Goal: Answer question/provide support: Share knowledge or assist other users

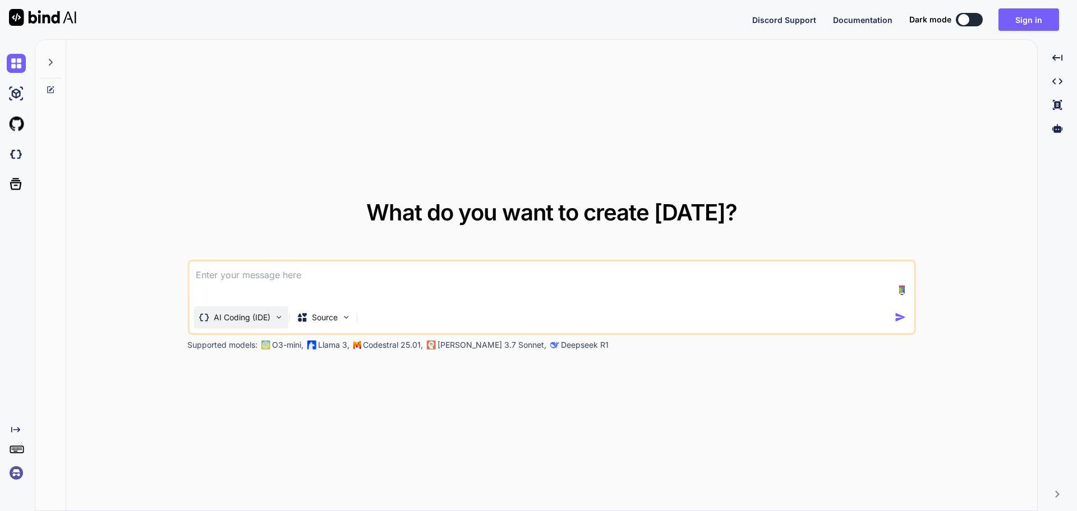
click at [233, 318] on p "AI Coding (IDE)" at bounding box center [242, 317] width 57 height 11
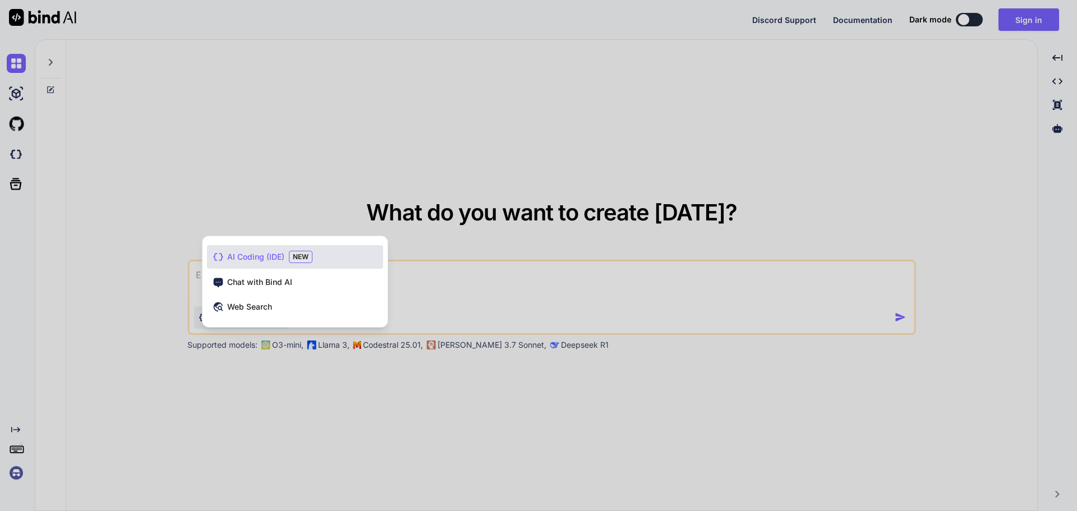
click at [268, 183] on div at bounding box center [538, 255] width 1077 height 511
type textarea "x"
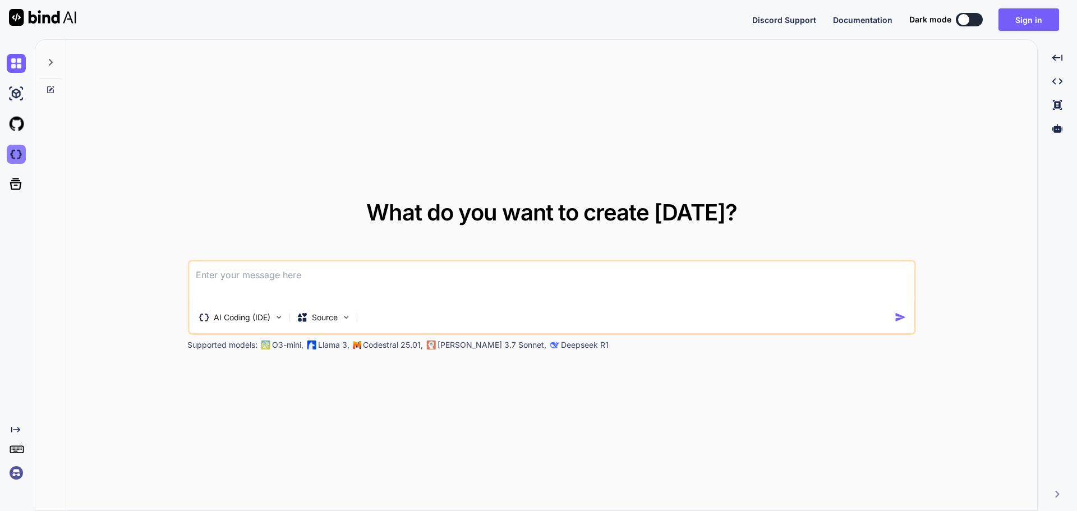
click at [19, 155] on img at bounding box center [16, 154] width 19 height 19
click at [1036, 20] on button "Sign in" at bounding box center [1029, 19] width 61 height 22
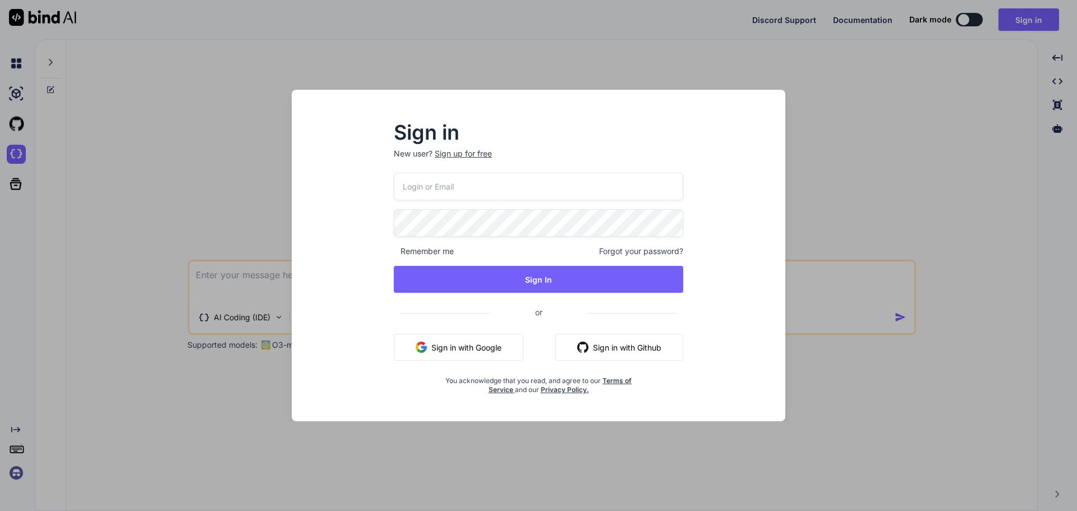
type input "[EMAIL_ADDRESS][DOMAIN_NAME]"
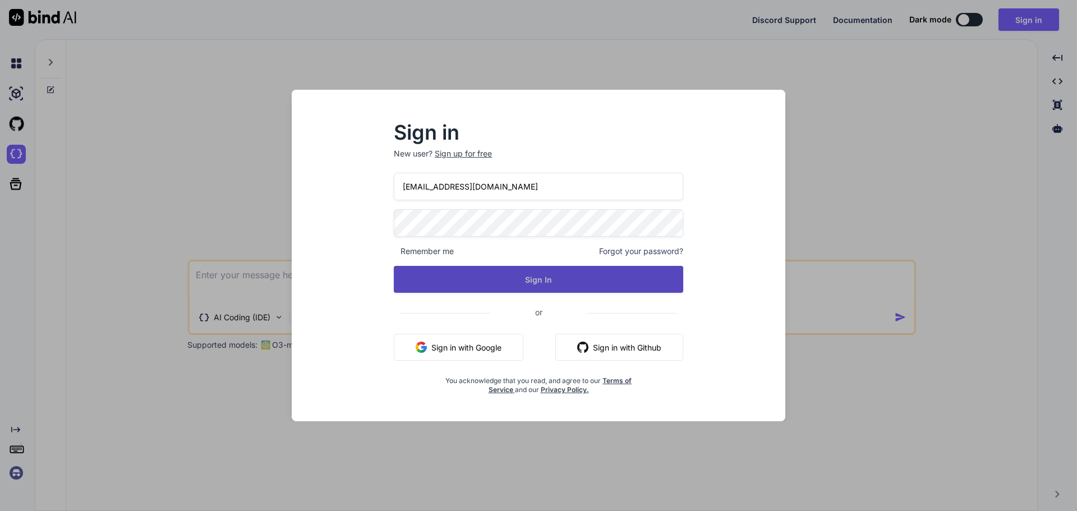
click at [550, 284] on button "Sign In" at bounding box center [539, 279] width 290 height 27
click at [535, 281] on button "Sign In" at bounding box center [539, 279] width 290 height 27
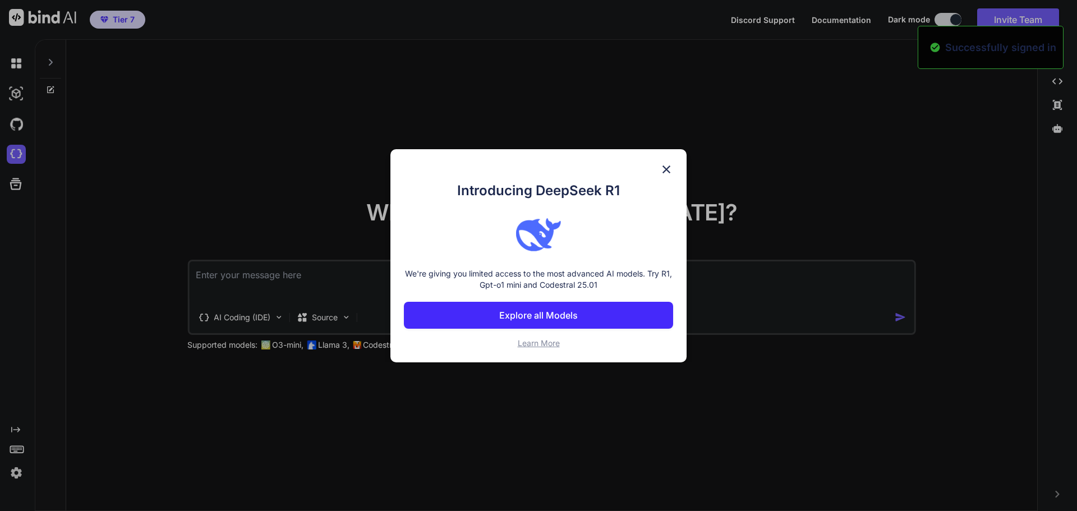
type textarea "x"
click at [549, 322] on p "Explore all Models" at bounding box center [538, 315] width 79 height 13
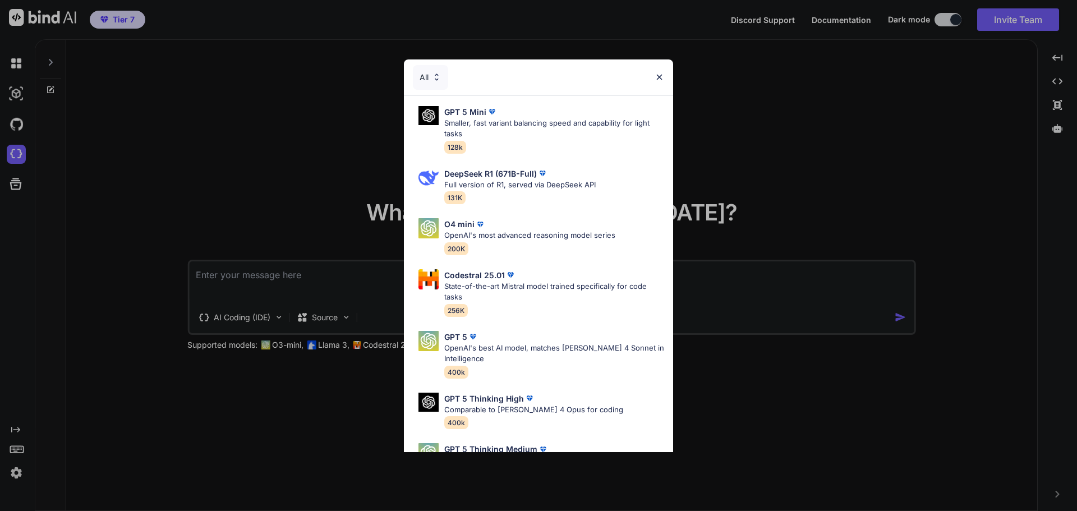
click at [658, 76] on img at bounding box center [660, 77] width 10 height 10
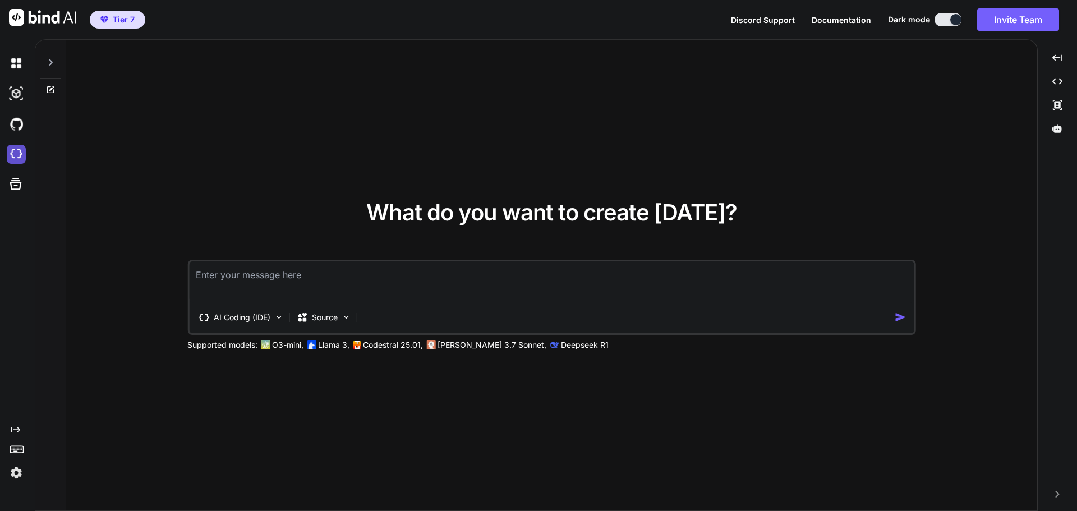
click at [17, 153] on img at bounding box center [16, 154] width 19 height 19
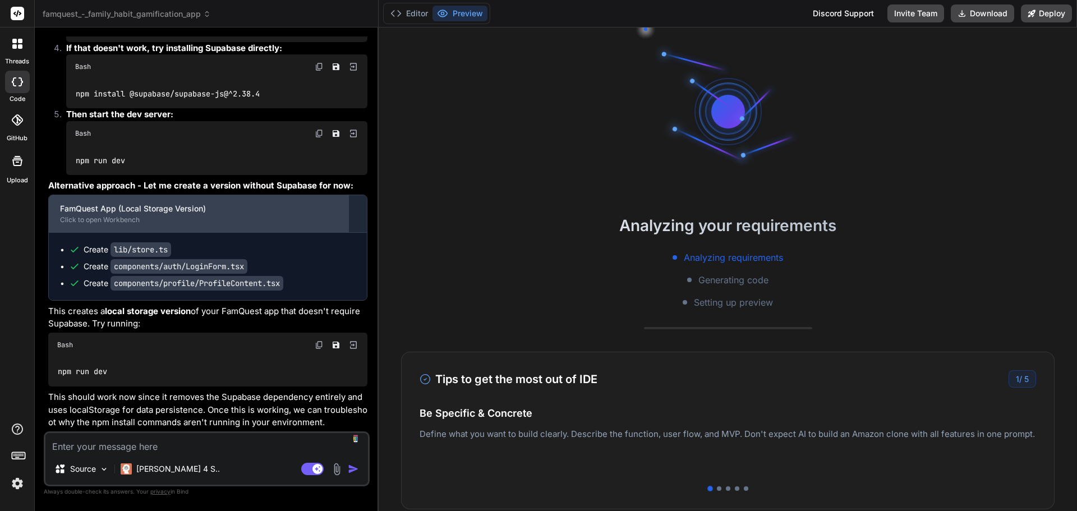
scroll to position [2750, 0]
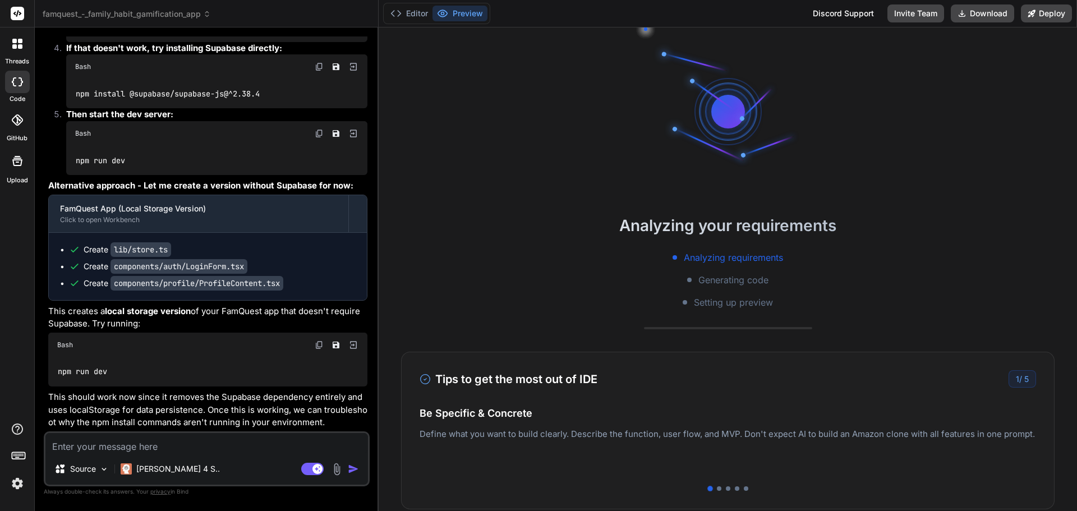
click at [20, 483] on img at bounding box center [17, 483] width 19 height 19
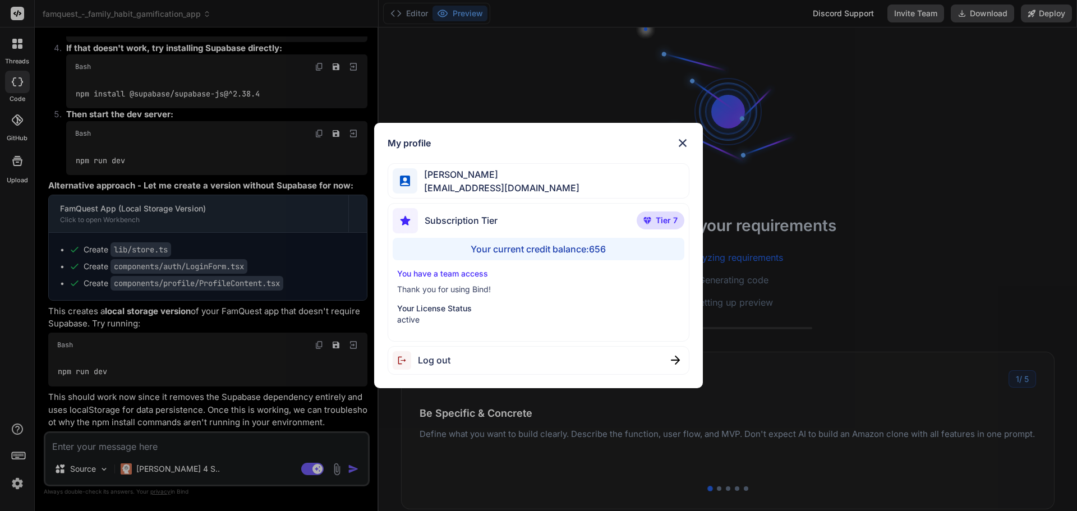
click at [20, 483] on div "My profile [PERSON_NAME] [EMAIL_ADDRESS][DOMAIN_NAME] Subscription Tier Tier 7 …" at bounding box center [538, 255] width 1077 height 511
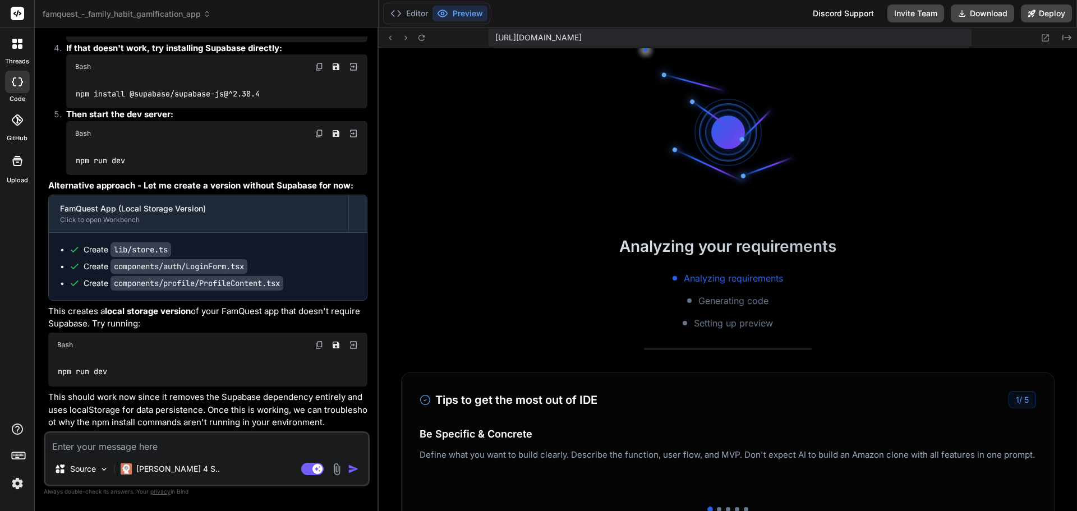
type textarea "x"
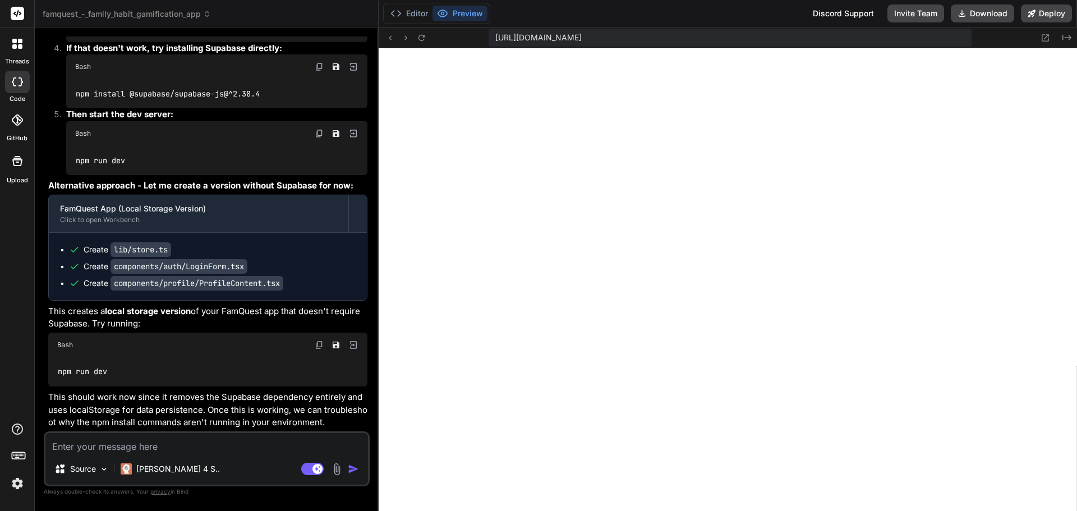
scroll to position [448, 0]
click at [147, 446] on textarea at bounding box center [206, 443] width 323 height 20
type textarea "y"
type textarea "x"
type textarea "ye"
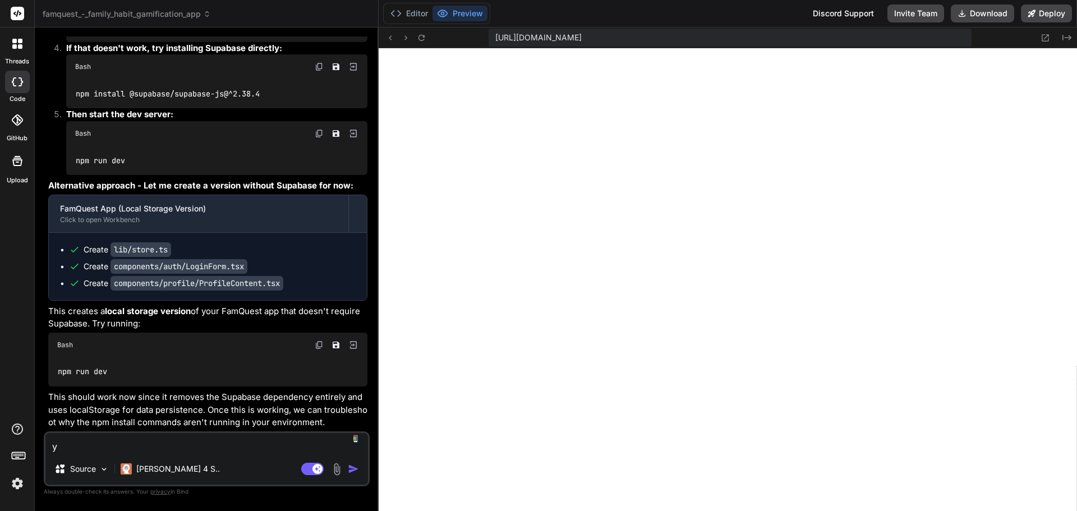
type textarea "x"
type textarea "yes"
type textarea "x"
type textarea "yes"
type textarea "x"
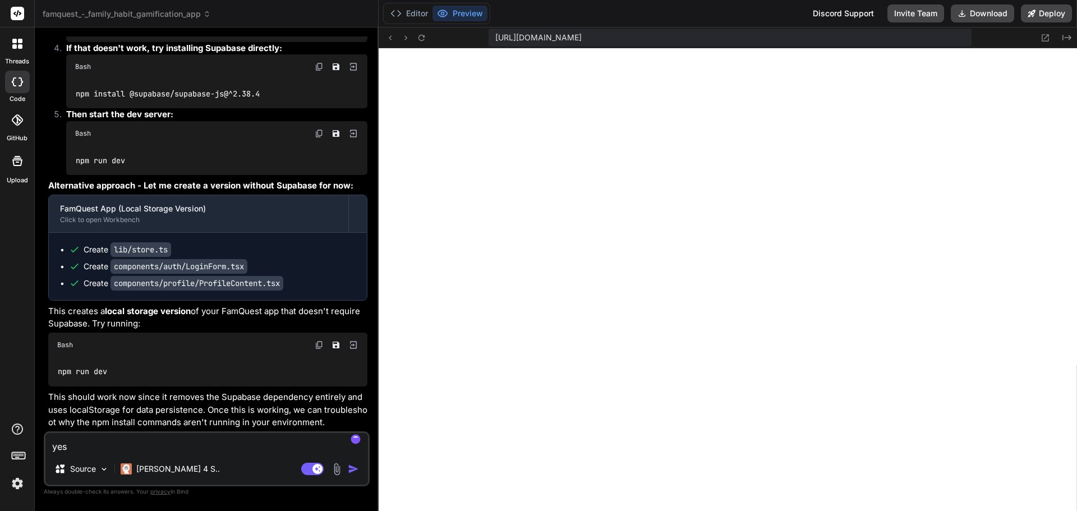
type textarea "yes i"
type textarea "x"
type textarea "yes it"
type textarea "x"
type textarea "yes it"
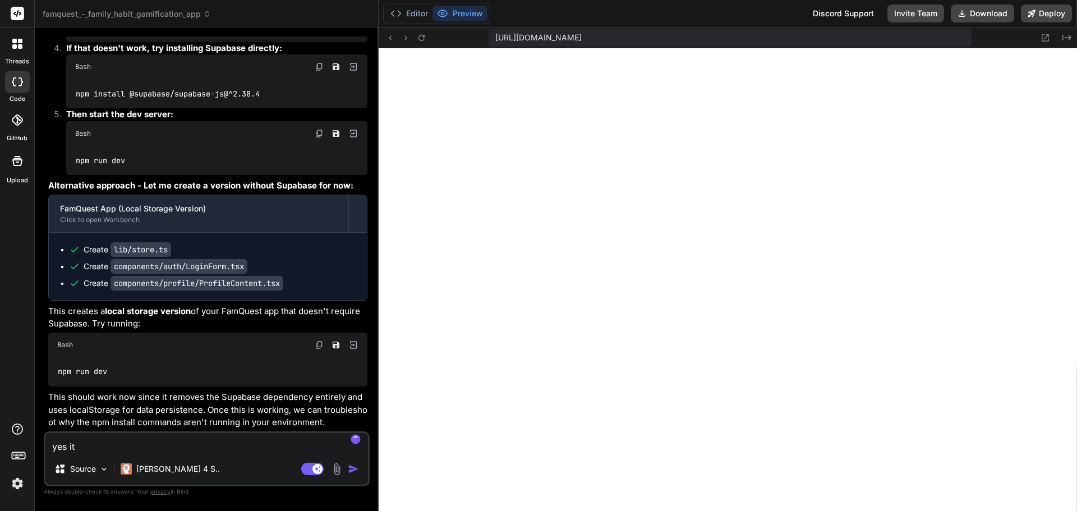
type textarea "x"
type textarea "yes it w"
type textarea "x"
type textarea "yes it wo"
type textarea "x"
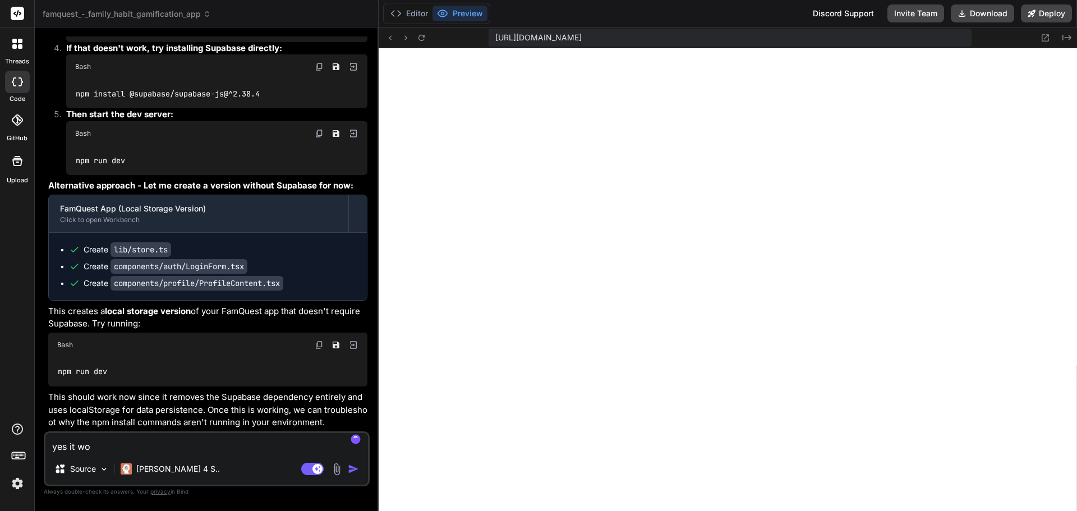
type textarea "yes it wor"
type textarea "x"
type textarea "yes it work"
type textarea "x"
type textarea "yes it works"
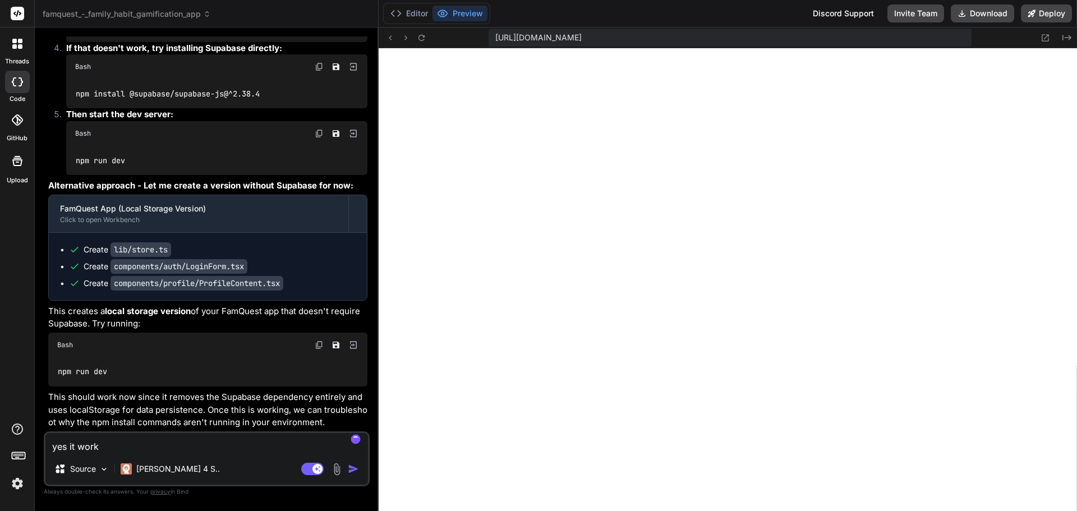
type textarea "x"
type textarea "yes it works"
type textarea "x"
type textarea "yes it works n"
type textarea "x"
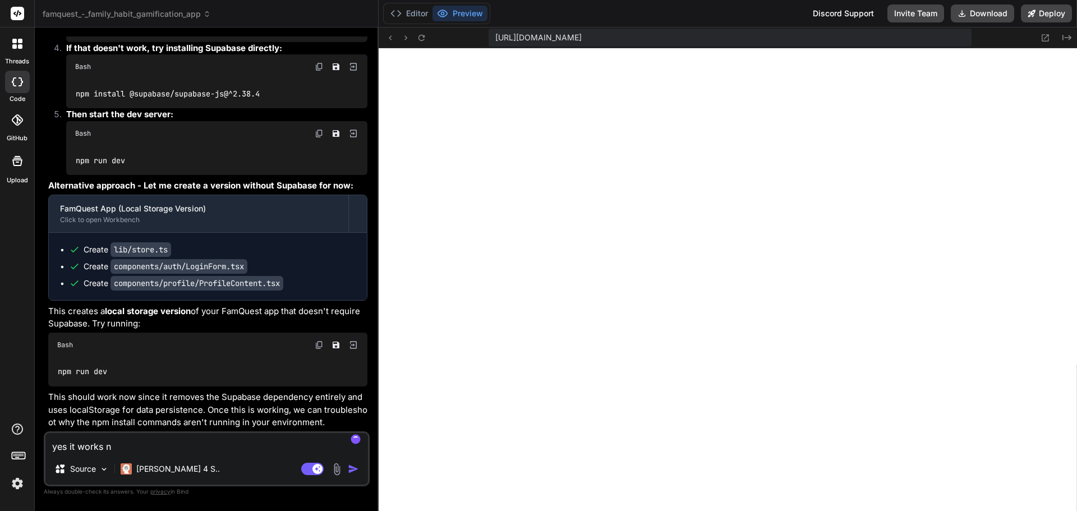
type textarea "yes it works no"
type textarea "x"
type textarea "yes it works now"
type textarea "x"
type textarea "yes it works now."
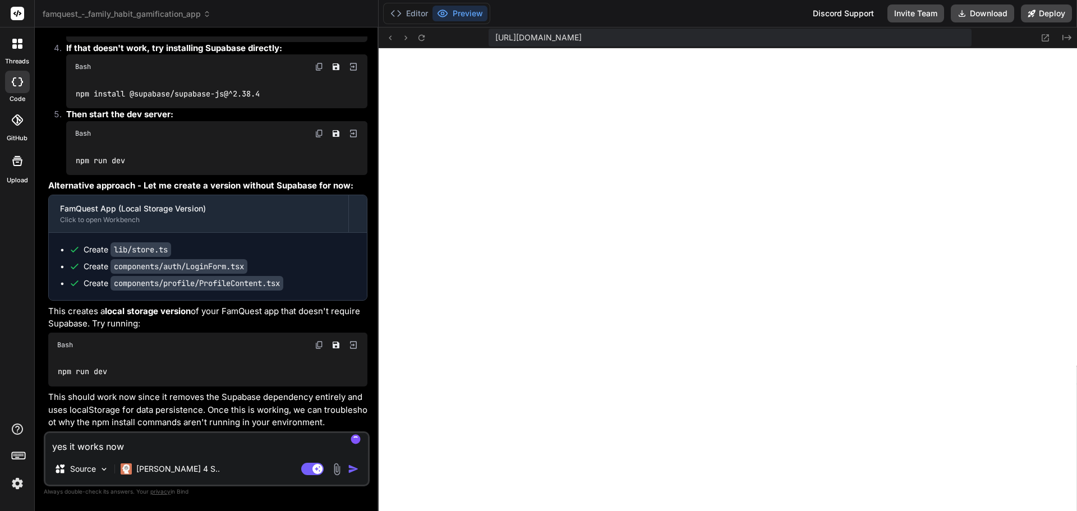
type textarea "x"
type textarea "yes it works now."
type textarea "x"
type textarea "yes it works now. l"
type textarea "x"
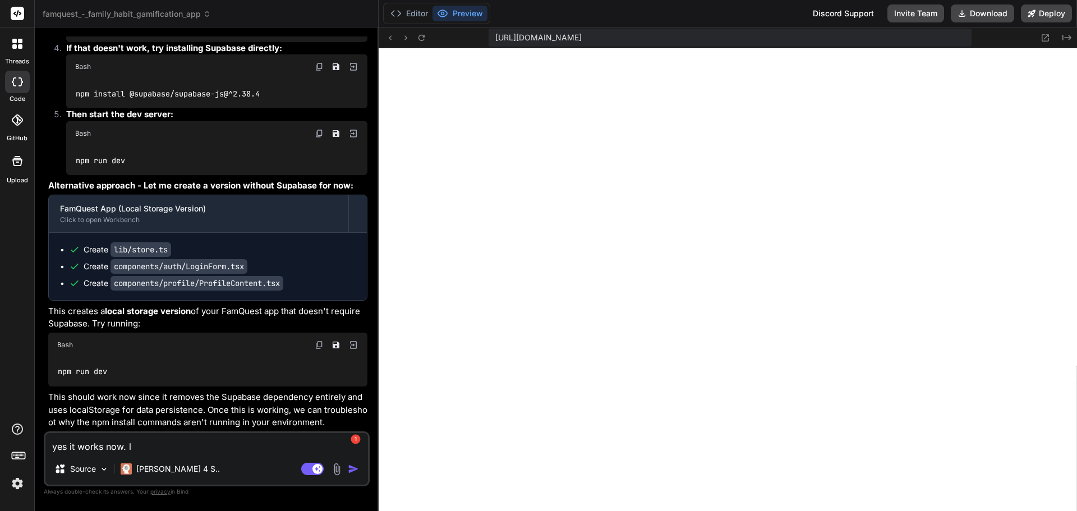
type textarea "yes it works now. le"
type textarea "x"
type textarea "yes it works now. let"
type textarea "x"
type textarea "yes it works now. lets"
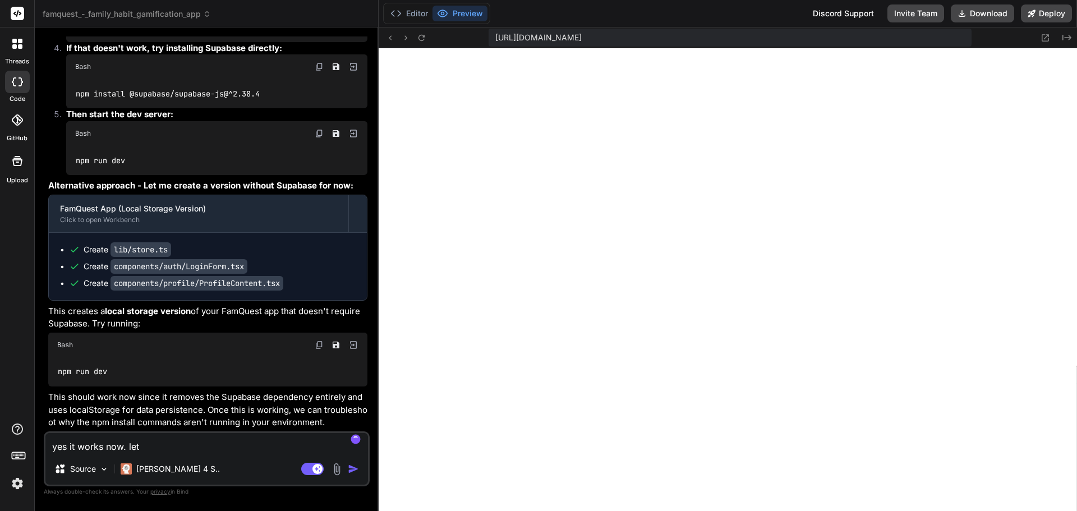
type textarea "x"
type textarea "yes it works now. lets"
type textarea "x"
type textarea "yes it works now. lets t"
type textarea "x"
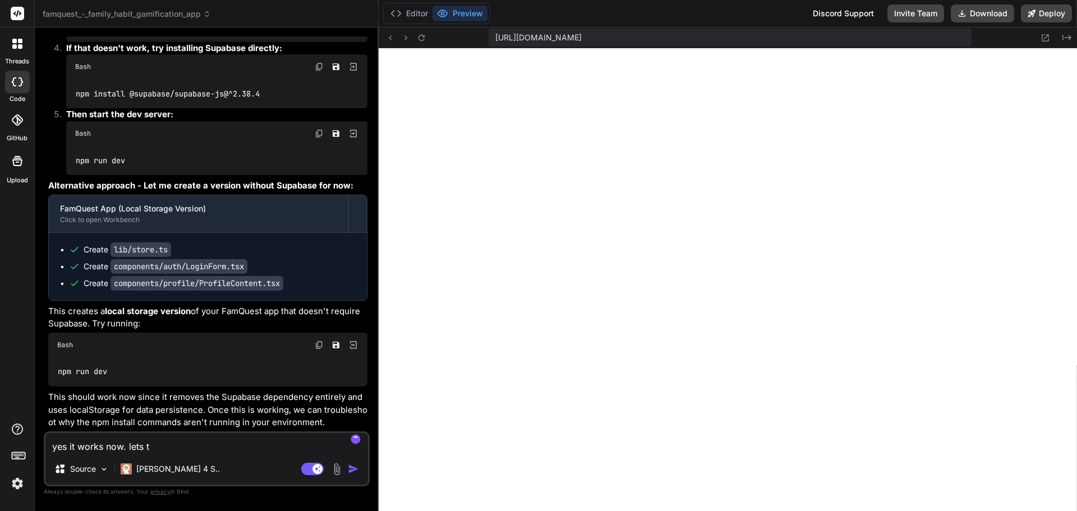
type textarea "yes it works now. lets tr"
type textarea "x"
type textarea "yes it works now. lets tro"
type textarea "x"
type textarea "yes it works now. lets trou"
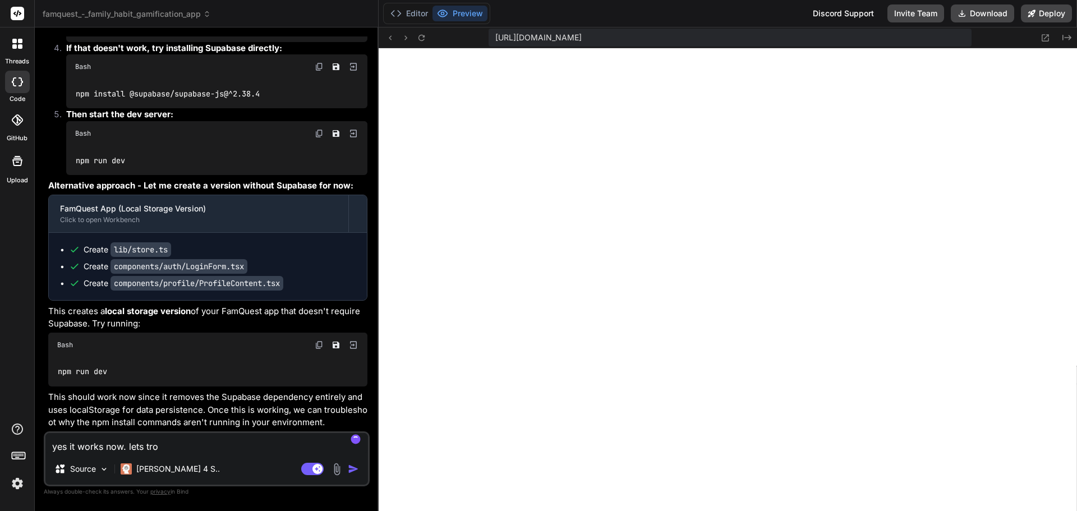
type textarea "x"
type textarea "yes it works now. lets troub"
type textarea "x"
type textarea "yes it works now. lets troubl"
type textarea "x"
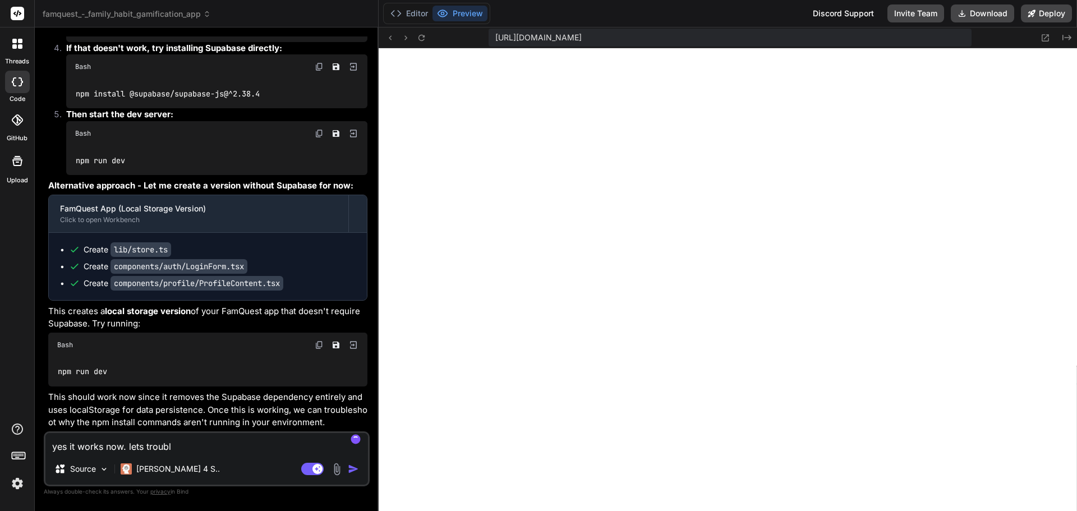
type textarea "yes it works now. lets trouble"
type textarea "x"
type textarea "yes it works now. lets troubles"
type textarea "x"
type textarea "yes it works now. lets troublesh"
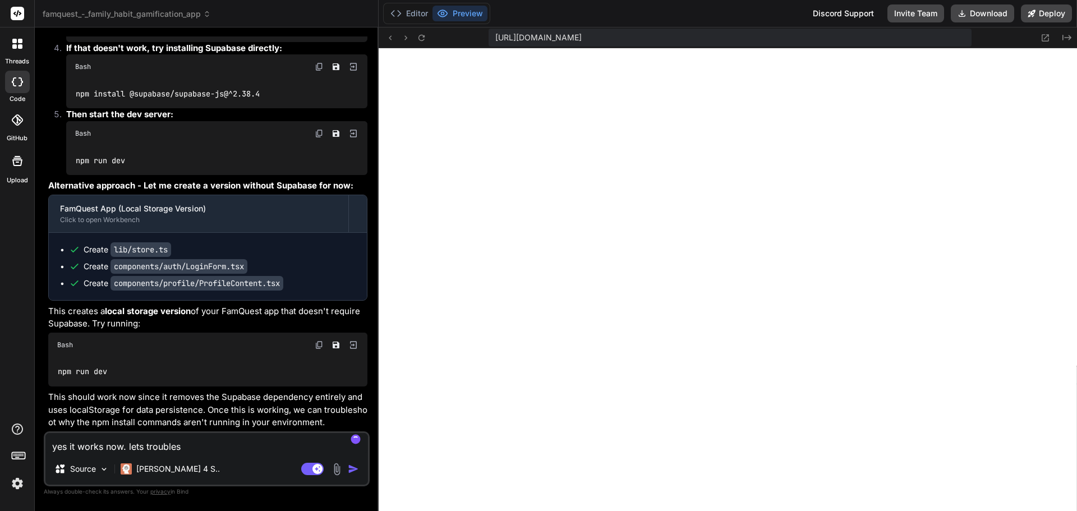
type textarea "x"
type textarea "yes it works now. lets troublesho"
type textarea "x"
type textarea "yes it works now. lets troubleshoo"
type textarea "x"
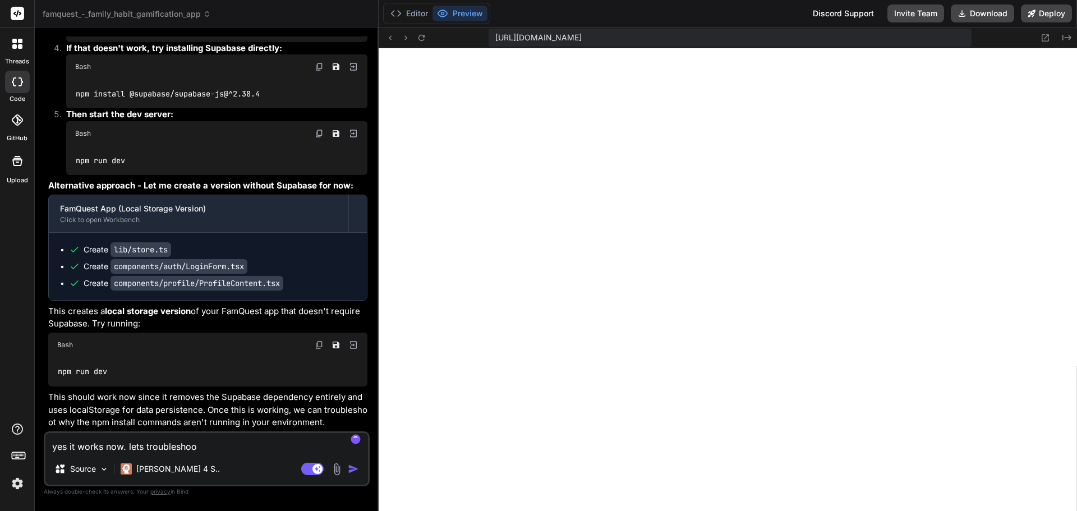
type textarea "yes it works now. lets troubleshoot"
type textarea "x"
type textarea "yes it works now. lets troubleshoot"
type textarea "x"
type textarea "yes it works now. lets troubleshoot t"
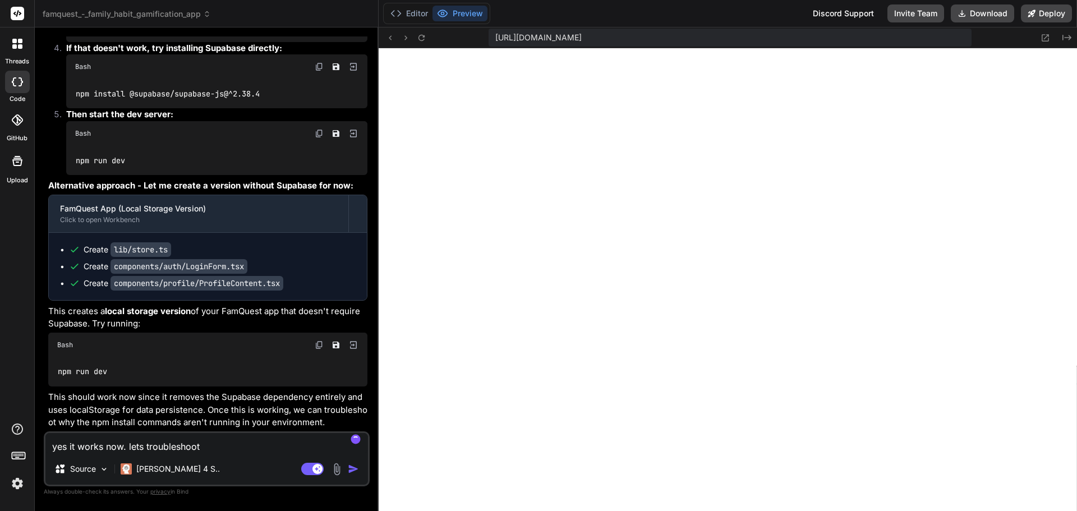
type textarea "x"
type textarea "yes it works now. lets troubleshoot th"
type textarea "x"
type textarea "yes it works now. lets troubleshoot the"
type textarea "x"
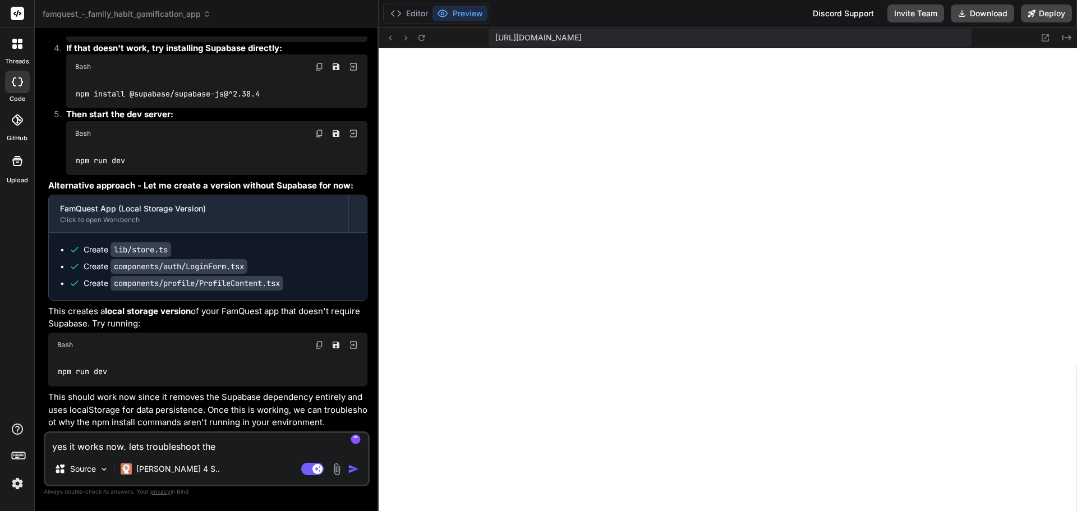
type textarea "yes it works now. lets troubleshoot the"
type textarea "x"
type textarea "yes it works now. lets troubleshoot the n"
type textarea "x"
type textarea "yes it works now. lets troubleshoot the np"
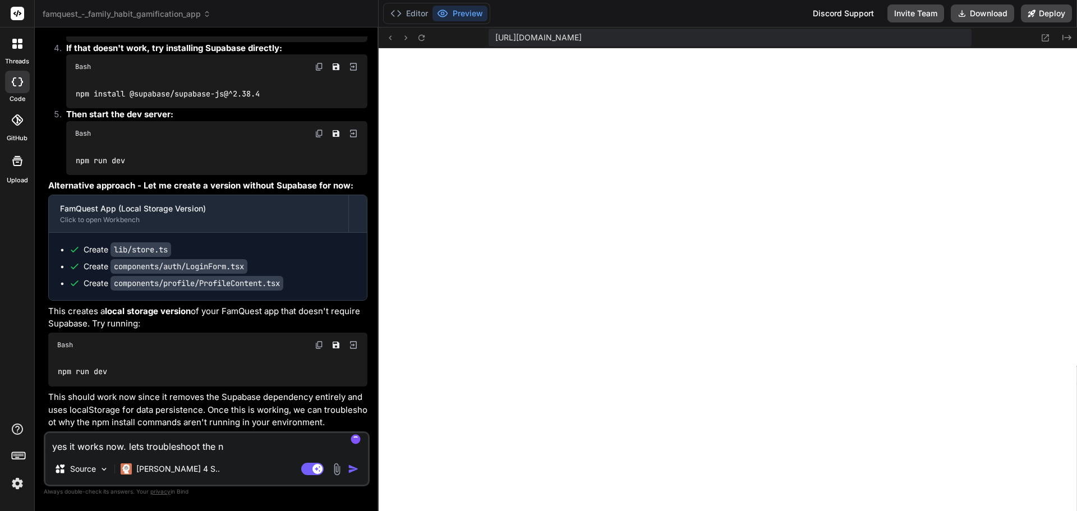
type textarea "x"
type textarea "yes it works now. lets troubleshoot the npm"
type textarea "x"
type textarea "yes it works now. lets troubleshoot the npm"
type textarea "x"
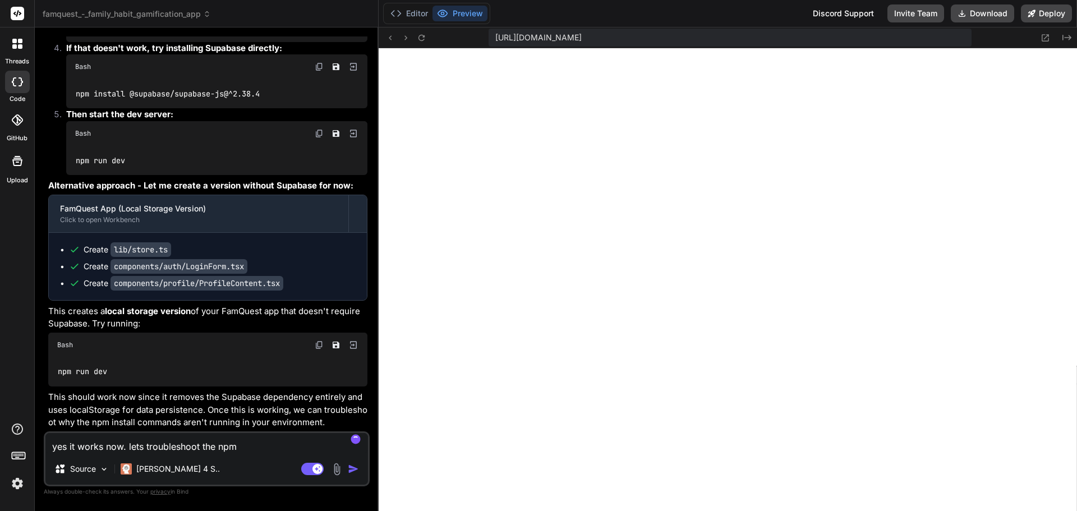
type textarea "yes it works now. lets troubleshoot the npm i"
type textarea "x"
type textarea "yes it works now. lets troubleshoot the npm in"
type textarea "x"
type textarea "yes it works now. lets troubleshoot the npm ins"
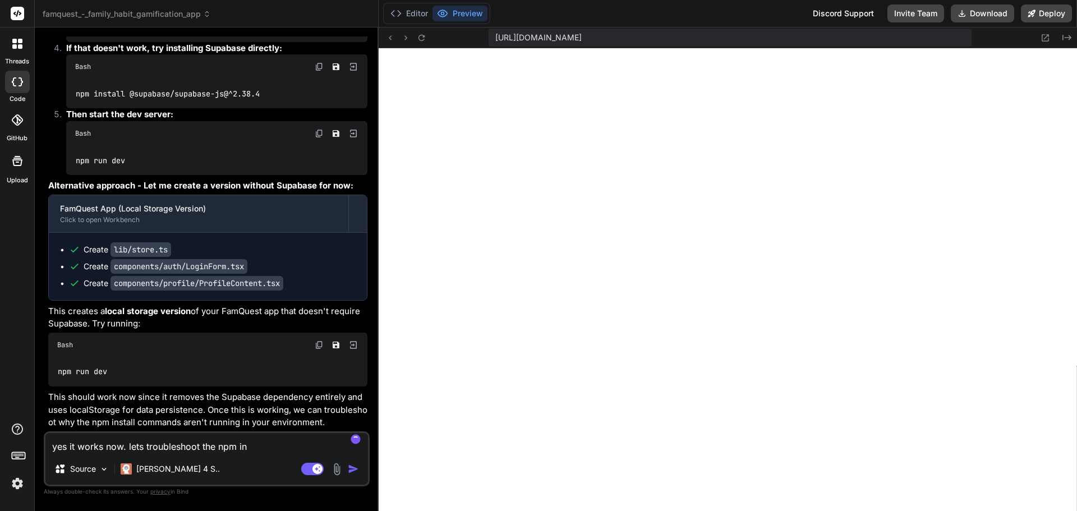
type textarea "x"
type textarea "yes it works now. lets troubleshoot the npm inst"
type textarea "x"
type textarea "yes it works now. lets troubleshoot the npm insta"
type textarea "x"
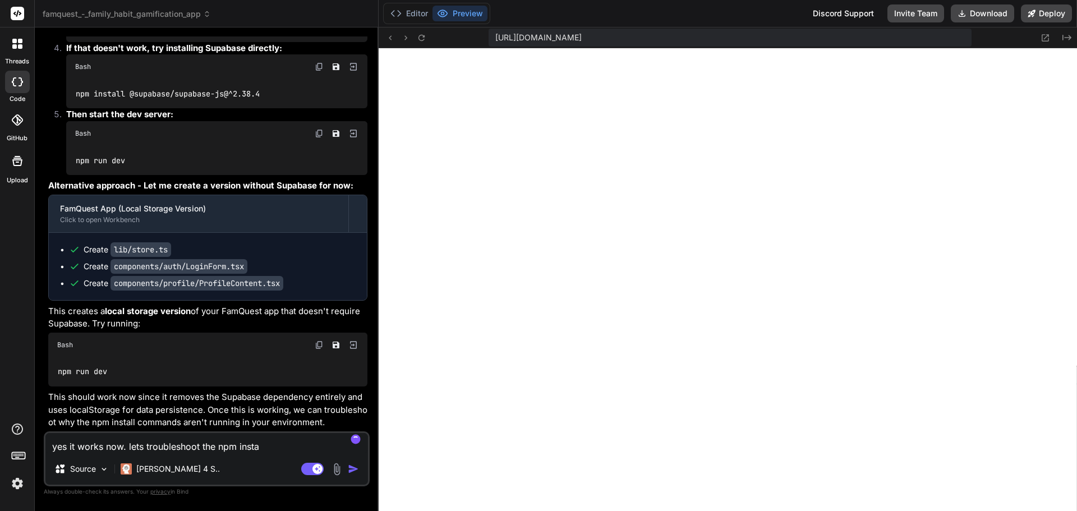
type textarea "yes it works now. lets troubleshoot the npm instal"
type textarea "x"
type textarea "yes it works now. lets troubleshoot the npm install"
type textarea "x"
type textarea "yes it works now. lets troubleshoot the npm install"
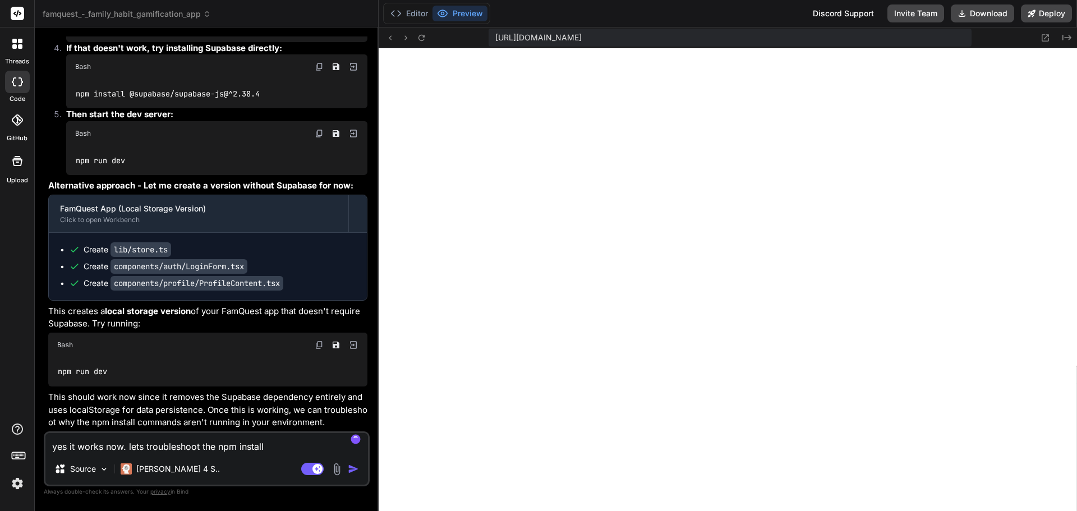
type textarea "x"
type textarea "yes it works now. lets troubleshoot the npm install a"
type textarea "x"
type textarea "yes it works now. lets troubleshoot the npm install an"
type textarea "x"
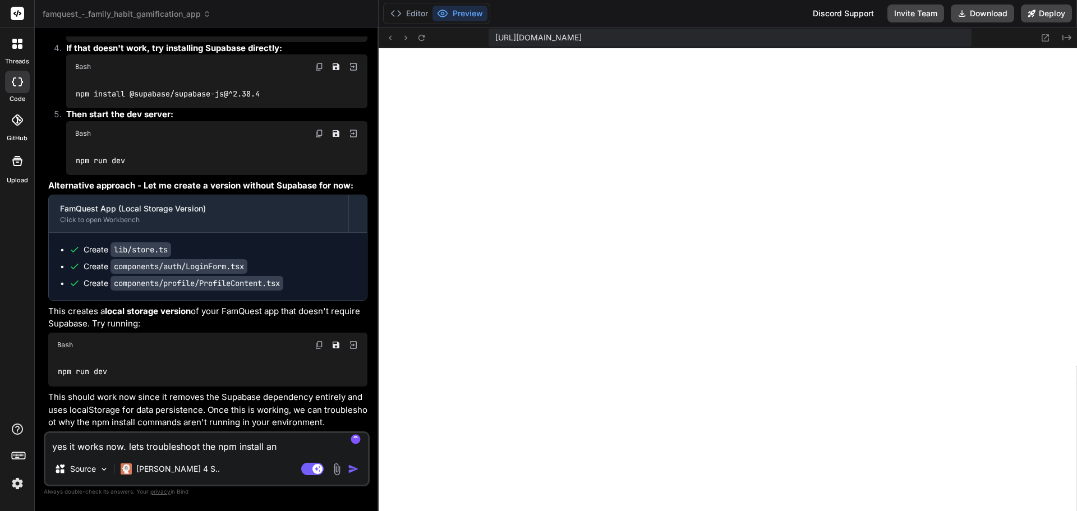
type textarea "yes it works now. lets troubleshoot the npm install and"
type textarea "x"
type textarea "yes it works now. lets troubleshoot the npm install and"
type textarea "x"
type textarea "yes it works now. lets troubleshoot the npm install and t"
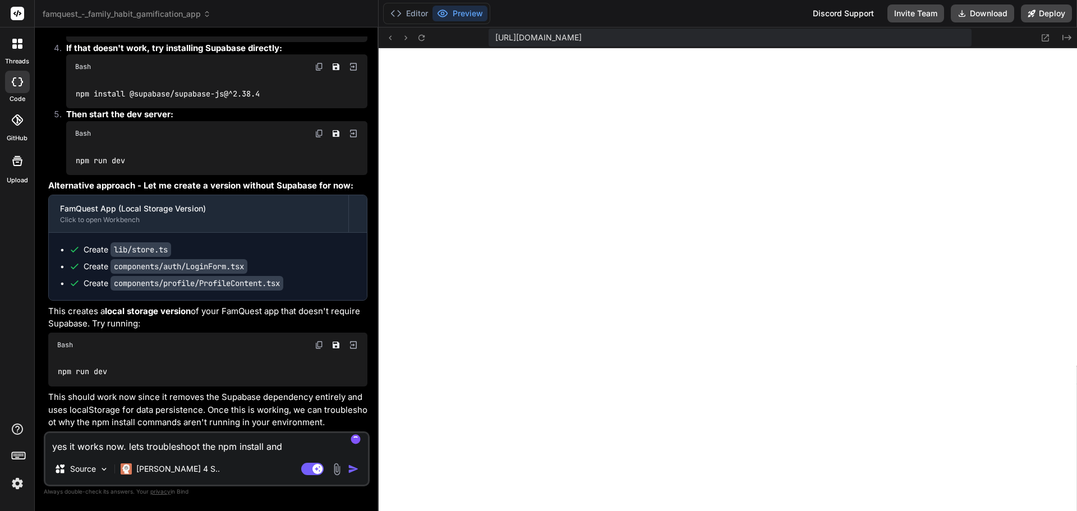
type textarea "x"
type textarea "yes it works now. lets troubleshoot the npm install and th"
type textarea "x"
type textarea "yes it works now. lets troubleshoot the npm install and the"
type textarea "x"
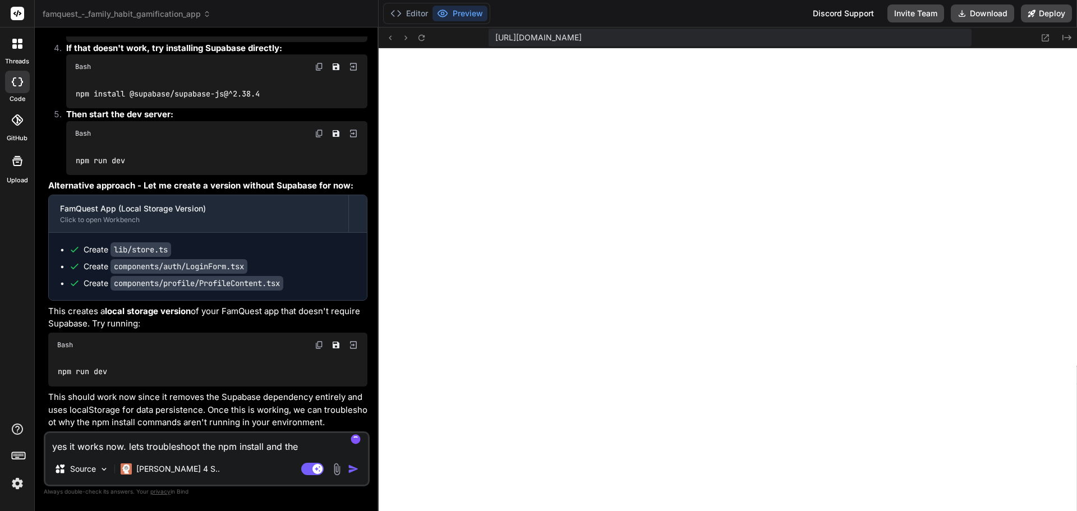
type textarea "yes it works now. lets troubleshoot the npm install and then"
type textarea "x"
type textarea "yes it works now. lets troubleshoot the npm install and then"
type textarea "x"
type textarea "yes it works now. lets troubleshoot the npm install and then p"
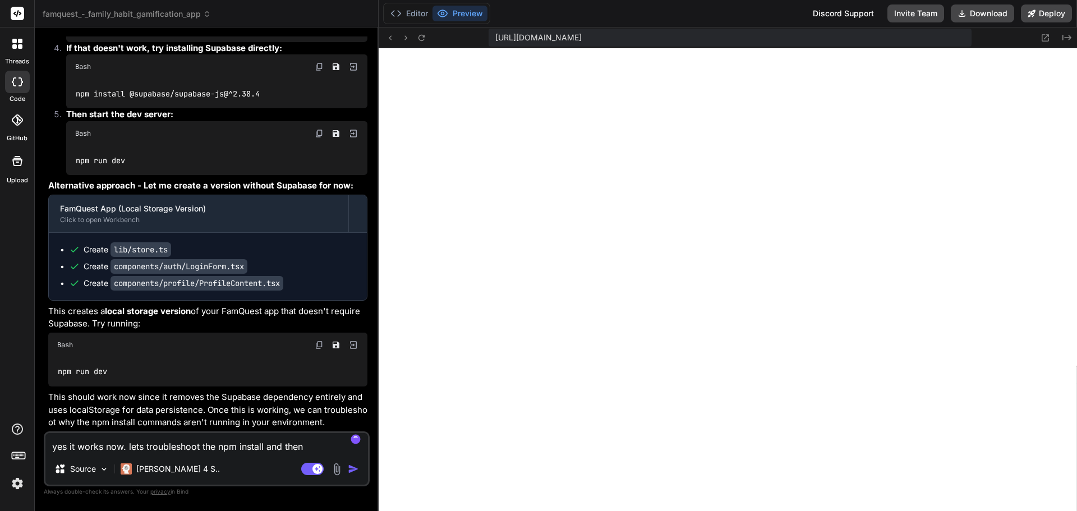
type textarea "x"
type textarea "yes it works now. lets troubleshoot the npm install and then pr"
type textarea "x"
type textarea "yes it works now. lets troubleshoot the npm install and then pro"
type textarea "x"
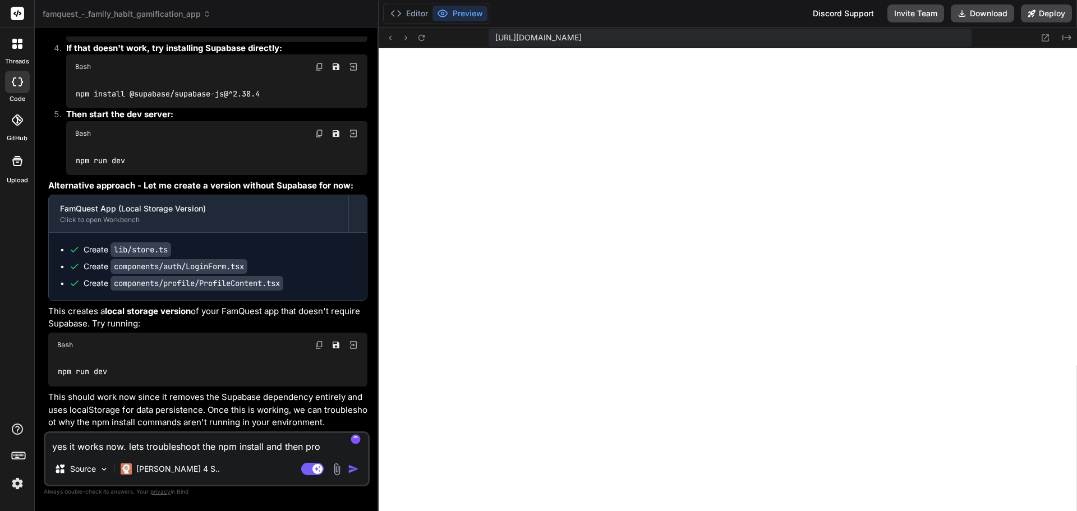
type textarea "yes it works now. lets troubleshoot the npm install and then proc"
type textarea "x"
type textarea "yes it works now. lets troubleshoot the npm install and then proce"
type textarea "x"
type textarea "yes it works now. lets troubleshoot the npm install and then procee"
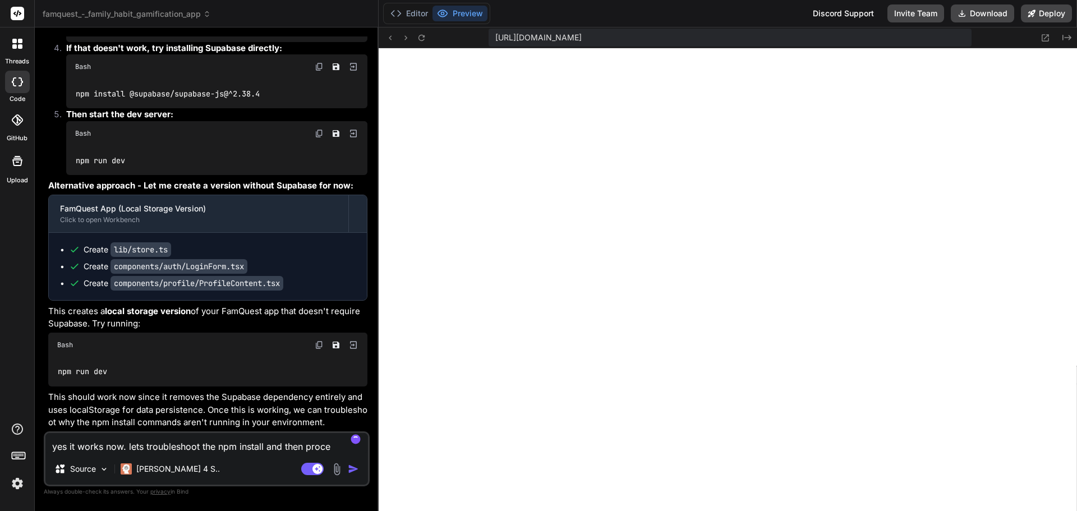
type textarea "x"
type textarea "yes it works now. lets troubleshoot the npm install and then proceed"
type textarea "x"
type textarea "yes it works now. lets troubleshoot the npm install and then proceed"
type textarea "x"
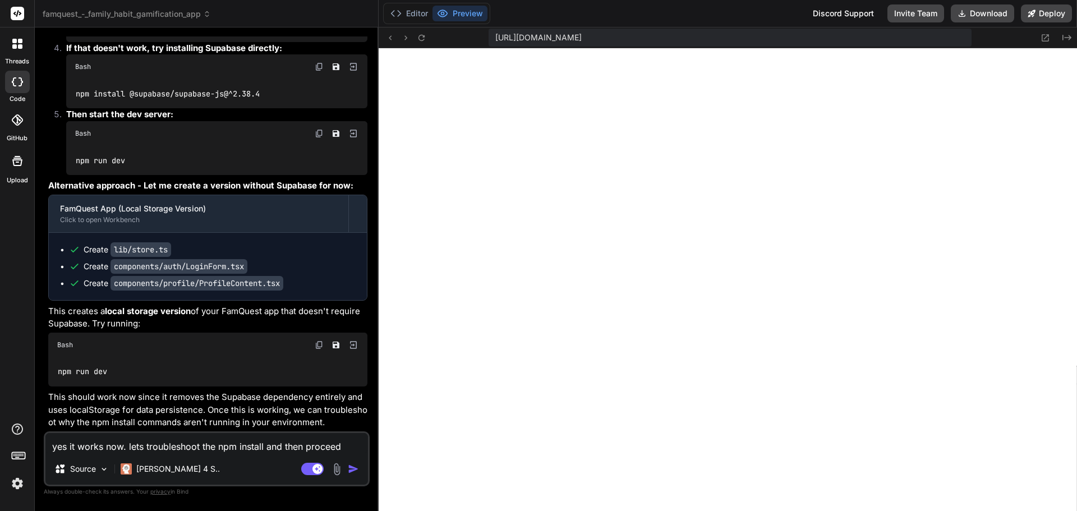
type textarea "yes it works now. lets troubleshoot the npm install and then proceed w"
type textarea "x"
type textarea "yes it works now. lets troubleshoot the npm install and then proceed wi"
type textarea "x"
type textarea "yes it works now. lets troubleshoot the npm install and then proceed wit"
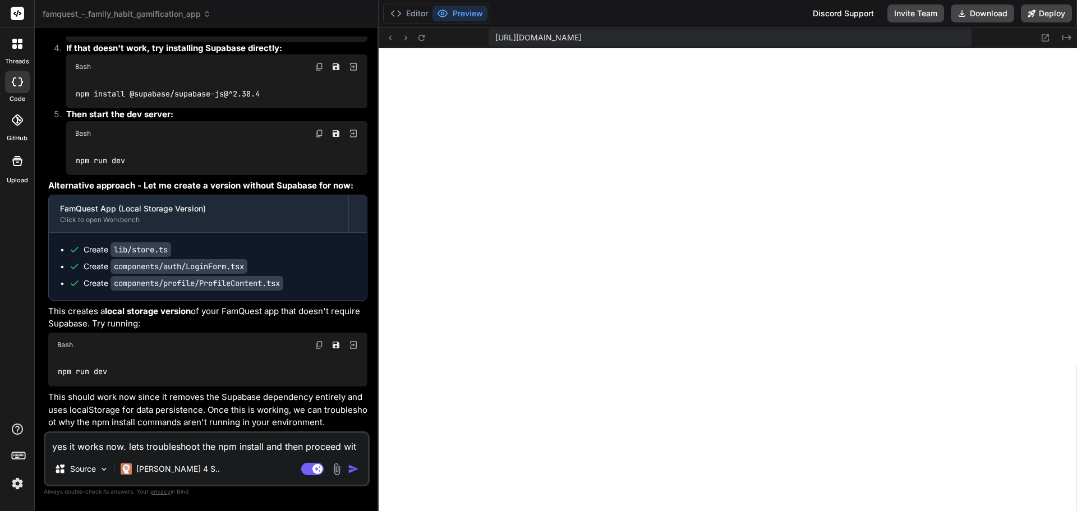
type textarea "x"
type textarea "yes it works now. lets troubleshoot the npm install and then proceed with"
type textarea "x"
type textarea "yes it works now. lets troubleshoot the npm install and then proceed with"
type textarea "x"
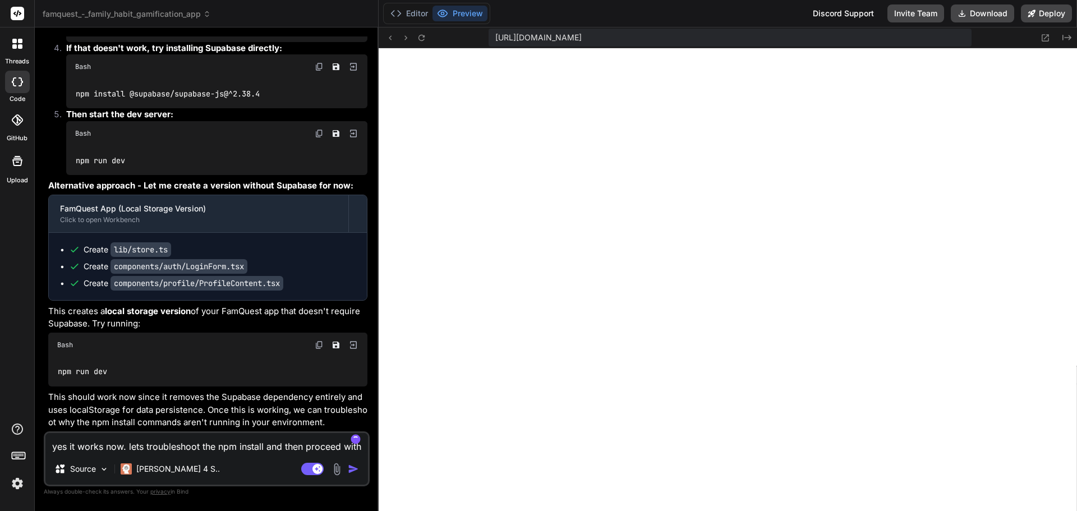
type textarea "yes it works now. lets troubleshoot the npm install and then proceed with s"
type textarea "x"
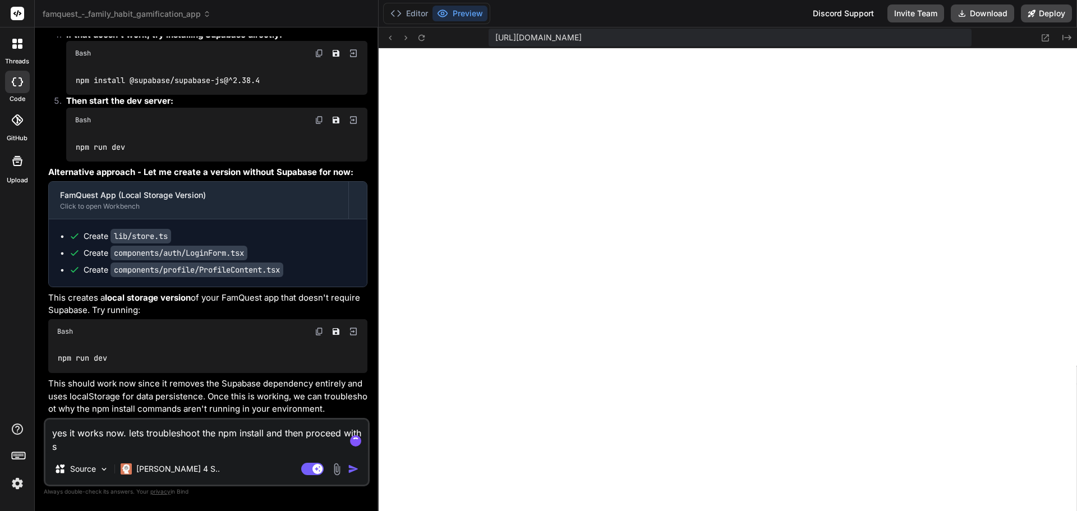
type textarea "yes it works now. lets troubleshoot the npm install and then proceed with su"
type textarea "x"
type textarea "yes it works now. lets troubleshoot the npm install and then proceed with sup"
type textarea "x"
type textarea "yes it works now. lets troubleshoot the npm install and then proceed with supa"
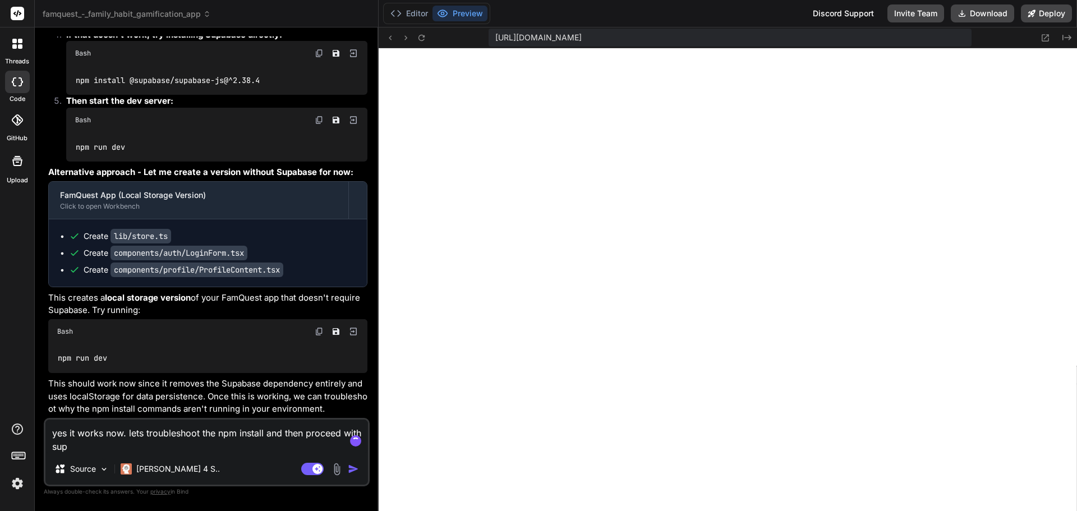
type textarea "x"
type textarea "yes it works now. lets troubleshoot the npm install and then proceed with supab"
type textarea "x"
type textarea "yes it works now. lets troubleshoot the npm install and then proceed with supaba"
type textarea "x"
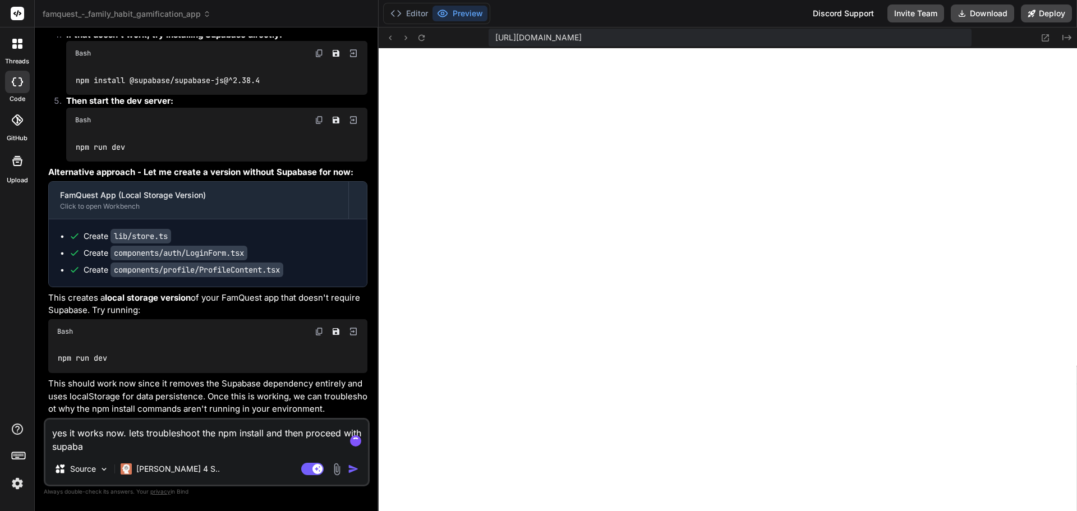
type textarea "yes it works now. lets troubleshoot the npm install and then proceed with supab…"
type textarea "x"
type textarea "yes it works now. lets troubleshoot the npm install and then proceed with supab…"
type textarea "x"
type textarea "yes it works now. lets troubleshoot the npm install and then proceed with supab…"
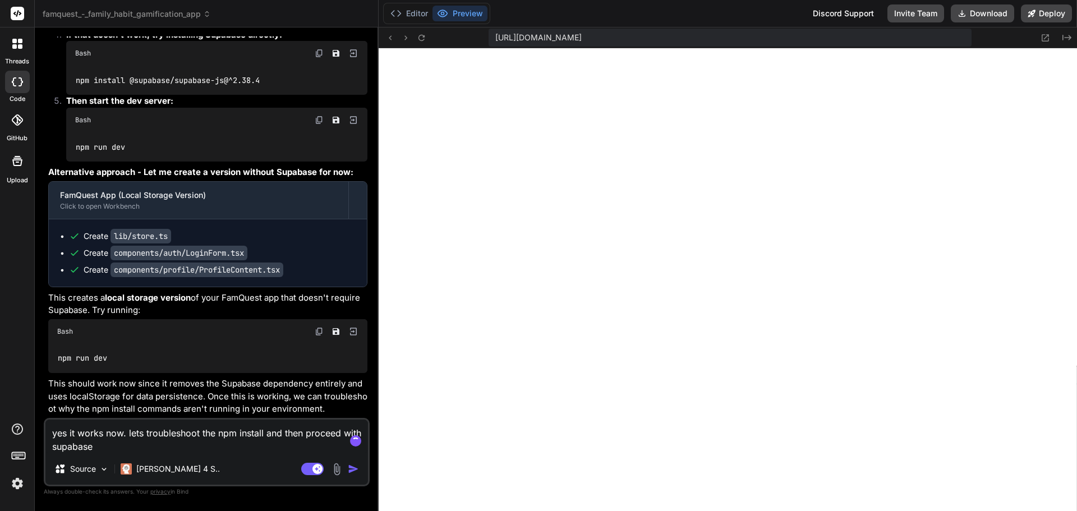
type textarea "x"
type textarea "yes it works now. lets troubleshoot the npm install and then proceed with supab…"
type textarea "x"
type textarea "yes it works now. lets troubleshoot the npm install and then proceed with supab…"
type textarea "x"
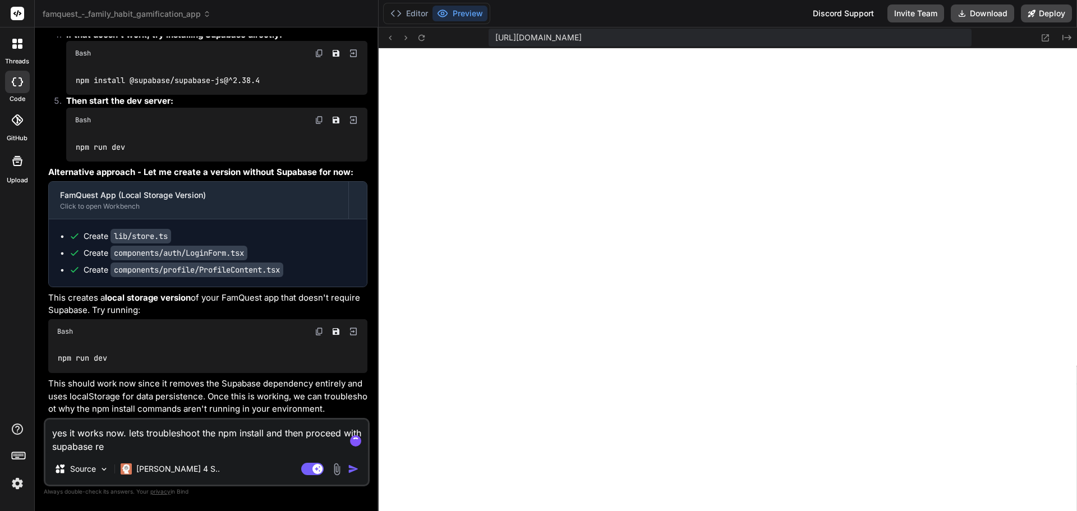
type textarea "yes it works now. lets troubleshoot the npm install and then proceed with supab…"
type textarea "x"
type textarea "yes it works now. lets troubleshoot the npm install and then proceed with supab…"
type textarea "x"
type textarea "yes it works now. lets troubleshoot the npm install and then proceed with supab…"
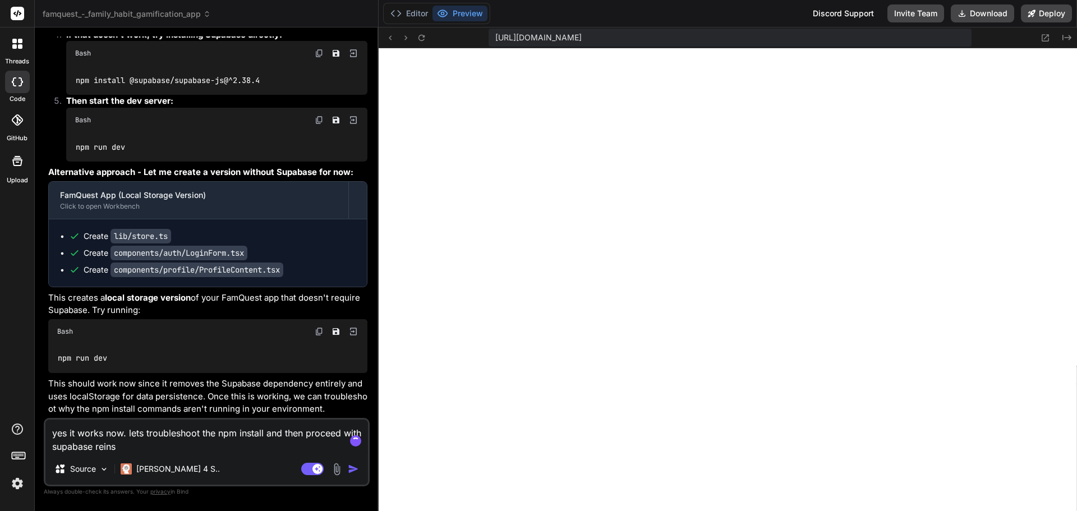
type textarea "x"
type textarea "yes it works now. lets troubleshoot the npm install and then proceed with supab…"
type textarea "x"
type textarea "yes it works now. lets troubleshoot the npm install and then proceed with supab…"
type textarea "x"
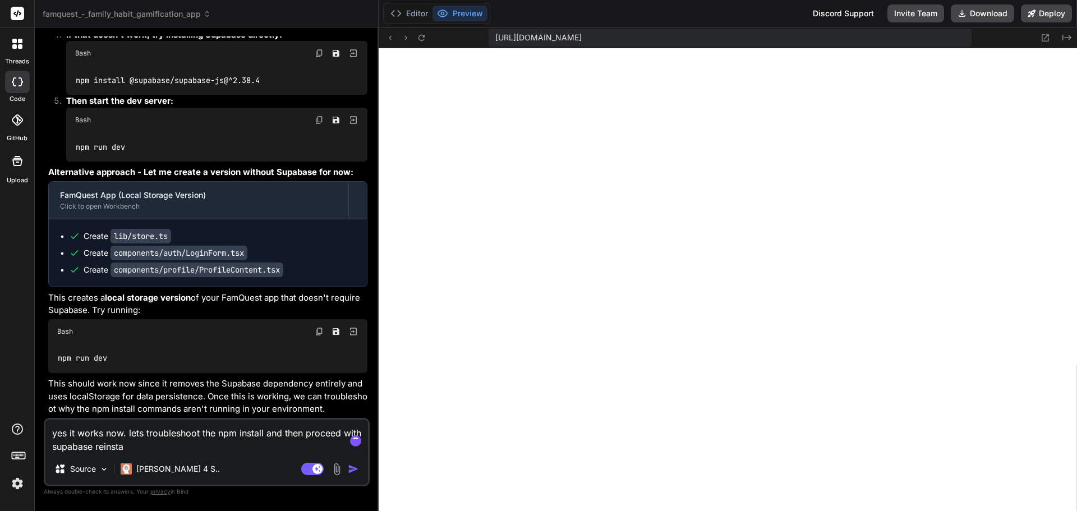
type textarea "yes it works now. lets troubleshoot the npm install and then proceed with supab…"
type textarea "x"
type textarea "yes it works now. lets troubleshoot the npm install and then proceed with supab…"
type textarea "x"
type textarea "yes it works now. lets troubleshoot the npm install and then proceed with supab…"
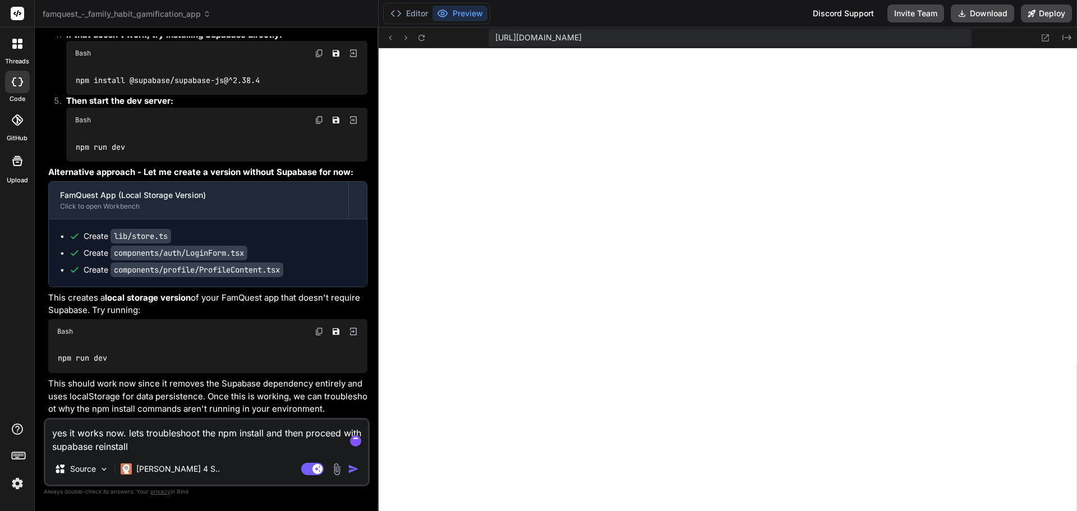
type textarea "x"
type textarea "yes it works now. lets troubleshoot the npm install and then proceed with supab…"
type textarea "x"
type textarea "yes it works now. lets troubleshoot the npm install and then proceed with supab…"
type textarea "x"
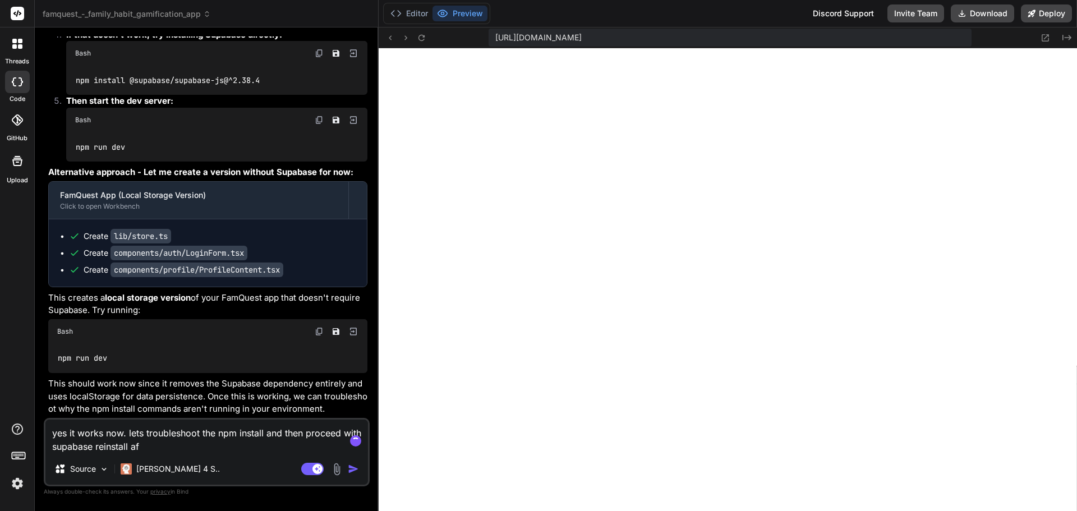
type textarea "yes it works now. lets troubleshoot the npm install and then proceed with supab…"
type textarea "x"
type textarea "yes it works now. lets troubleshoot the npm install and then proceed with supab…"
type textarea "x"
type textarea "yes it works now. lets troubleshoot the npm install and then proceed with supab…"
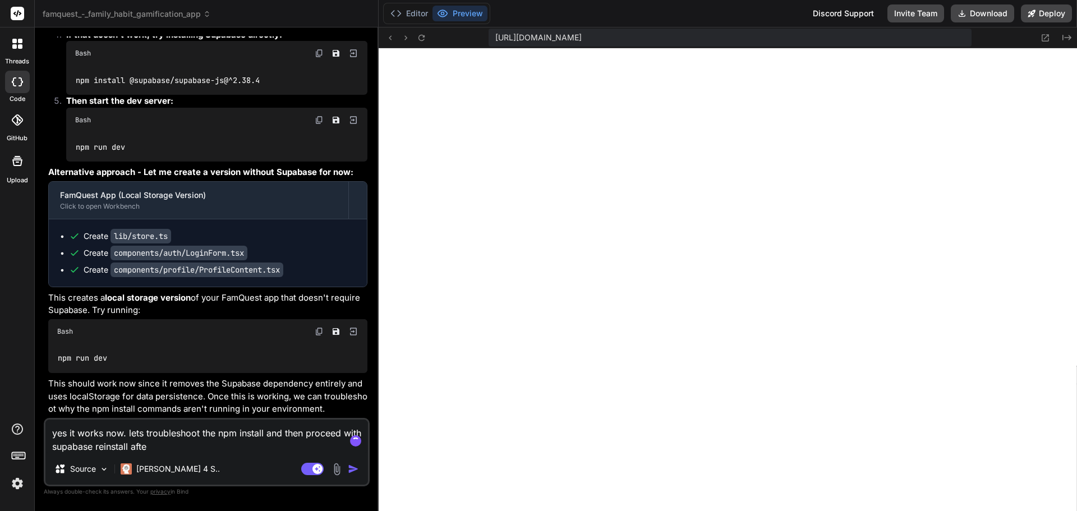
type textarea "x"
type textarea "yes it works now. lets troubleshoot the npm install and then proceed with supab…"
type textarea "x"
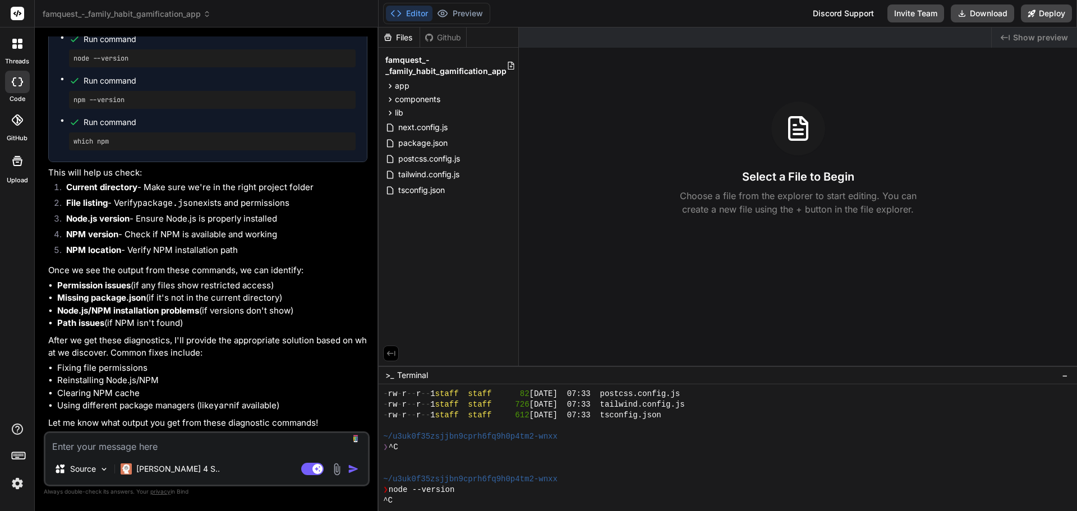
scroll to position [1015, 0]
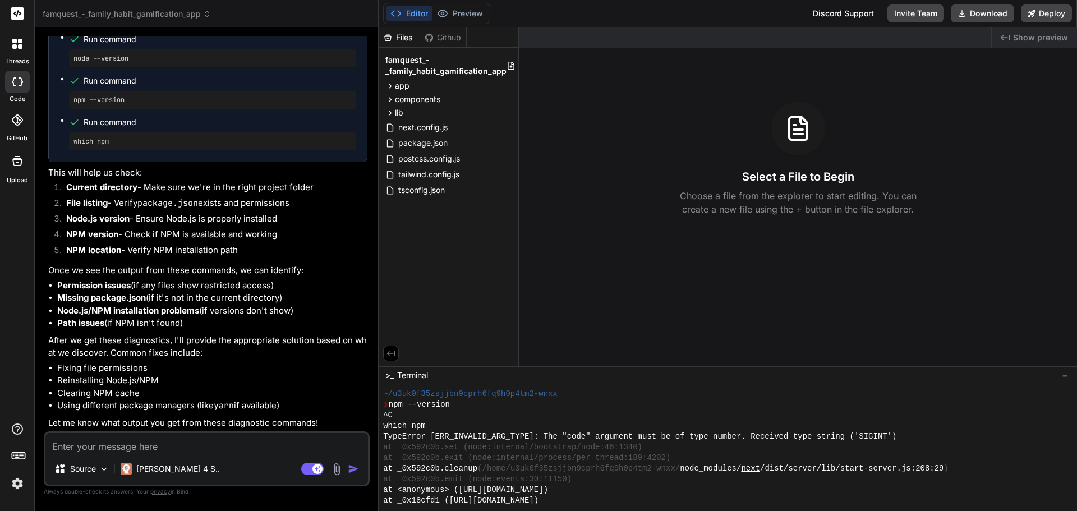
click at [1067, 376] on span "−" at bounding box center [1065, 375] width 6 height 11
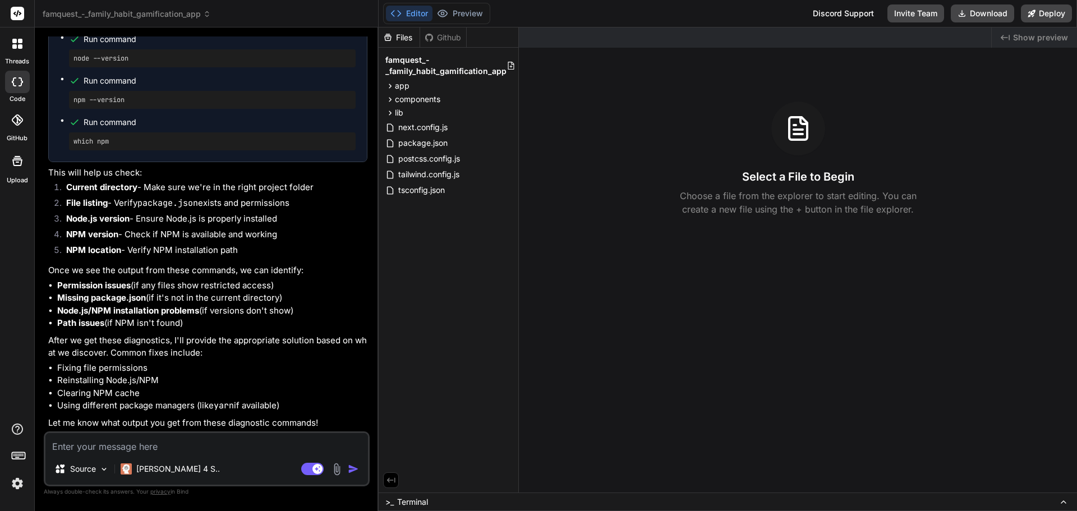
click at [1064, 501] on icon at bounding box center [1064, 502] width 4 height 2
click at [1063, 501] on icon at bounding box center [1063, 502] width 9 height 9
click at [1062, 503] on icon at bounding box center [1064, 502] width 4 height 2
click at [456, 501] on div ">_ Terminal" at bounding box center [728, 502] width 699 height 19
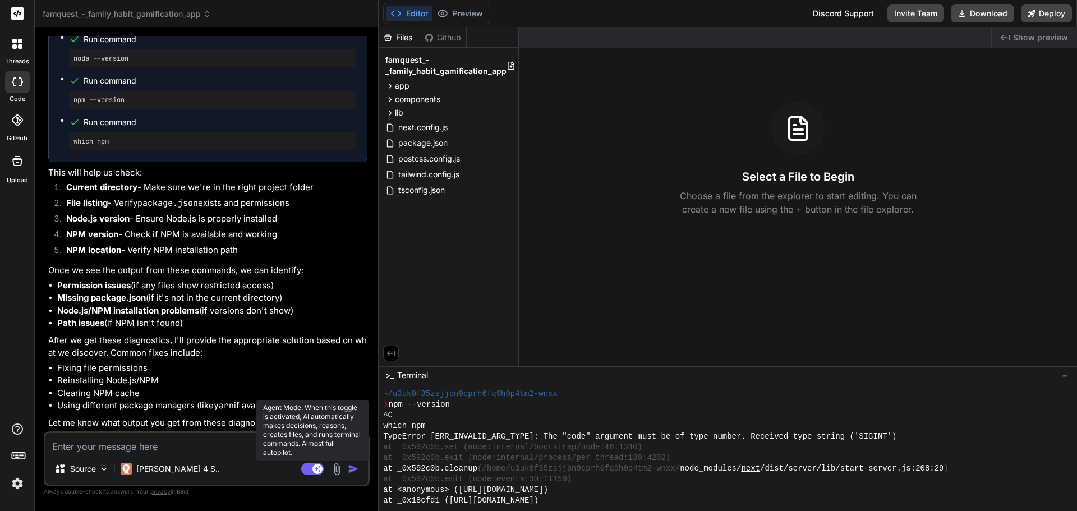
click at [309, 470] on rect at bounding box center [312, 469] width 22 height 12
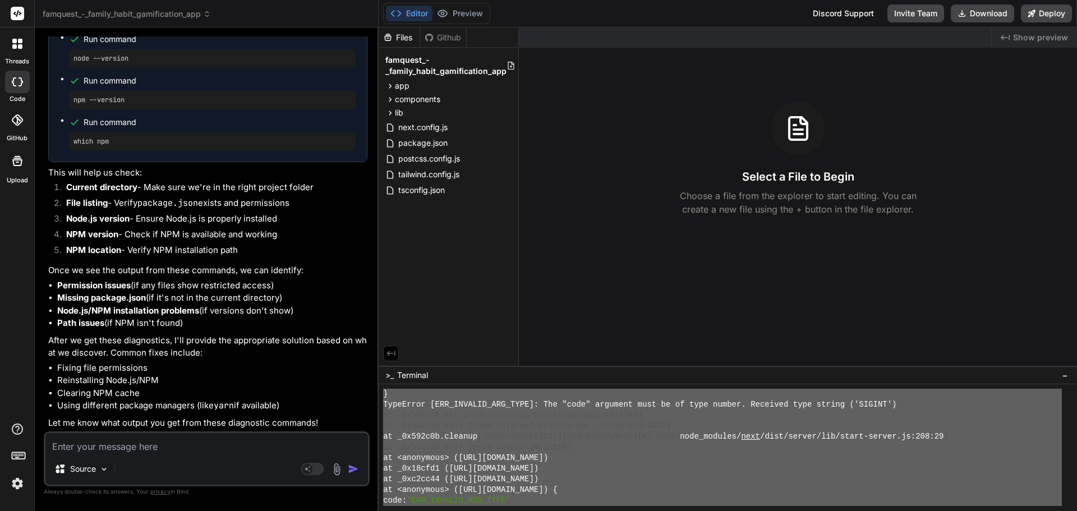
scroll to position [1951, 0]
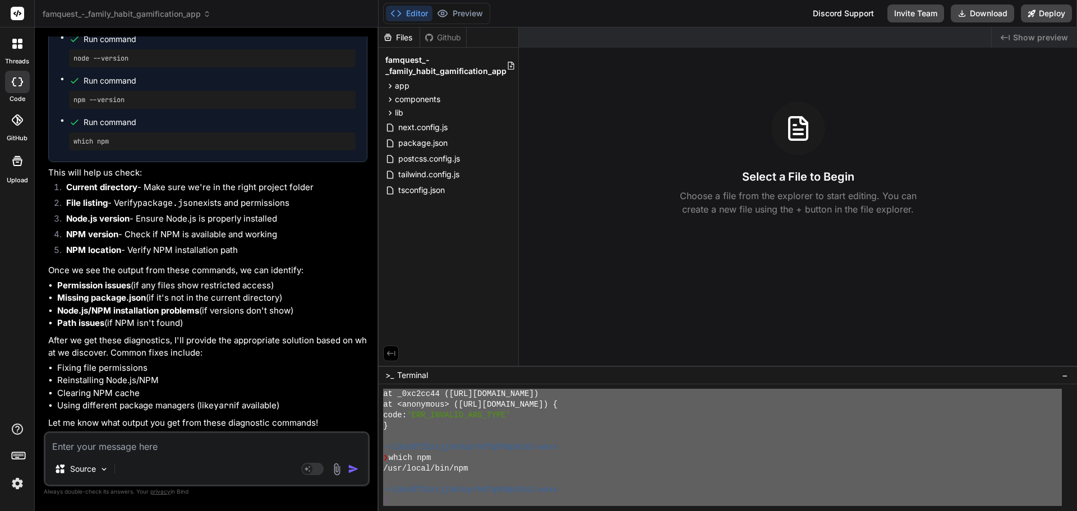
drag, startPoint x: 384, startPoint y: 427, endPoint x: 668, endPoint y: 531, distance: 302.5
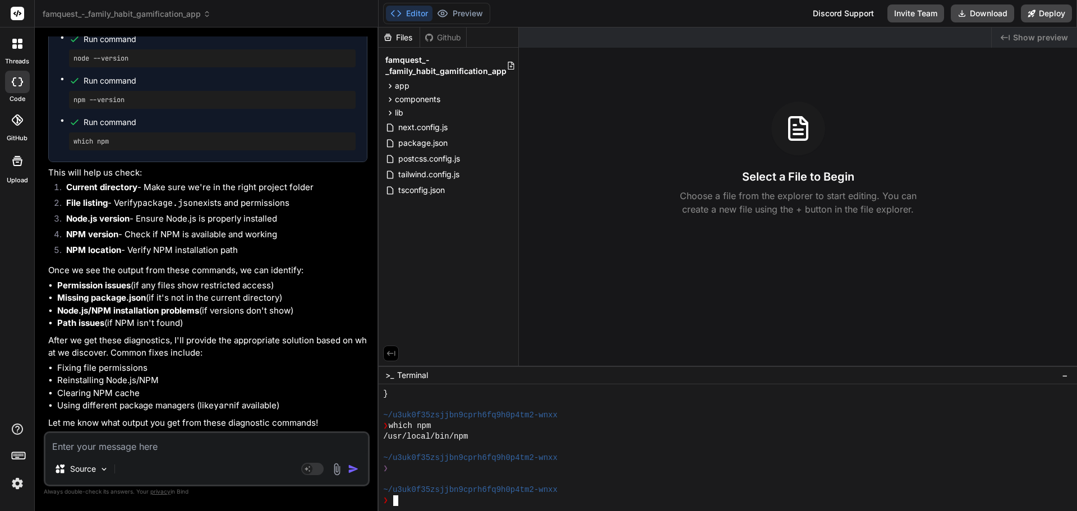
click at [136, 448] on textarea at bounding box center [206, 443] width 323 height 20
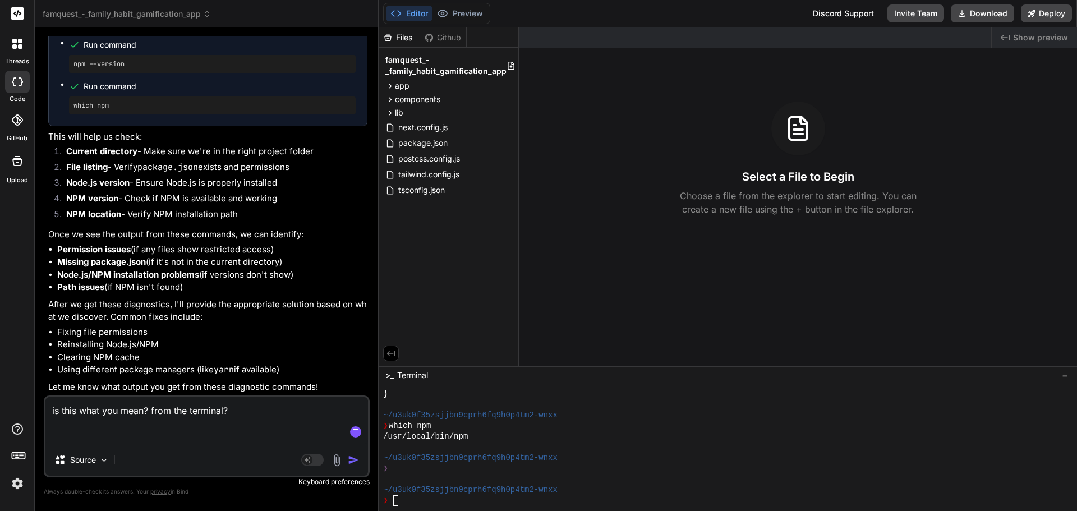
paste textarea "parent123"
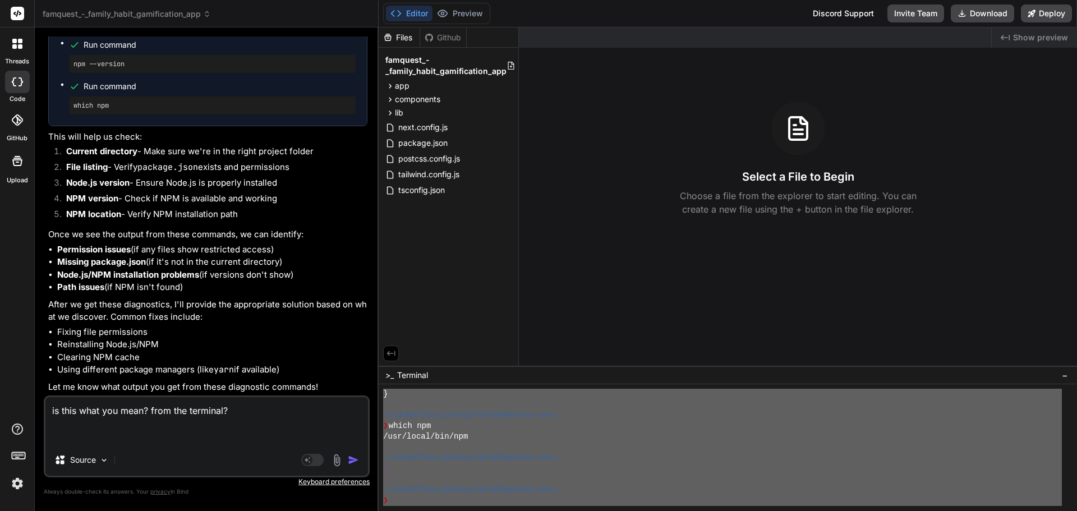
drag, startPoint x: 384, startPoint y: 480, endPoint x: 584, endPoint y: 514, distance: 202.7
click at [148, 434] on textarea "is this what you mean? from the terminal?" at bounding box center [206, 420] width 323 height 47
paste textarea "^C which npm TypeError [ERR_INVALID_ARG_TYPE]: The "code" argument must be of t…"
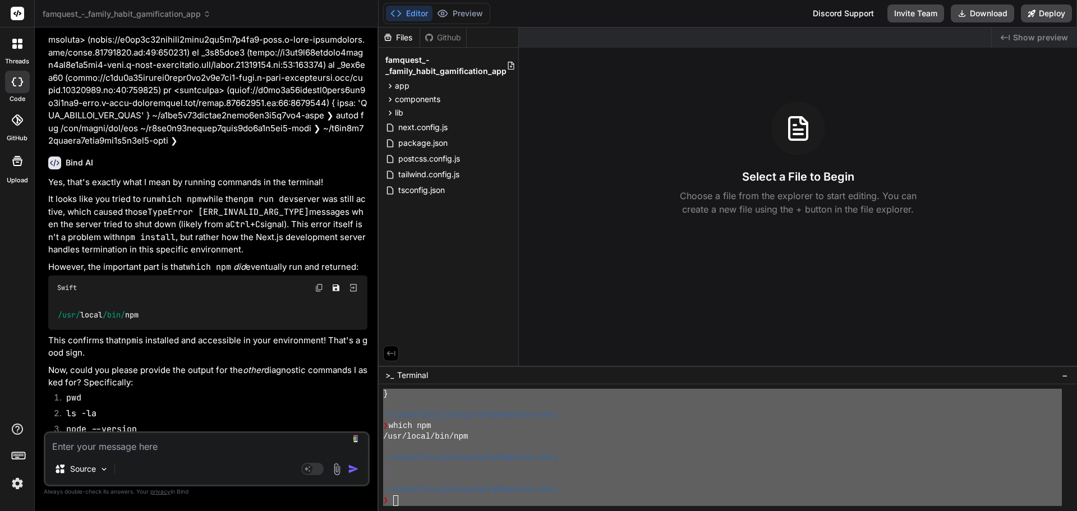
scroll to position [5041, 0]
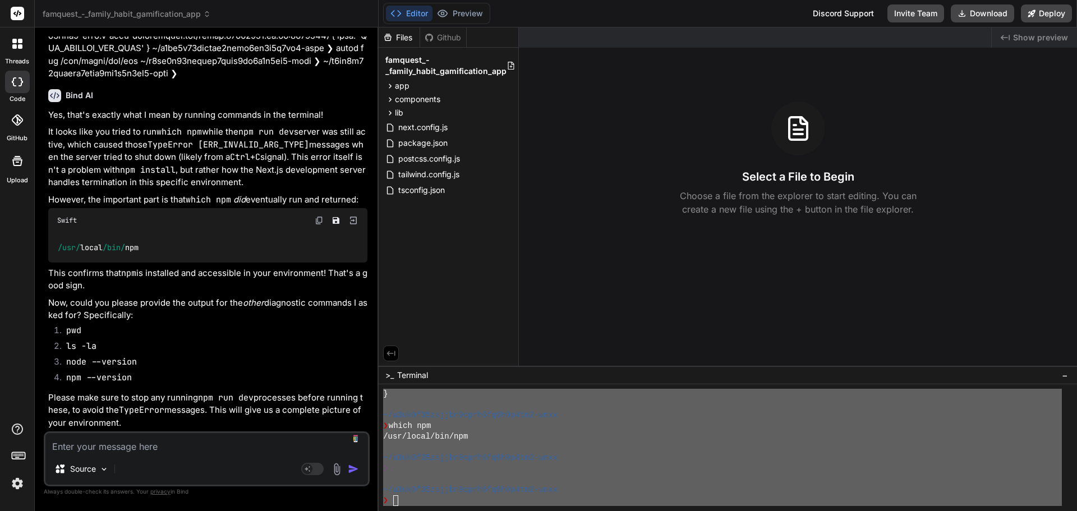
click at [667, 435] on div "/usr/local/bin/npm" at bounding box center [722, 437] width 679 height 11
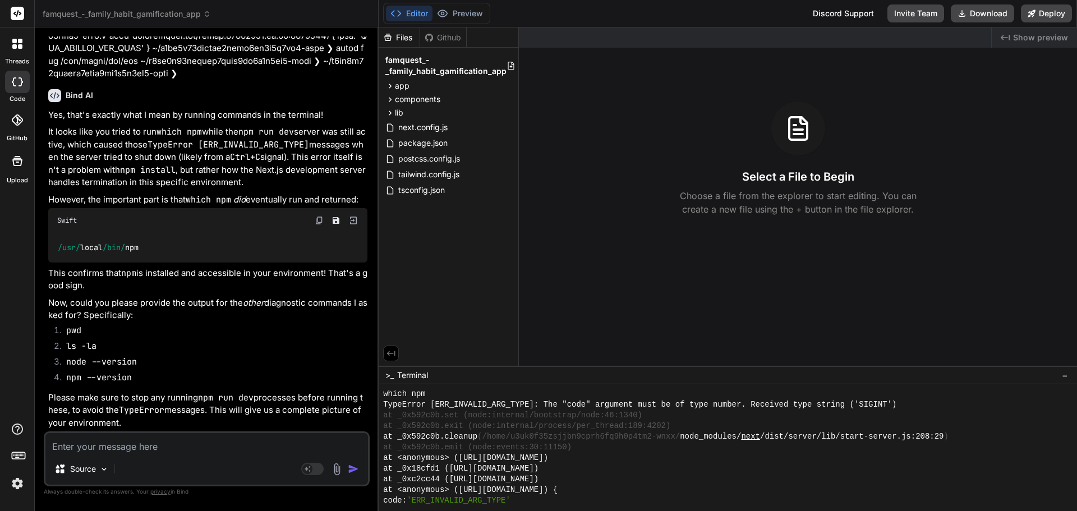
scroll to position [952, 0]
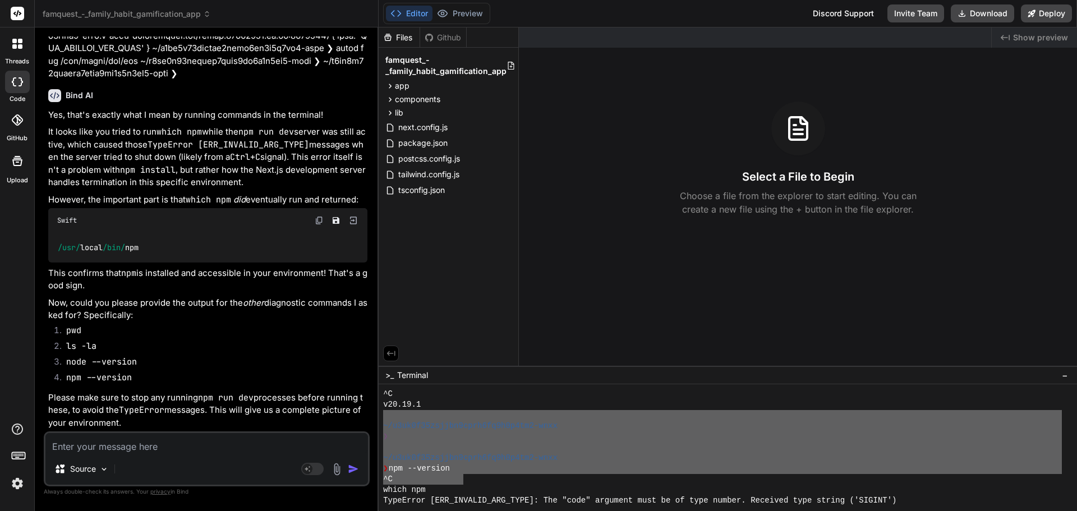
drag, startPoint x: 461, startPoint y: 479, endPoint x: 385, endPoint y: 417, distance: 98.2
click at [385, 417] on div "^C v20.19.1 ~/u3uk0f35zsjjbn9cprh6fq9h0p4tm2-wnxx ❯ ~/u3uk0f35zsjjbn9cprh6fq9h0…" at bounding box center [722, 447] width 679 height 117
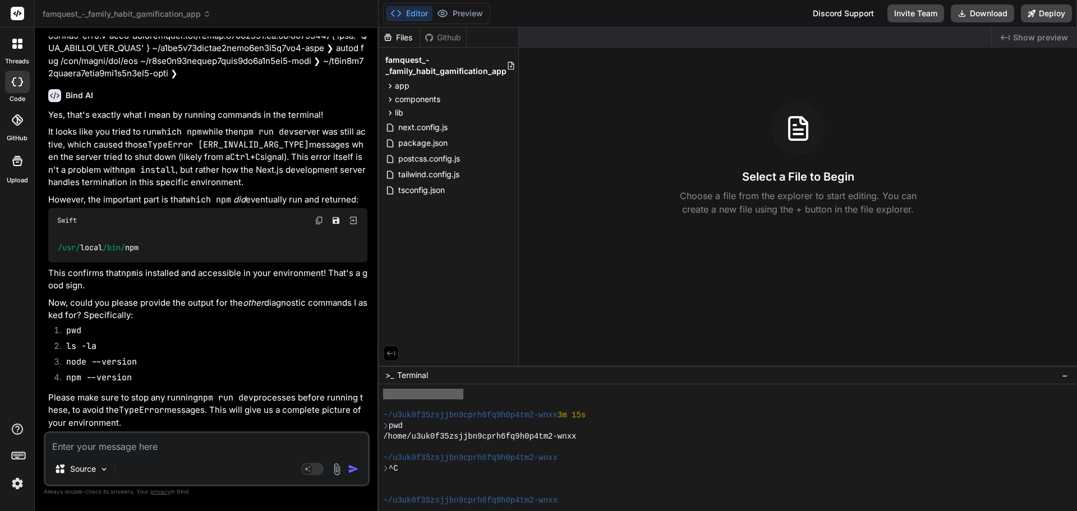
scroll to position [577, 0]
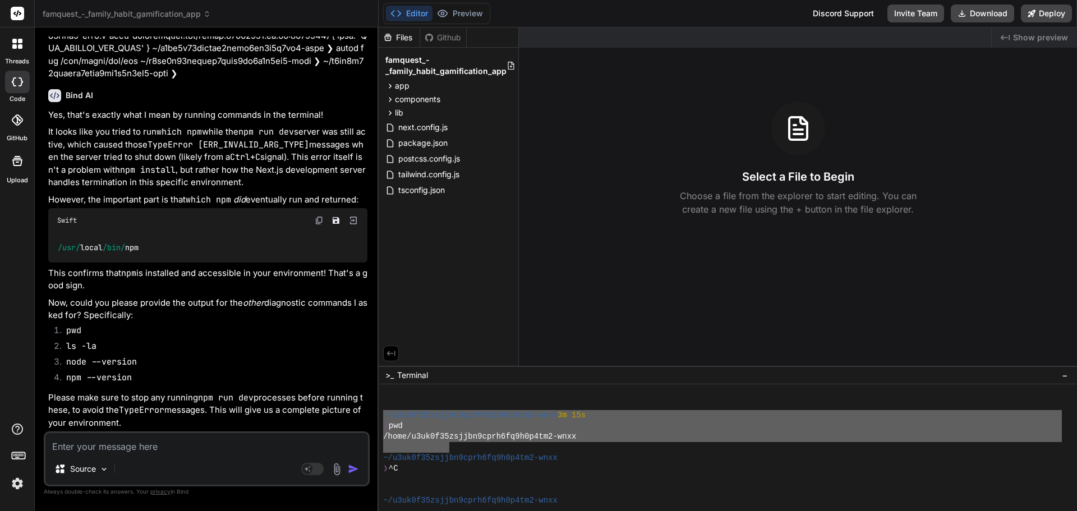
drag, startPoint x: 384, startPoint y: 414, endPoint x: 590, endPoint y: 457, distance: 210.3
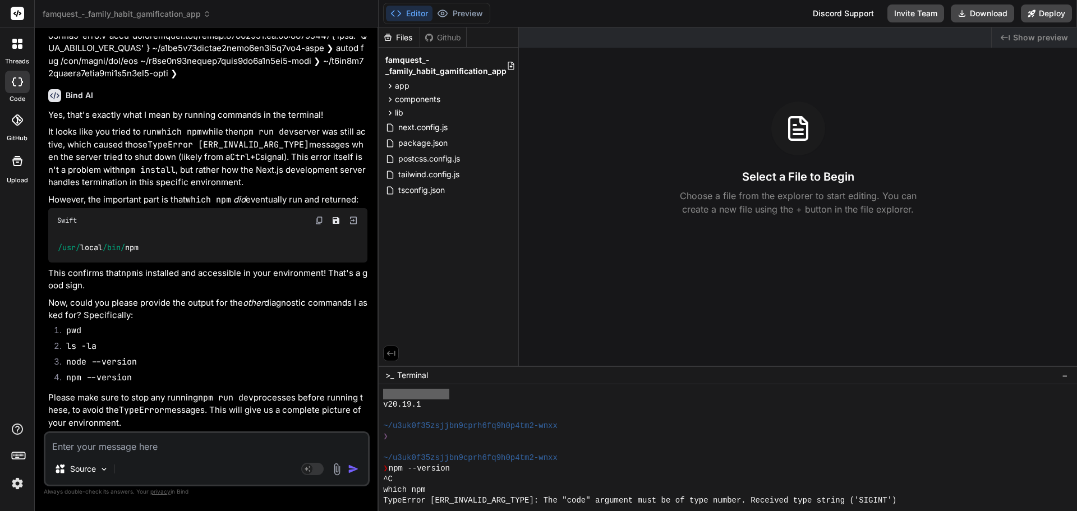
scroll to position [952, 0]
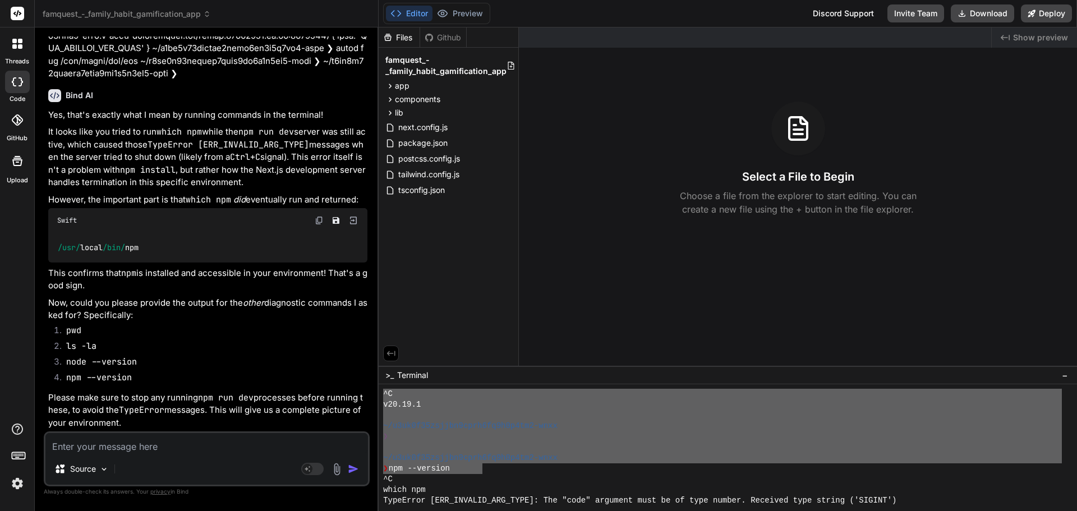
click at [483, 470] on div "❯ npm --version" at bounding box center [722, 468] width 679 height 11
click at [91, 453] on textarea at bounding box center [206, 443] width 323 height 20
paste textarea "~/u3uk0f35zsjjbn9cprh6fq9h0p4tm2-wnxx 3m 15s ❯ pwd /home/u3uk0f35zsjjbn9cprh6fq…"
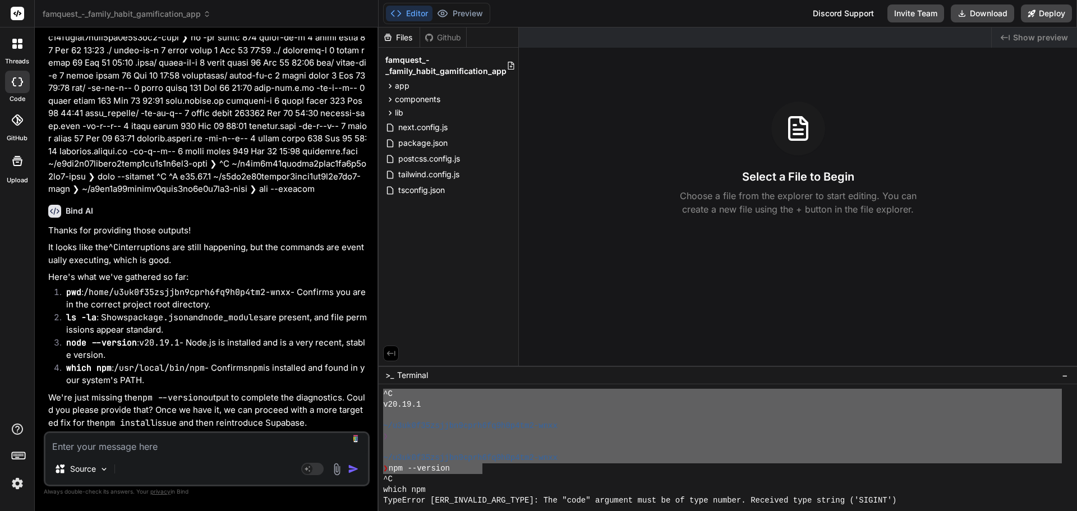
scroll to position [5491, 0]
click at [467, 439] on div "❯" at bounding box center [722, 437] width 679 height 11
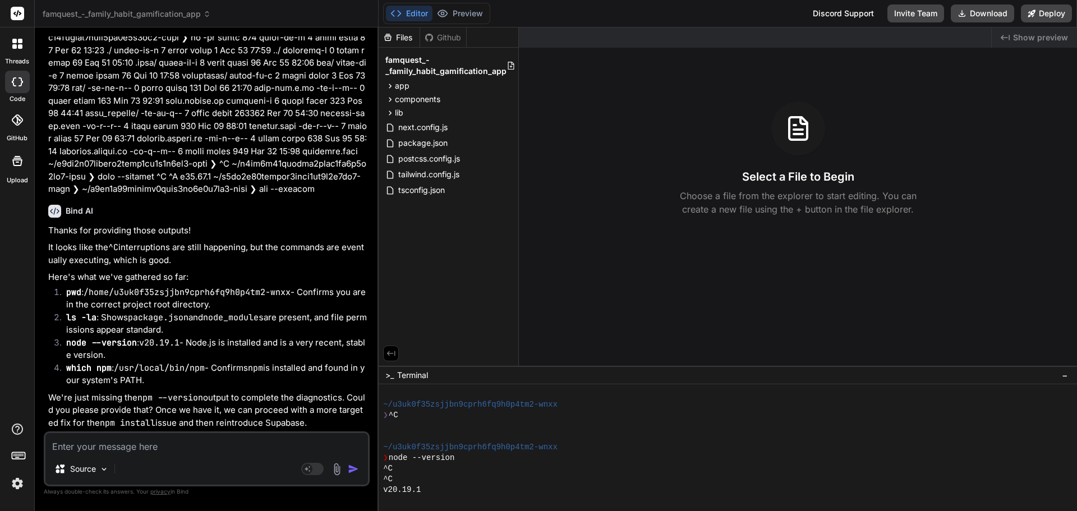
scroll to position [952, 0]
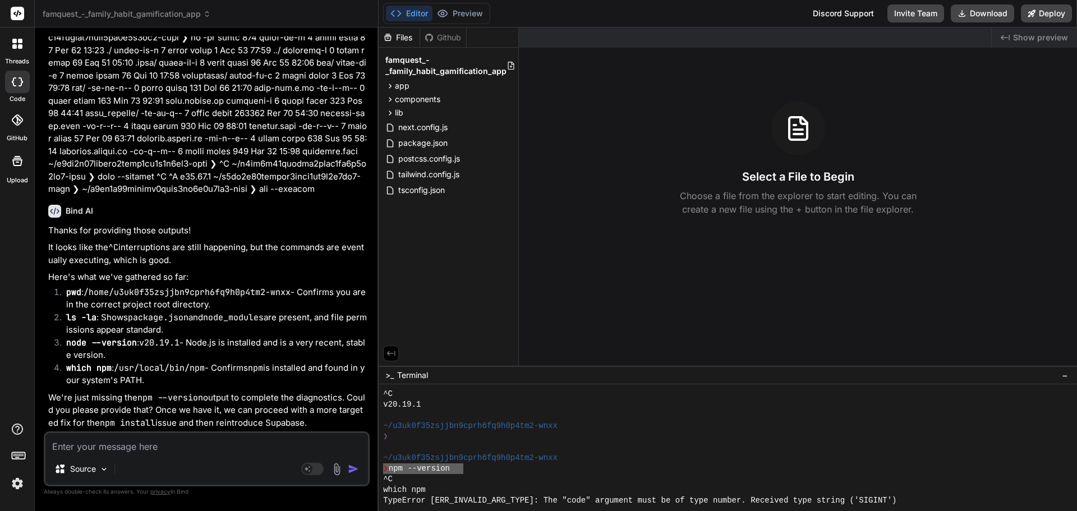
drag, startPoint x: 385, startPoint y: 466, endPoint x: 462, endPoint y: 473, distance: 77.2
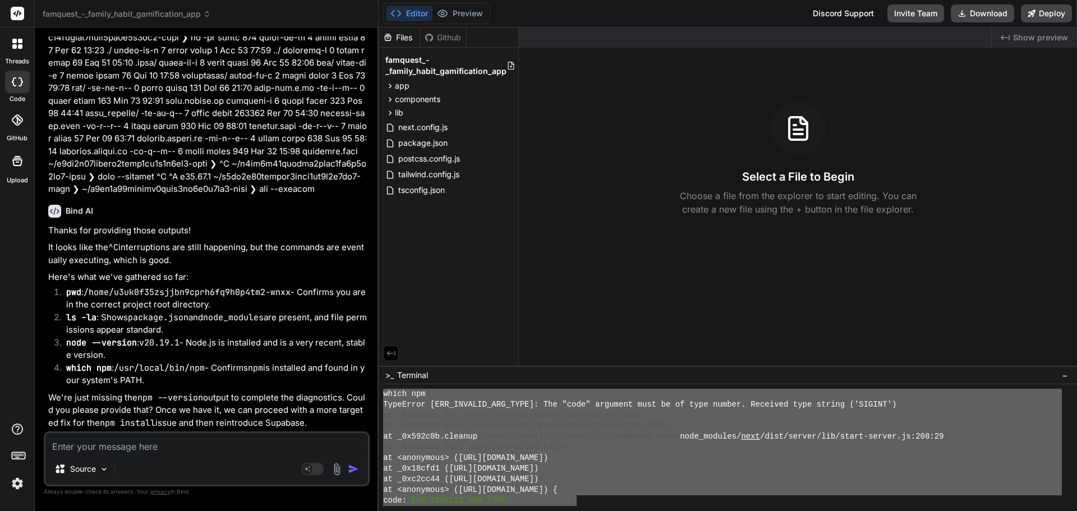
click at [579, 499] on div "code: 'ERR_INVALID_ARG_TYPE'" at bounding box center [722, 500] width 679 height 11
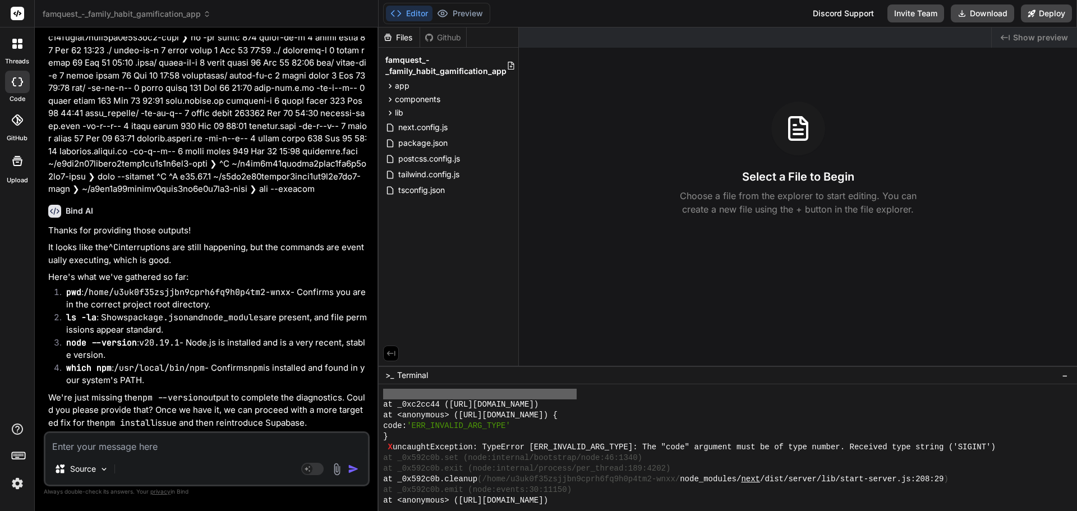
scroll to position [1421, 0]
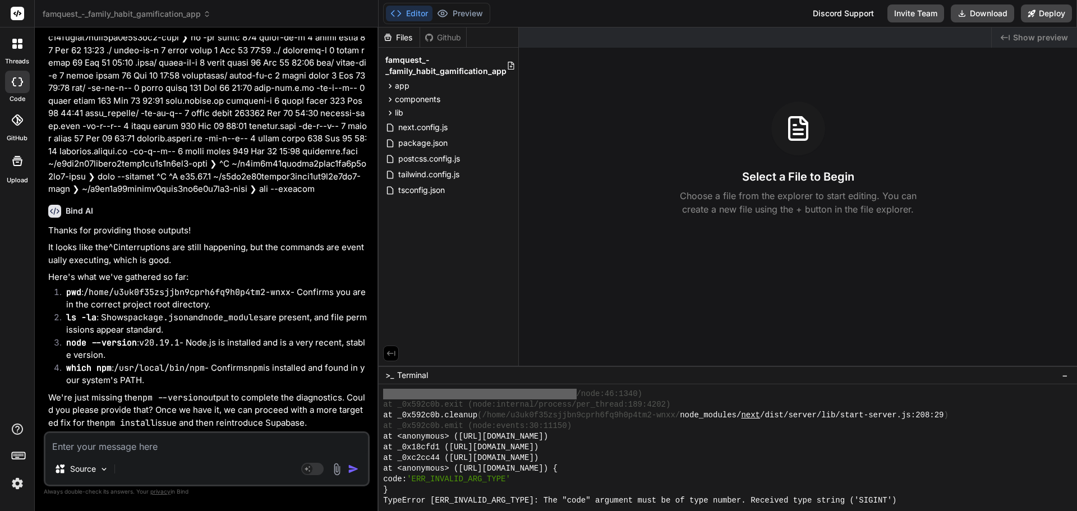
click at [556, 480] on div "code: 'ERR_INVALID_ARG_TYPE'" at bounding box center [722, 479] width 679 height 11
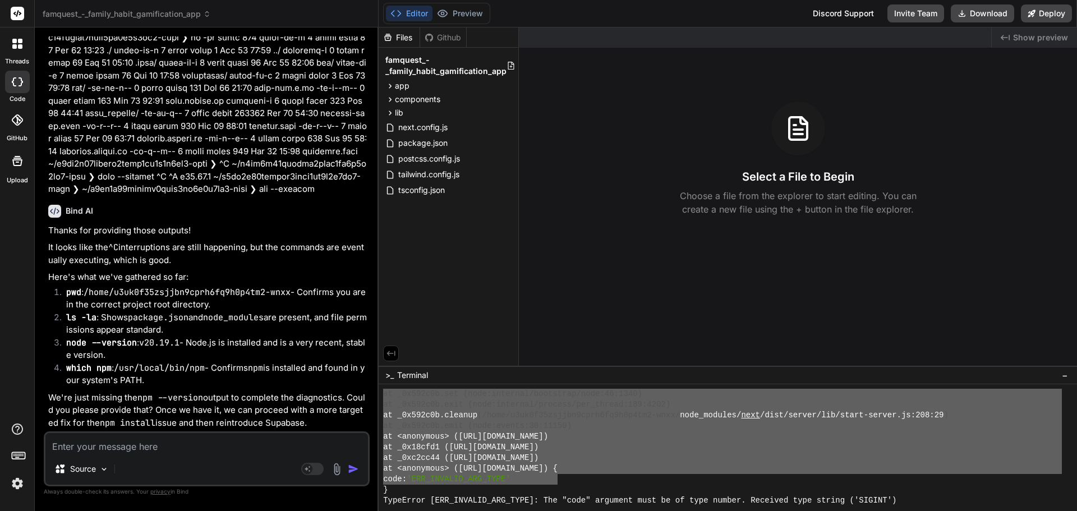
scroll to position [1514, 0]
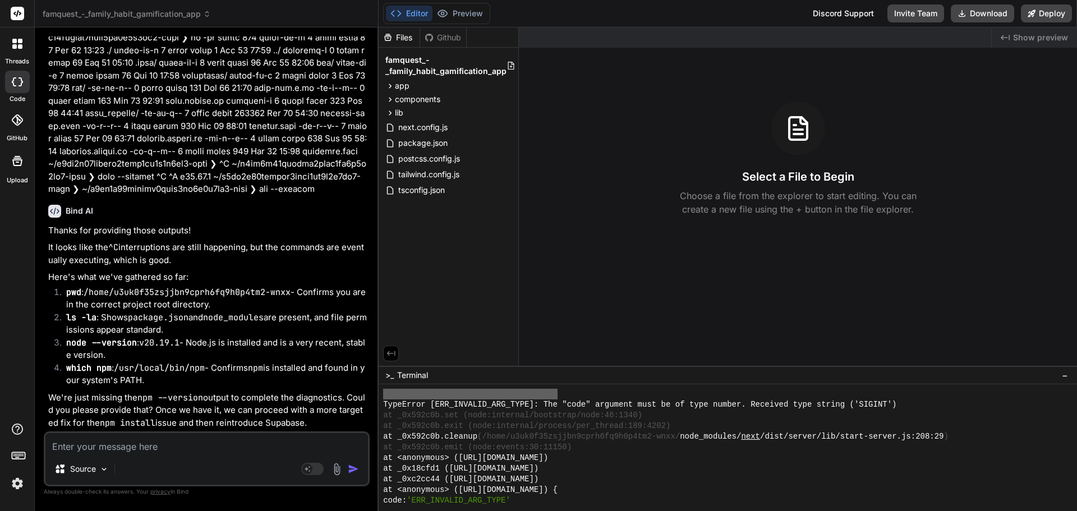
click at [571, 502] on div "code: 'ERR_INVALID_ARG_TYPE'" at bounding box center [722, 500] width 679 height 11
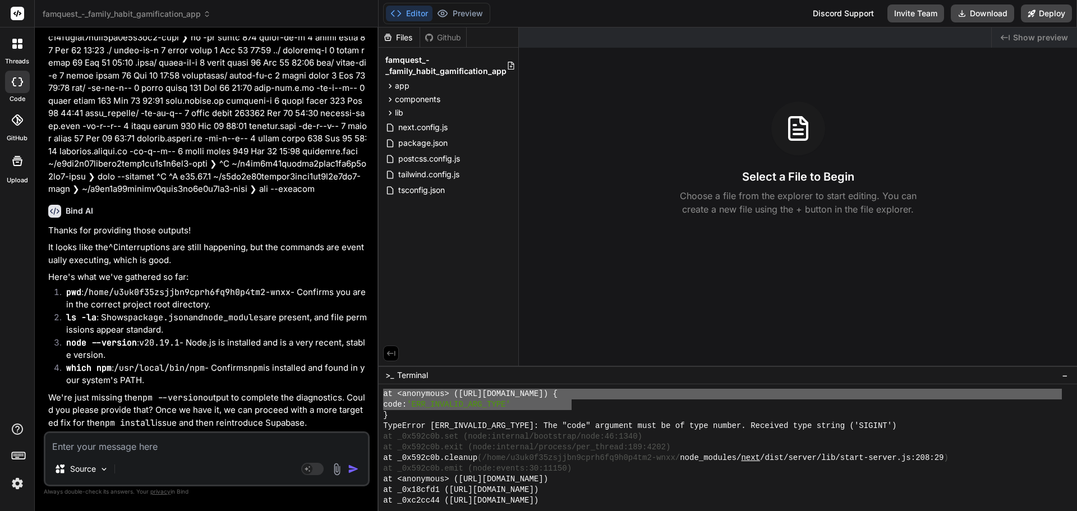
scroll to position [1796, 0]
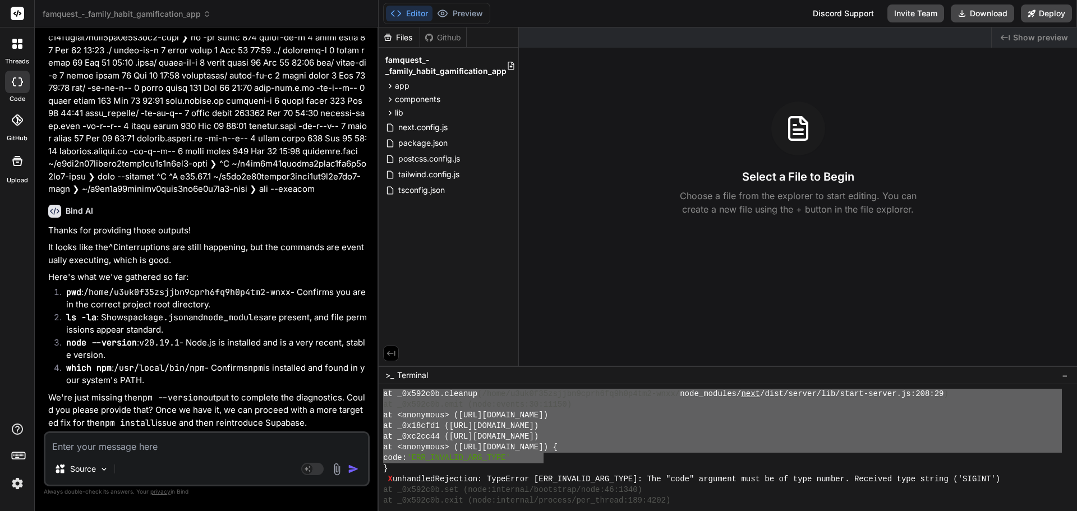
click at [546, 458] on div "code: 'ERR_INVALID_ARG_TYPE'" at bounding box center [722, 458] width 679 height 11
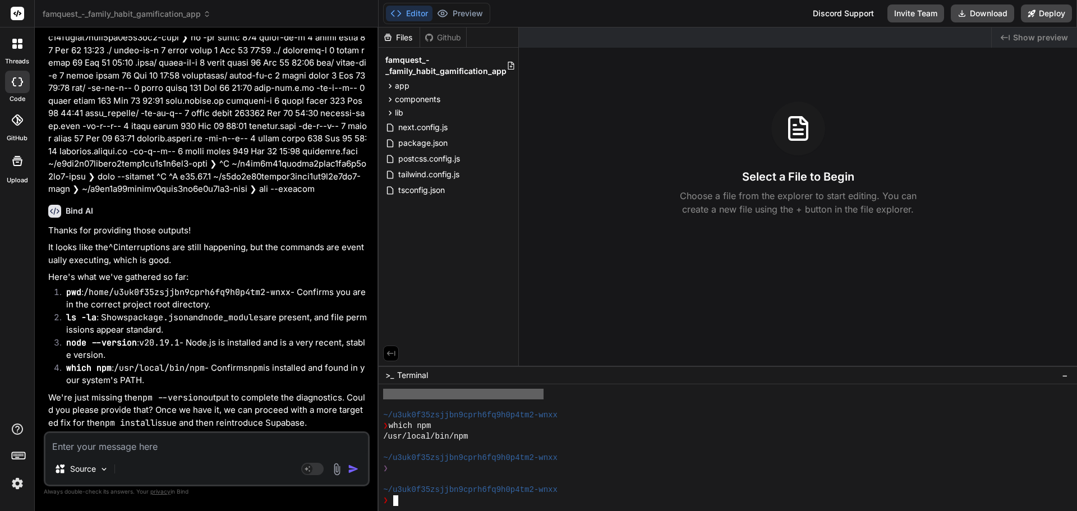
scroll to position [1983, 0]
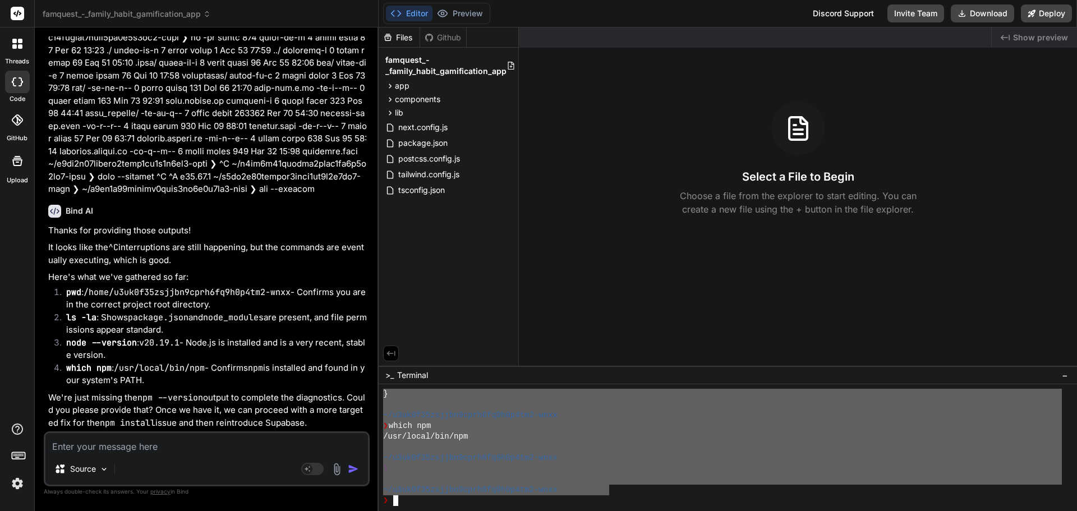
click at [611, 495] on div "~/u3uk0f35zsjjbn9cprh6fq9h0p4tm2-wnxx" at bounding box center [722, 490] width 679 height 11
click at [117, 444] on textarea at bounding box center [206, 443] width 323 height 20
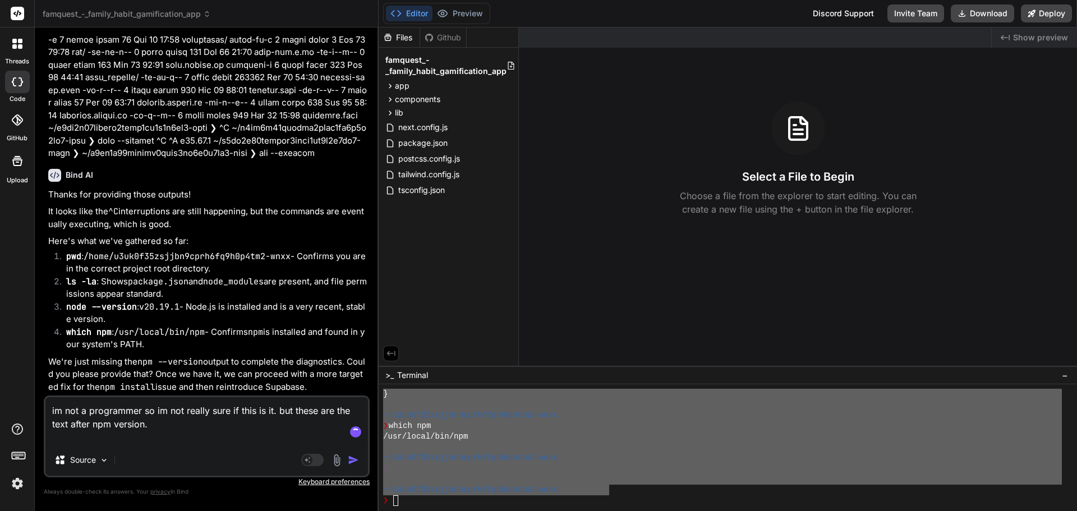
paste textarea "❯ npm --version ^C which npm TypeError [ERR_INVALID_ARG_TYPE]: The "code" argum…"
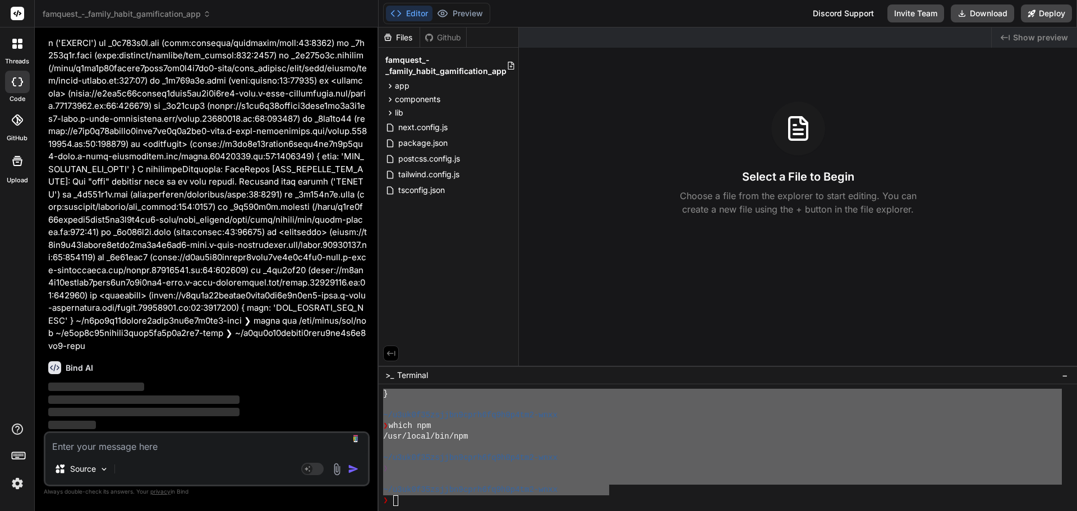
scroll to position [6832, 0]
click at [343, 382] on p "‌" at bounding box center [207, 387] width 319 height 13
click at [800, 396] on div "}" at bounding box center [722, 394] width 679 height 11
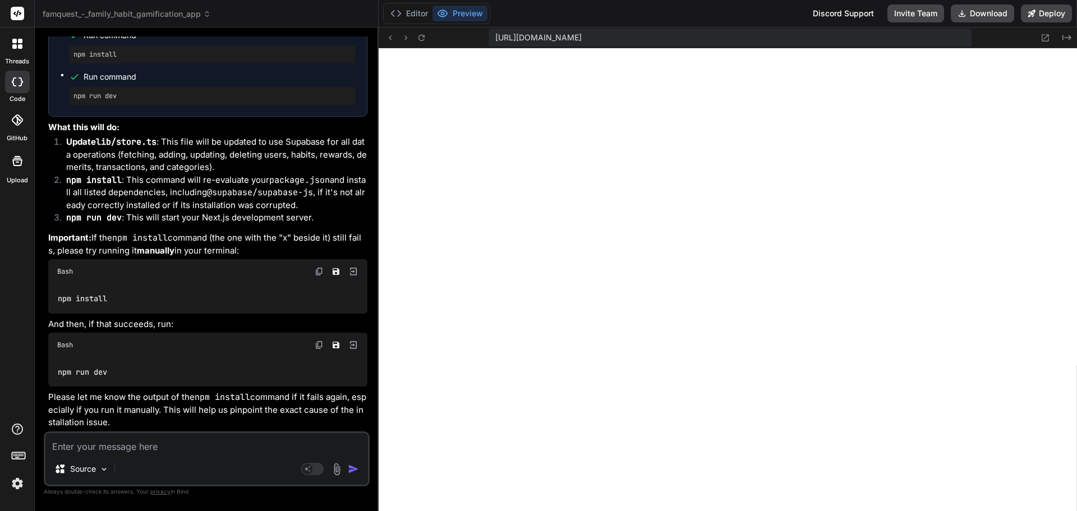
scroll to position [7556, 0]
click at [415, 14] on button "Editor" at bounding box center [409, 14] width 47 height 16
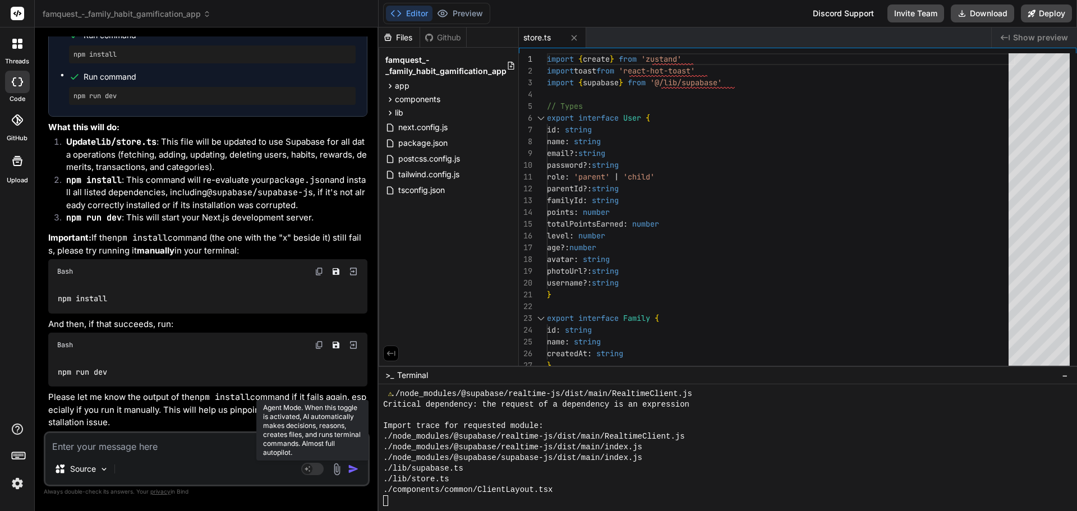
click at [309, 470] on rect at bounding box center [307, 469] width 10 height 10
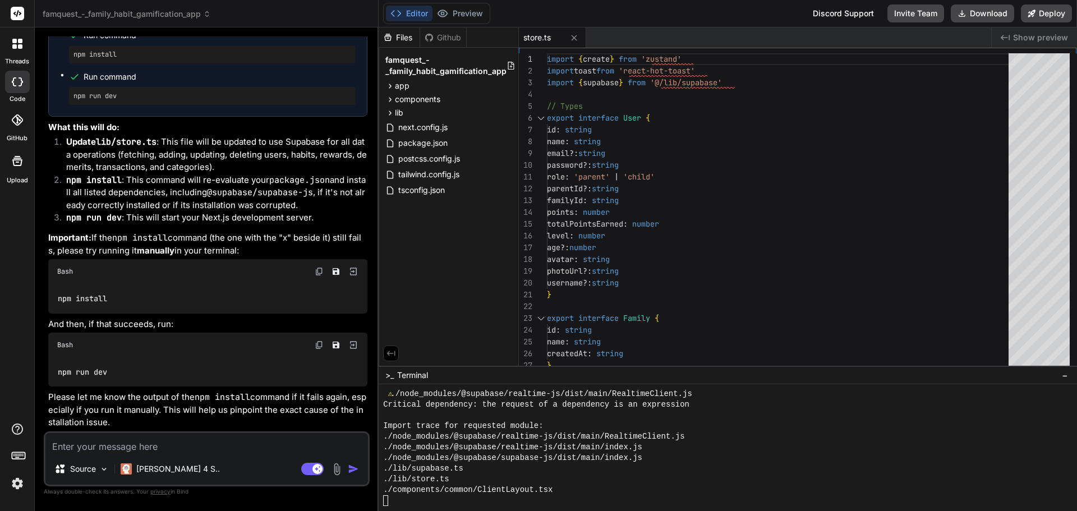
click at [103, 448] on textarea at bounding box center [206, 443] width 323 height 20
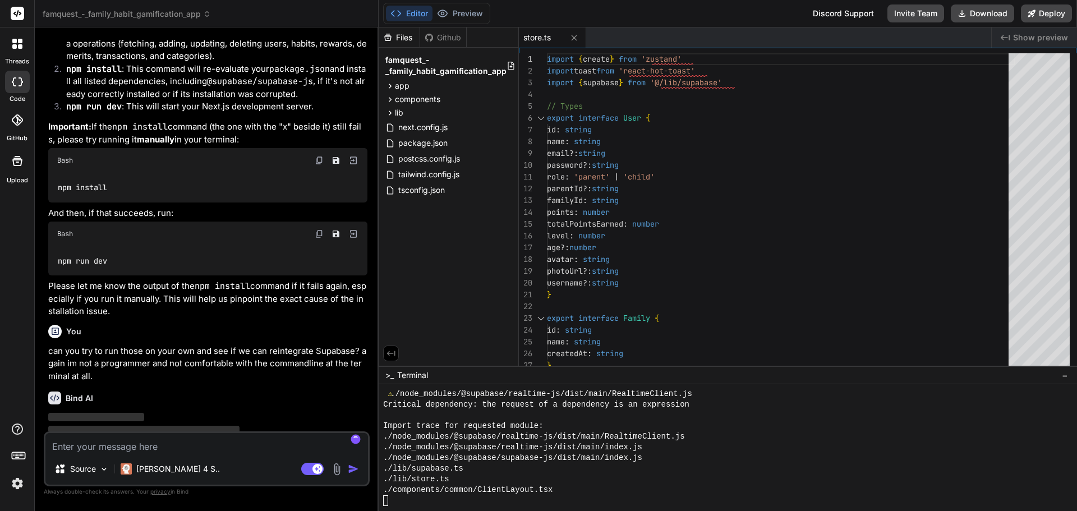
scroll to position [7698, 0]
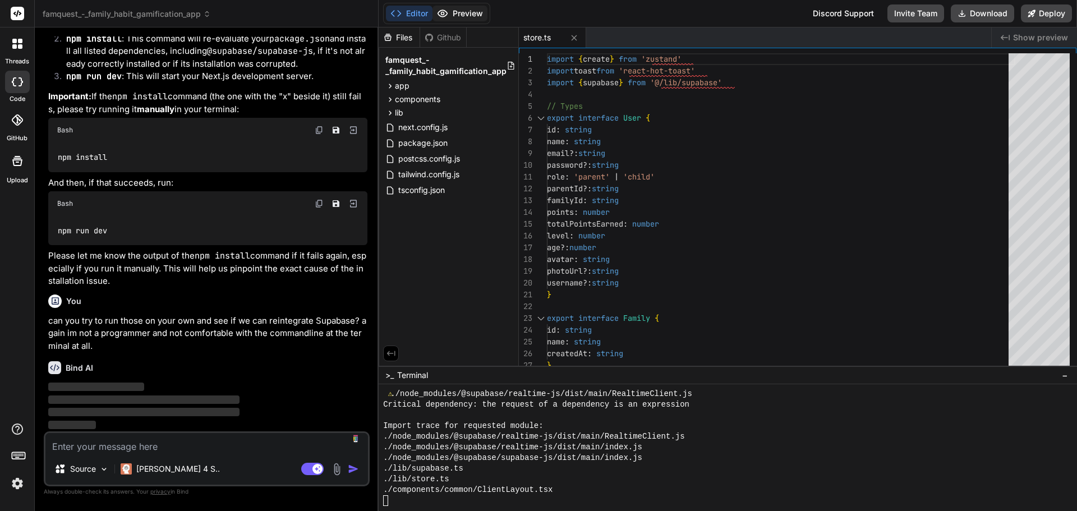
click at [458, 15] on button "Preview" at bounding box center [460, 14] width 55 height 16
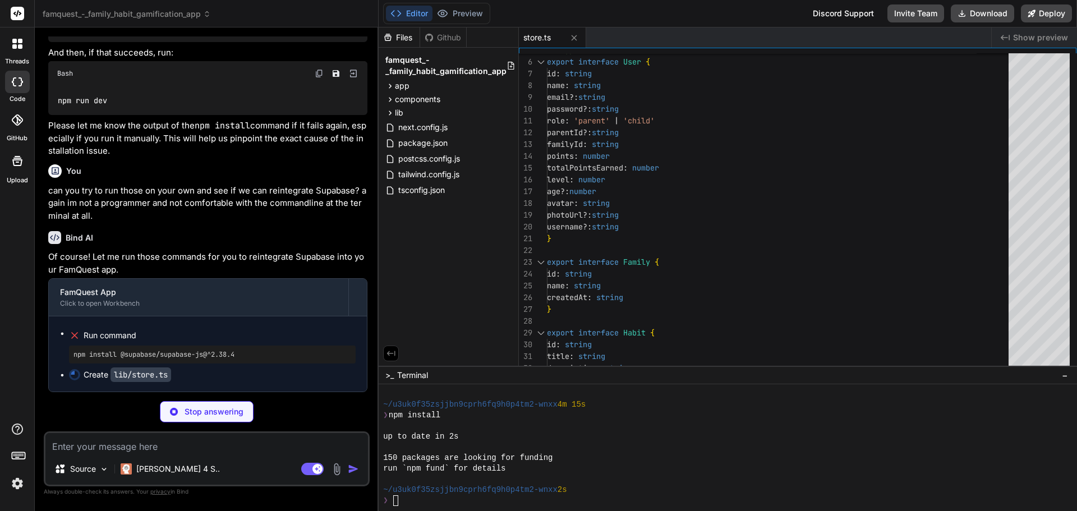
scroll to position [3881, 0]
click at [224, 414] on p "Stop answering" at bounding box center [214, 411] width 59 height 11
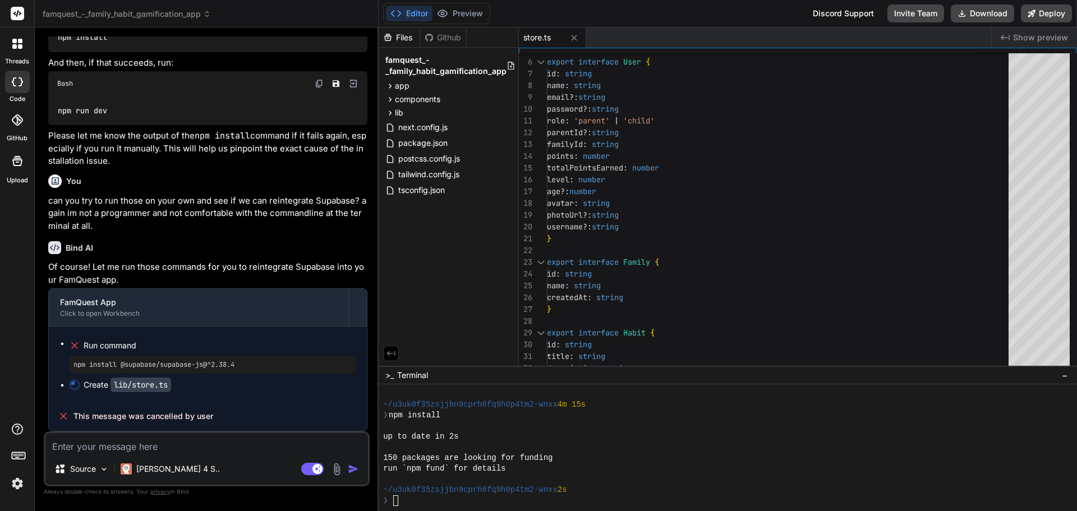
scroll to position [7818, 0]
click at [162, 447] on textarea at bounding box center [206, 443] width 323 height 20
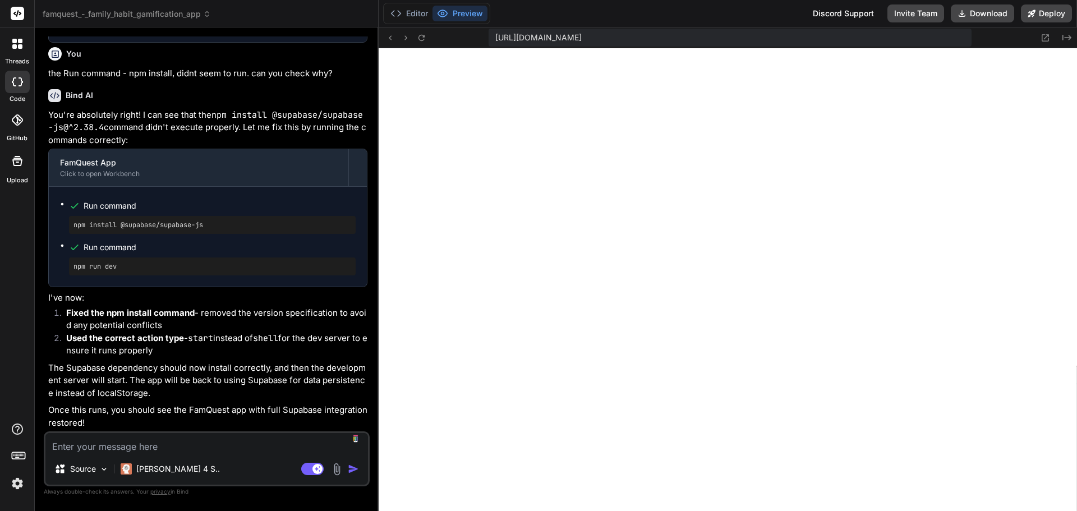
scroll to position [4595, 0]
click at [181, 441] on textarea at bounding box center [206, 443] width 323 height 20
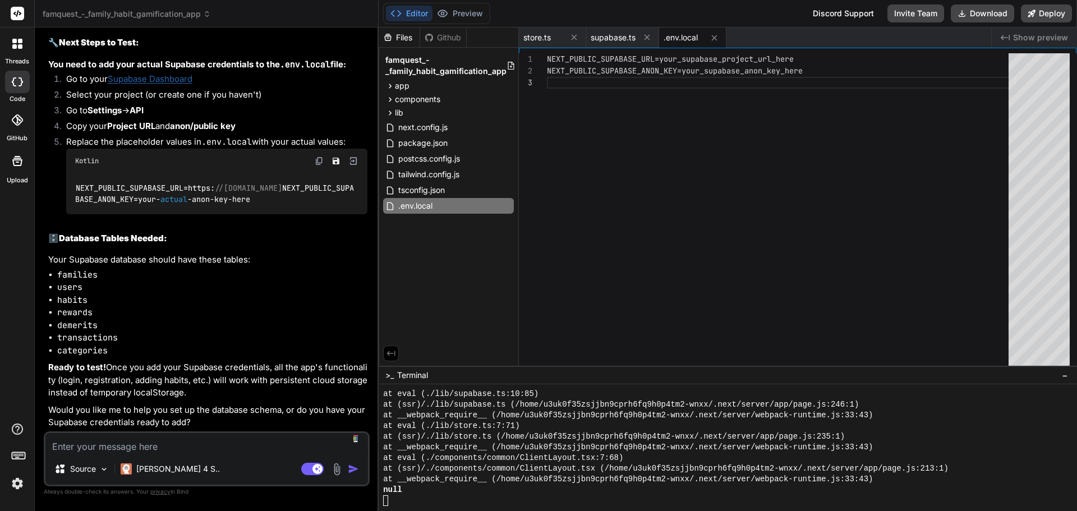
scroll to position [9014, 0]
click at [196, 447] on textarea at bounding box center [206, 443] width 323 height 20
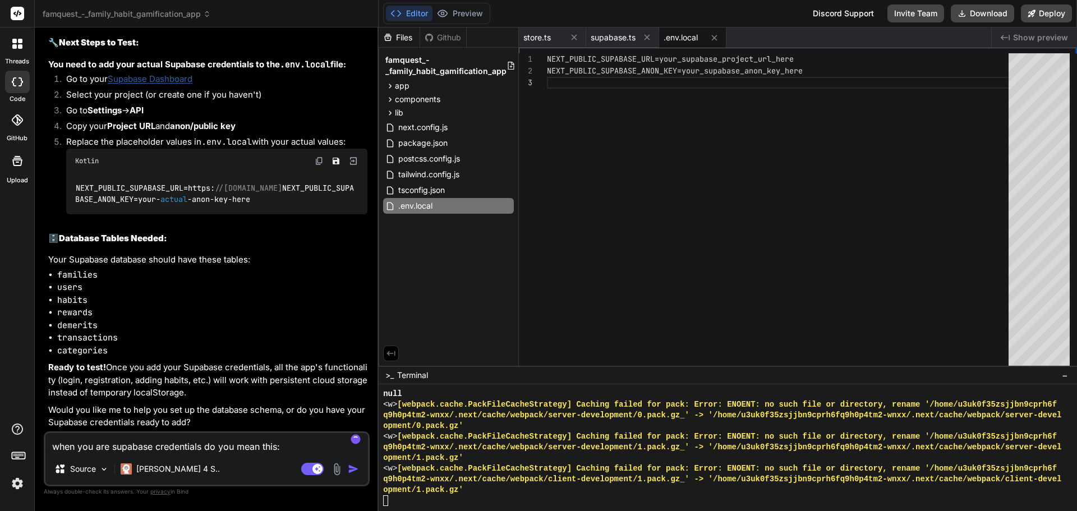
scroll to position [5672, 0]
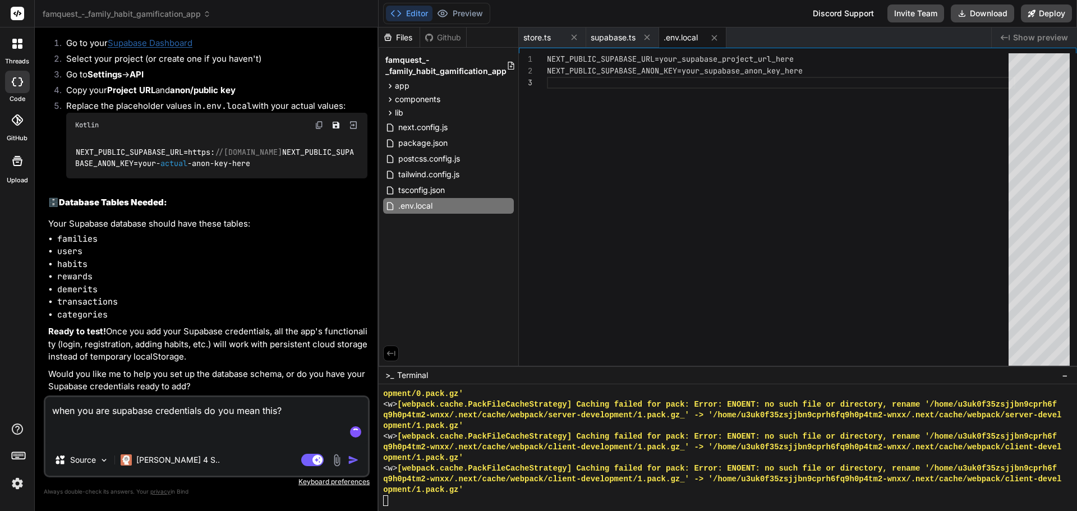
paste textarea "Project URL: https://zxvqgqugnybcebupigok.supabase.co Public anon key: eyJhbGci…"
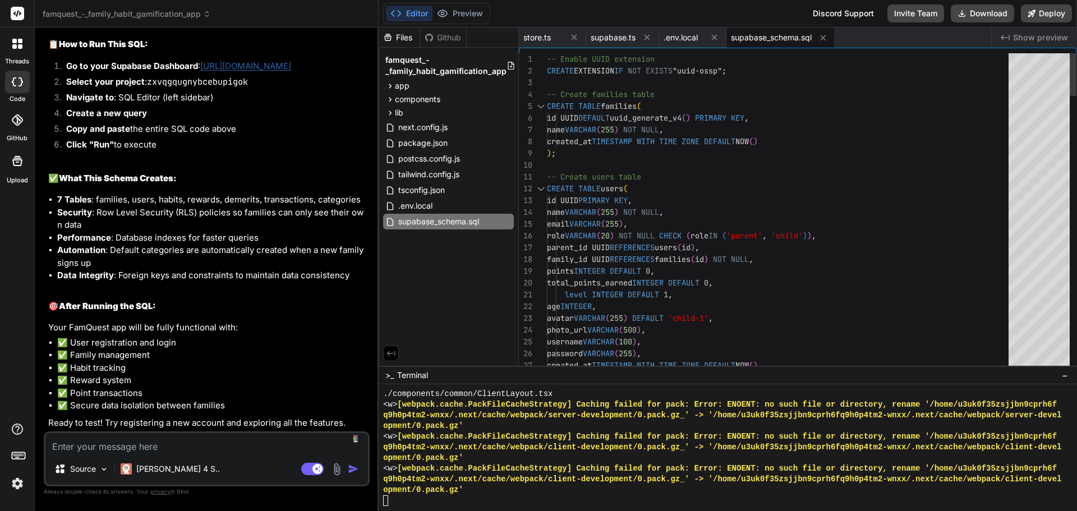
scroll to position [0, 0]
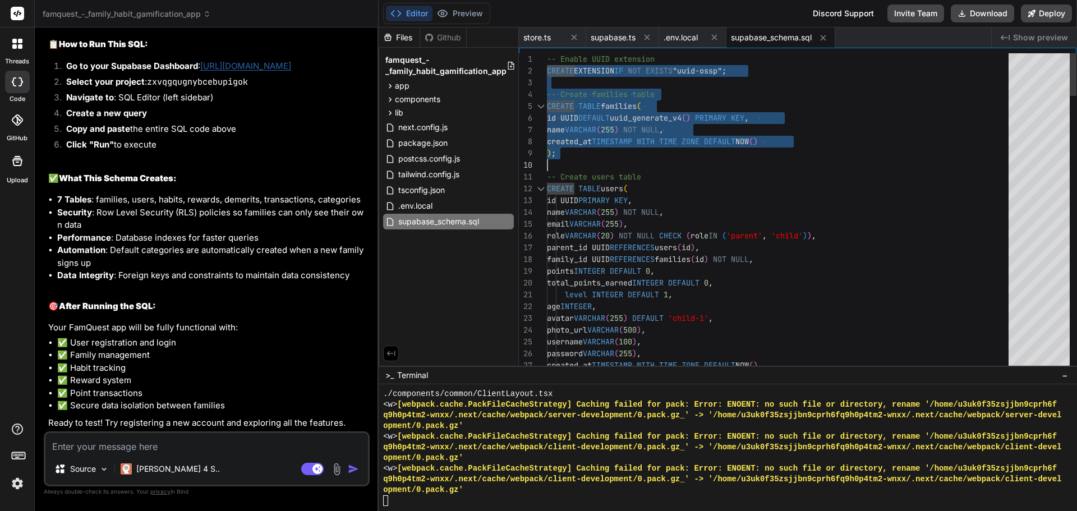
drag, startPoint x: 548, startPoint y: 59, endPoint x: 709, endPoint y: 163, distance: 191.6
drag, startPoint x: 547, startPoint y: 57, endPoint x: 570, endPoint y: 76, distance: 29.9
click at [546, 58] on div "1" at bounding box center [533, 59] width 28 height 12
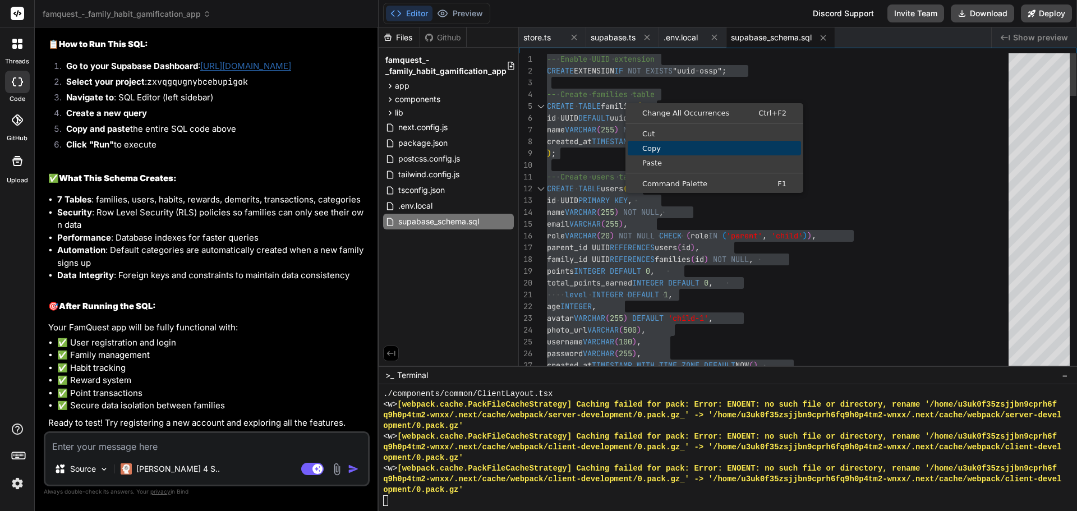
click at [660, 149] on span "Copy" at bounding box center [714, 148] width 173 height 7
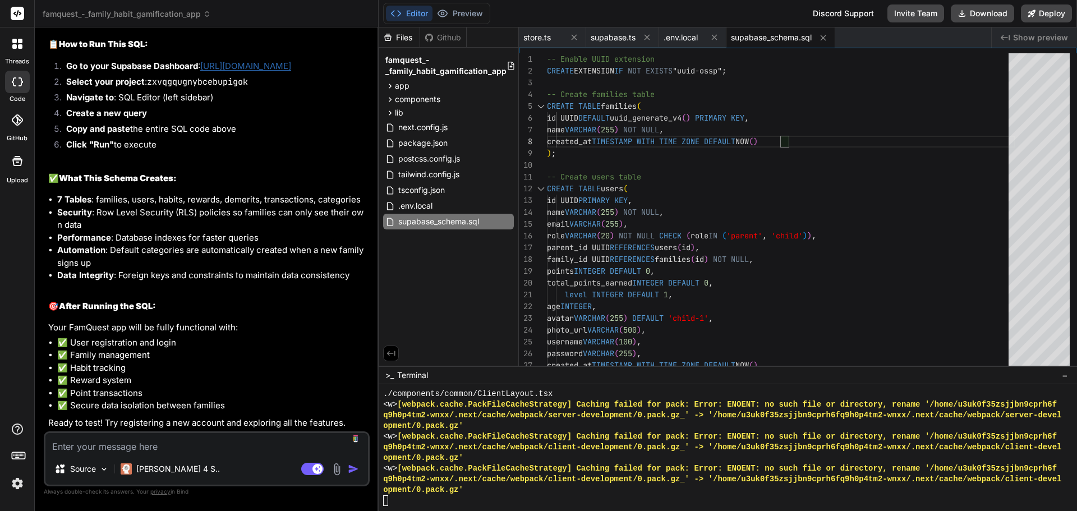
click at [186, 442] on textarea at bounding box center [206, 443] width 323 height 20
click at [463, 12] on button "Preview" at bounding box center [460, 14] width 55 height 16
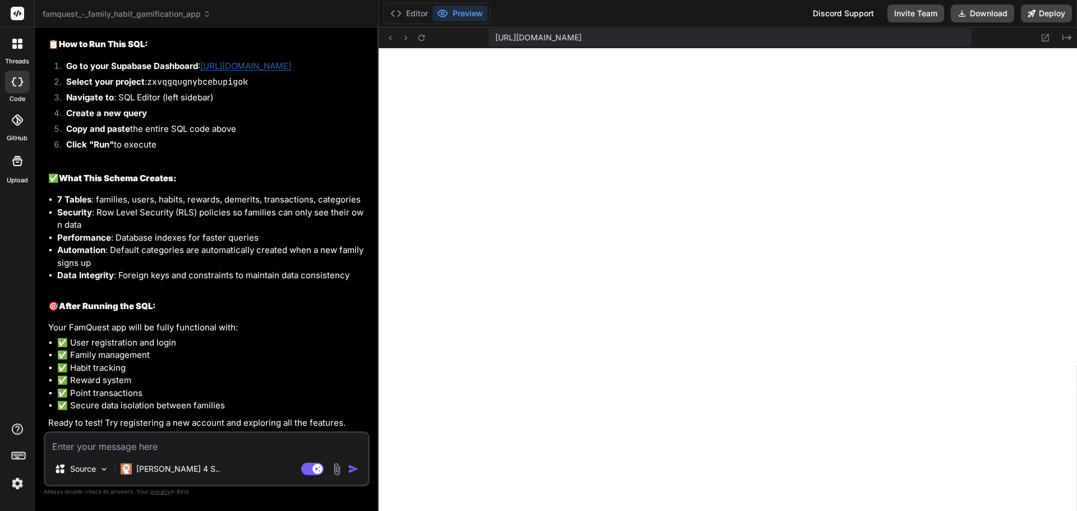
scroll to position [10058, 0]
click at [1044, 36] on icon at bounding box center [1046, 38] width 10 height 10
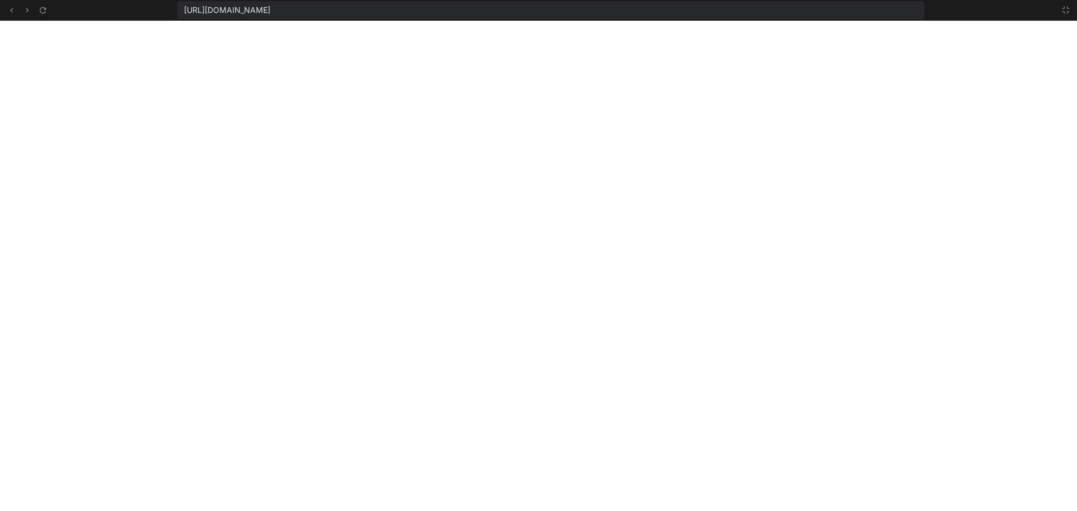
scroll to position [6781, 0]
click at [1063, 8] on icon at bounding box center [1066, 10] width 7 height 7
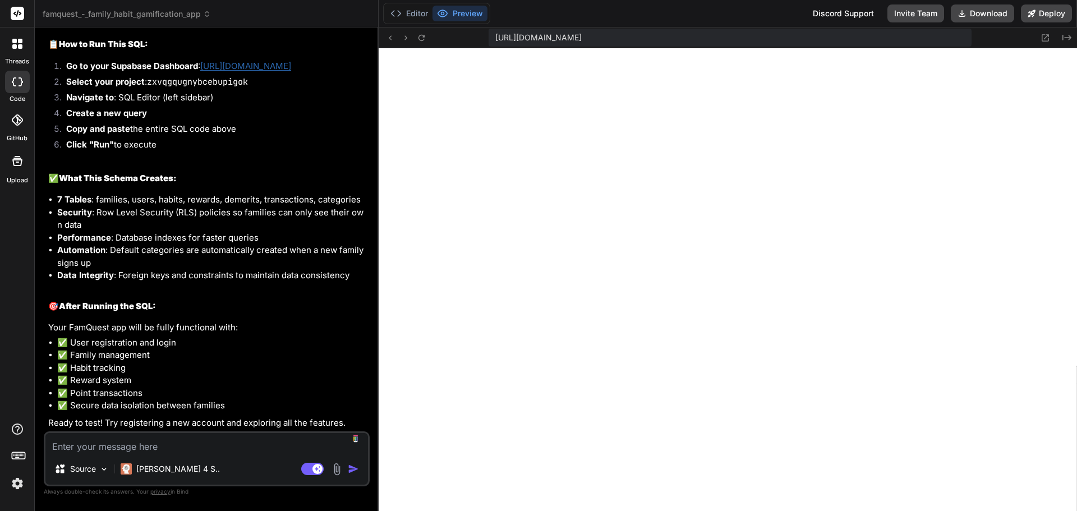
click at [201, 445] on textarea at bounding box center [206, 443] width 323 height 20
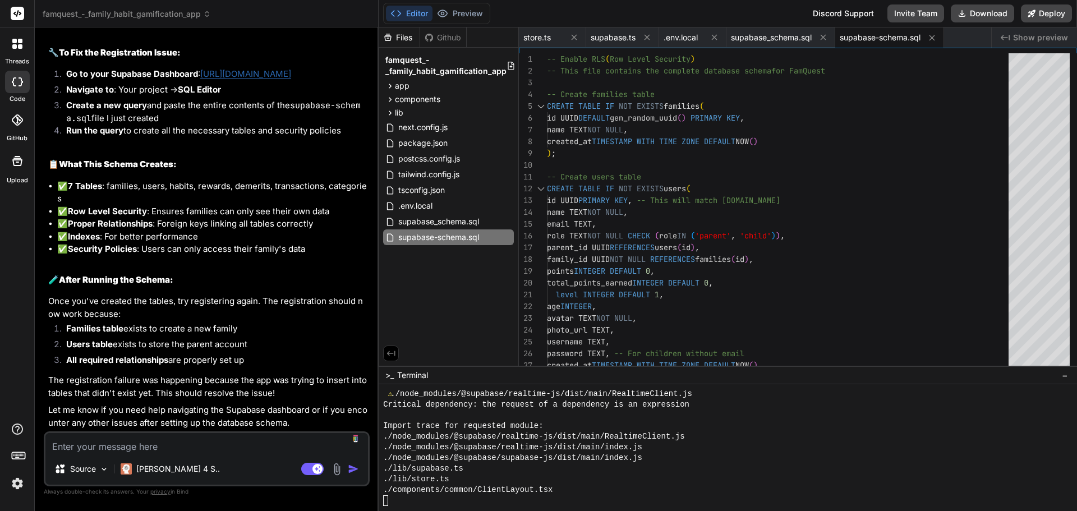
scroll to position [10653, 0]
click at [546, 61] on div "1" at bounding box center [533, 59] width 28 height 12
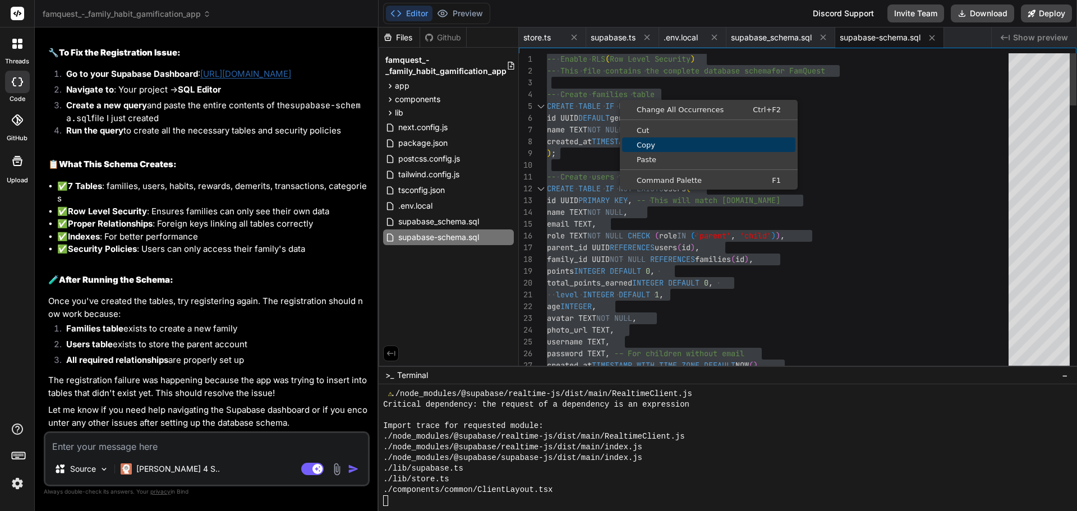
click at [650, 146] on span "Copy" at bounding box center [708, 144] width 173 height 7
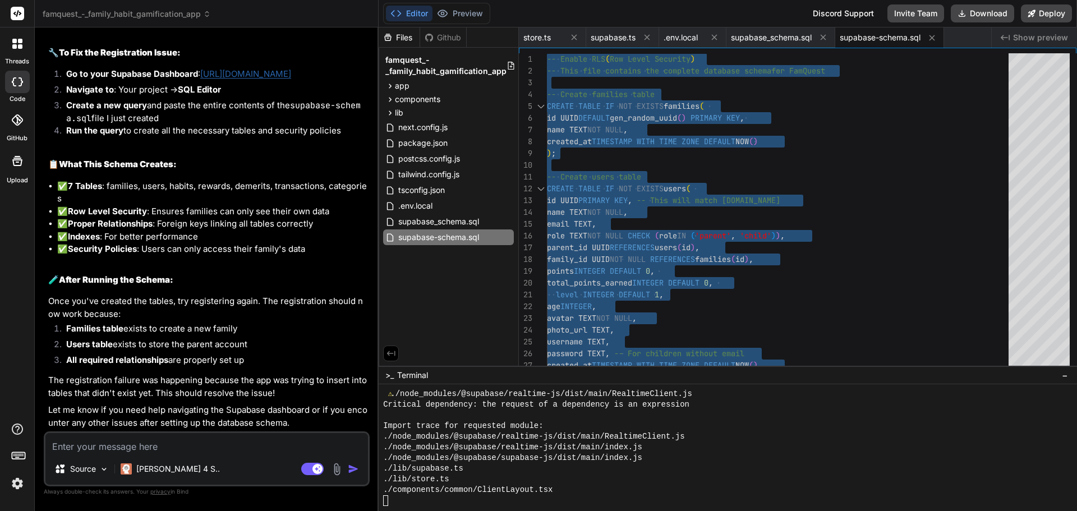
click at [150, 446] on textarea at bounding box center [206, 443] width 323 height 20
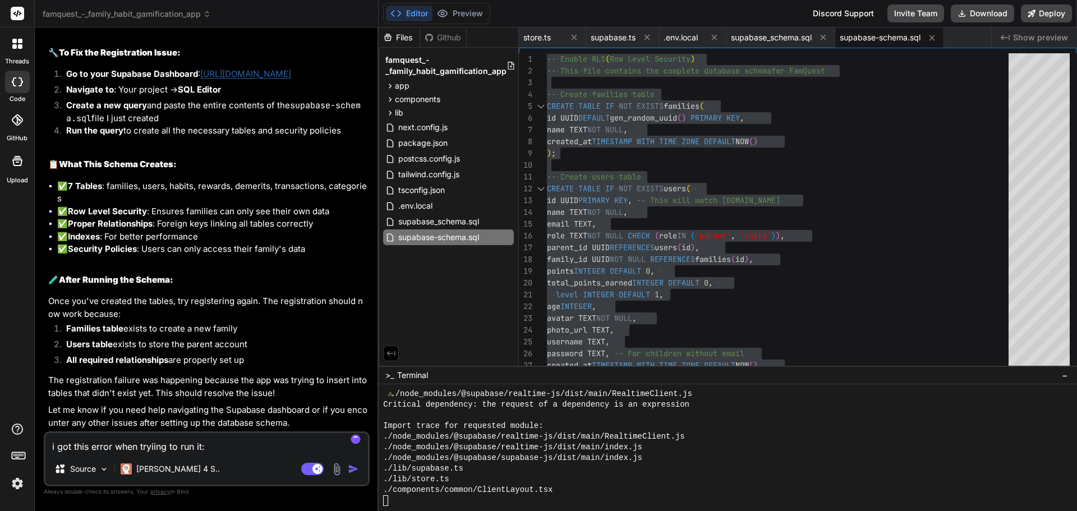
paste textarea "42703: column "family_id" does not exist"
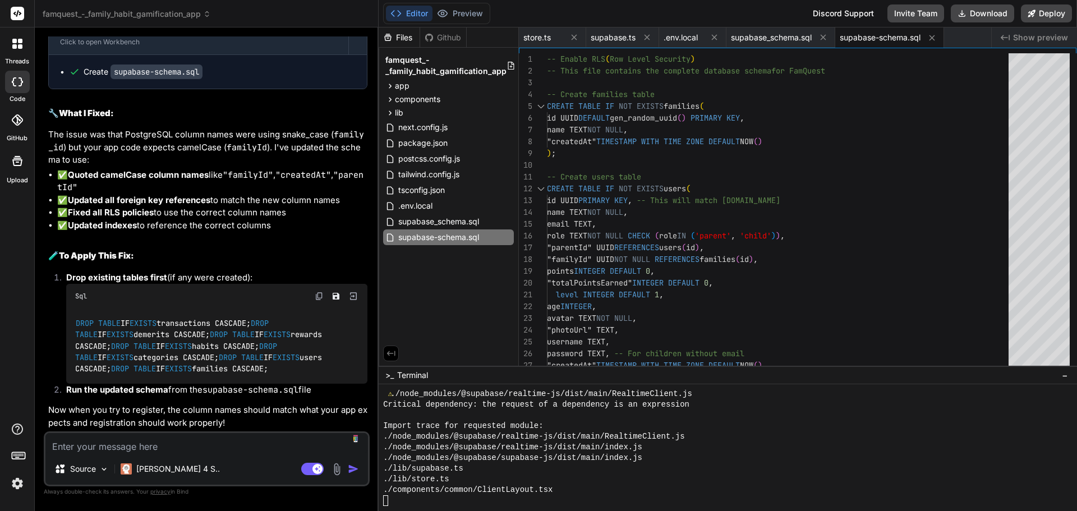
scroll to position [11209, 0]
click at [458, 13] on button "Preview" at bounding box center [460, 14] width 55 height 16
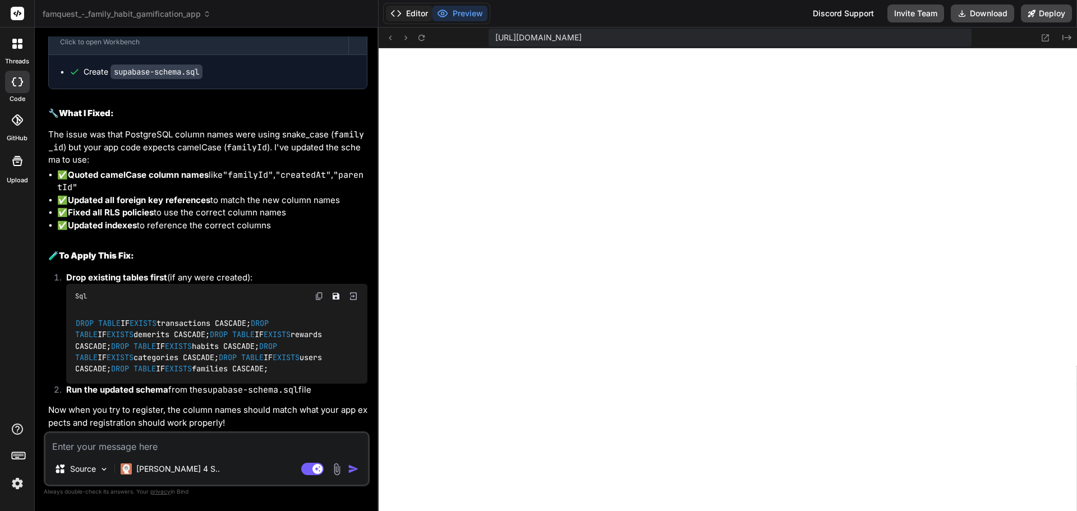
click at [414, 12] on button "Editor" at bounding box center [409, 14] width 47 height 16
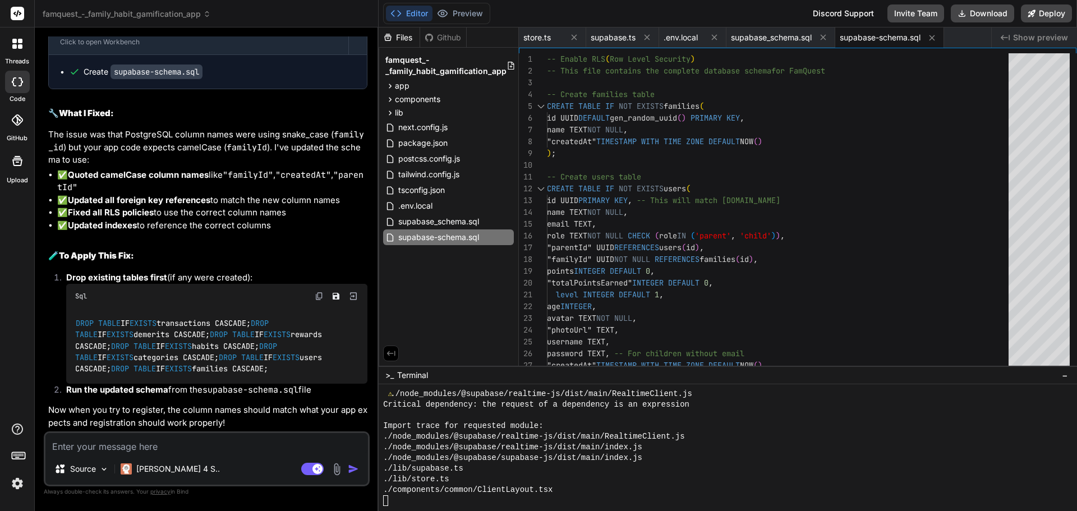
click at [318, 292] on img at bounding box center [319, 296] width 9 height 9
click at [893, 36] on span "supabase-schema.sql" at bounding box center [880, 37] width 81 height 11
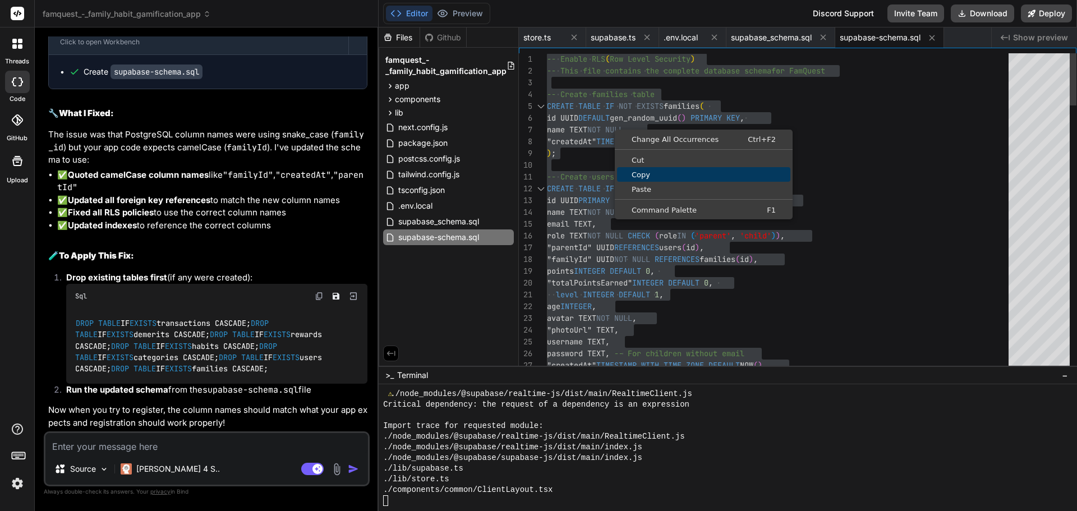
click at [638, 171] on span "Copy" at bounding box center [703, 174] width 173 height 7
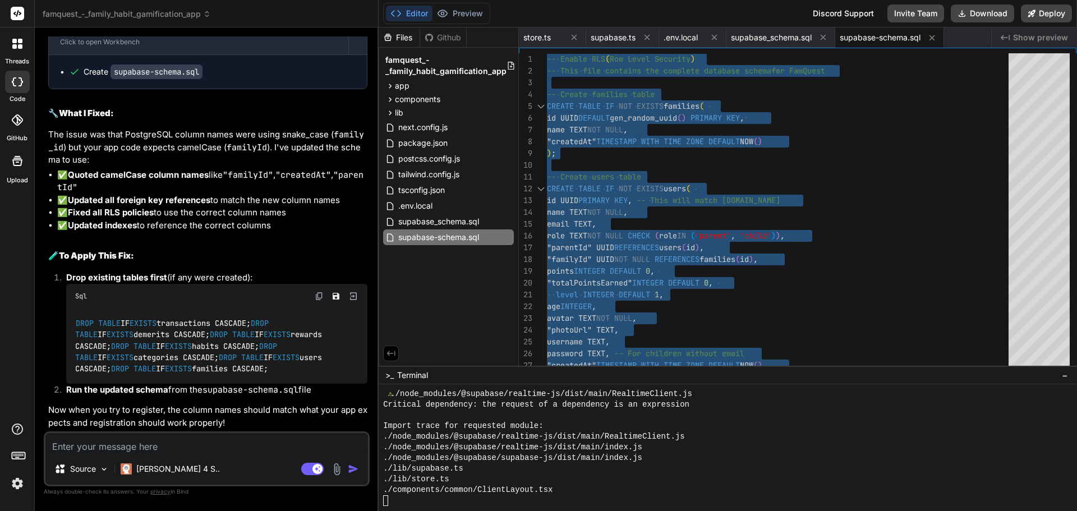
click at [114, 445] on textarea at bounding box center [206, 443] width 323 height 20
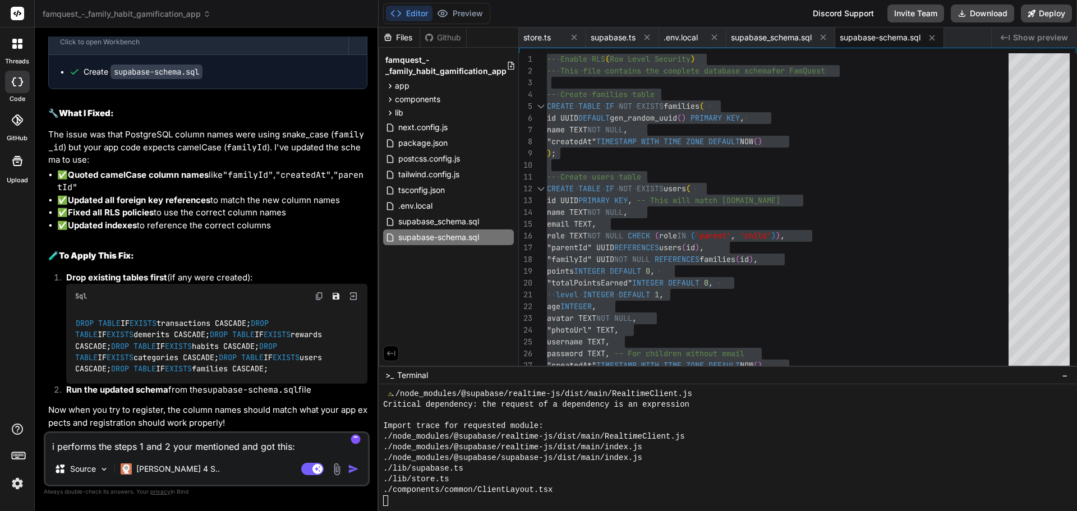
paste textarea "Success. No rows returned"
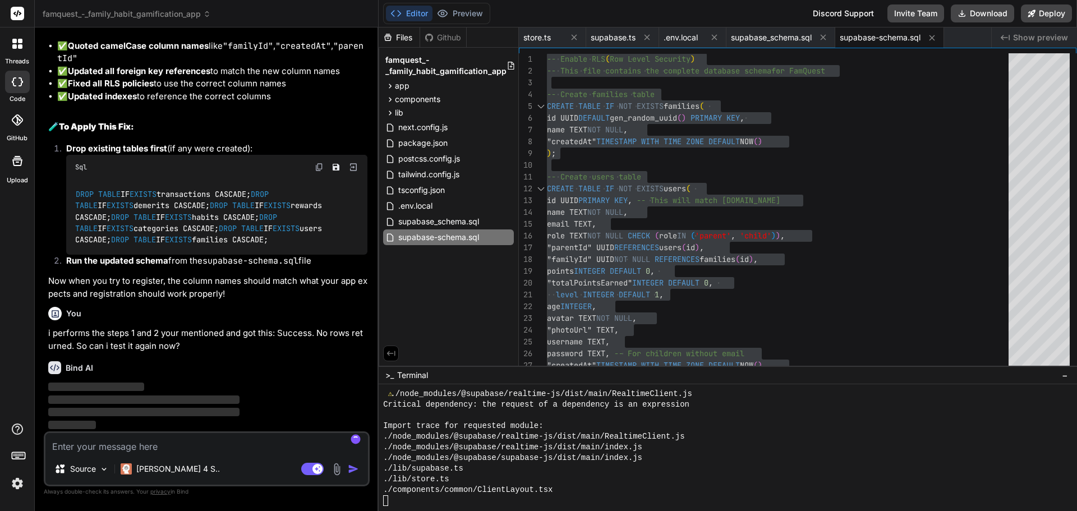
scroll to position [11338, 0]
click at [458, 11] on button "Preview" at bounding box center [460, 14] width 55 height 16
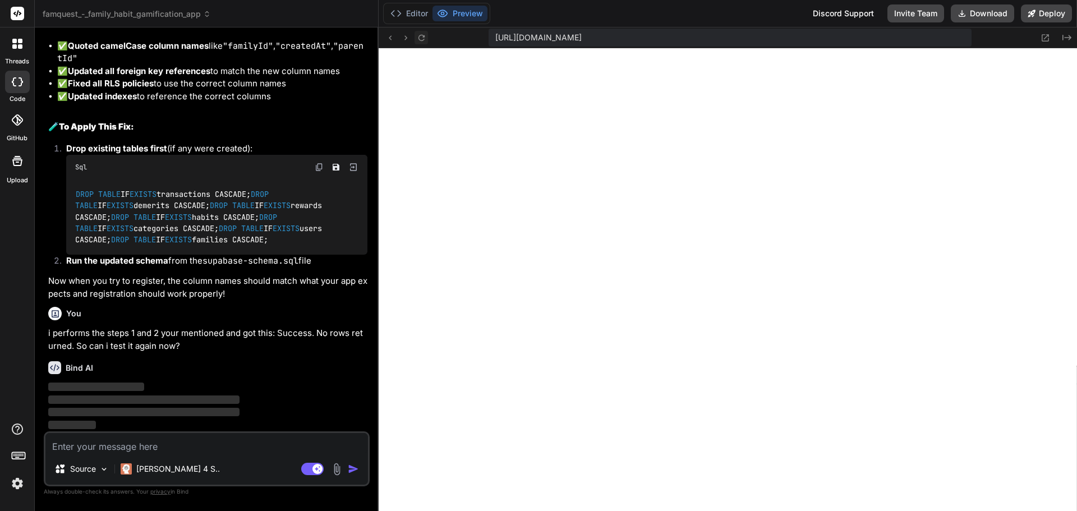
click at [423, 37] on icon at bounding box center [421, 37] width 6 height 6
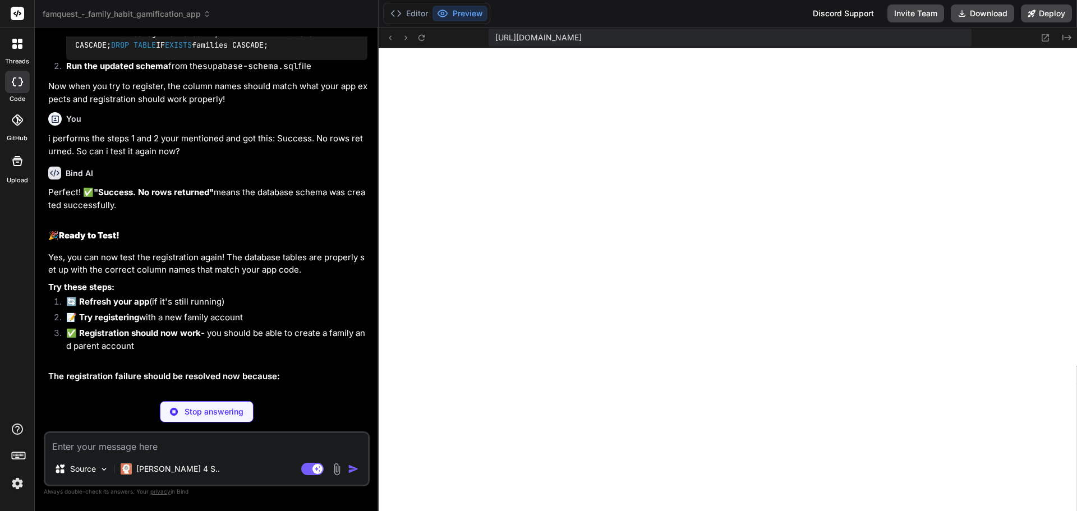
scroll to position [11525, 0]
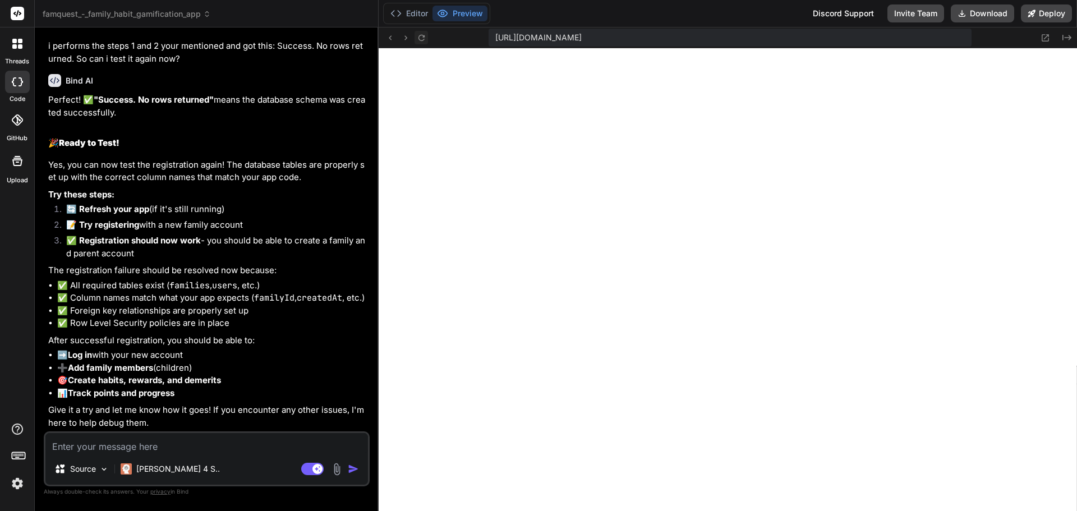
click at [420, 37] on icon at bounding box center [422, 38] width 10 height 10
click at [1045, 37] on icon at bounding box center [1046, 38] width 10 height 10
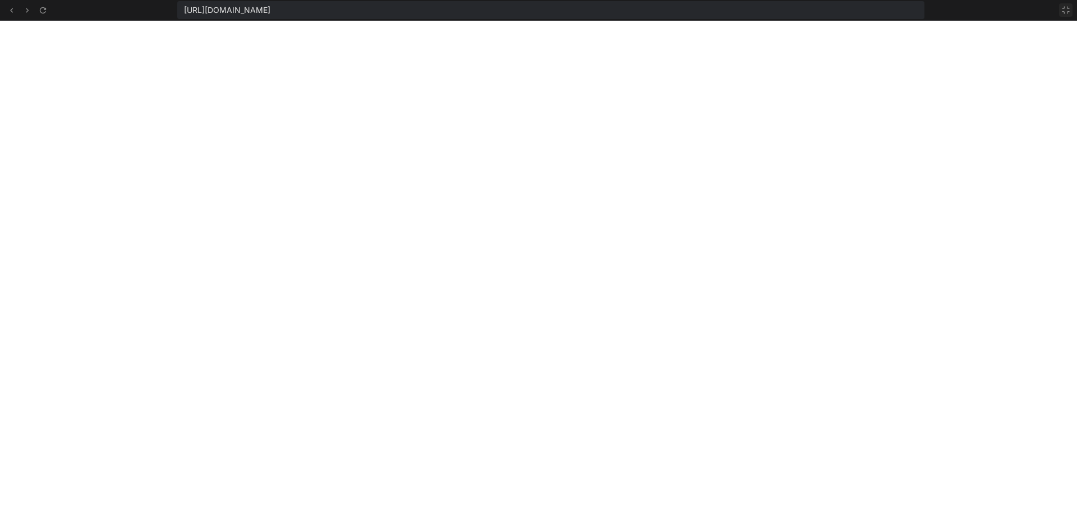
click at [1067, 9] on icon at bounding box center [1066, 10] width 9 height 9
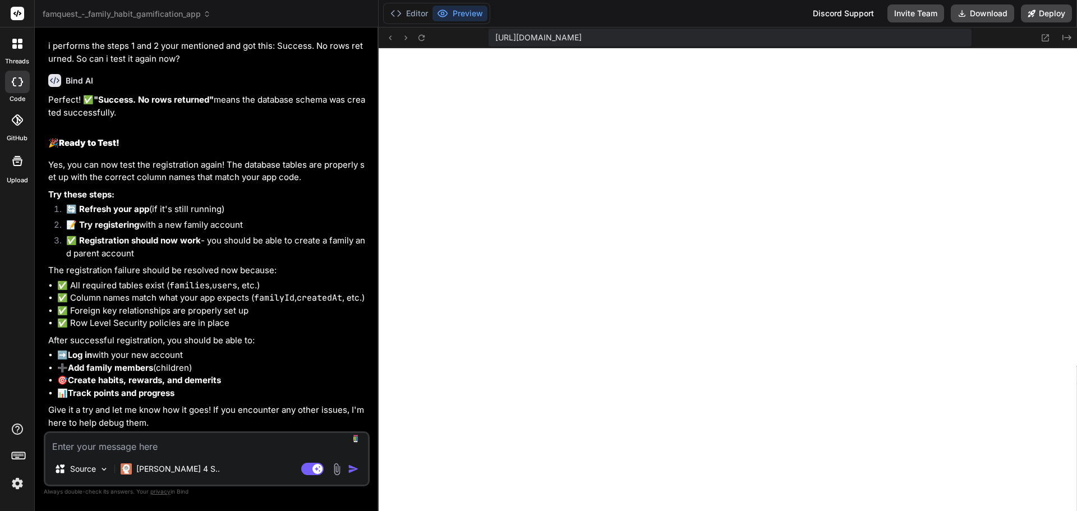
click at [197, 445] on textarea at bounding box center [206, 443] width 323 height 20
click at [419, 10] on button "Editor" at bounding box center [409, 14] width 47 height 16
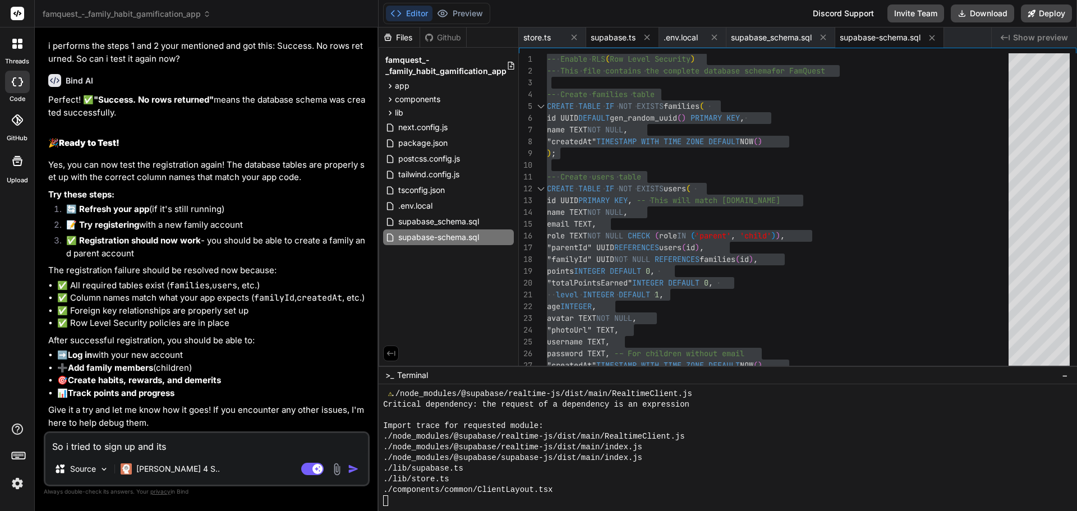
click at [617, 36] on span "supabase.ts" at bounding box center [613, 37] width 45 height 11
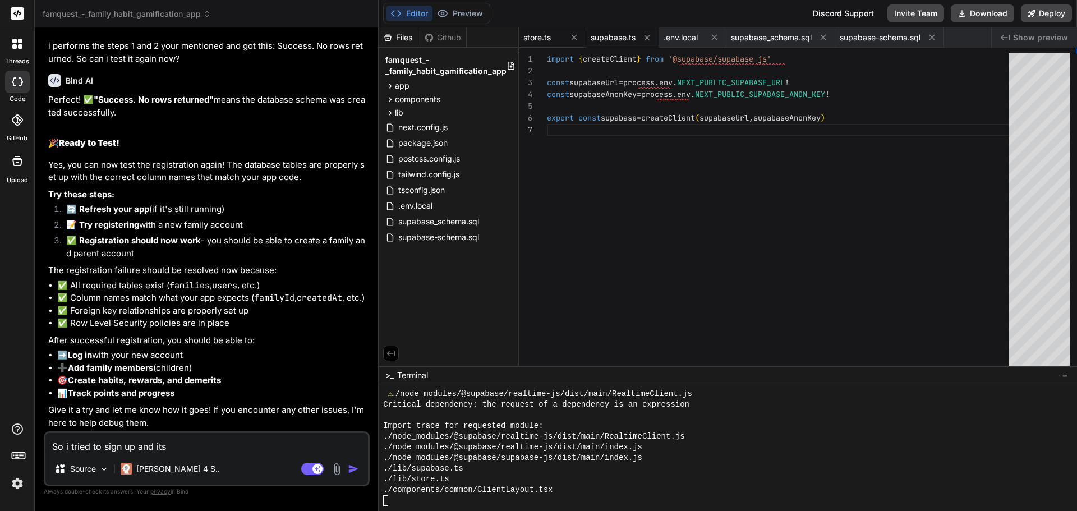
click at [533, 37] on span "store.ts" at bounding box center [537, 37] width 27 height 11
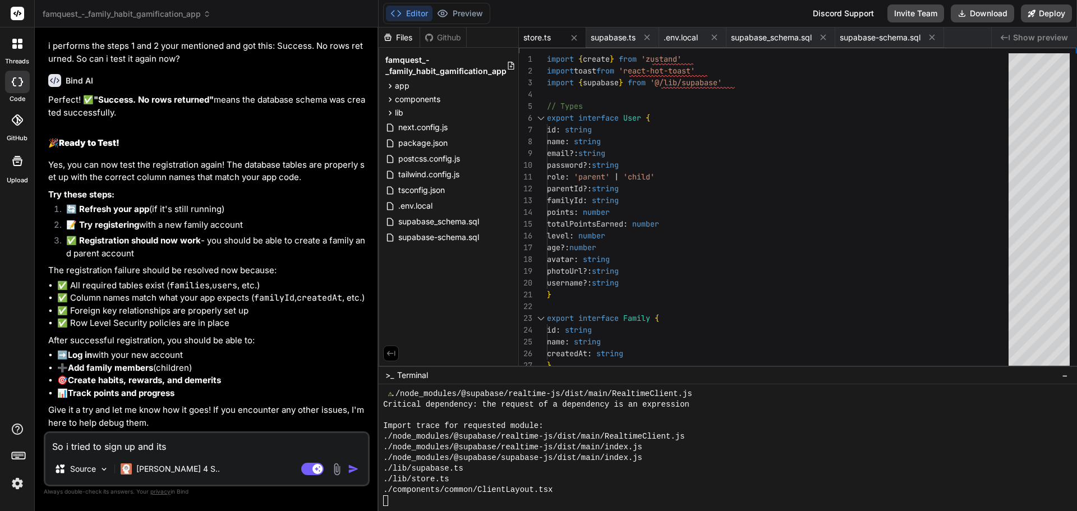
click at [191, 445] on textarea "So i tried to sign up and its" at bounding box center [206, 443] width 323 height 20
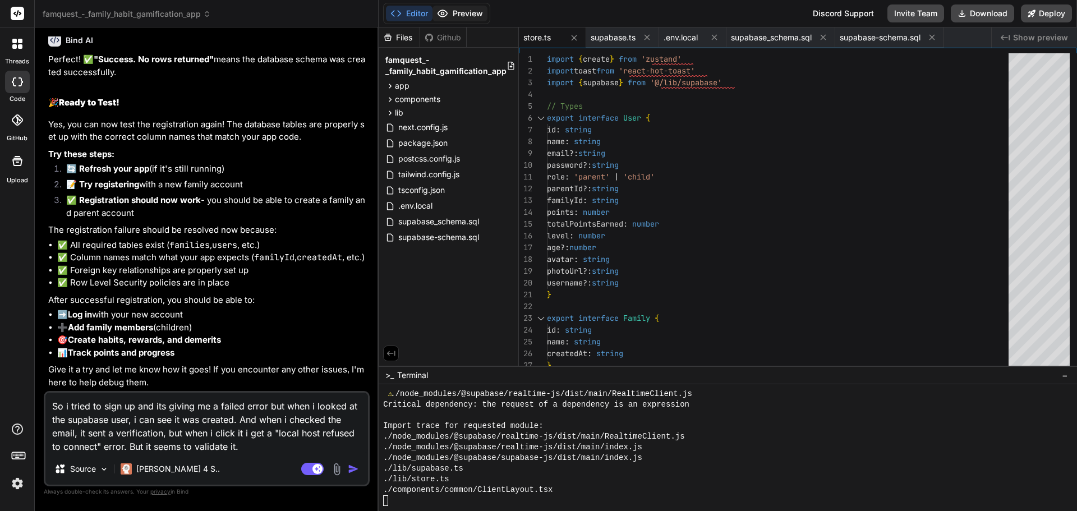
click at [465, 12] on button "Preview" at bounding box center [460, 14] width 55 height 16
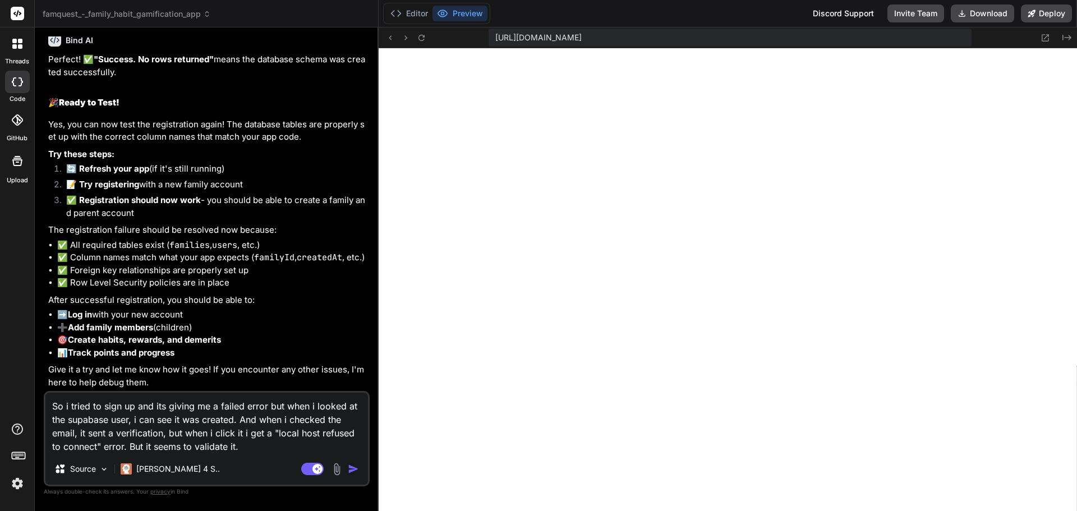
click at [261, 444] on textarea "So i tried to sign up and its giving me a failed error but when i looked at the…" at bounding box center [206, 423] width 323 height 61
click at [255, 444] on textarea "So i tried to sign up and its giving me a failed error but when i looked at the…" at bounding box center [206, 423] width 323 height 61
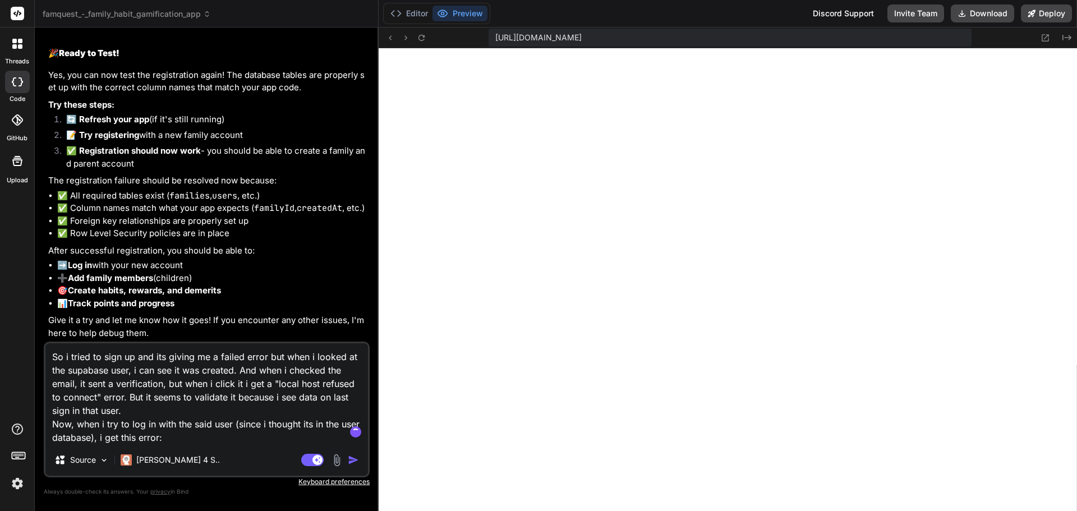
paste textarea "Login failed: Cannot coerce the result to a single JSON object"
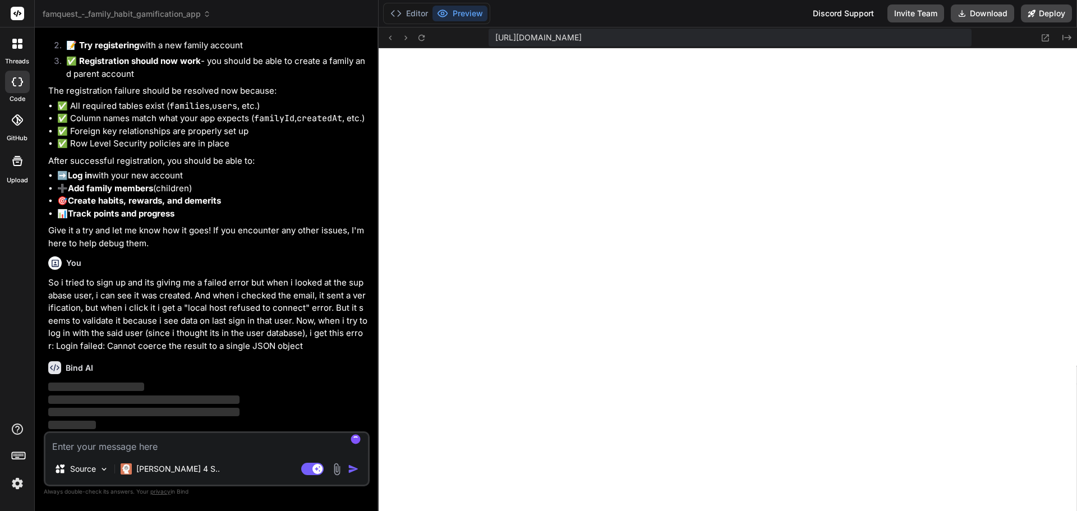
scroll to position [11818, 0]
click at [19, 481] on img at bounding box center [17, 483] width 19 height 19
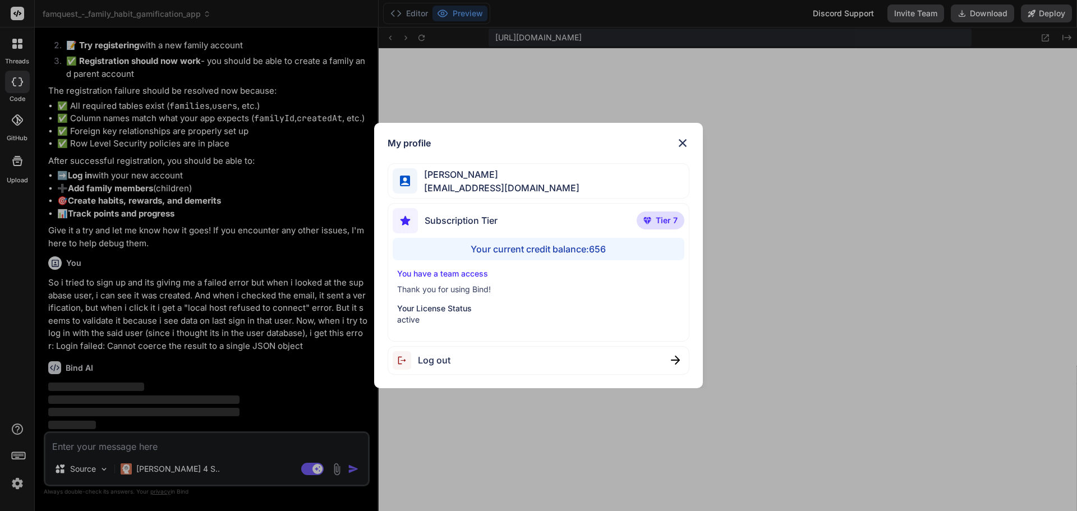
click at [19, 481] on div "My profile [PERSON_NAME] [EMAIL_ADDRESS][DOMAIN_NAME] Subscription Tier Tier 7 …" at bounding box center [538, 255] width 1077 height 511
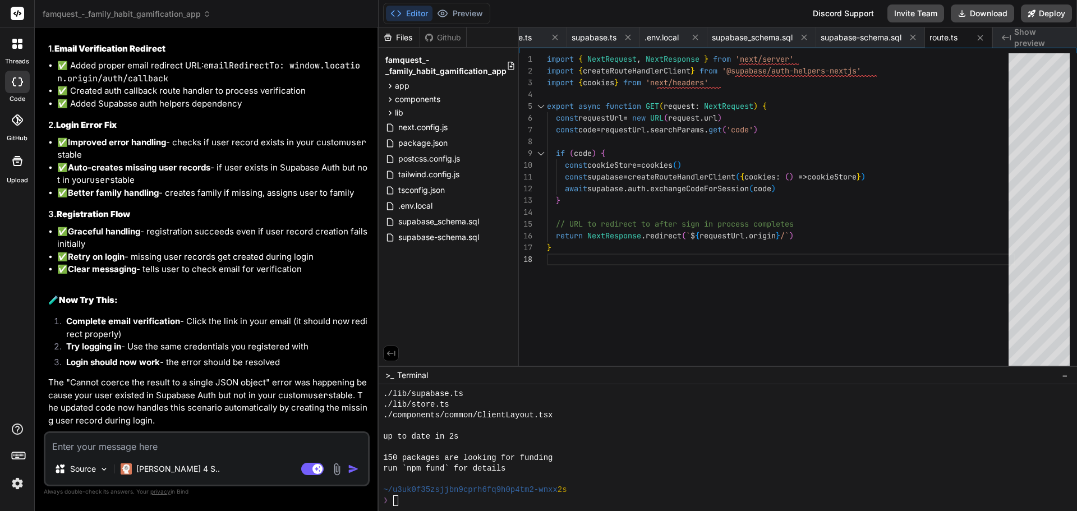
scroll to position [12129, 0]
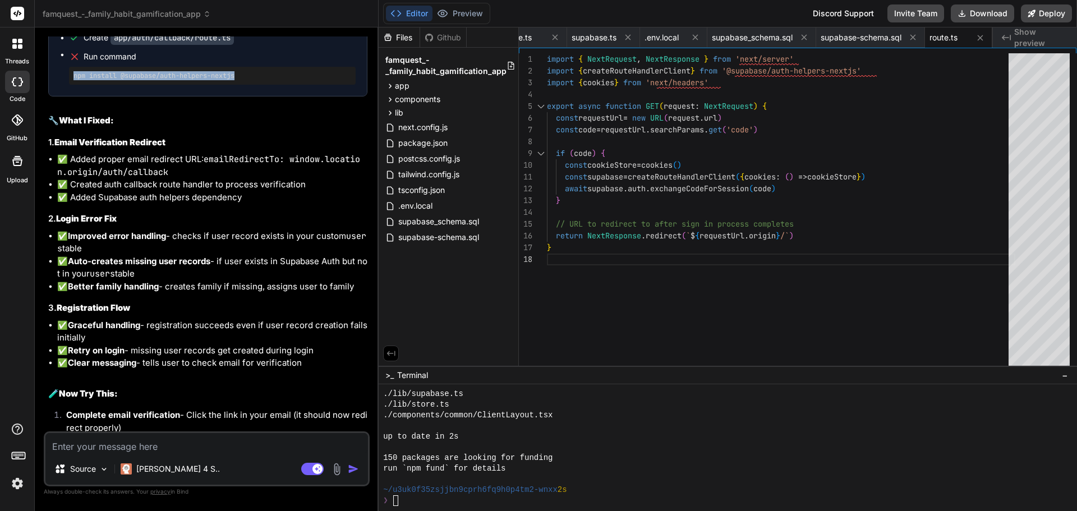
drag, startPoint x: 249, startPoint y: 245, endPoint x: 61, endPoint y: 245, distance: 187.4
click at [61, 85] on ul "Create lib/store.ts Create app/auth/callback/route.ts Run command npm install @…" at bounding box center [208, 50] width 296 height 70
copy pre "npm install @supabase/auth-helpers-nextjs"
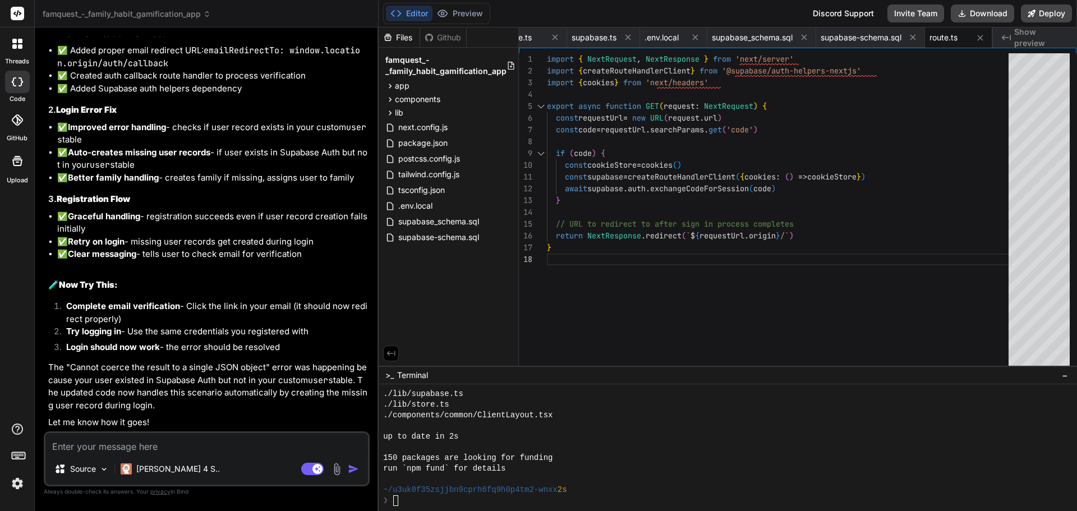
scroll to position [12410, 0]
click at [166, 443] on textarea at bounding box center [206, 443] width 323 height 20
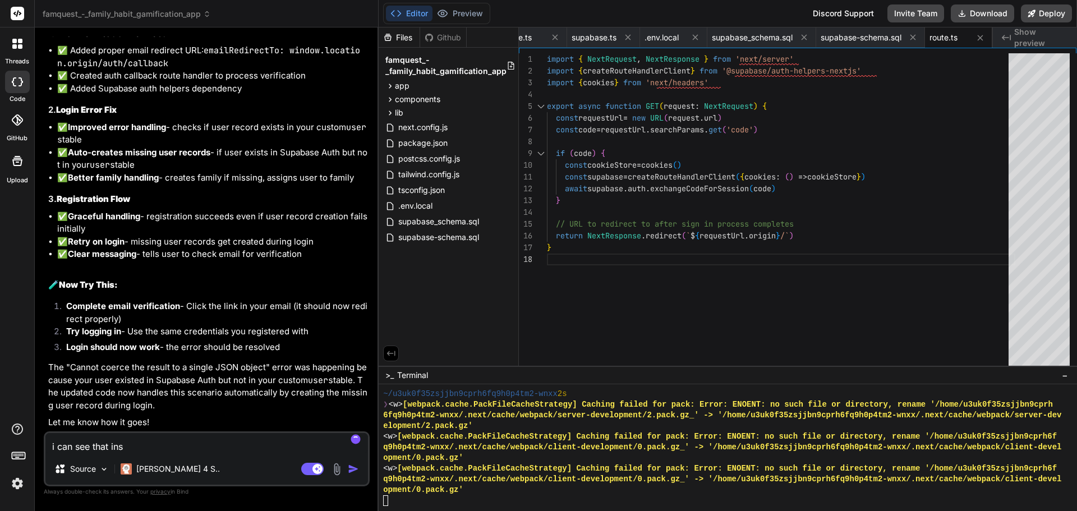
scroll to position [8593, 0]
paste textarea "npm install @supabase/auth-helpers-nextjs"
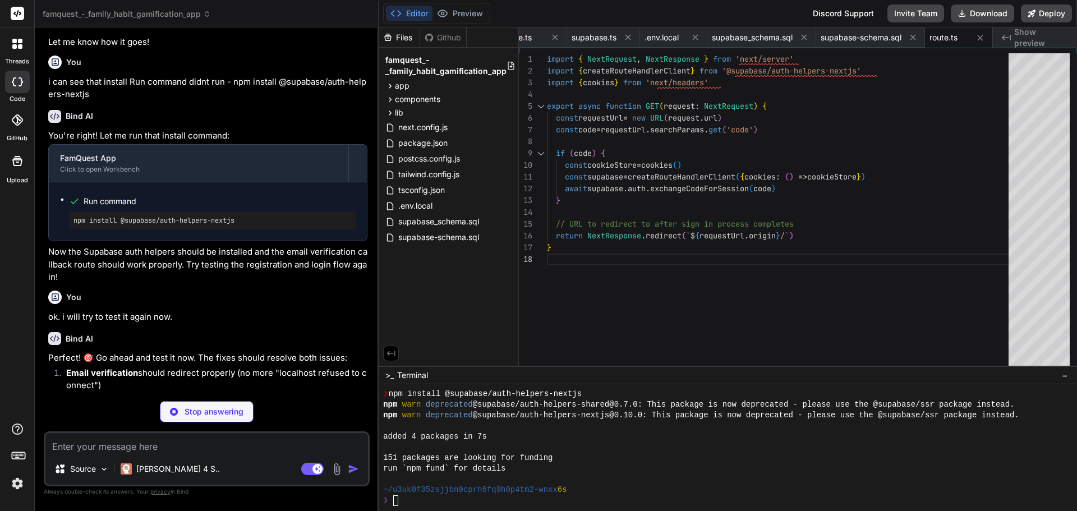
scroll to position [12790, 0]
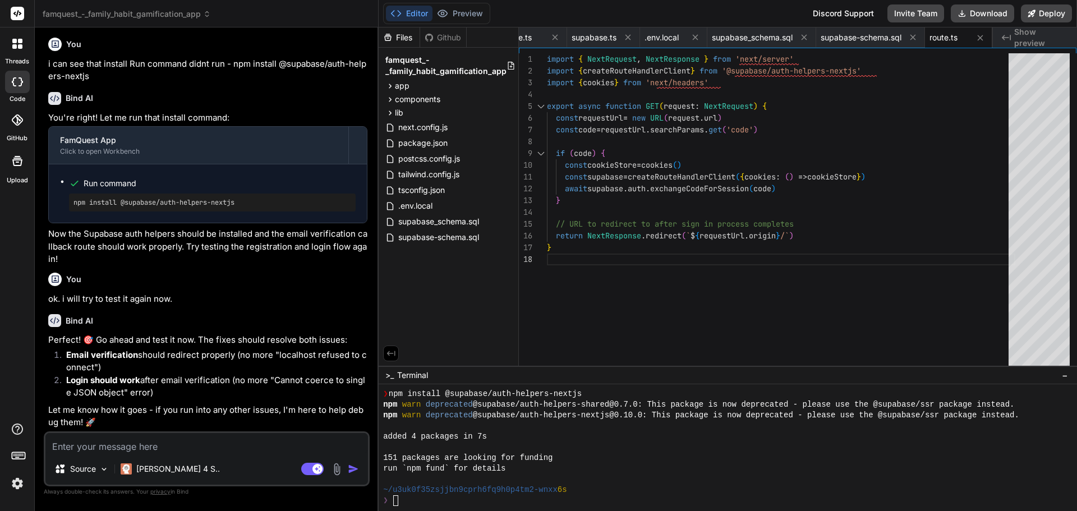
click at [1003, 38] on icon at bounding box center [1006, 38] width 9 height 6
drag, startPoint x: 838, startPoint y: 34, endPoint x: 896, endPoint y: 43, distance: 58.5
click at [896, 43] on div "supabase-schema.sql" at bounding box center [870, 37] width 109 height 20
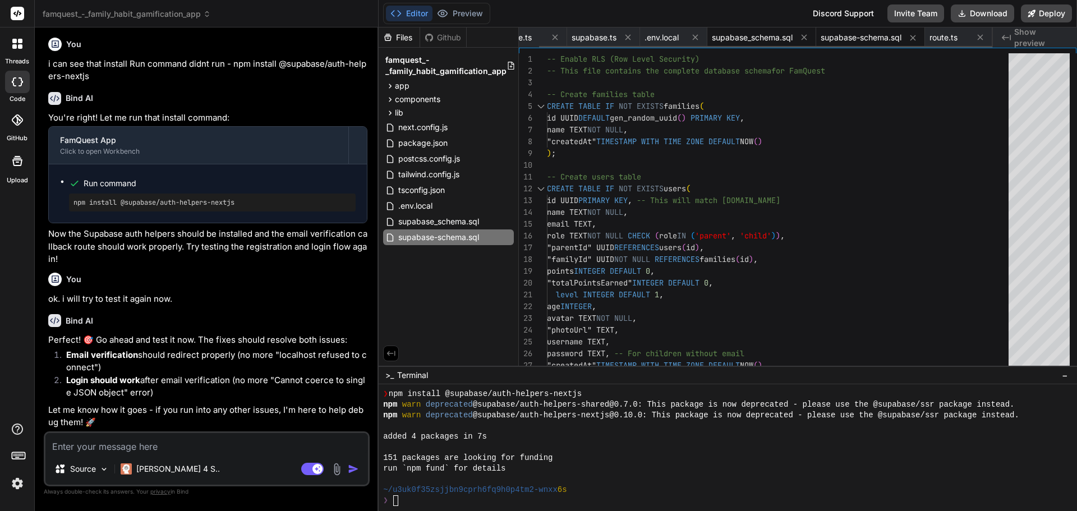
click at [784, 33] on span "supabase_schema.sql" at bounding box center [752, 37] width 81 height 11
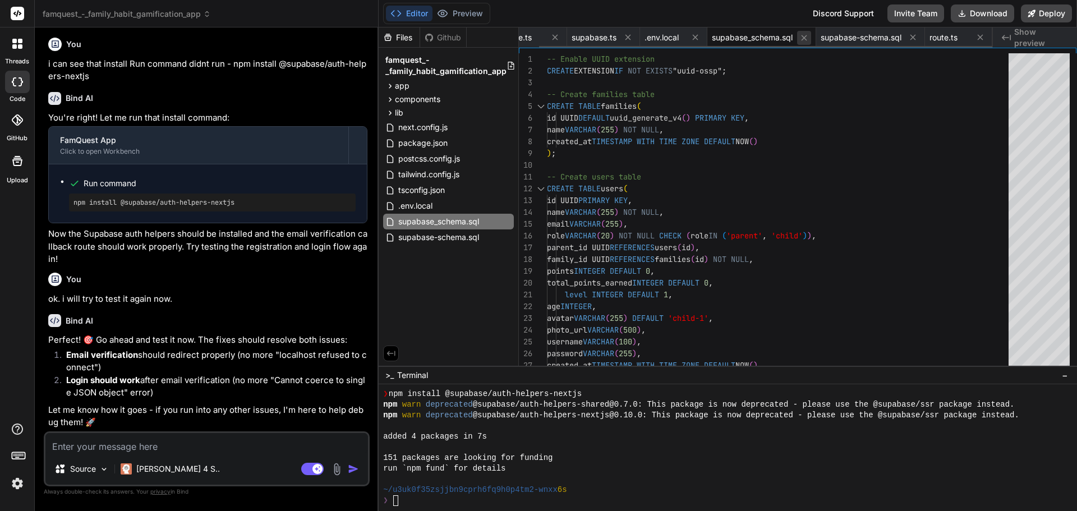
click at [804, 36] on icon at bounding box center [805, 38] width 6 height 6
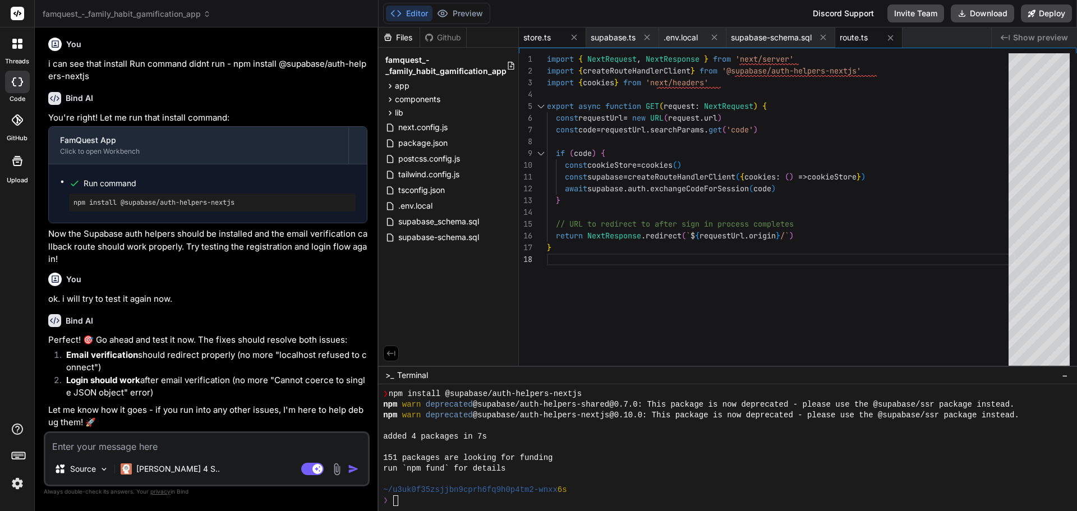
click at [543, 35] on span "store.ts" at bounding box center [537, 37] width 27 height 11
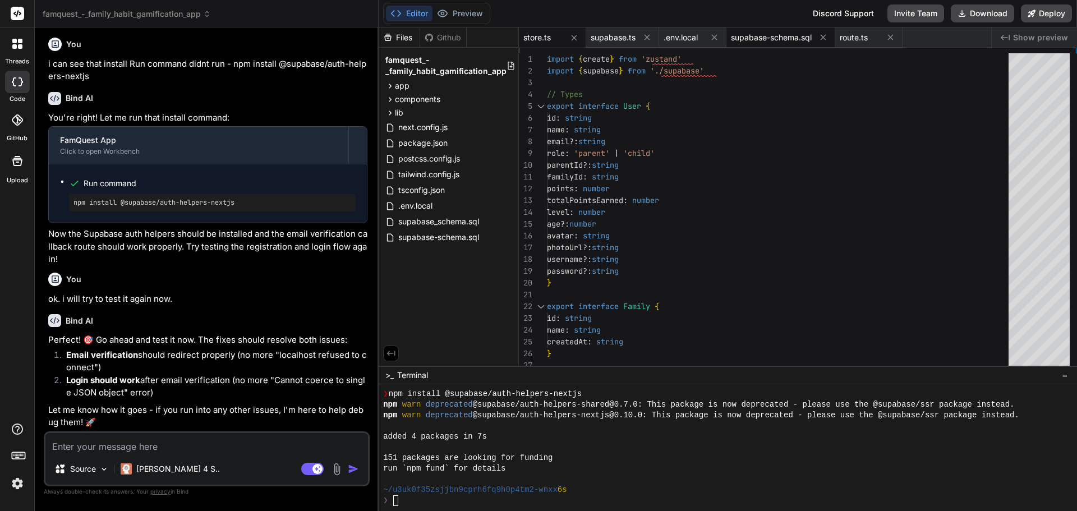
click at [788, 38] on span "supabase-schema.sql" at bounding box center [771, 37] width 81 height 11
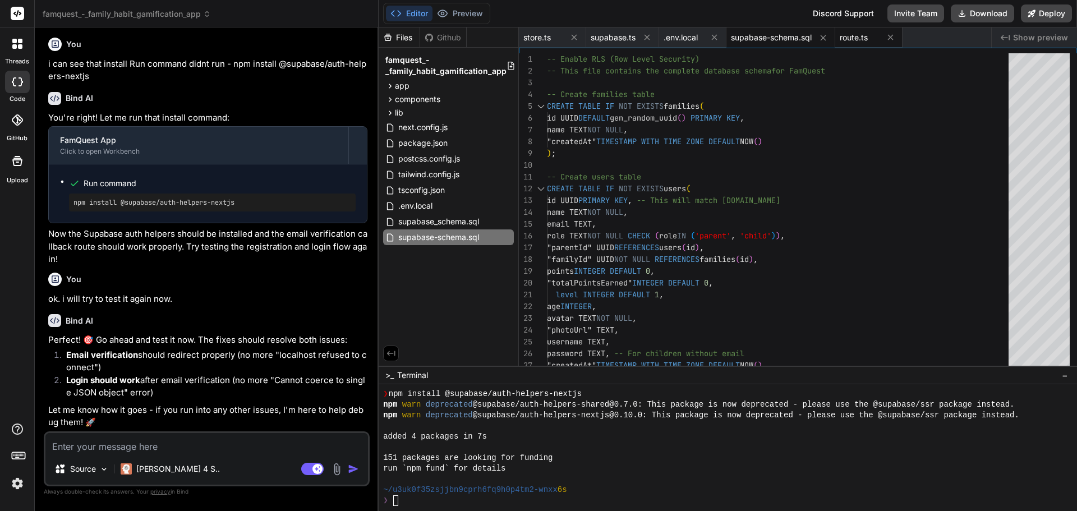
click at [856, 40] on span "route.ts" at bounding box center [854, 37] width 28 height 11
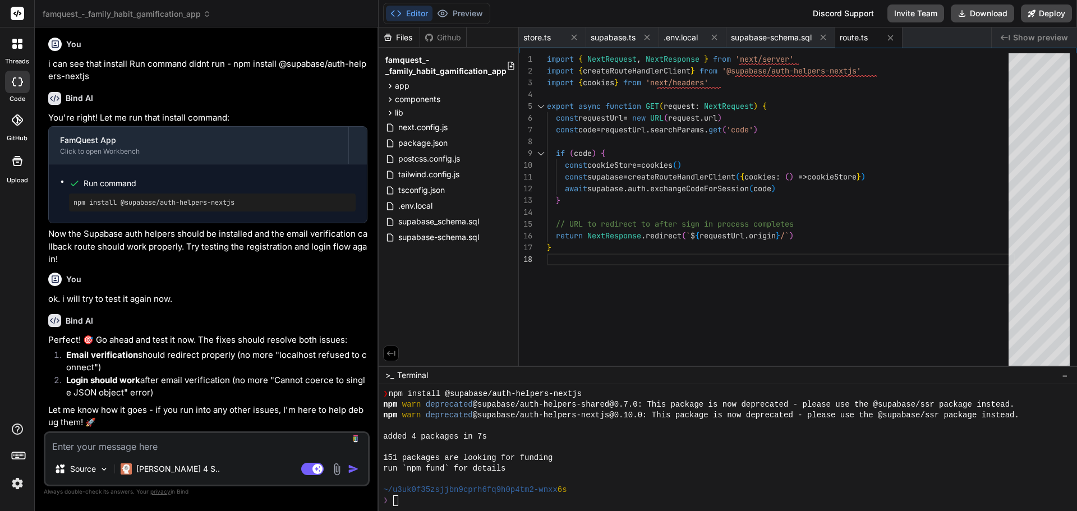
click at [131, 447] on textarea at bounding box center [206, 443] width 323 height 20
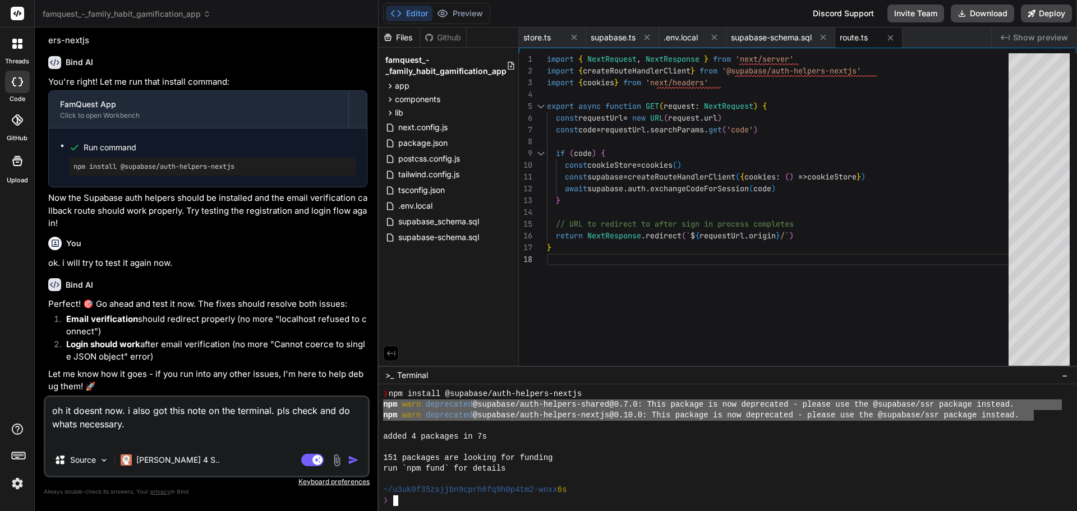
drag, startPoint x: 1035, startPoint y: 416, endPoint x: 385, endPoint y: 401, distance: 650.0
click at [384, 401] on div "❯ npm install @supabase/auth-helpers-nextjs npm warn deprecated @supabase/auth-…" at bounding box center [722, 447] width 679 height 117
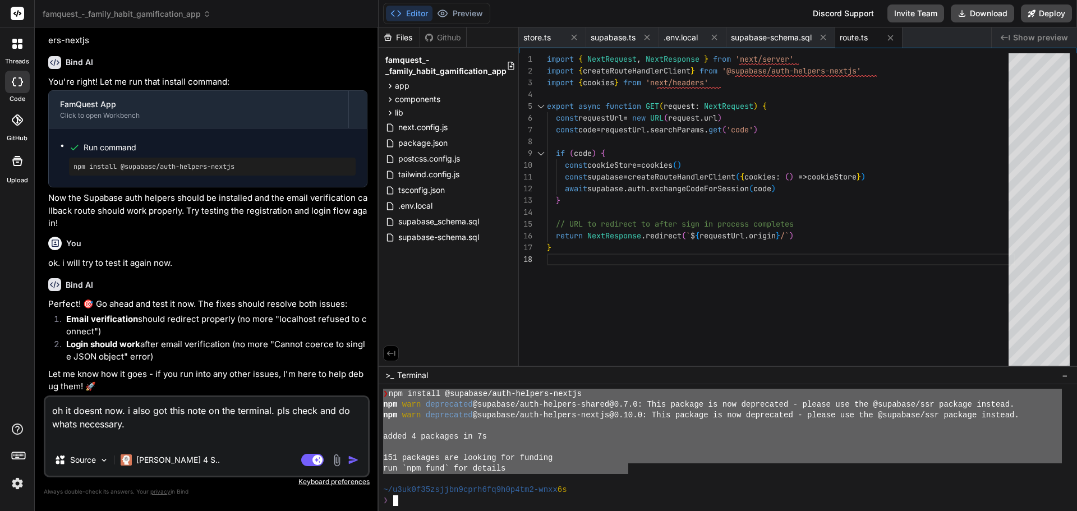
drag, startPoint x: 384, startPoint y: 392, endPoint x: 626, endPoint y: 469, distance: 254.1
click at [144, 432] on textarea "oh it doesnt now. i also got this note on the terminal. pls check and do whats …" at bounding box center [206, 420] width 323 height 47
paste textarea "❯ npm install @supabase/auth-helpers-nextjs npm warn deprecated @supabase/auth-…"
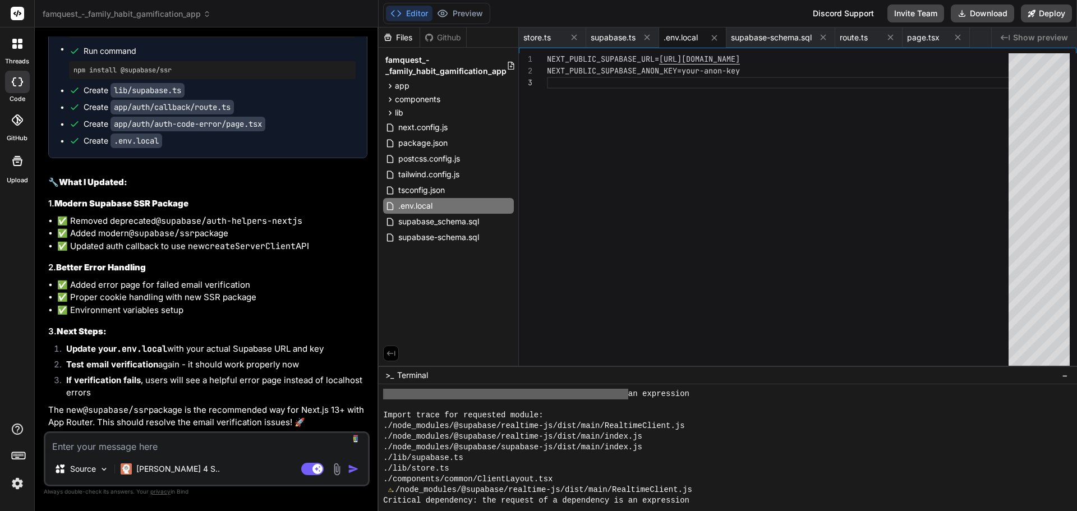
scroll to position [10661, 0]
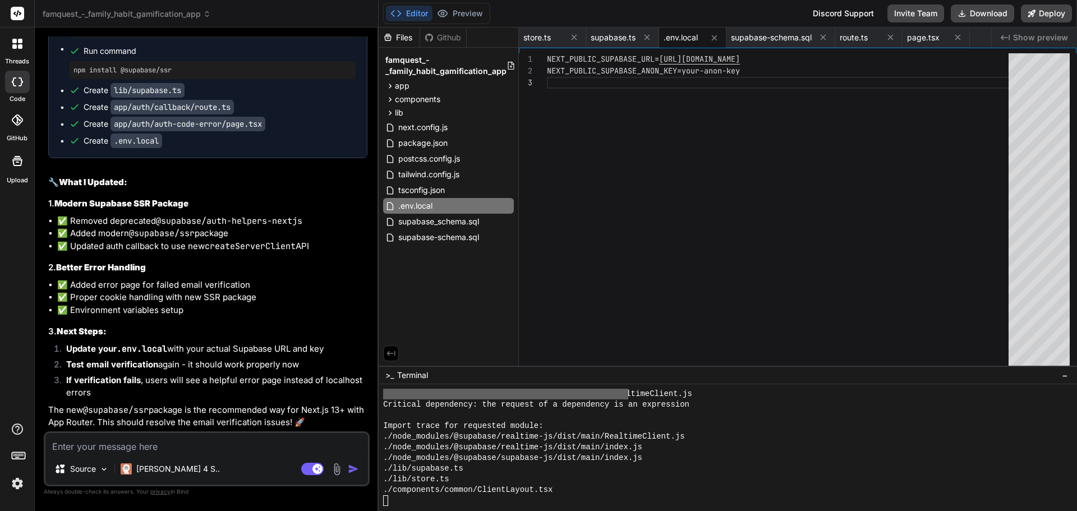
click at [451, 70] on span "famquest_-_family_habit_gamification_app" at bounding box center [445, 65] width 121 height 22
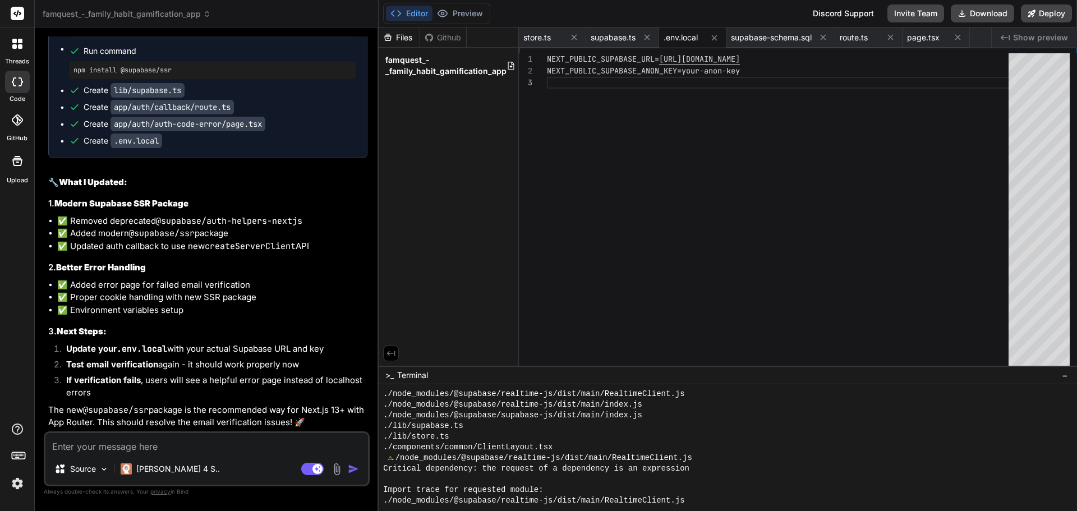
scroll to position [10099, 0]
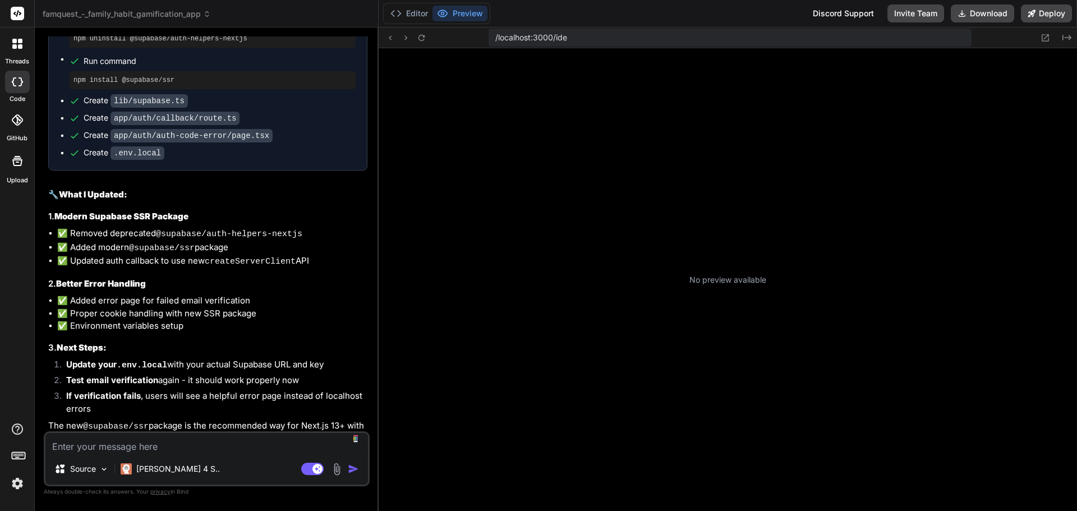
scroll to position [213, 0]
type textarea "x"
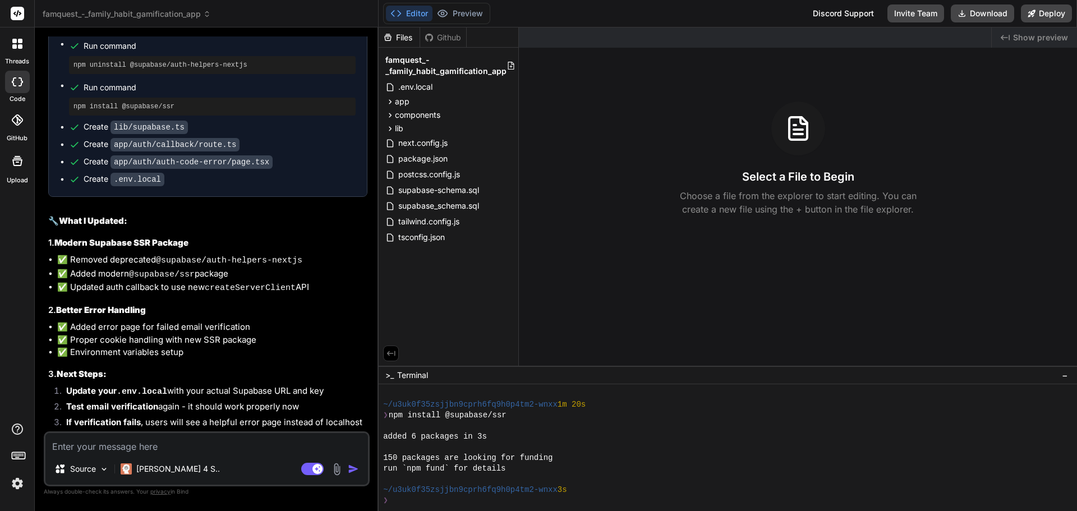
scroll to position [1843, 0]
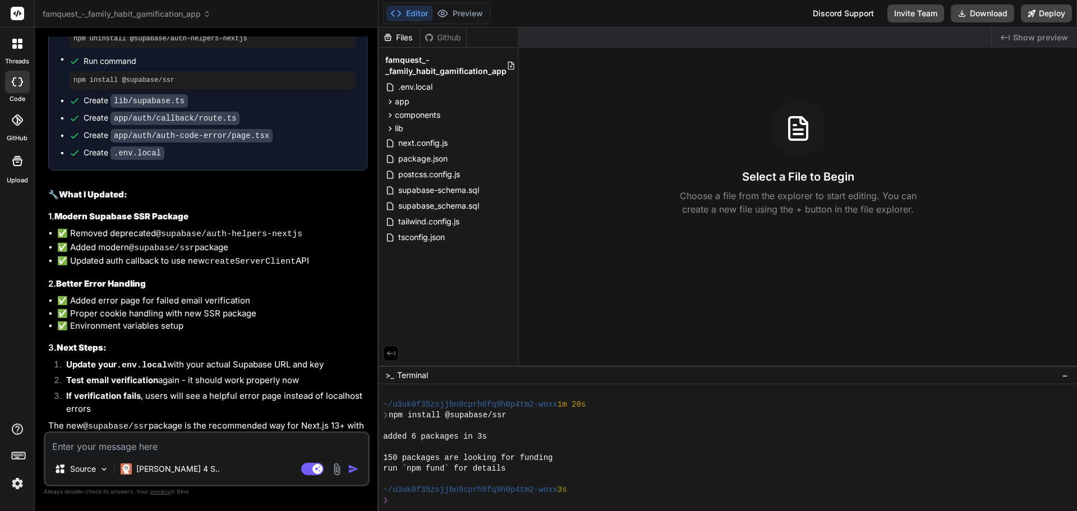
click at [177, 448] on textarea at bounding box center [206, 443] width 323 height 20
type textarea "c"
type textarea "x"
type textarea "ca"
type textarea "x"
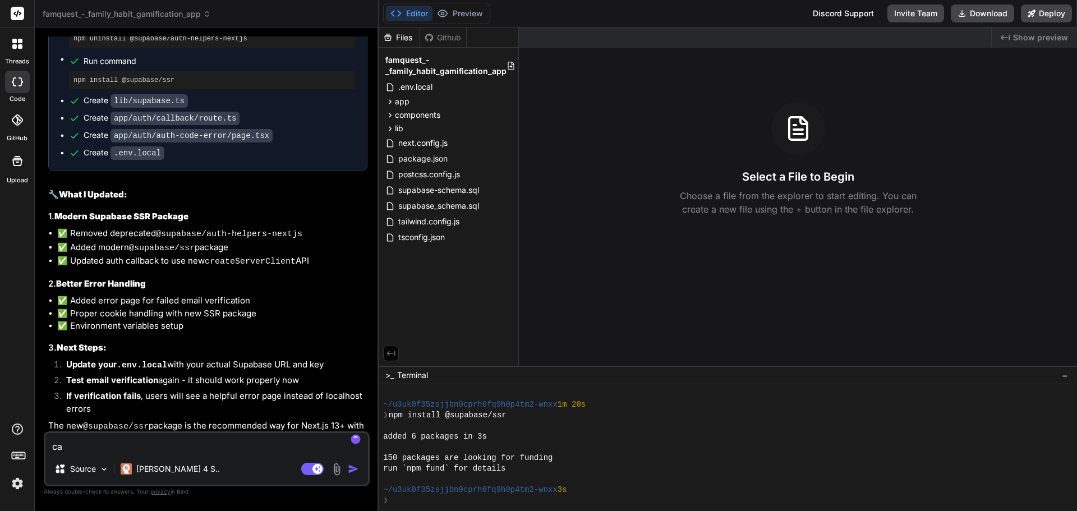
type textarea "can"
type textarea "x"
type textarea "can"
type textarea "x"
type textarea "can y"
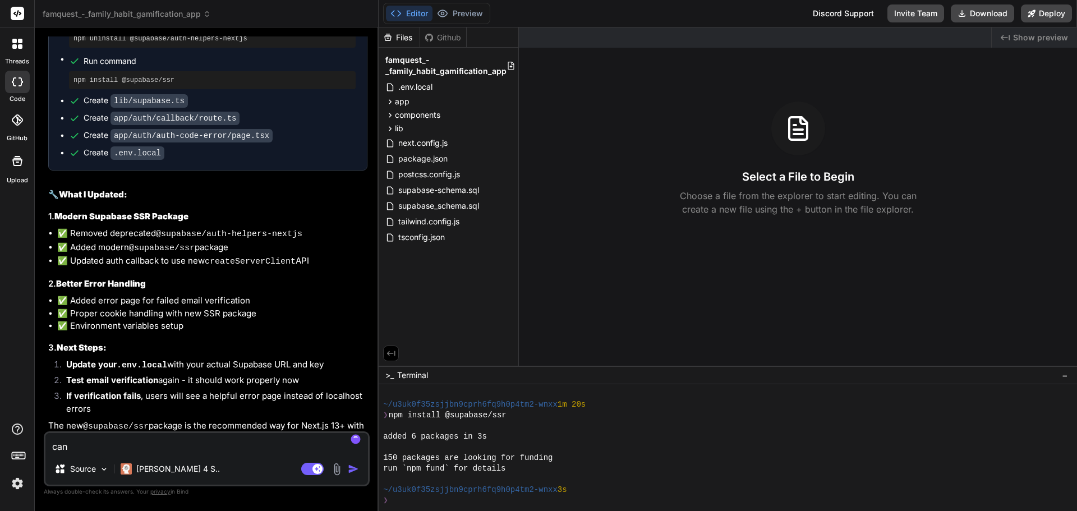
type textarea "x"
type textarea "can yo"
type textarea "x"
type textarea "can you"
type textarea "x"
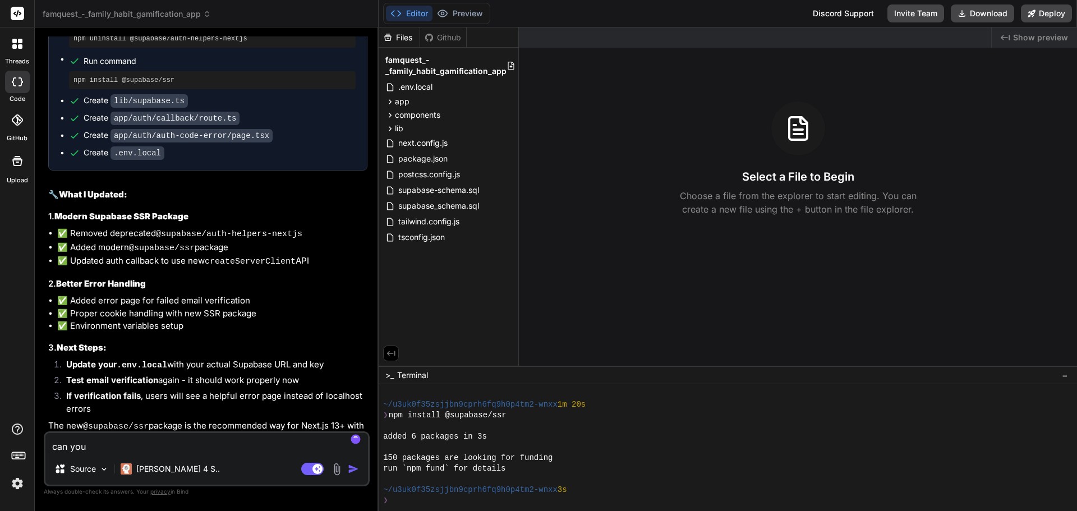
type textarea "can yo"
type textarea "x"
type textarea "can y"
type textarea "x"
type textarea "can"
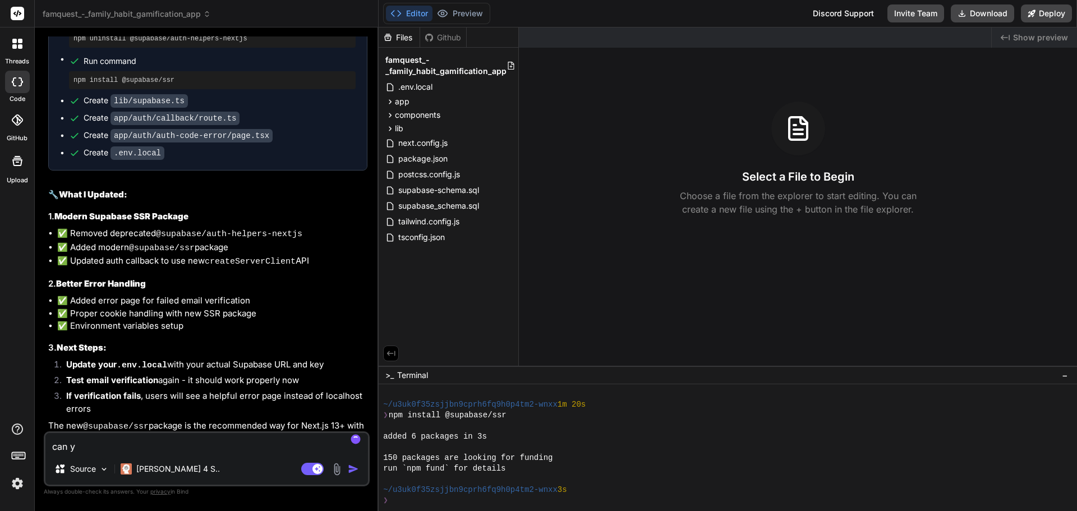
type textarea "x"
type textarea "can"
type textarea "x"
type textarea "ca"
type textarea "x"
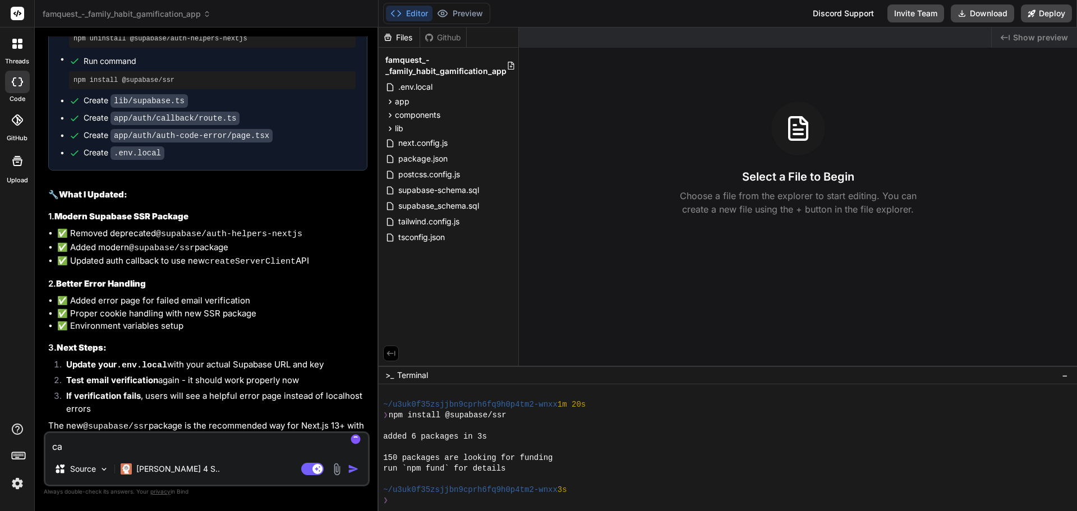
type textarea "c"
type textarea "x"
type textarea "T"
type textarea "x"
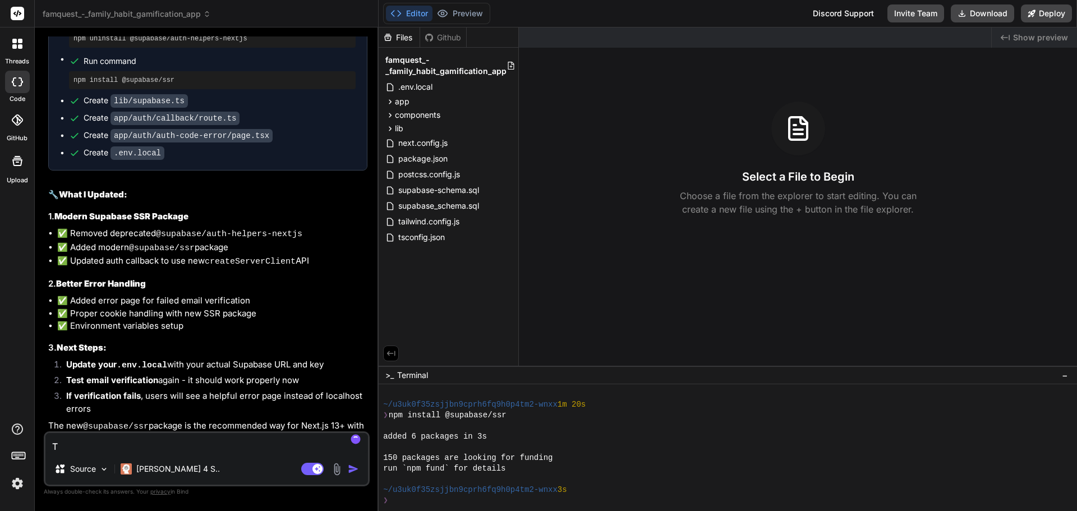
type textarea "Th"
type textarea "x"
type textarea "Tha"
type textarea "x"
type textarea "Thank"
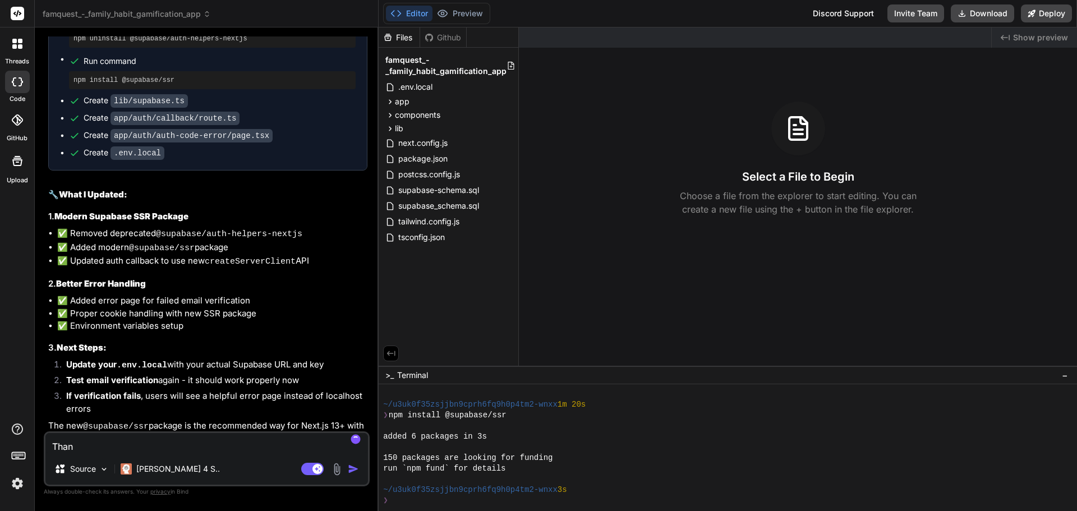
type textarea "x"
type textarea "Thanks"
type textarea "x"
type textarea "Thanks"
type textarea "x"
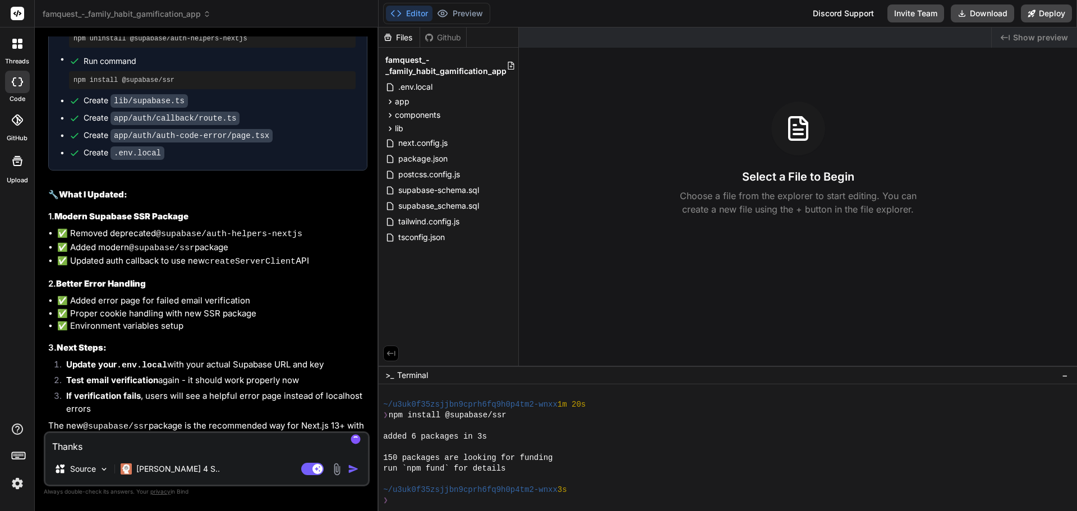
type textarea "Thanks b"
type textarea "x"
type textarea "Thanks bu"
type textarea "x"
type textarea "Thanks but"
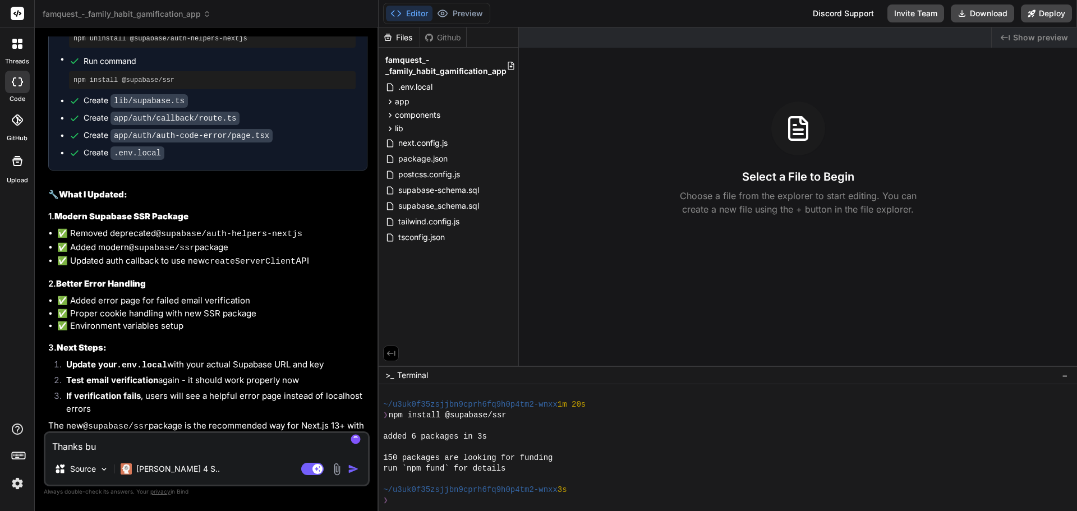
type textarea "x"
type textarea "Thanks but"
type textarea "x"
type textarea "Thanks but i"
type textarea "x"
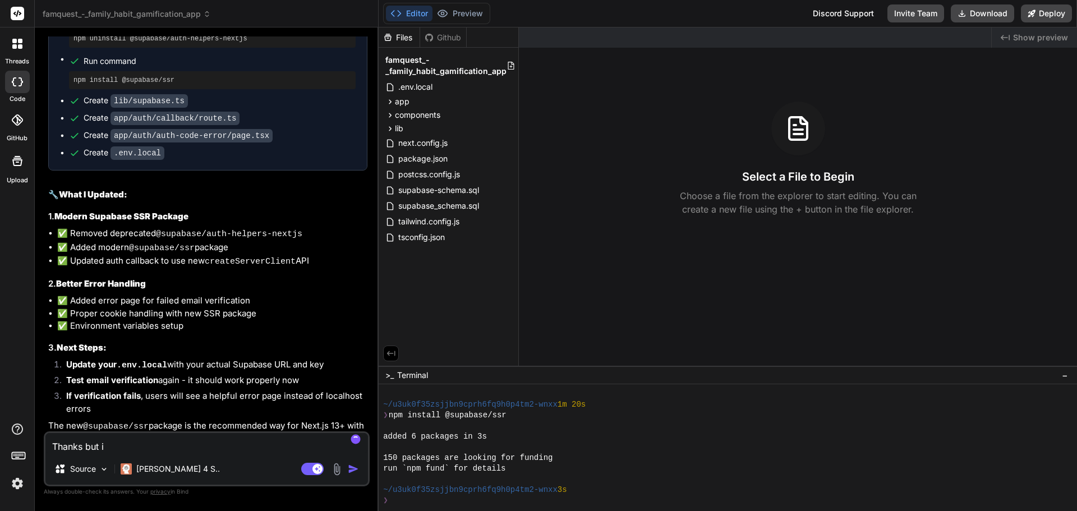
type textarea "Thanks but i"
type textarea "x"
type textarea "Thanks but i c"
type textarea "x"
type textarea "Thanks but i ca"
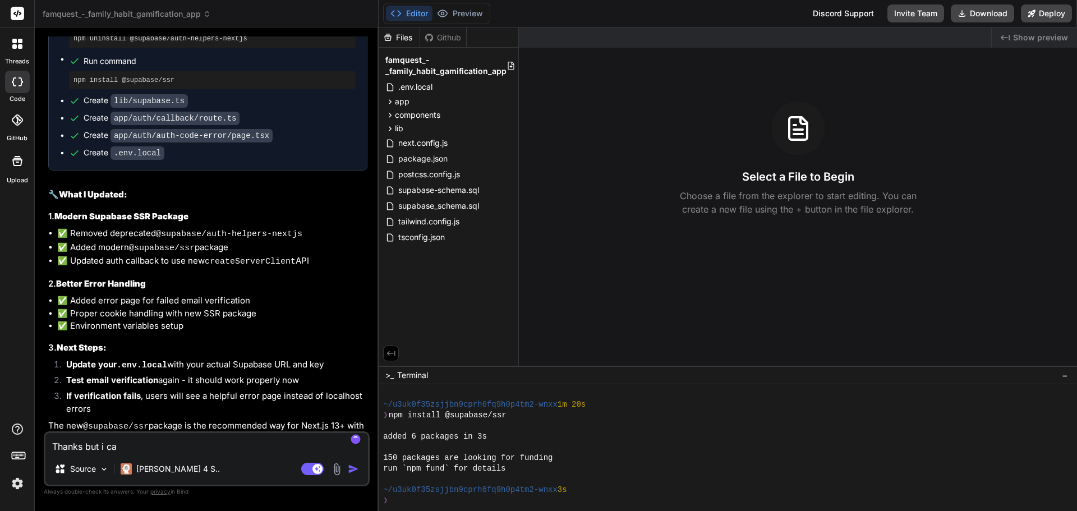
type textarea "x"
type textarea "Thanks but i can"
type textarea "x"
type textarea "Thanks but i can"
type textarea "x"
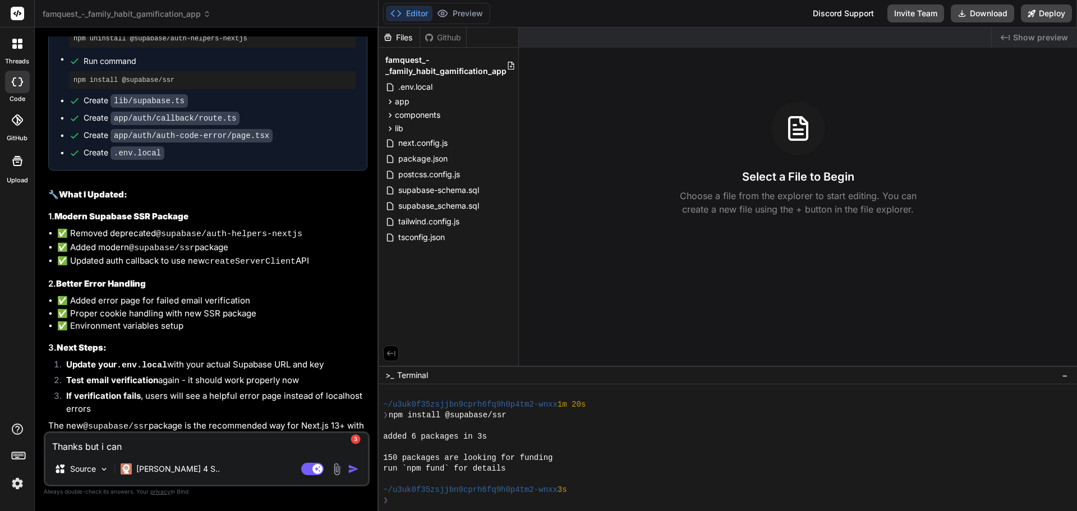
type textarea "Thanks but i can"
type textarea "x"
type textarea "Thanks but i ca"
type textarea "x"
type textarea "Thanks but i c"
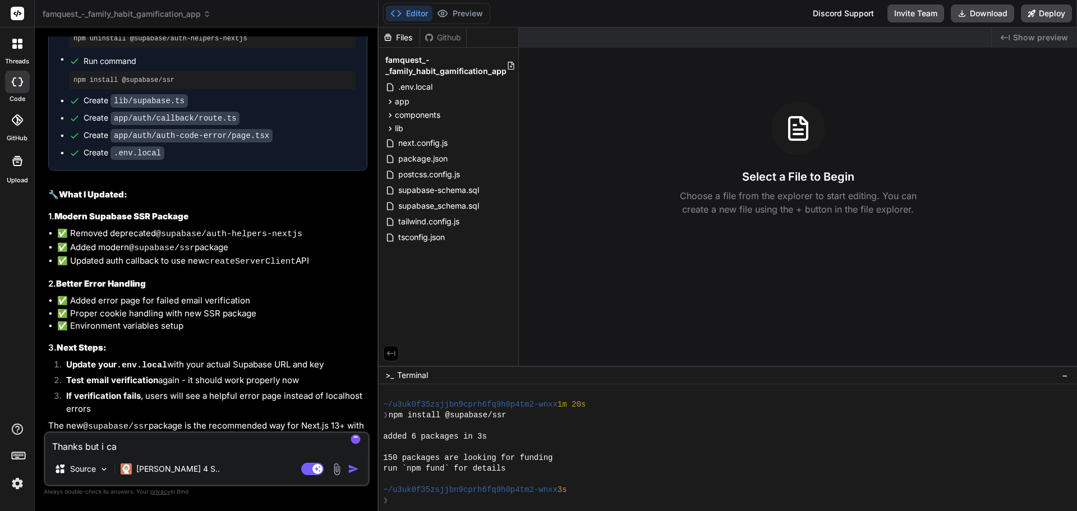
type textarea "x"
type textarea "Thanks but i"
type textarea "x"
type textarea "Thanks but i"
type textarea "x"
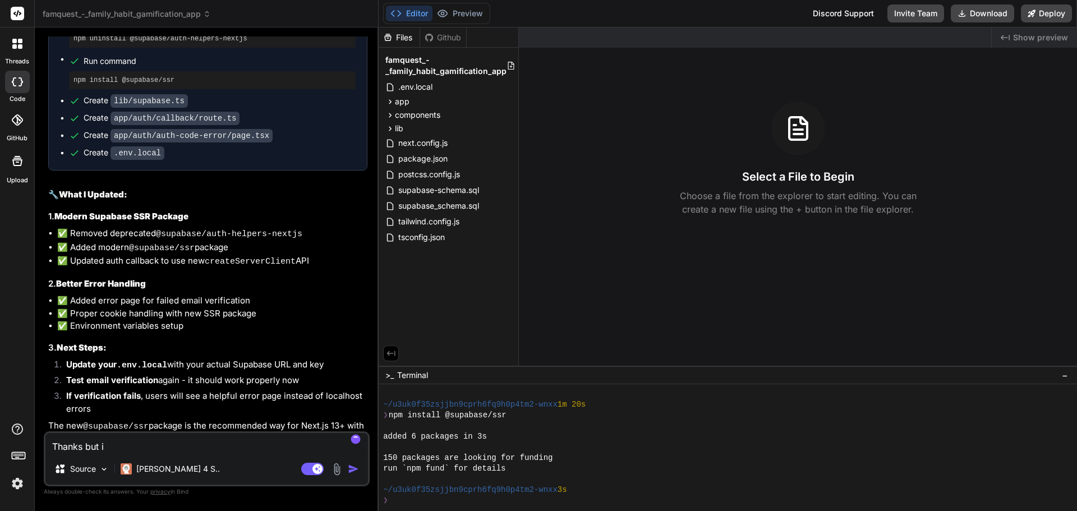
type textarea "Thanks but it"
type textarea "x"
type textarea "Thanks but it"
type textarea "x"
type textarea "Thanks but it d"
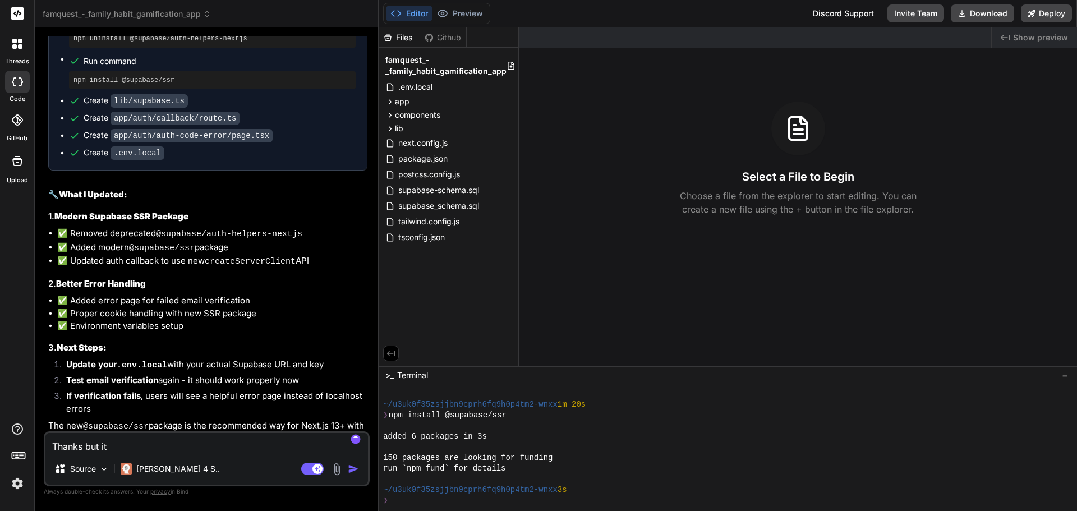
type textarea "x"
type textarea "Thanks but it do"
type textarea "x"
type textarea "Thanks but it doe"
type textarea "x"
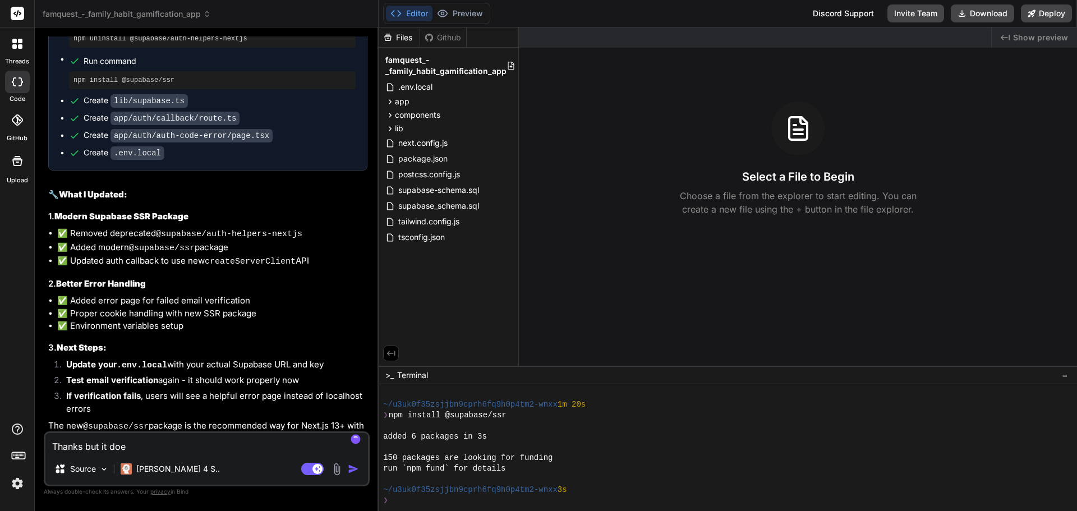
type textarea "Thanks but it does"
type textarea "x"
type textarea "Thanks but it doesn"
type textarea "x"
type textarea "Thanks but it doesnt"
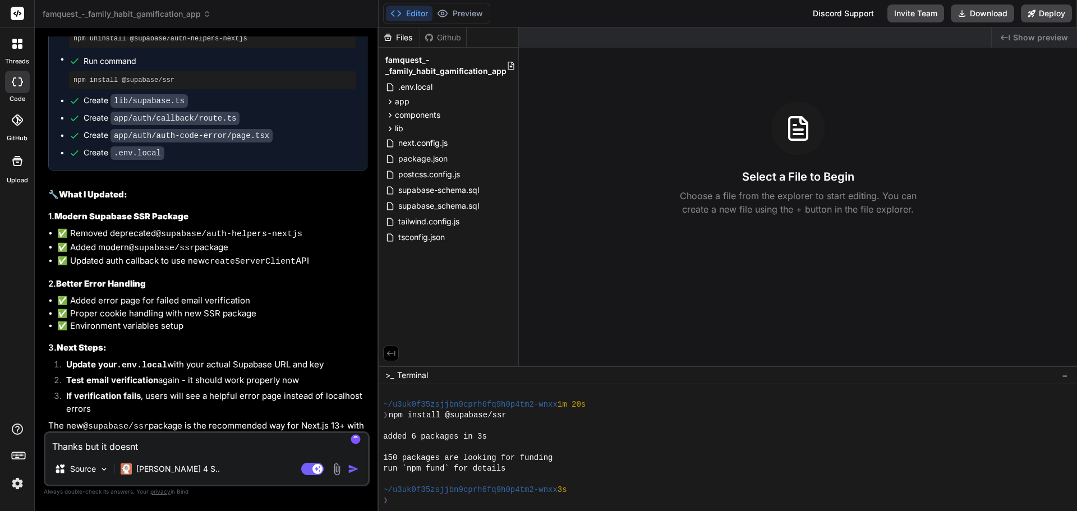
type textarea "x"
type textarea "Thanks but it doesnt r"
type textarea "x"
type textarea "Thanks but it doesnt ru"
type textarea "x"
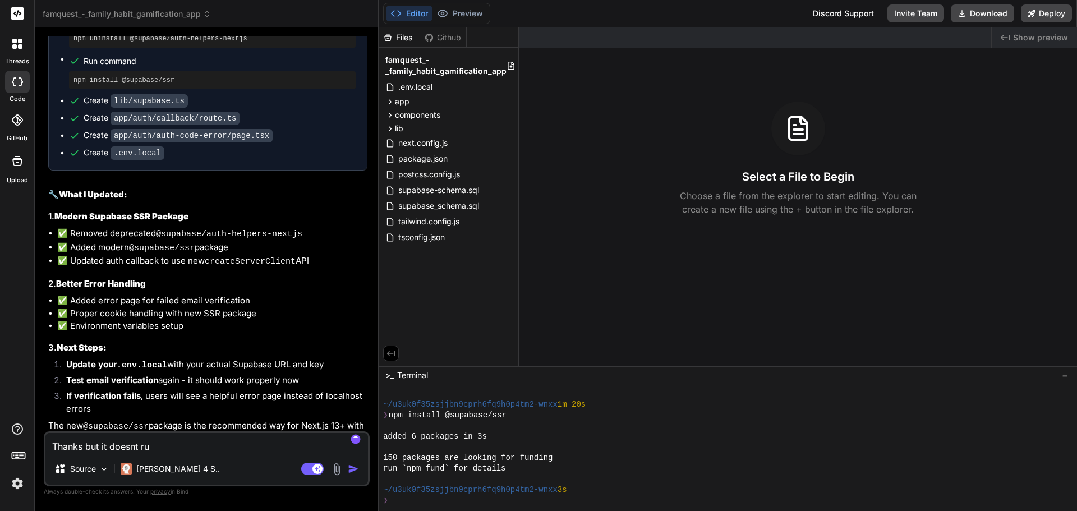
type textarea "Thanks but it doesnt run"
type textarea "x"
type textarea "Thanks but it doesnt run"
type textarea "x"
type textarea "Thanks but it doesnt run a"
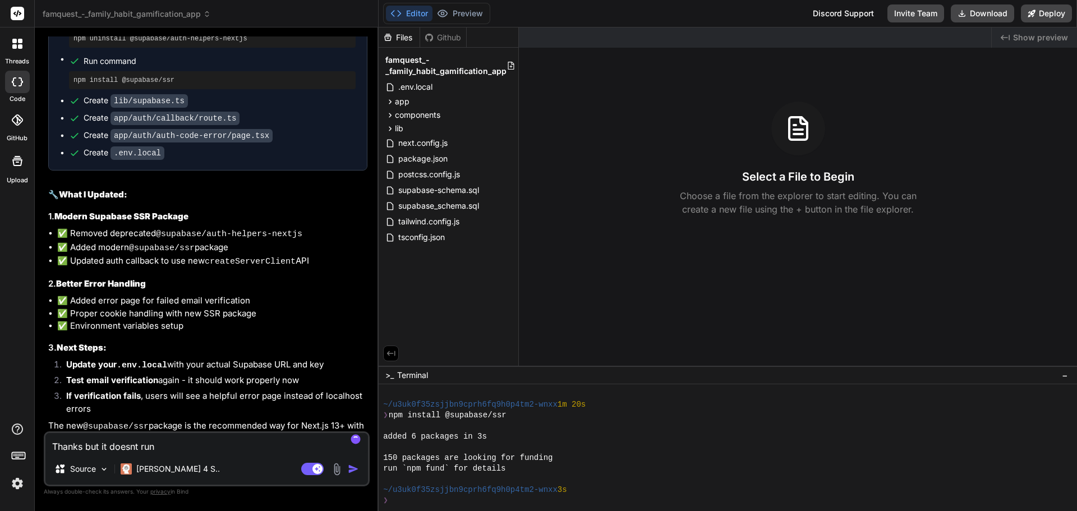
type textarea "x"
type textarea "Thanks but it doesnt run an"
type textarea "x"
type textarea "Thanks but it doesnt run any"
type textarea "x"
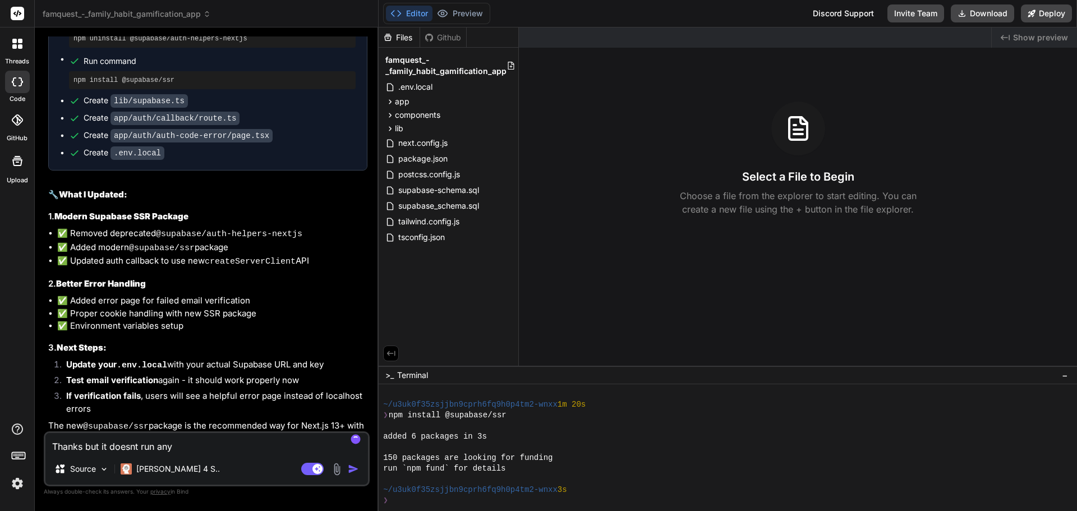
type textarea "Thanks but it doesnt run anym"
type textarea "x"
type textarea "Thanks but it doesnt run anymo"
type textarea "x"
type textarea "Thanks but it doesnt run anymor"
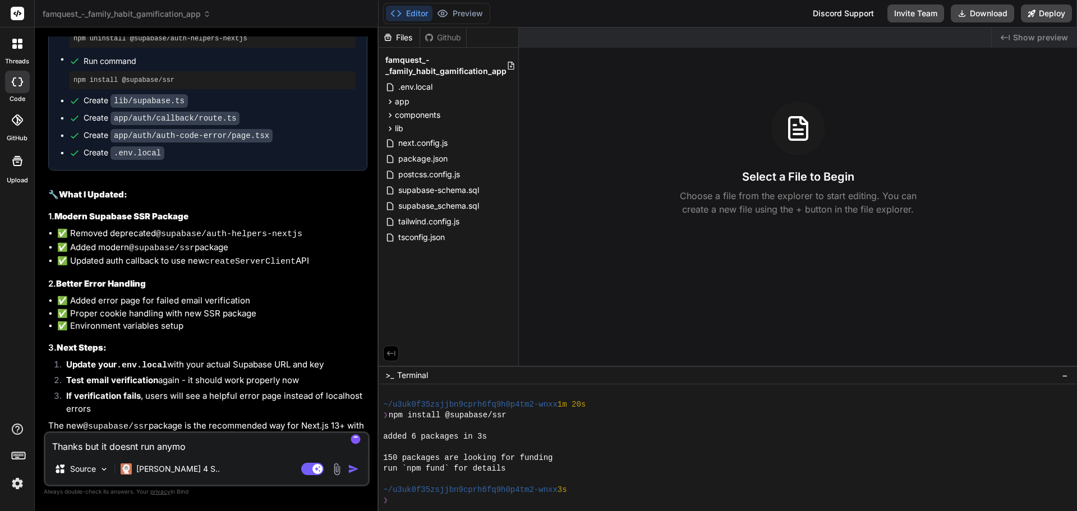
type textarea "x"
type textarea "Thanks but it doesnt run anymore"
type textarea "x"
type textarea "Thanks but it doesnt run anymore."
type textarea "x"
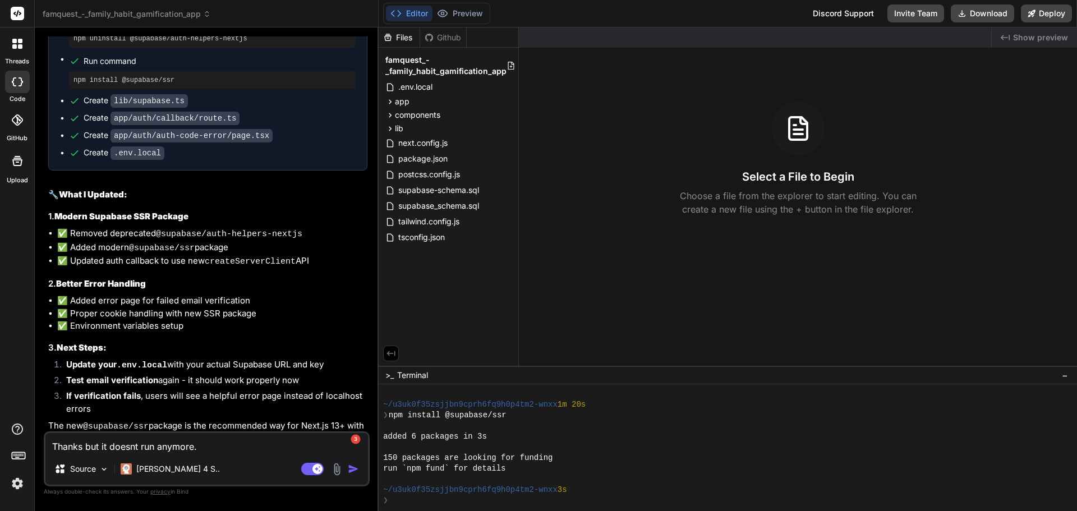
type textarea "Thanks but it doesnt run anymore."
type textarea "x"
type textarea "Thanks but it doesnt run anymore."
type textarea "x"
type textarea "Thanks but it doesnt run anymore"
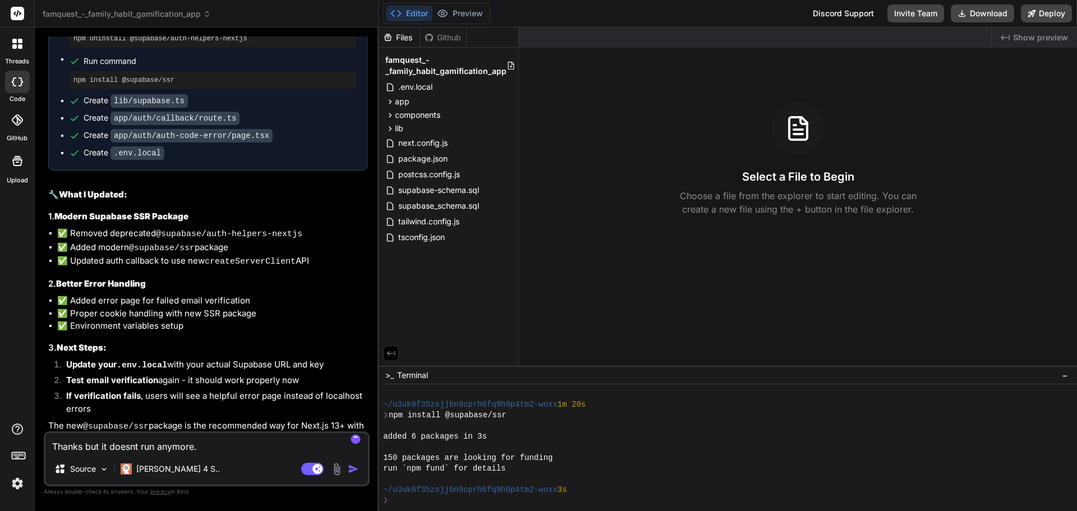
type textarea "x"
type textarea "Thanks but it doesnt run oanymore"
type textarea "x"
type textarea "Thanks but it doesnt run oranymore"
type textarea "x"
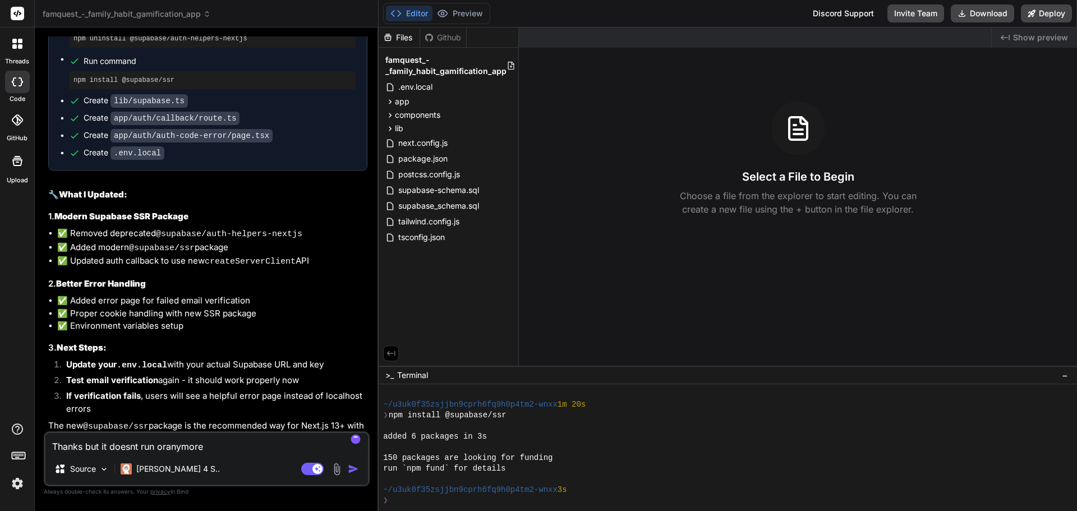
type textarea "Thanks but it doesnt run or anymore"
type textarea "x"
type textarea "Thanks but it doesnt run or oanymore"
type textarea "x"
type textarea "Thanks but it doesnt run or opanymore"
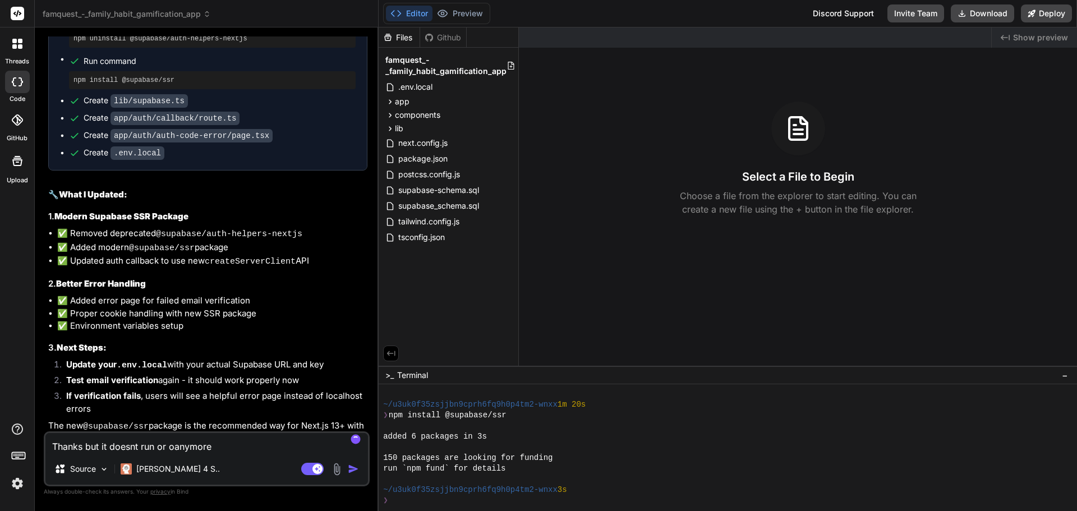
type textarea "x"
type textarea "Thanks but it doesnt run or opeanymore"
type textarea "x"
type textarea "Thanks but it doesnt run or openanymore"
type textarea "x"
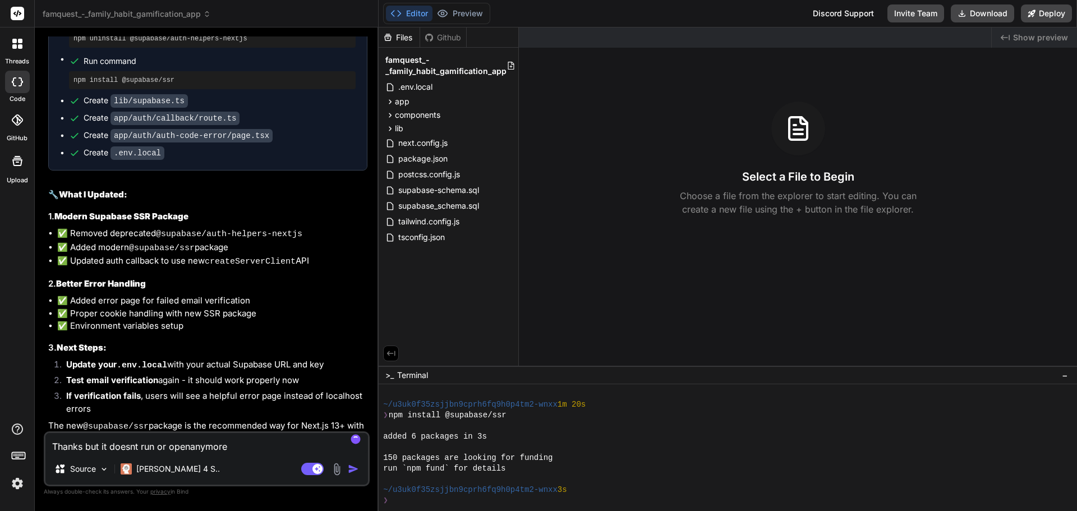
type textarea "Thanks but it doesnt run or open anymore"
type textarea "x"
type textarea "Thanks but it doesnt run or open tanymore"
type textarea "x"
type textarea "Thanks but it doesnt run or open thanymore"
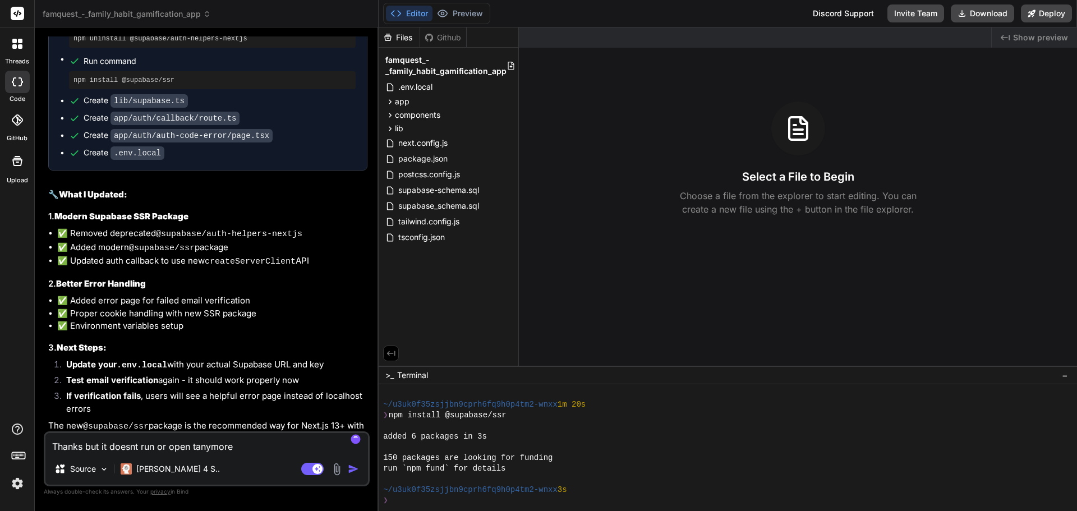
type textarea "x"
type textarea "Thanks but it doesnt run or open theanymore"
type textarea "x"
type textarea "Thanks but it doesnt run or open the anymore"
type textarea "x"
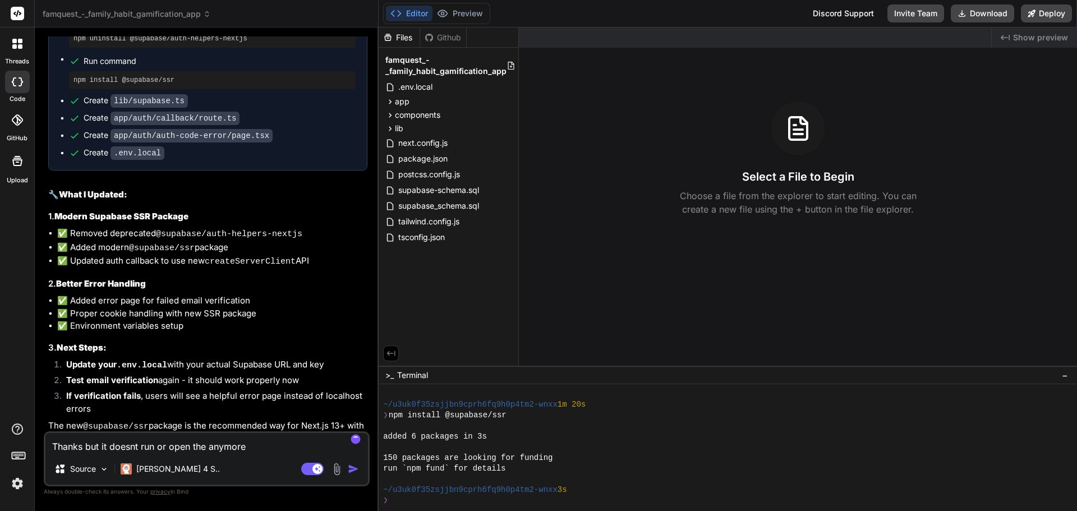
type textarea "Thanks but it doesnt run or open the aanymore"
type textarea "x"
type textarea "Thanks but it doesnt run or open the apanymore"
type textarea "x"
type textarea "Thanks but it doesnt run or open the appanymore"
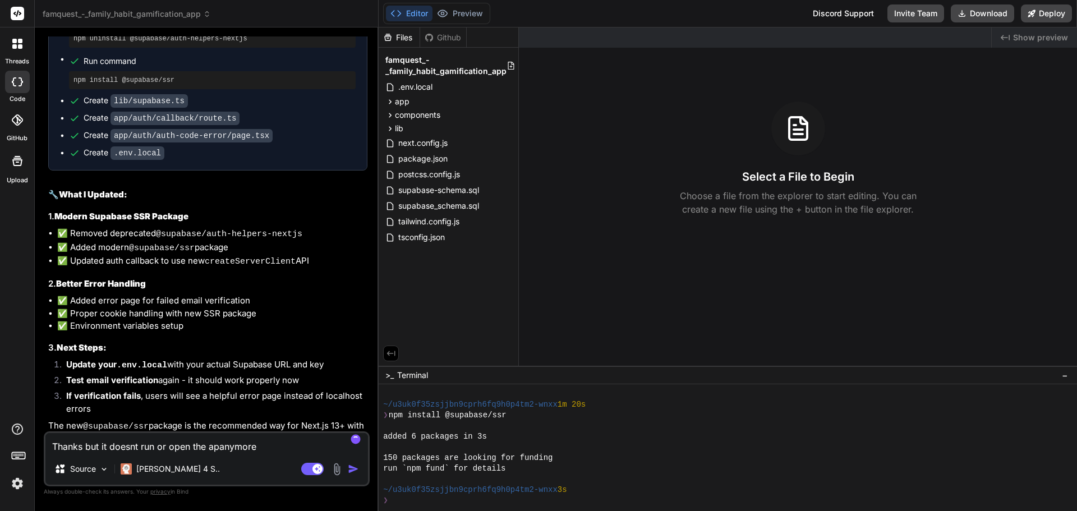
type textarea "x"
type textarea "Thanks but it doesnt run or open the app anymore"
type textarea "x"
type textarea "Thanks but it doesnt run or open the app anymore."
type textarea "x"
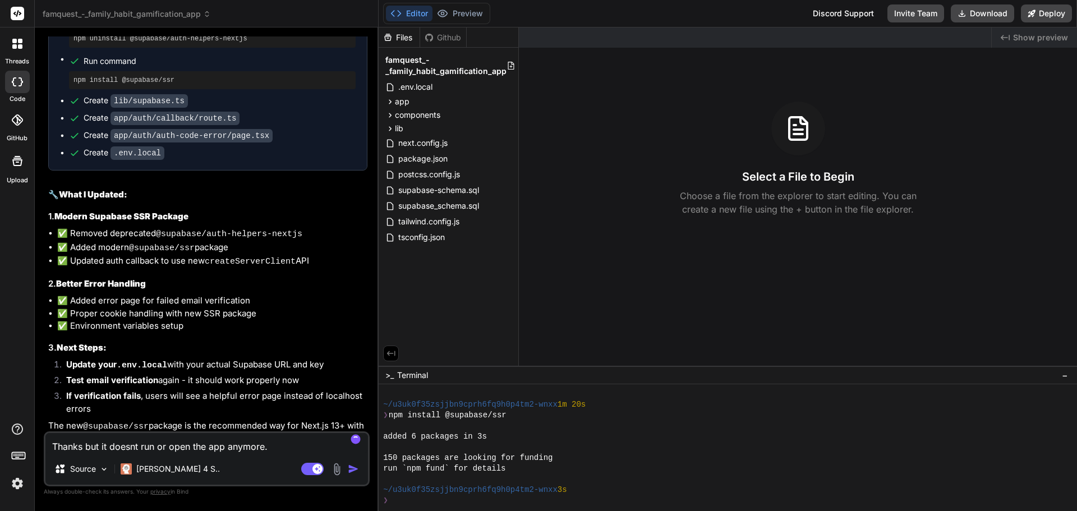
type textarea "Thanks but it doesnt run or open the app anymore."
type textarea "x"
type textarea "Thanks but it doesnt run or open the app anymore. c"
type textarea "x"
type textarea "Thanks but it doesnt run or open the app anymore. ca"
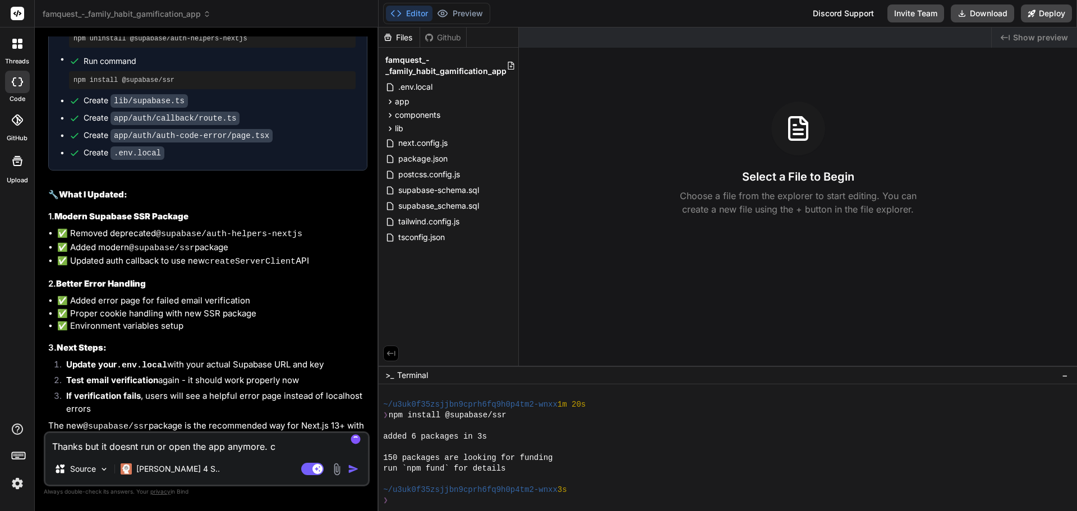
type textarea "x"
type textarea "Thanks but it doesnt run or open the app anymore. can"
type textarea "x"
type textarea "Thanks but it doesnt run or open the app anymore. cant"
type textarea "x"
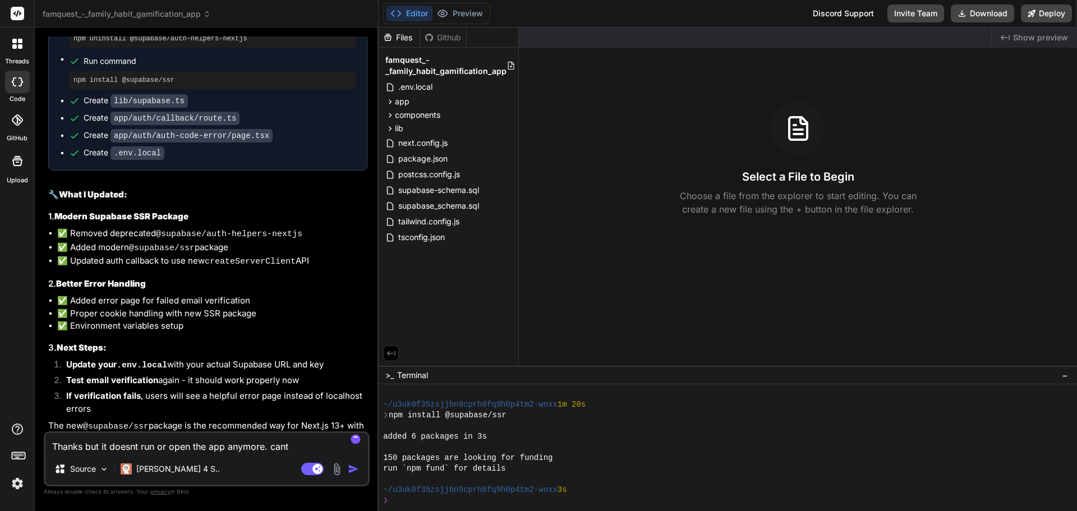
type textarea "Thanks but it doesnt run or open the app anymore. cant"
type textarea "x"
type textarea "Thanks but it doesnt run or open the app anymore. cant e"
type textarea "x"
type textarea "Thanks but it doesnt run or open the app anymore. cant ev"
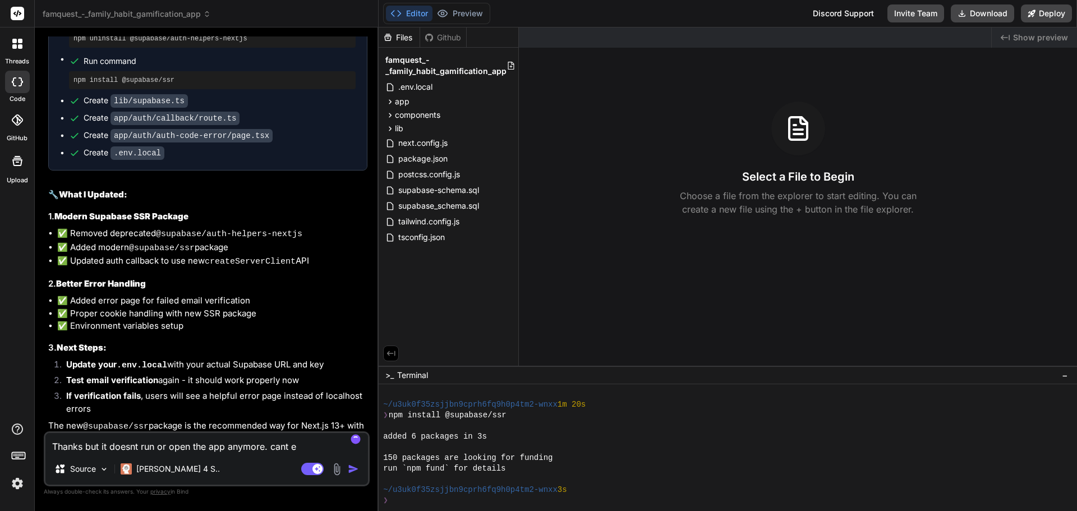
type textarea "x"
type textarea "Thanks but it doesnt run or open the app anymore. cant eve"
type textarea "x"
type textarea "Thanks but it doesnt run or open the app anymore. cant even"
type textarea "x"
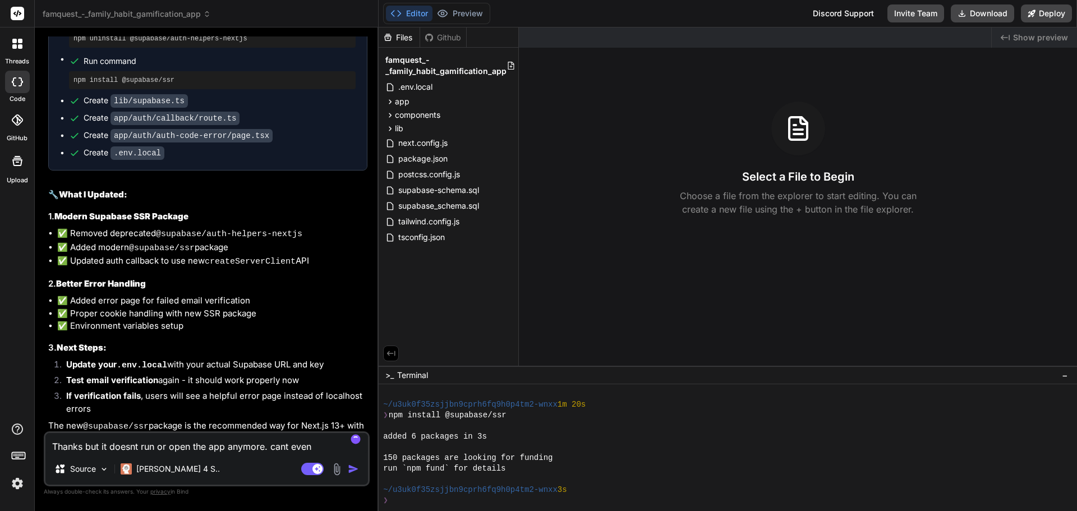
type textarea "Thanks but it doesnt run or open the app anymore. cant even"
type textarea "x"
type textarea "Thanks but it doesnt run or open the app anymore. cant even p"
type textarea "x"
type textarea "Thanks but it doesnt run or open the app anymore. cant even pr"
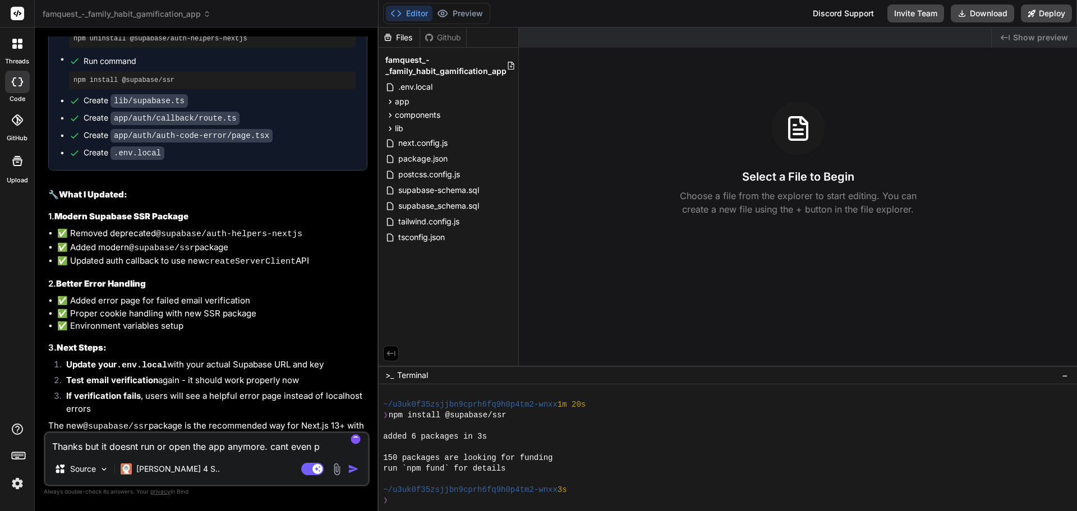
type textarea "x"
type textarea "Thanks but it doesnt run or open the app anymore. cant even pre"
type textarea "x"
type textarea "Thanks but it doesnt run or open the app anymore. cant even prev"
type textarea "x"
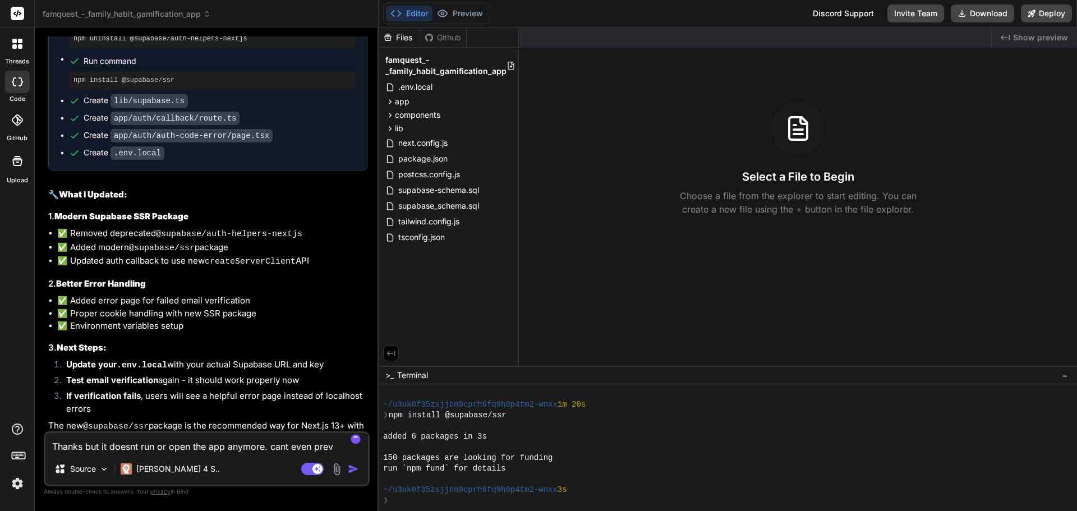
type textarea "Thanks but it doesnt run or open the app anymore. cant even previ"
type textarea "x"
type textarea "Thanks but it doesnt run or open the app anymore. cant even previe"
type textarea "x"
type textarea "Thanks but it doesnt run or open the app anymore. cant even preview"
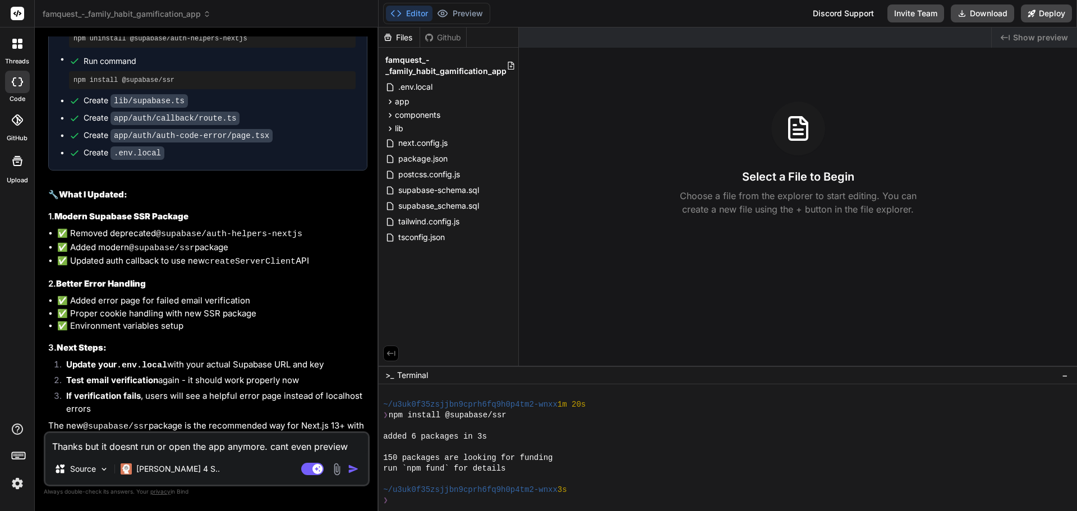
type textarea "x"
type textarea "Thanks but it doesnt run or open the app anymore. cant even preview."
type textarea "x"
type textarea "Thanks but it doesnt run or open the app anymore. cant even preview."
type textarea "x"
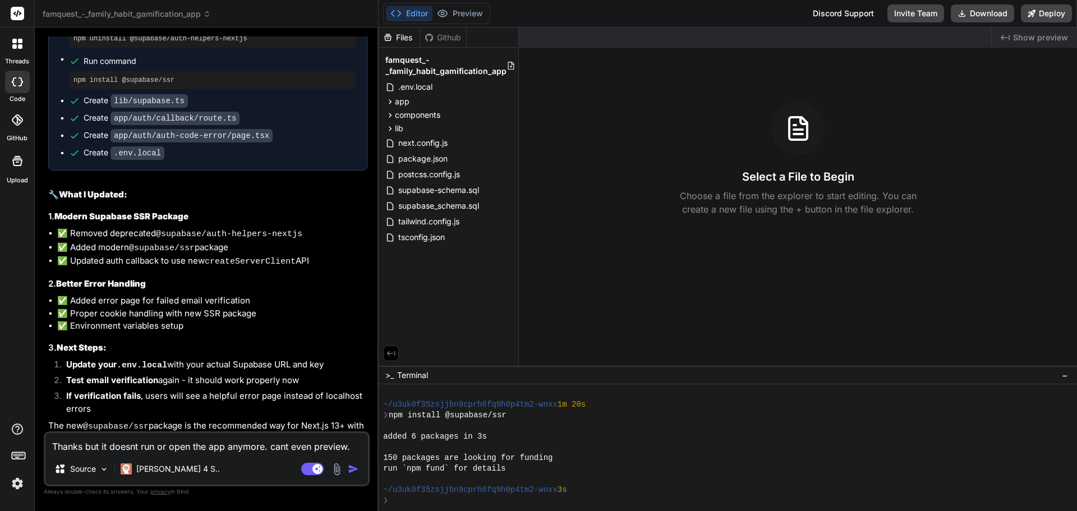
type textarea "Thanks but it doesnt run or open the app anymore. cant even preview. c"
type textarea "x"
type textarea "Thanks but it doesnt run or open the app anymore. cant even preview. ca"
type textarea "x"
type textarea "Thanks but it doesnt run or open the app anymore. cant even preview. can"
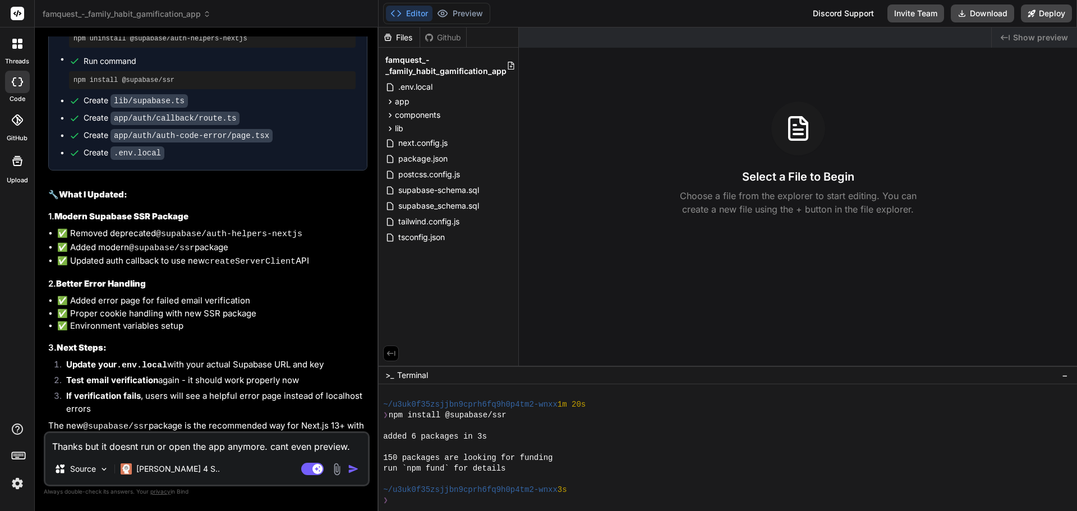
type textarea "x"
type textarea "Thanks but it doesnt run or open the app anymore. cant even preview. can"
type textarea "x"
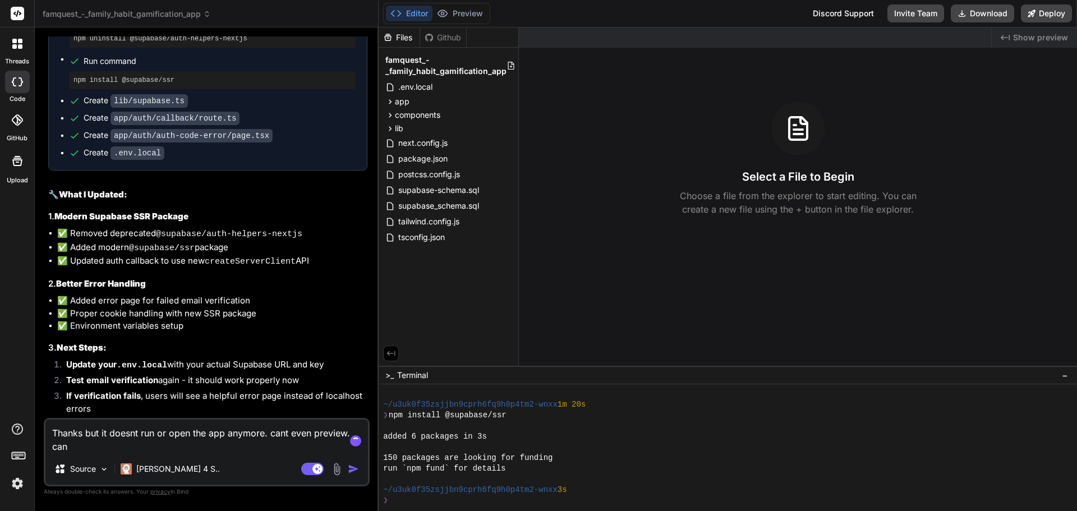
type textarea "Thanks but it doesnt run or open the app anymore. cant even preview. can y"
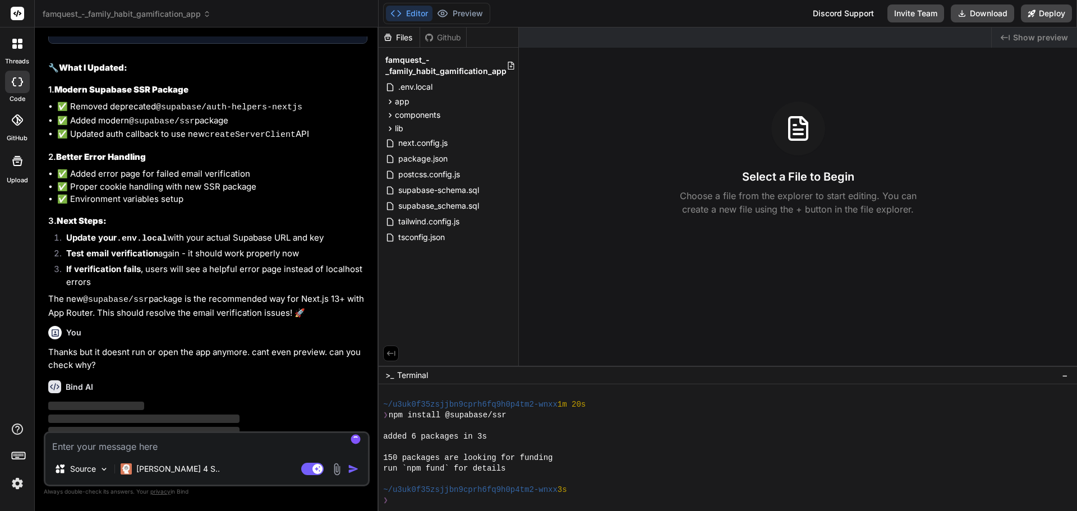
scroll to position [1972, 0]
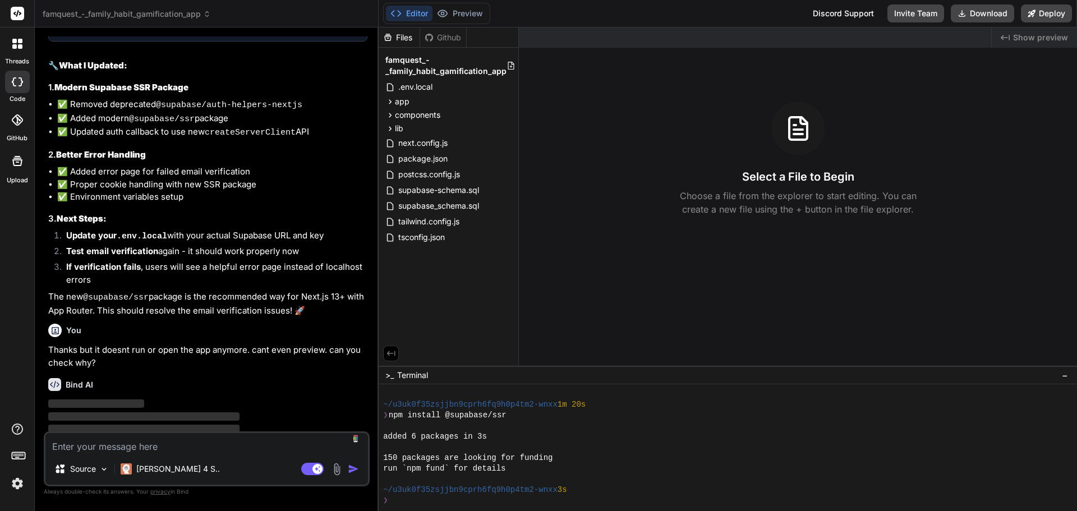
click at [15, 487] on img at bounding box center [17, 483] width 19 height 19
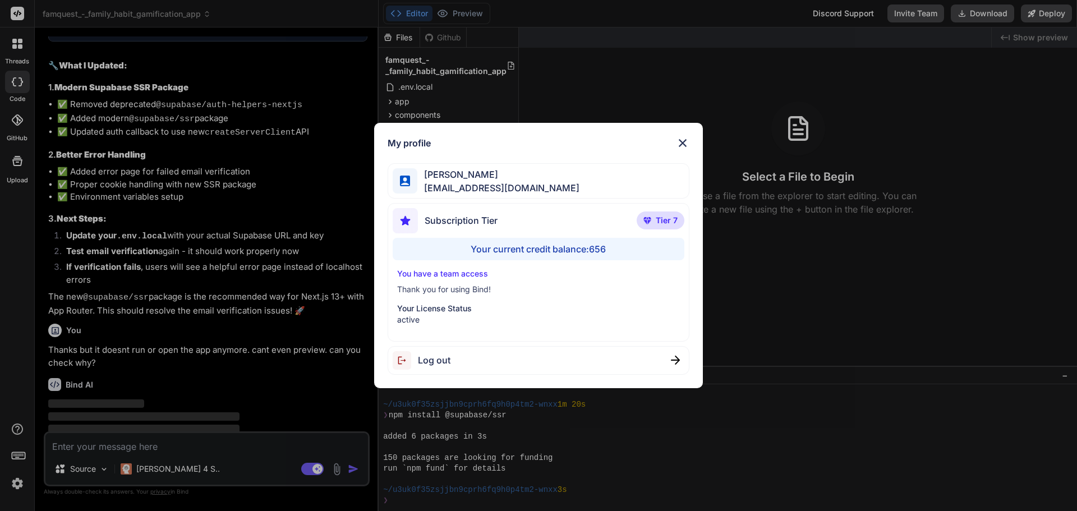
click at [15, 487] on div "My profile [PERSON_NAME] [EMAIL_ADDRESS][DOMAIN_NAME] Subscription Tier Tier 7 …" at bounding box center [538, 255] width 1077 height 511
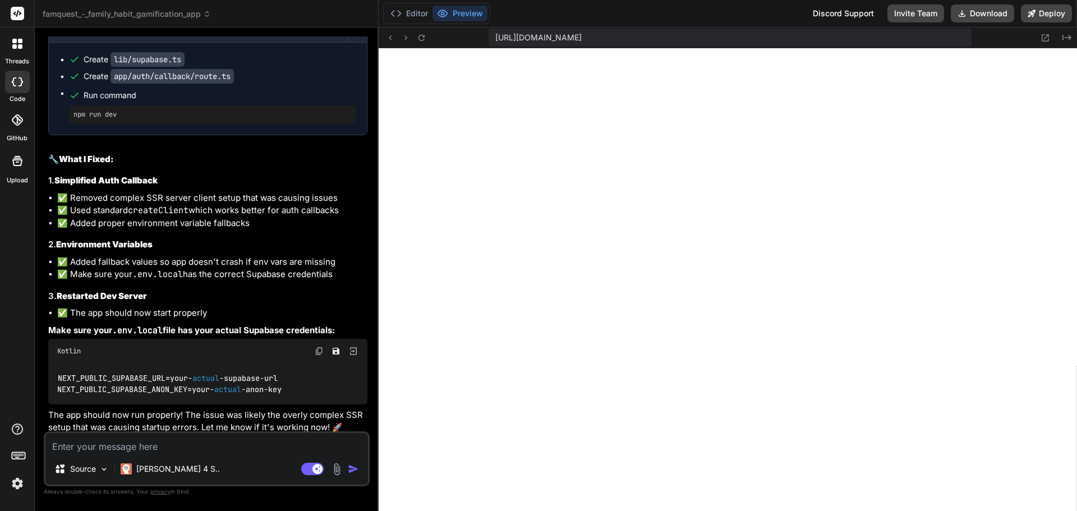
scroll to position [2378, 0]
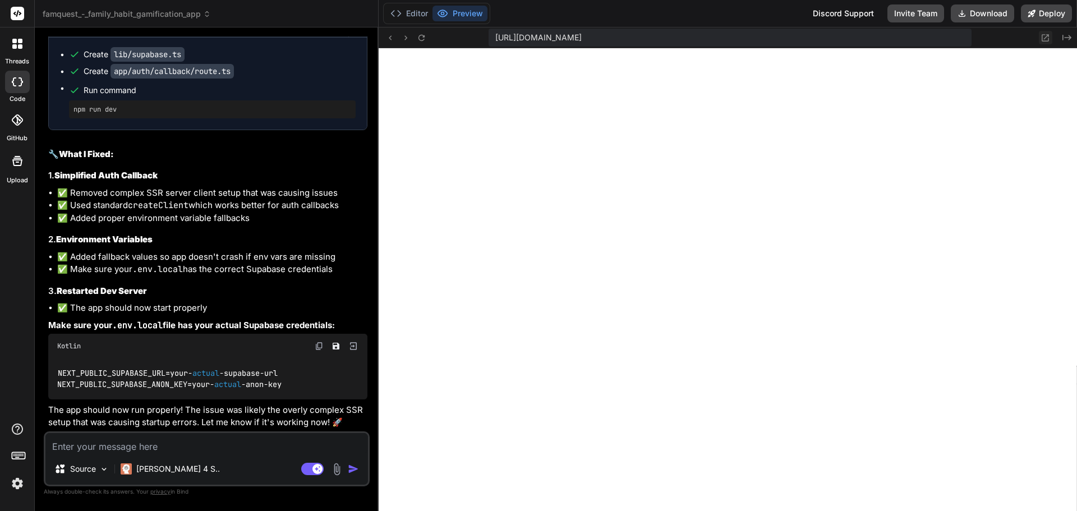
click at [1046, 36] on icon at bounding box center [1046, 38] width 10 height 10
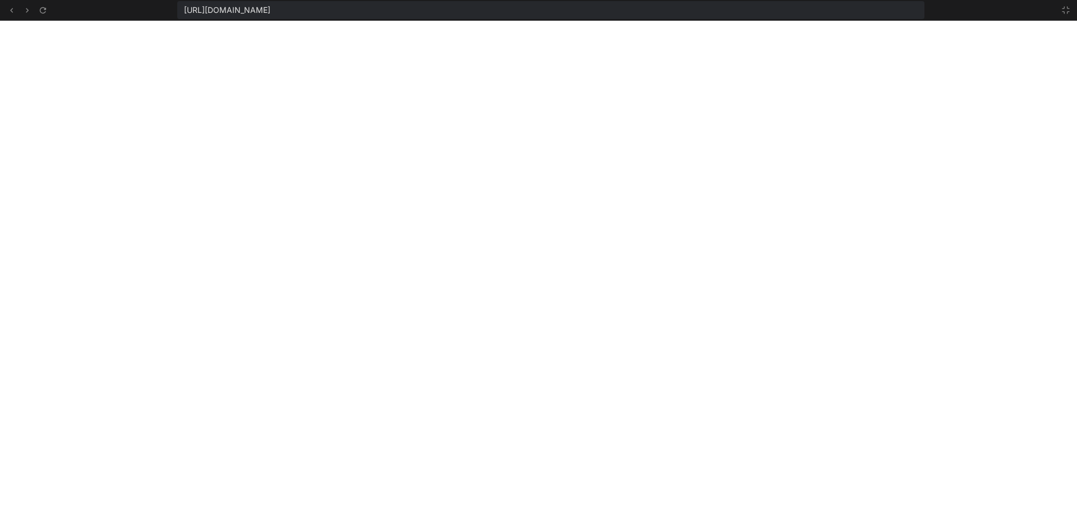
scroll to position [1173, 0]
click at [1064, 6] on icon at bounding box center [1066, 10] width 9 height 9
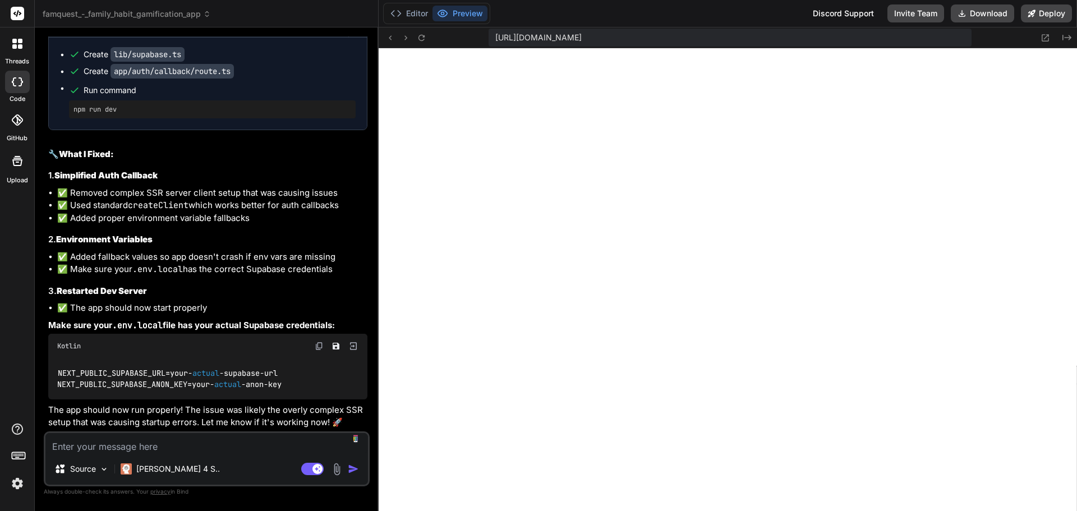
click at [205, 447] on textarea at bounding box center [206, 443] width 323 height 20
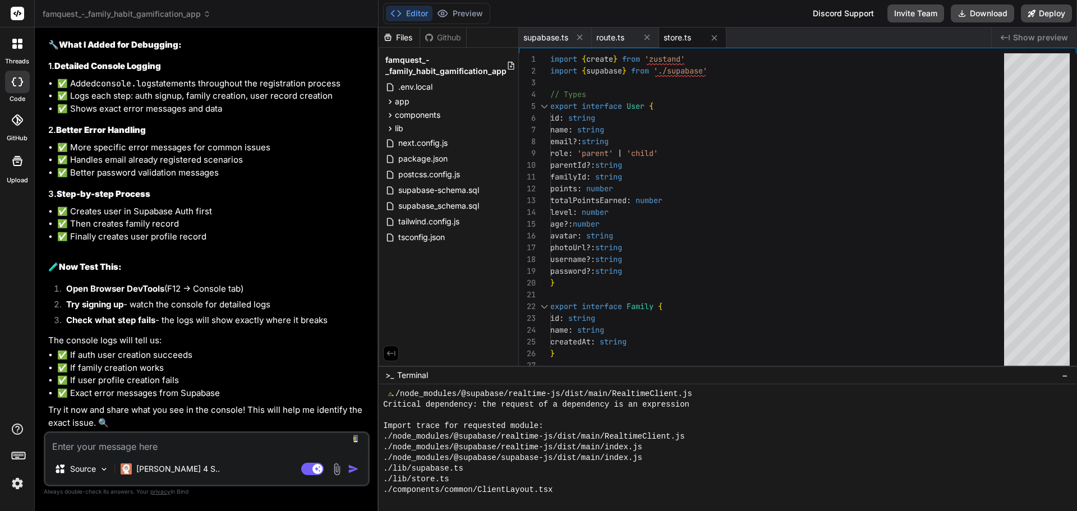
scroll to position [2968, 0]
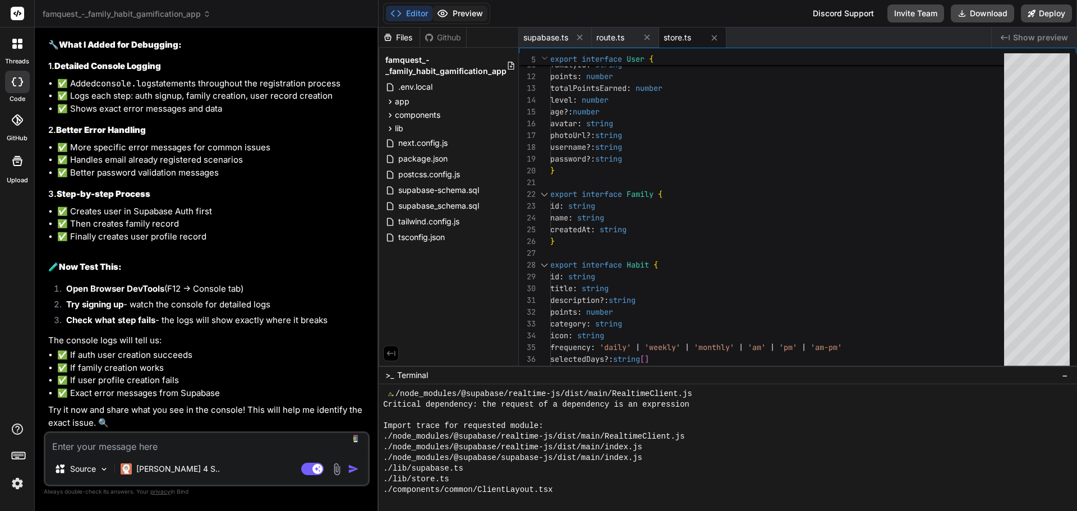
click at [475, 14] on button "Preview" at bounding box center [460, 14] width 55 height 16
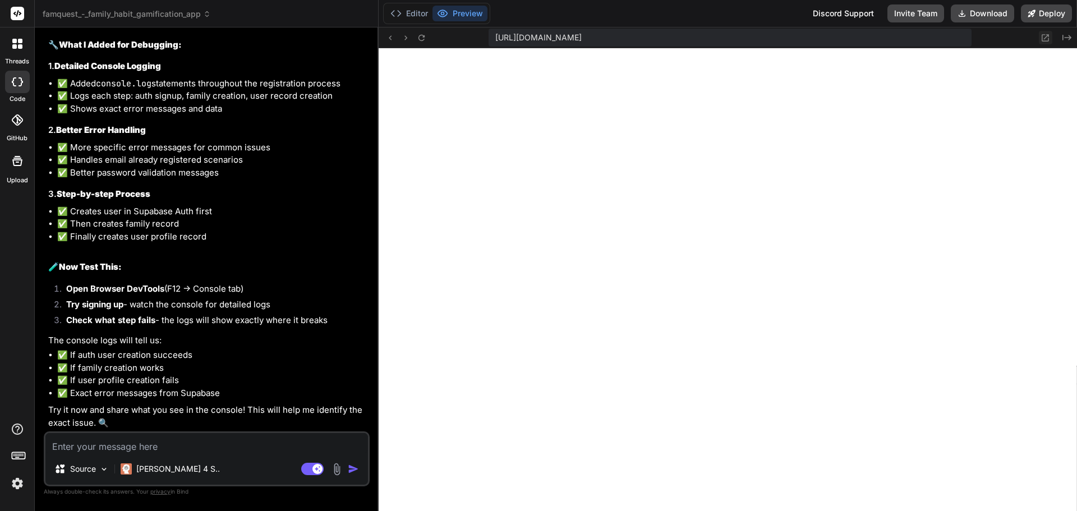
click at [1045, 35] on icon at bounding box center [1046, 38] width 10 height 10
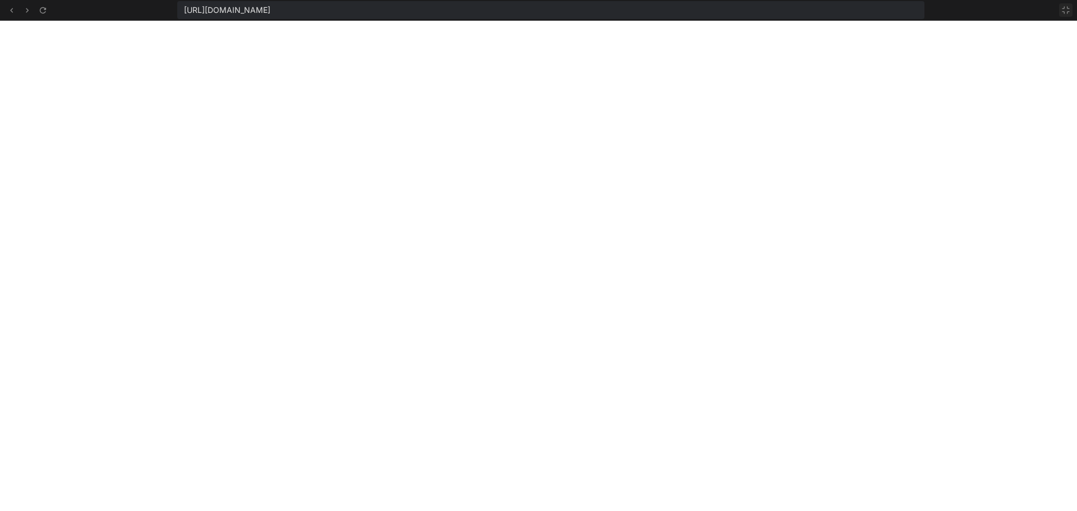
click at [1064, 11] on icon at bounding box center [1066, 10] width 9 height 9
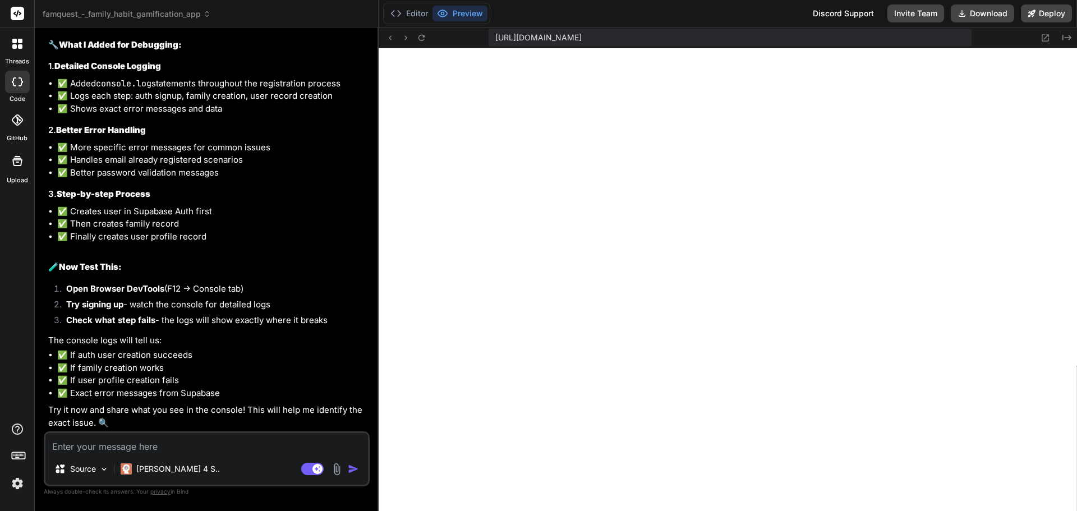
click at [155, 437] on textarea at bounding box center [206, 443] width 323 height 20
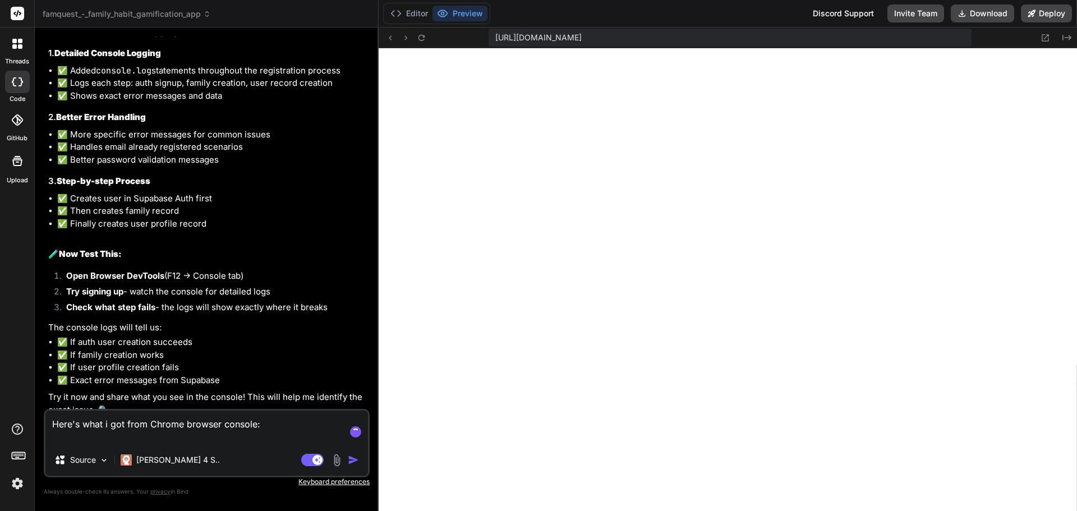
paste textarea "⚠️ React Router Future Flag Warning: React Router will begin wrapping state upd…"
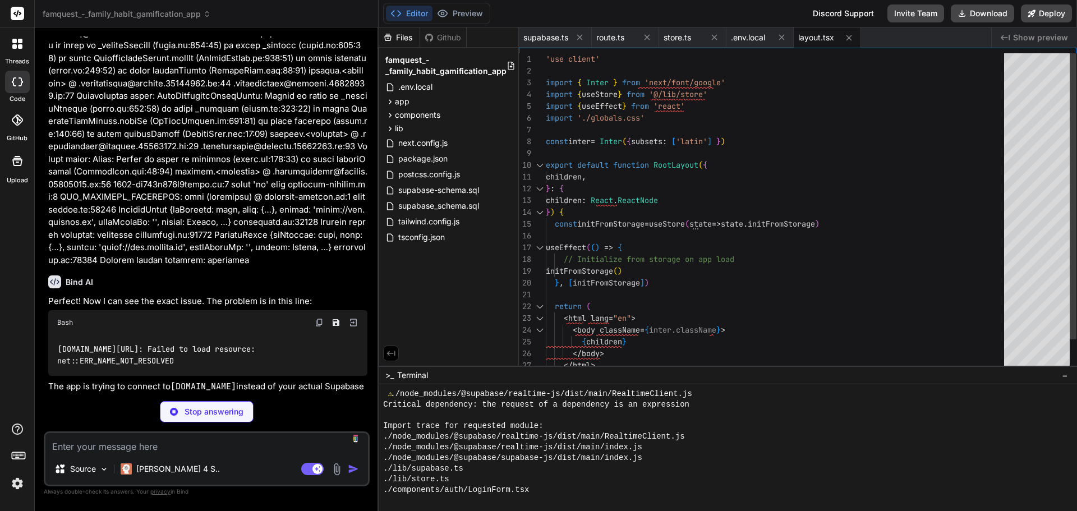
scroll to position [1716, 0]
click at [435, 89] on div ".env.local" at bounding box center [448, 87] width 131 height 16
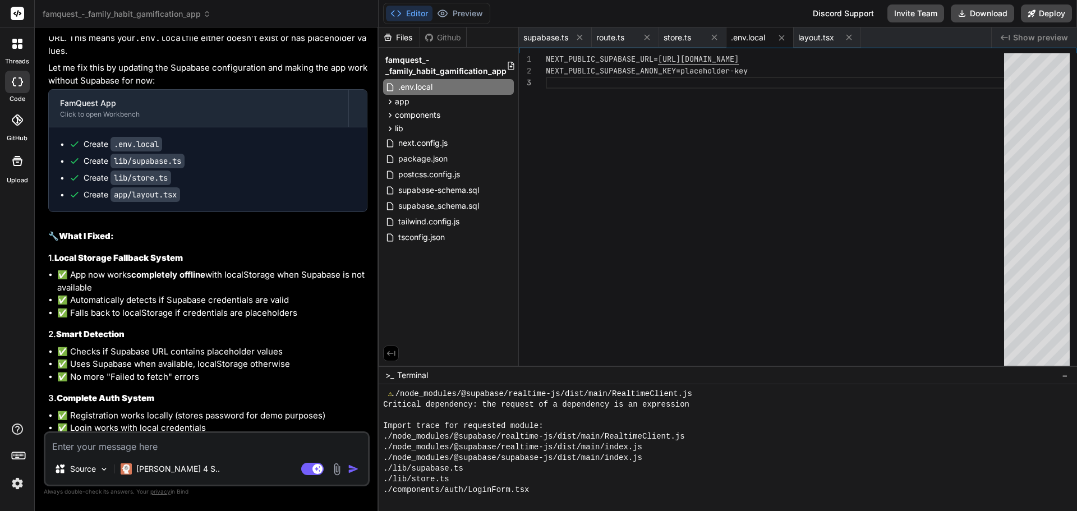
scroll to position [0, 0]
click at [661, 57] on div "NEXT_PUBLIC_SUPABASE_URL= https://placeholder.supabase.co NEXT_PUBLIC_SUPABASE_…" at bounding box center [778, 212] width 465 height 318
click at [800, 58] on div "NEXT_PUBLIC_SUPABASE_URL= https://placeholder.supabase.co NEXT_PUBLIC_SUPABASE_…" at bounding box center [778, 212] width 465 height 318
drag, startPoint x: 695, startPoint y: 57, endPoint x: 774, endPoint y: 66, distance: 79.6
click at [699, 59] on div "NEXT_PUBLIC_SUPABASE_URL= https://placeholder.supabase.co NEXT_PUBLIC_SUPABASE_…" at bounding box center [778, 212] width 465 height 318
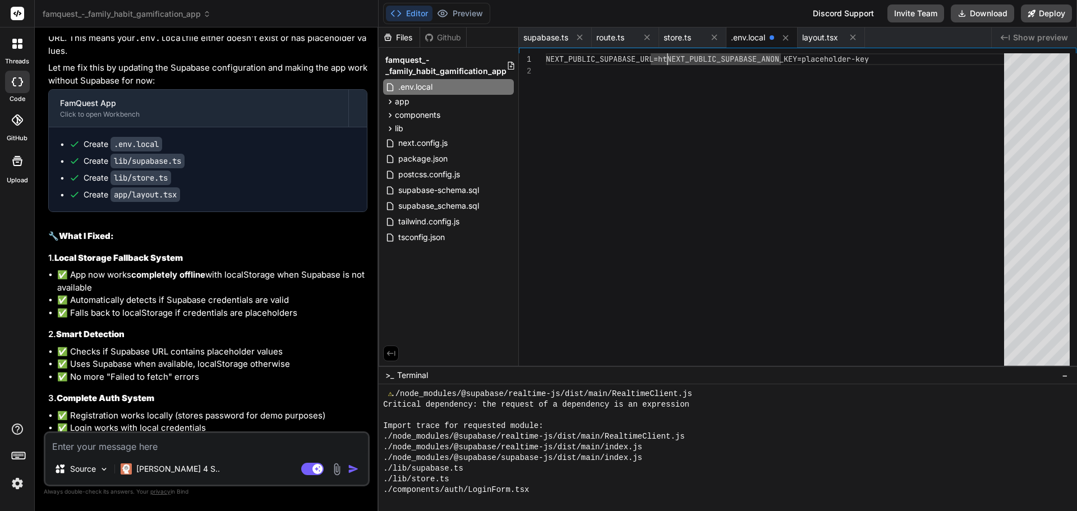
scroll to position [12, 0]
click at [692, 49] on div "1 2 3 NEXT_PUBLIC_SUPABASE_URL=htNE XT_PUBLIC_SUPABASE_ANON_KEY=placeholder-key…" at bounding box center [798, 207] width 558 height 318
click at [689, 59] on div "NEXT_PUBLIC_SUPABASE_URL=htNE XT_PUBLIC_SUPABASE_ANON_KEY=placeholder-key" at bounding box center [778, 212] width 465 height 318
click at [712, 59] on div "NEXT_PUBLIC_SUPABASE_URL=htNE PUBLIC_SUPABASE_ANON_KEY=placeholder-key" at bounding box center [778, 212] width 465 height 318
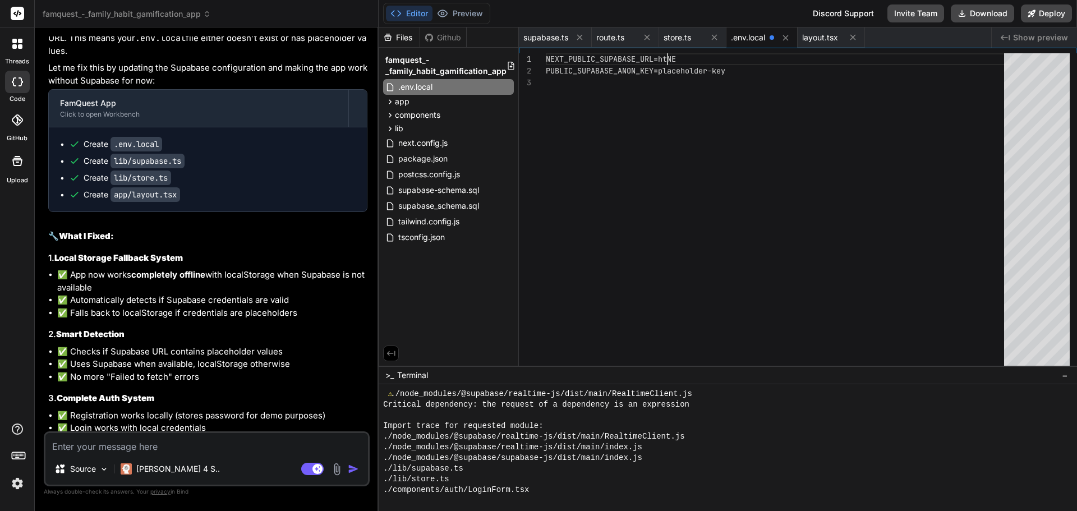
click at [696, 57] on div "NEXT_PUBLIC_SUPABASE_URL=htNE PUBLIC_SUPABASE_ANON_KEY=placeholder-key" at bounding box center [778, 212] width 465 height 318
click at [677, 57] on div "NEXT_PUBLIC_SUPABASE_URL=htNE PUBLIC_SUPABASE_ANON_KEY=placeholder-key" at bounding box center [778, 212] width 465 height 318
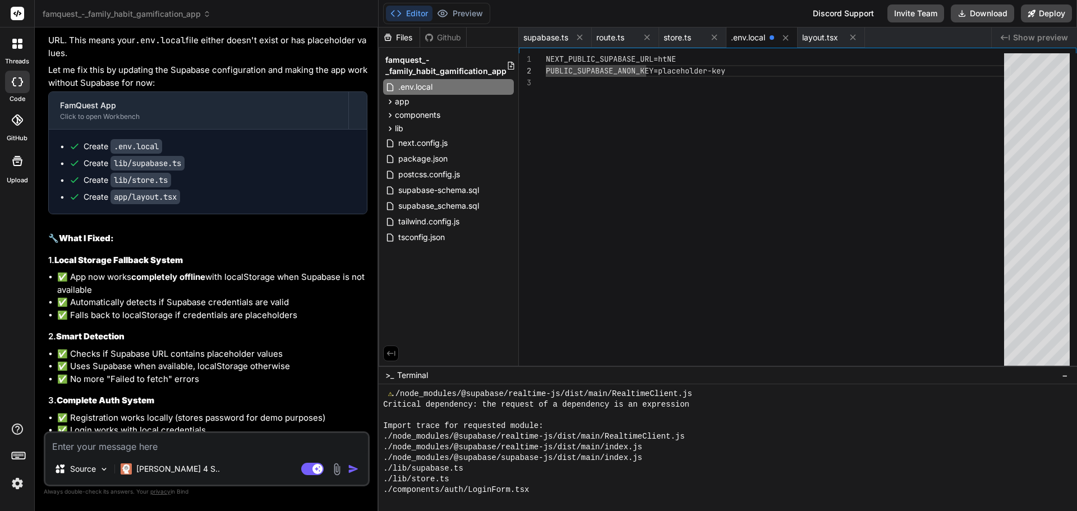
scroll to position [8126, 0]
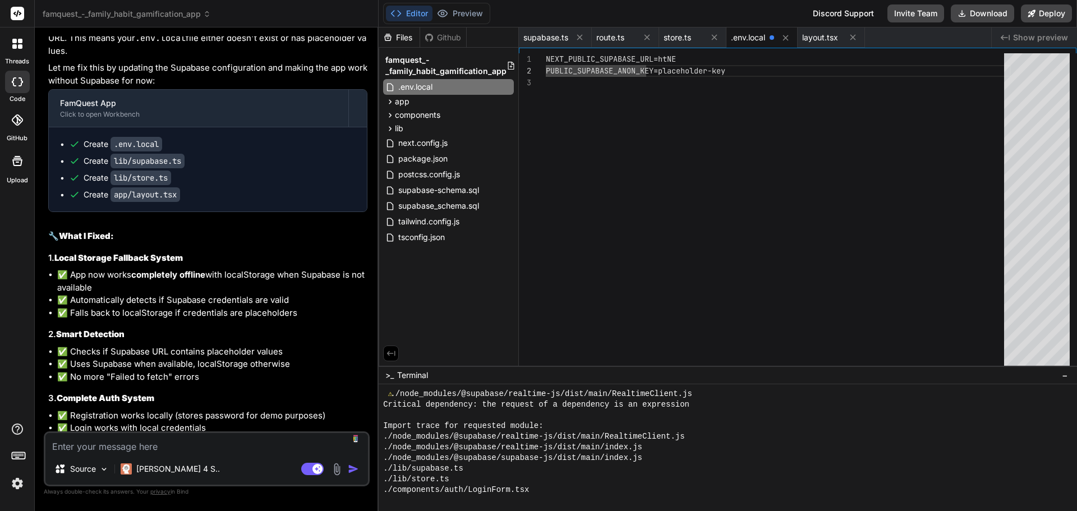
click at [149, 442] on textarea at bounding box center [206, 443] width 323 height 20
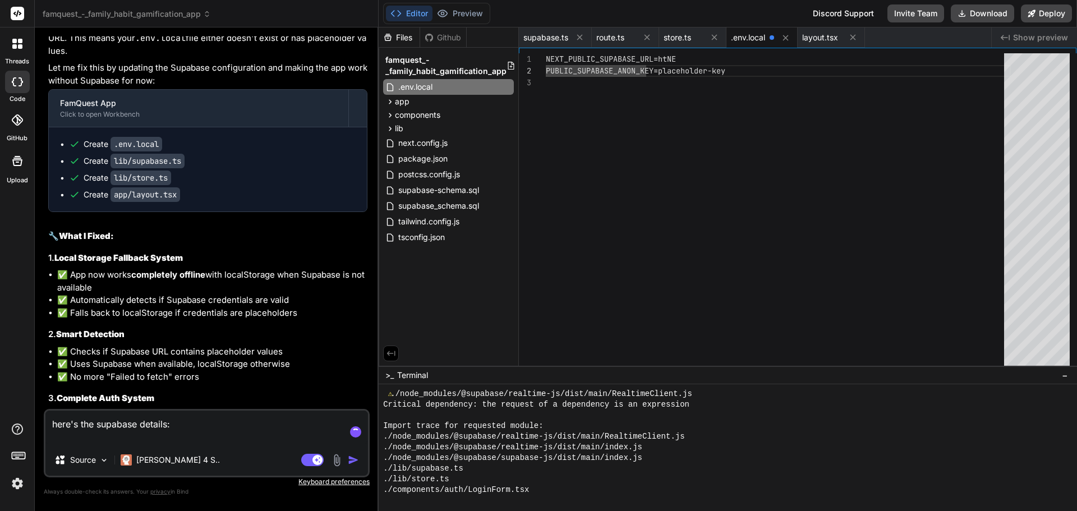
paste textarea "Project URL: https://zxvqgqugnybcebupigok.supabase.co Public anon key: eyJhbGci…"
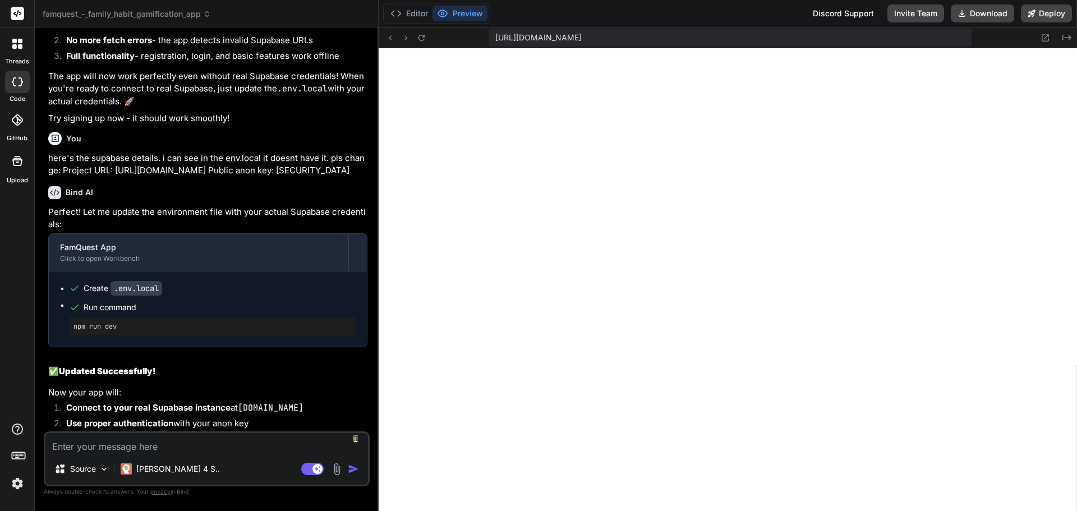
scroll to position [8626, 0]
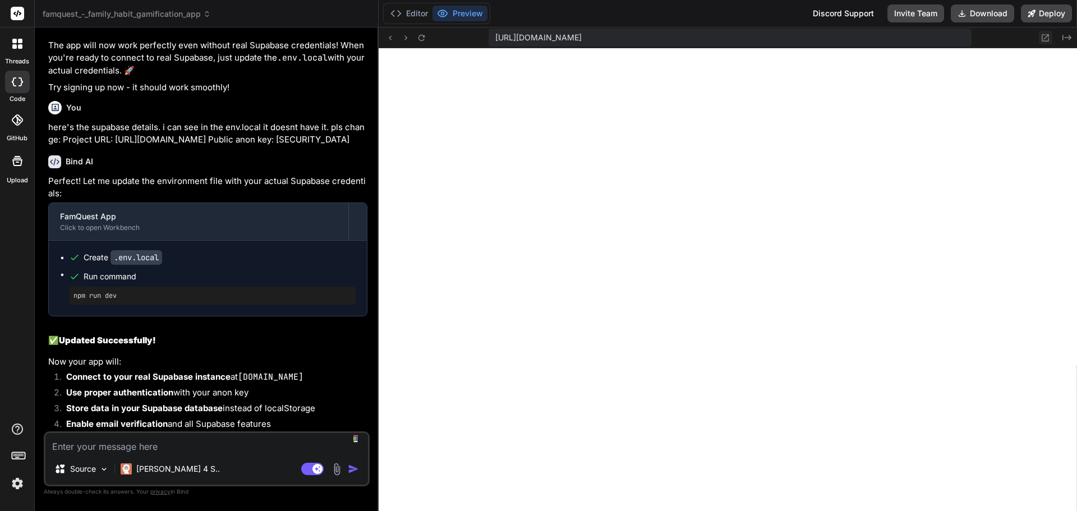
click at [1047, 35] on icon at bounding box center [1046, 38] width 10 height 10
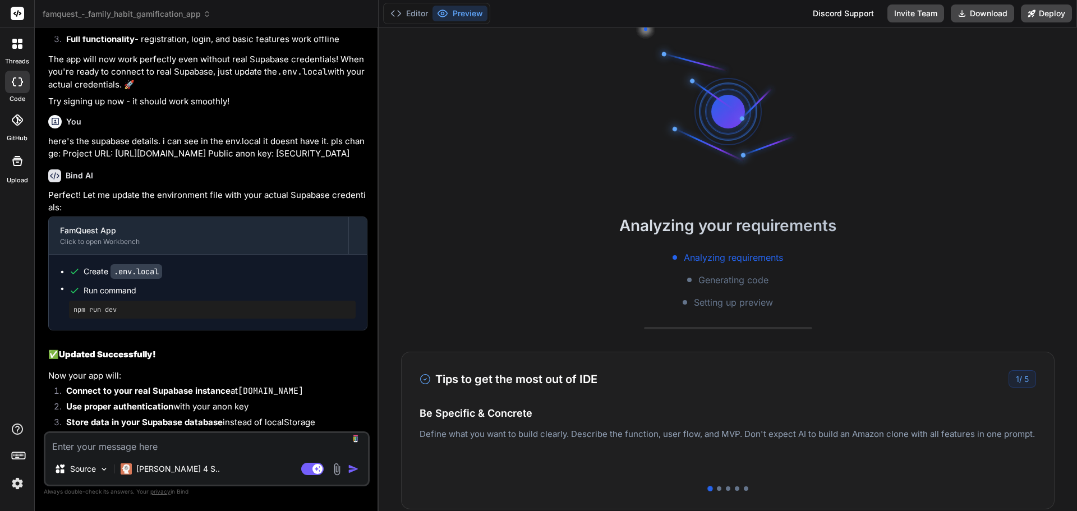
scroll to position [7039, 0]
click at [15, 484] on img at bounding box center [17, 483] width 19 height 19
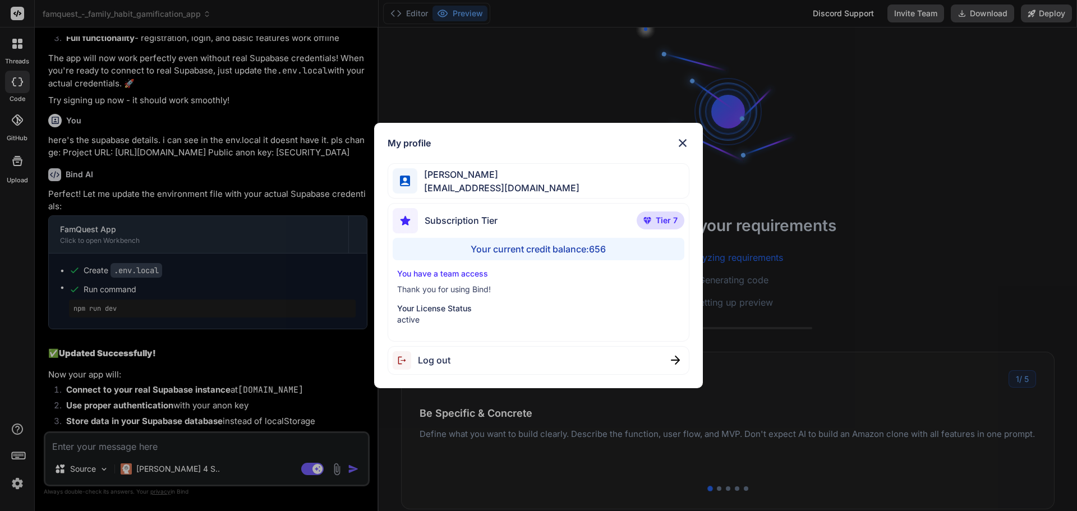
click at [15, 484] on div "My profile [PERSON_NAME] [EMAIL_ADDRESS][DOMAIN_NAME] Subscription Tier Tier 7 …" at bounding box center [538, 255] width 1077 height 511
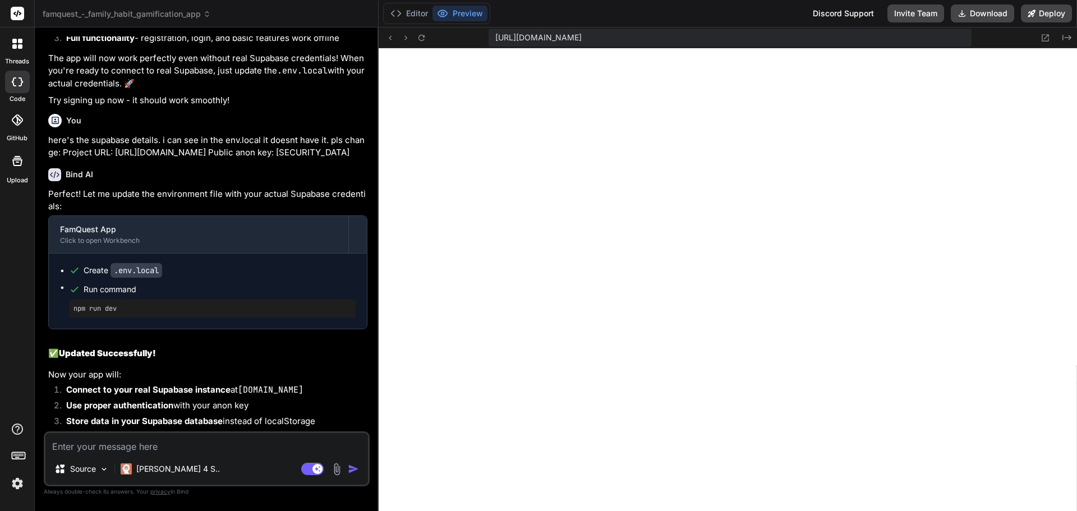
scroll to position [331, 0]
click at [1043, 36] on icon at bounding box center [1046, 37] width 7 height 7
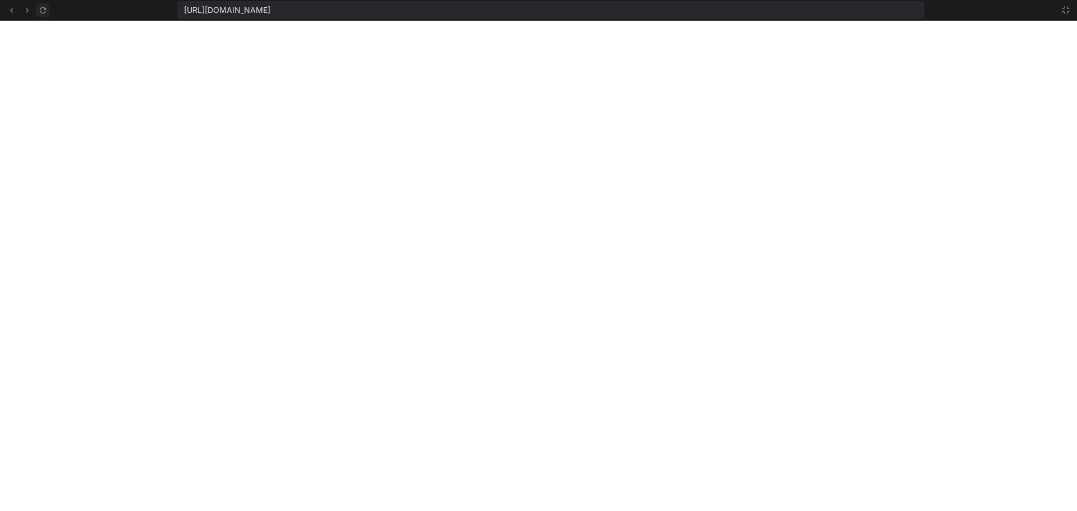
click at [42, 7] on icon at bounding box center [43, 11] width 10 height 10
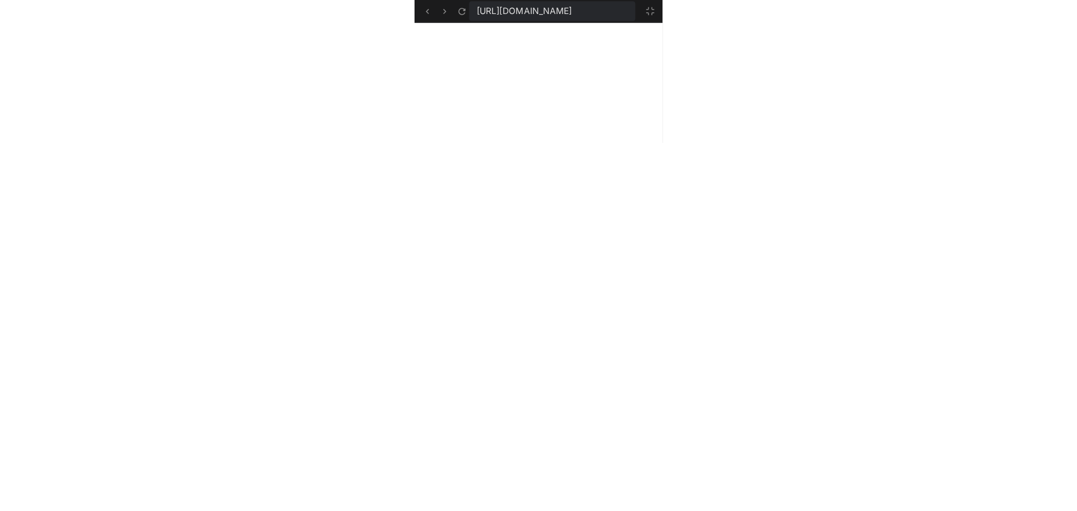
scroll to position [37017, 0]
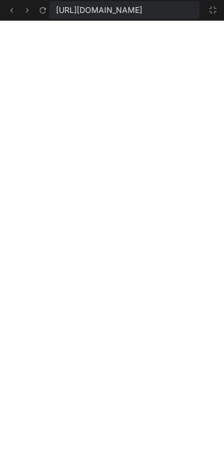
type textarea "x"
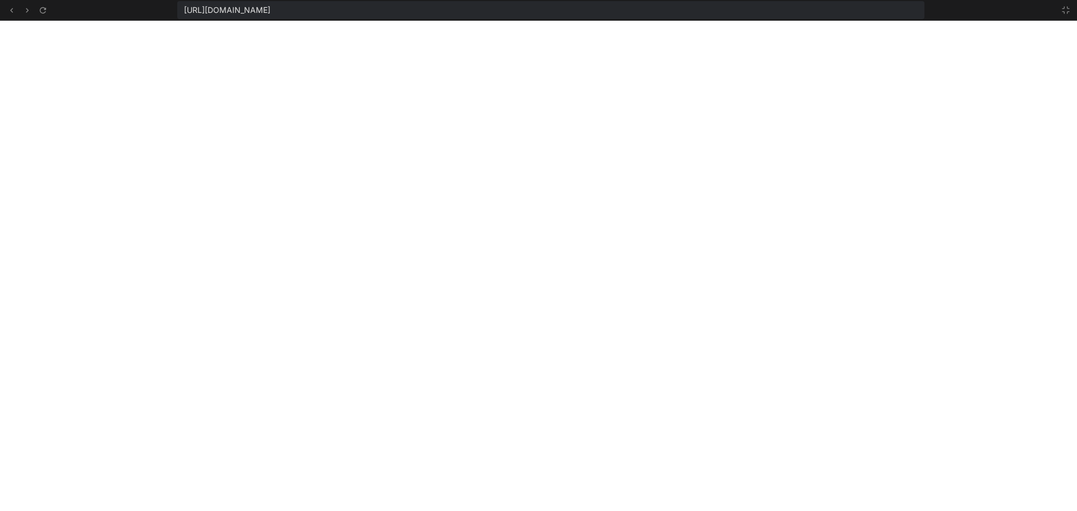
scroll to position [7039, 0]
click at [1065, 11] on icon at bounding box center [1066, 10] width 9 height 9
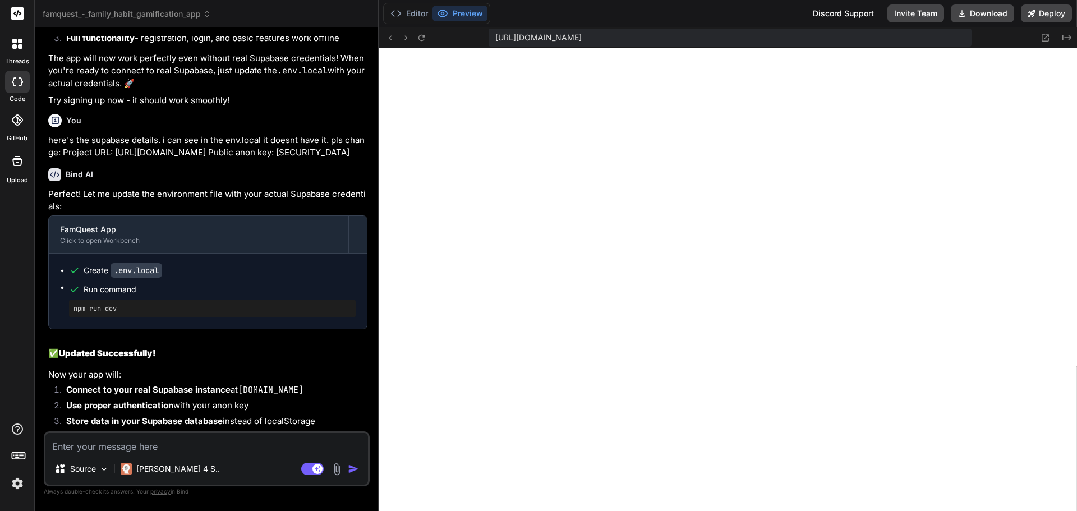
click at [180, 445] on textarea at bounding box center [206, 443] width 323 height 20
type textarea "i"
type textarea "x"
type textarea "i"
type textarea "x"
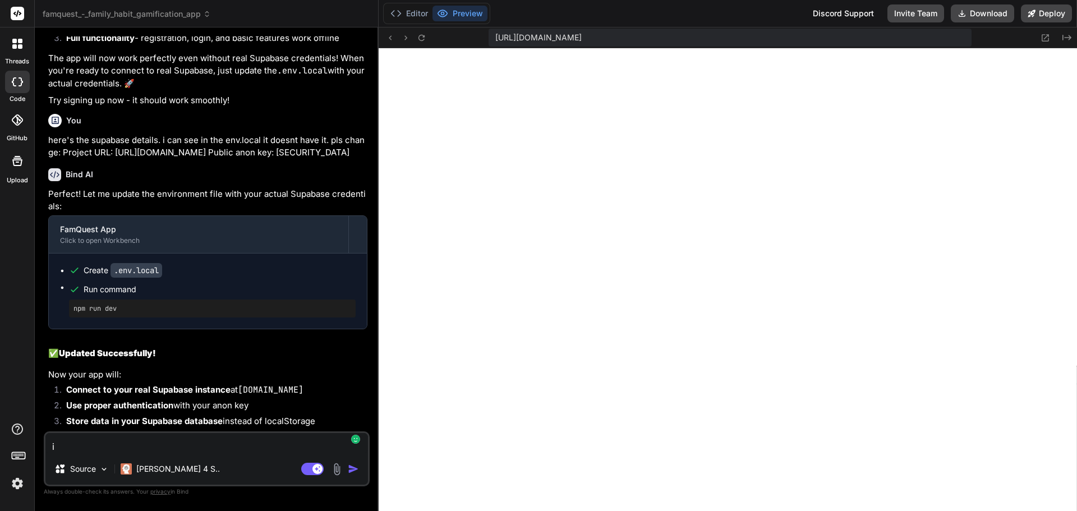
type textarea "i c"
type textarea "x"
type textarea "i"
type textarea "x"
type textarea "i"
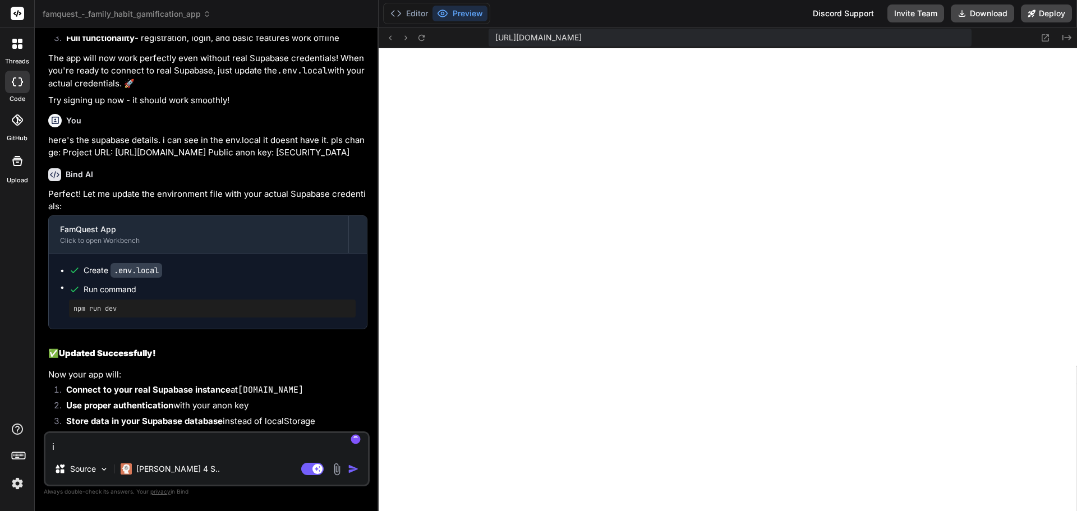
type textarea "x"
type textarea "i"
type textarea "x"
type textarea "i"
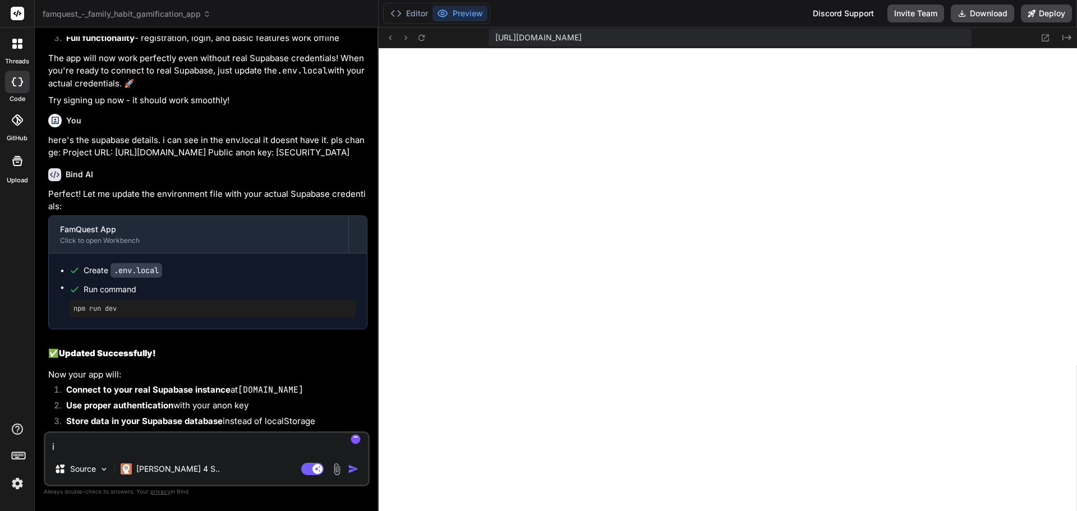
type textarea "x"
type textarea "i"
type textarea "x"
type textarea "t"
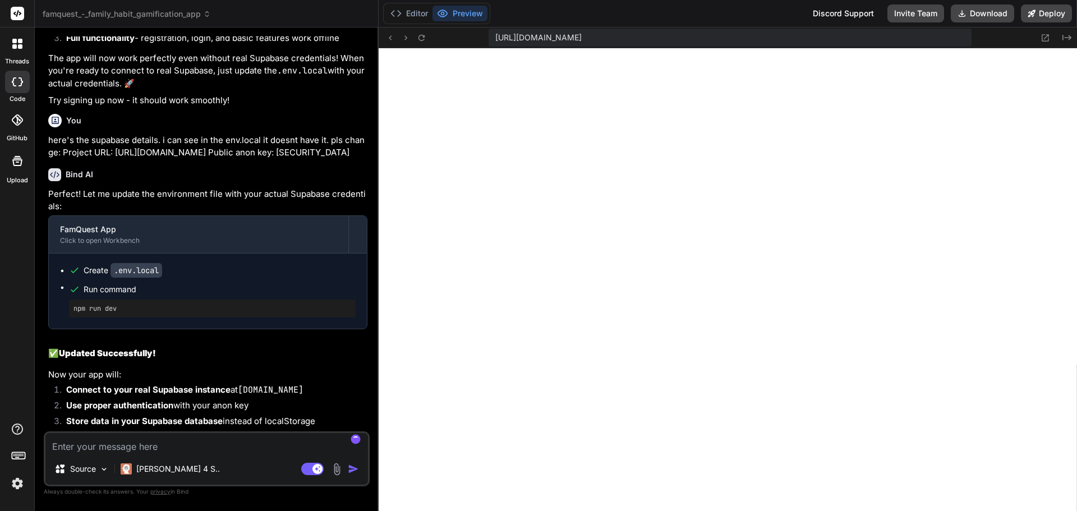
type textarea "x"
type textarea "te"
type textarea "x"
type textarea "tes"
type textarea "x"
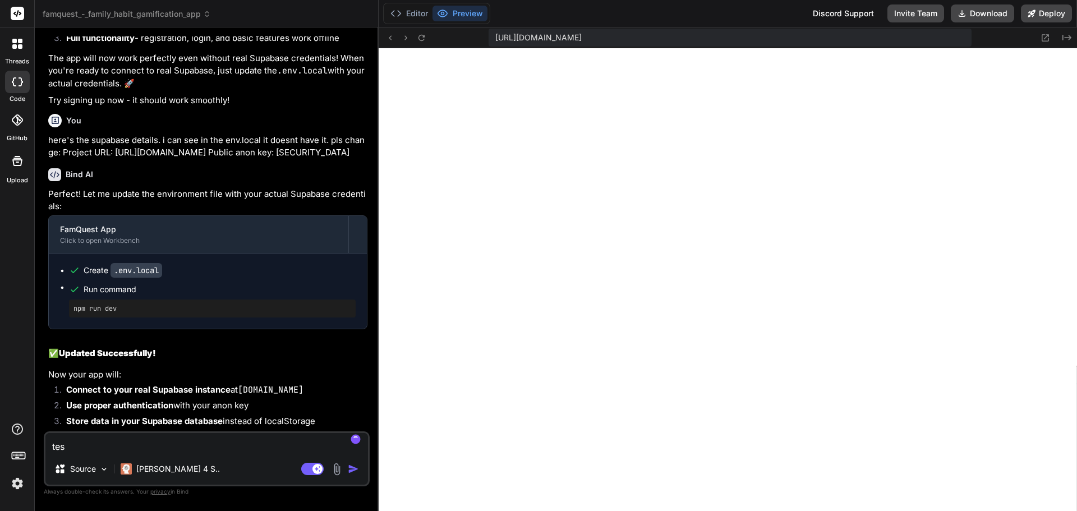
type textarea "test"
type textarea "x"
type textarea "teste"
type textarea "x"
type textarea "tested"
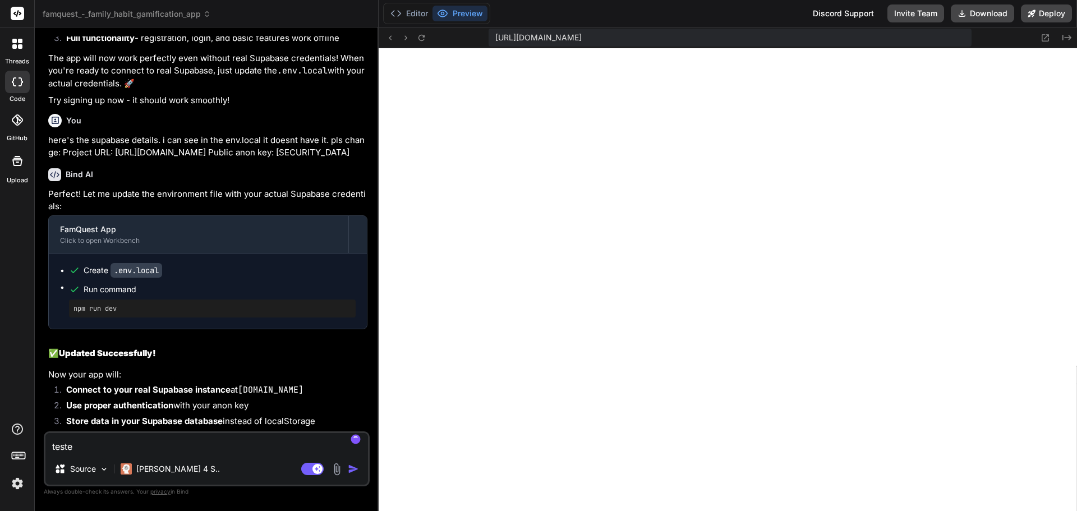
type textarea "x"
type textarea "tested"
type textarea "x"
type textarea "tested i"
type textarea "x"
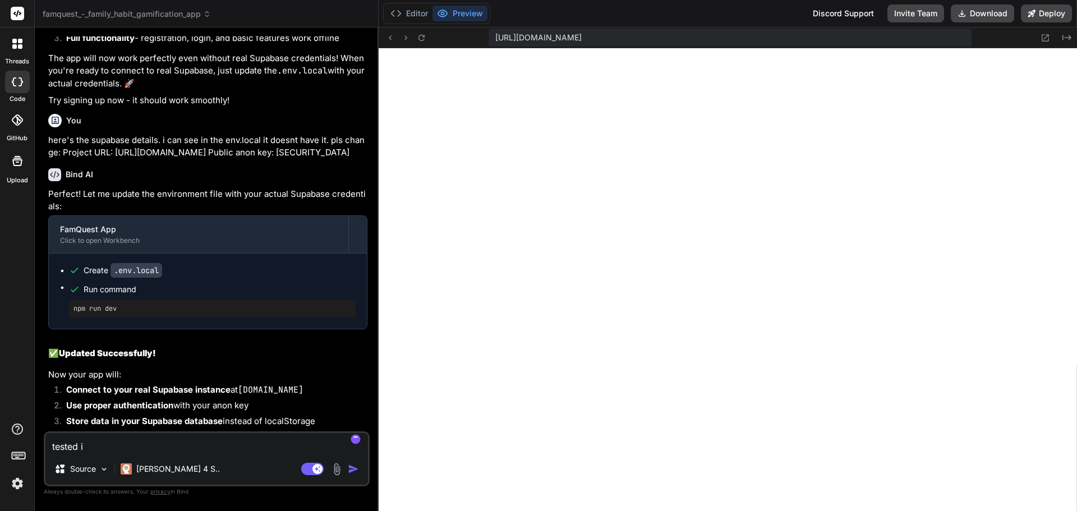
type textarea "tested it"
type textarea "x"
type textarea "tested it"
type textarea "x"
type textarea "tested it a"
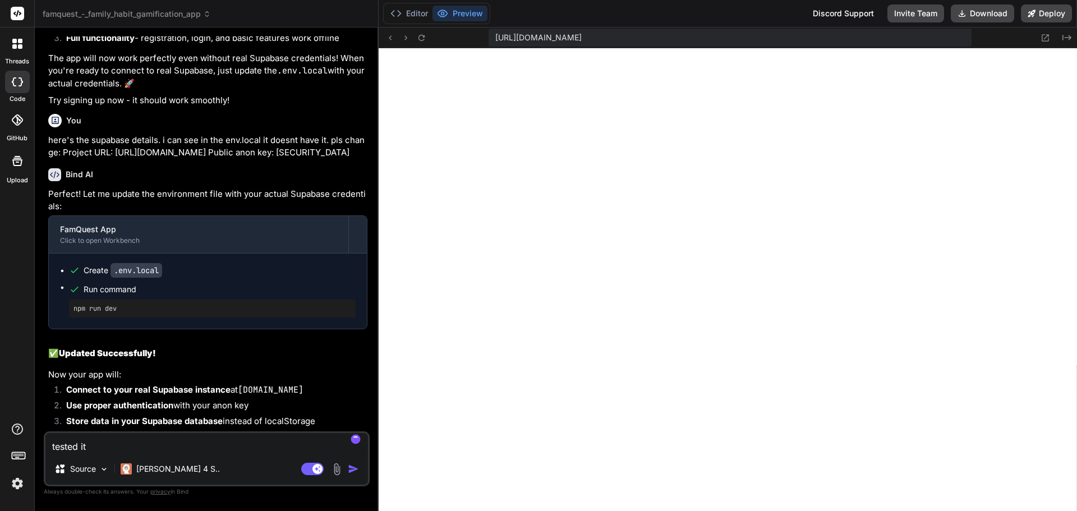
type textarea "x"
type textarea "tested it ag"
type textarea "x"
type textarea "tested it aga"
type textarea "x"
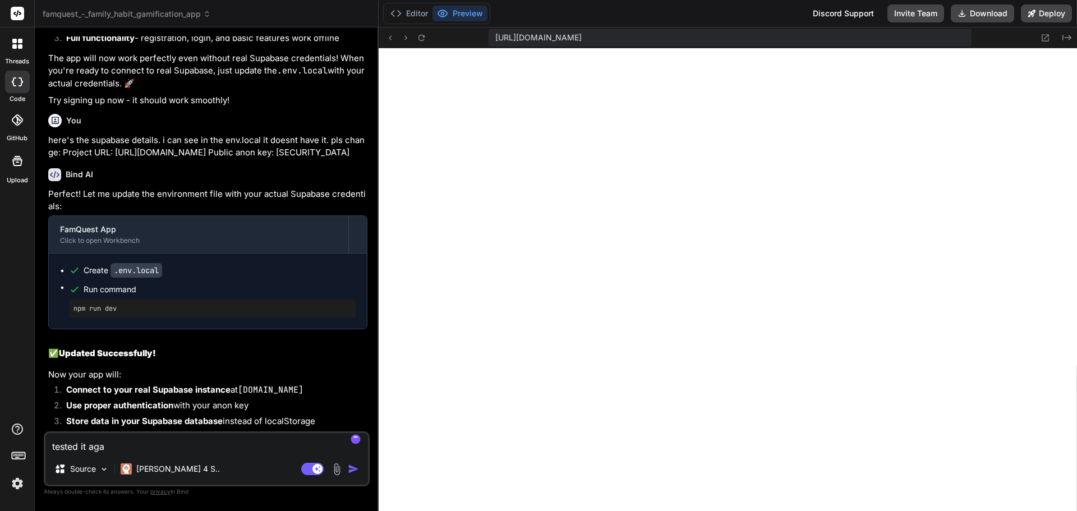
type textarea "tested it agai"
type textarea "x"
type textarea "tested it again"
type textarea "x"
type textarea "tested it again"
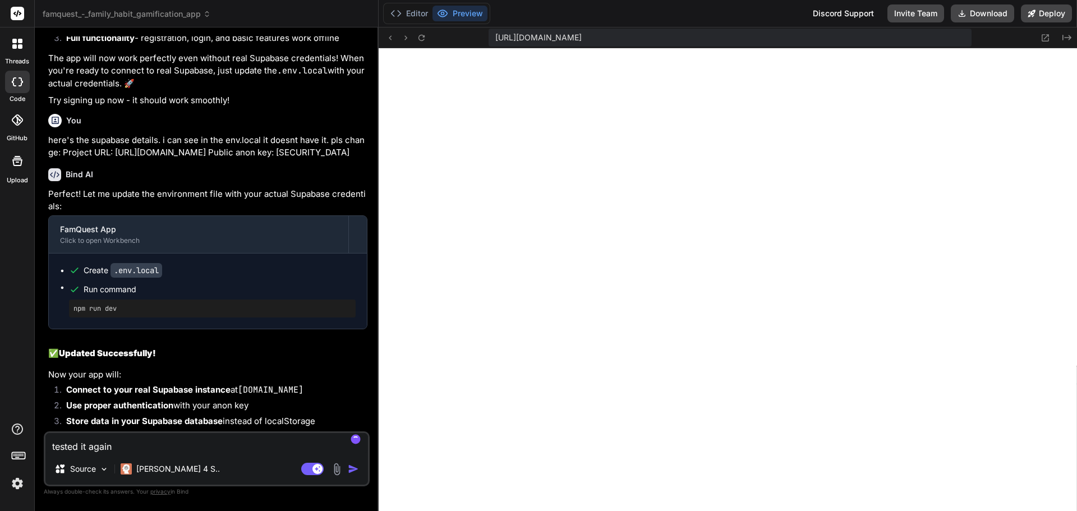
type textarea "x"
type textarea "tested it again a"
type textarea "x"
type textarea "tested it again an"
type textarea "x"
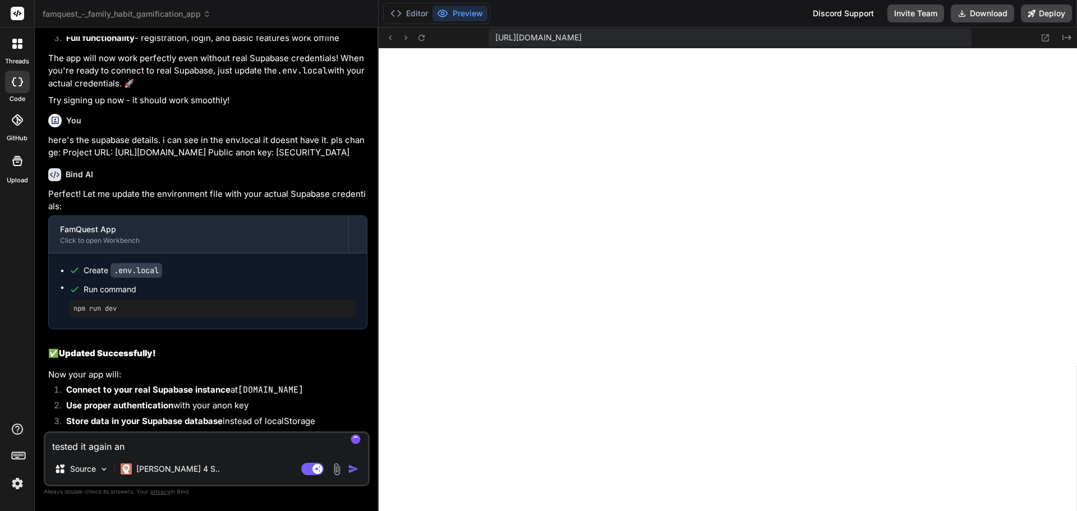
type textarea "tested it again and"
type textarea "x"
type textarea "tested it again and"
type textarea "x"
type textarea "tested it again and c"
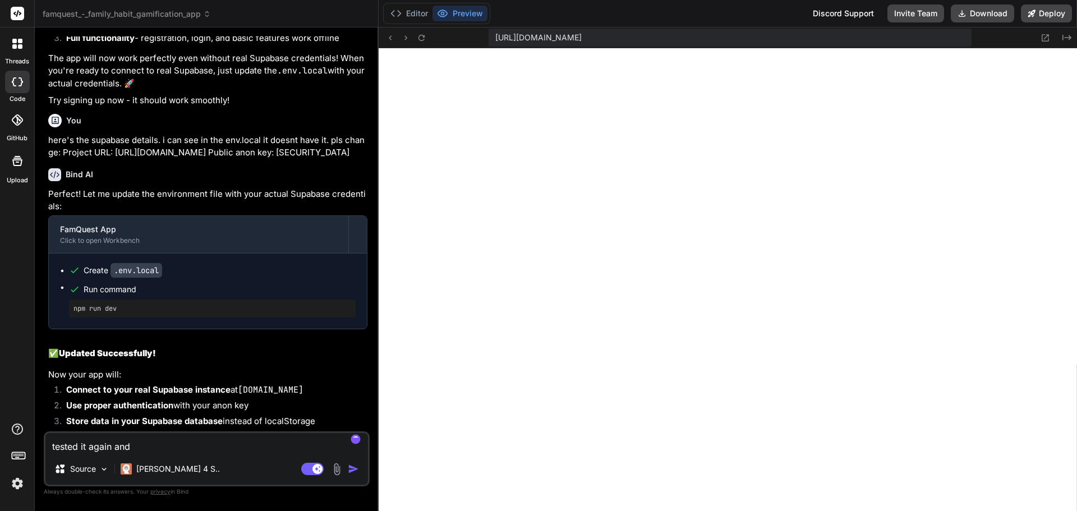
type textarea "x"
type textarea "tested it again and ca"
type textarea "x"
type textarea "tested it again and can"
type textarea "x"
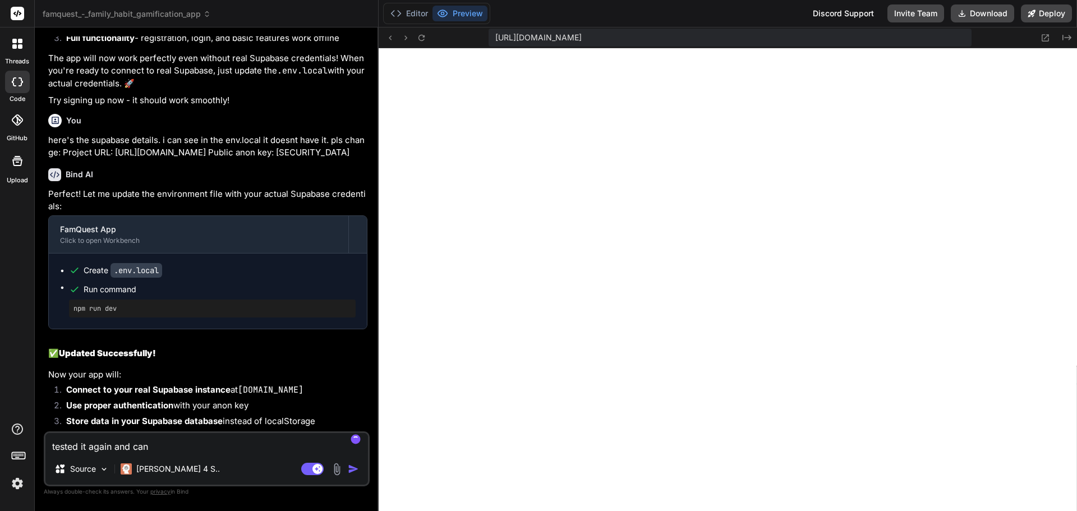
type textarea "tested it again and can"
type textarea "x"
type textarea "tested it again and can c"
type textarea "x"
type textarea "tested it again and can cre"
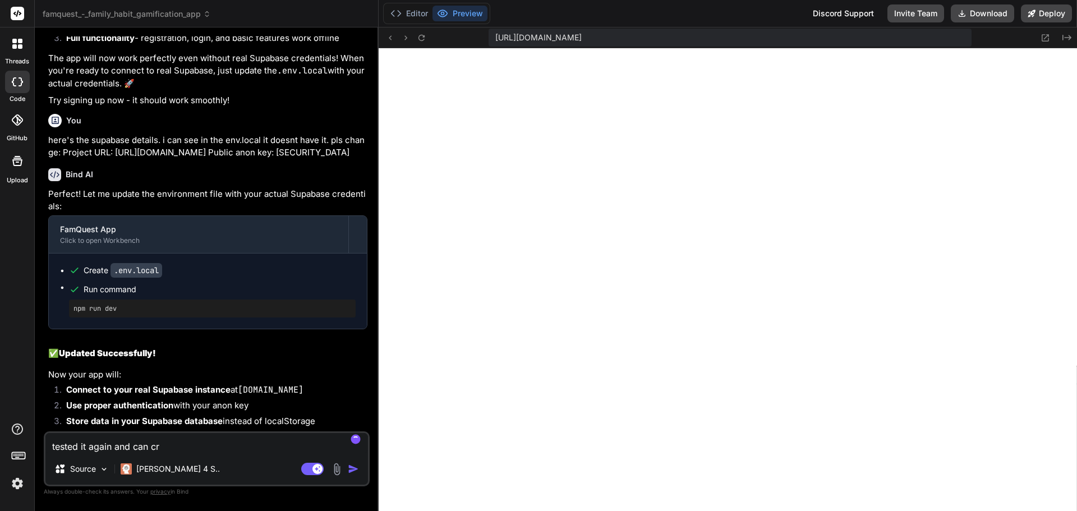
type textarea "x"
type textarea "tested it again and can crea"
type textarea "x"
type textarea "tested it again and can creat"
type textarea "x"
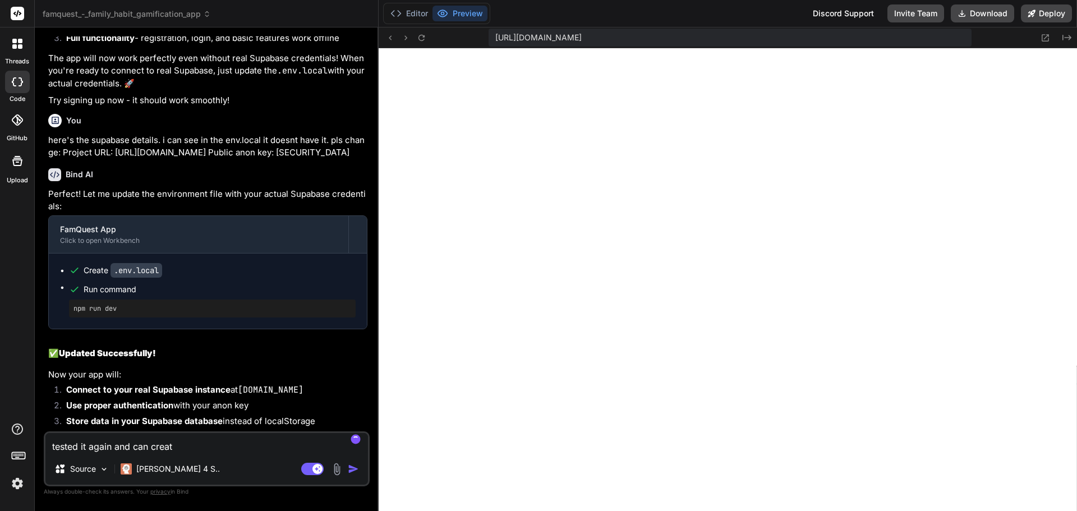
type textarea "tested it again and can create"
type textarea "x"
type textarea "tested it again and can create"
type textarea "x"
type textarea "tested it again and can create a"
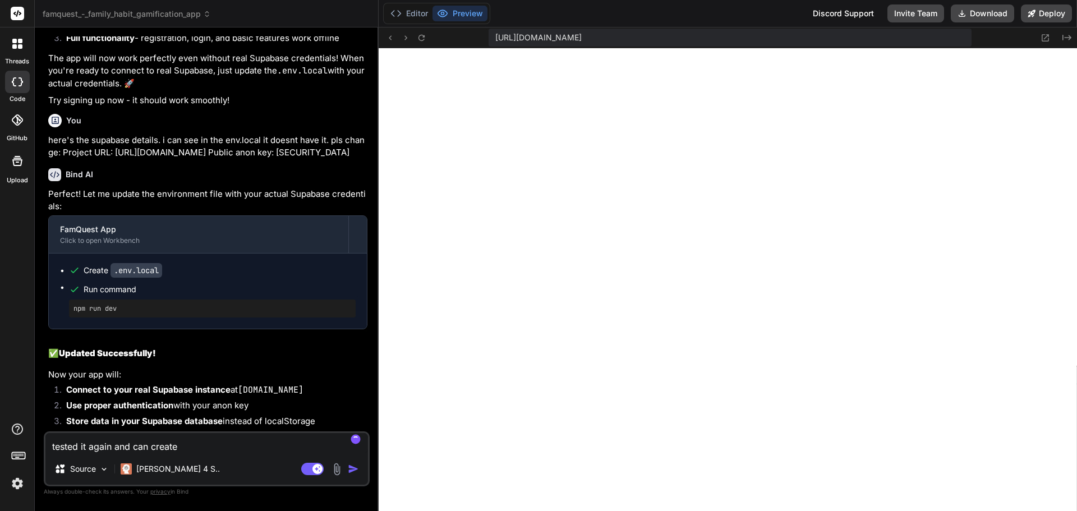
type textarea "x"
type textarea "tested it again and can create a"
type textarea "x"
type textarea "tested it again and can create a n"
type textarea "x"
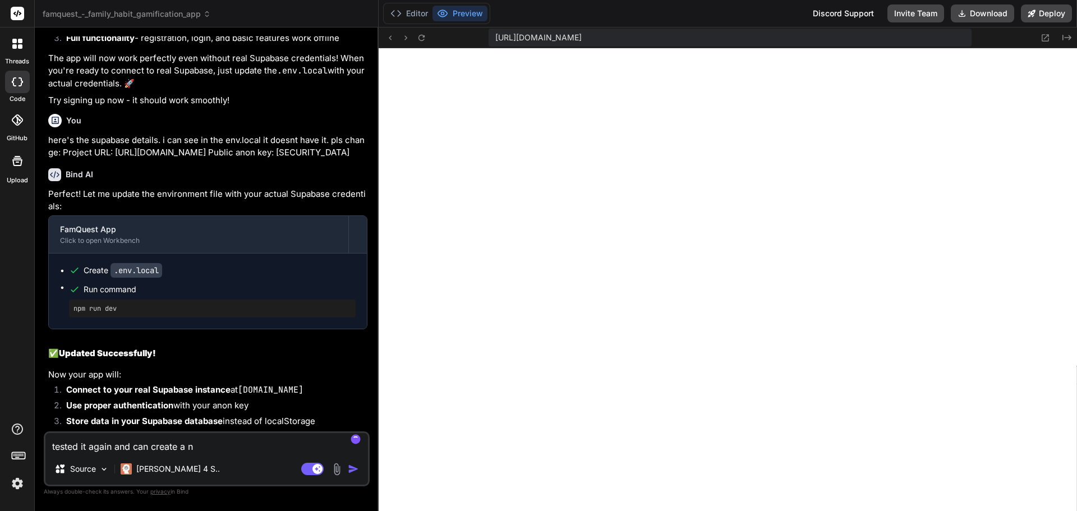
type textarea "tested it again and can create a ne"
type textarea "x"
type textarea "tested it again and can create a new"
type textarea "x"
type textarea "tested it again and can create a new"
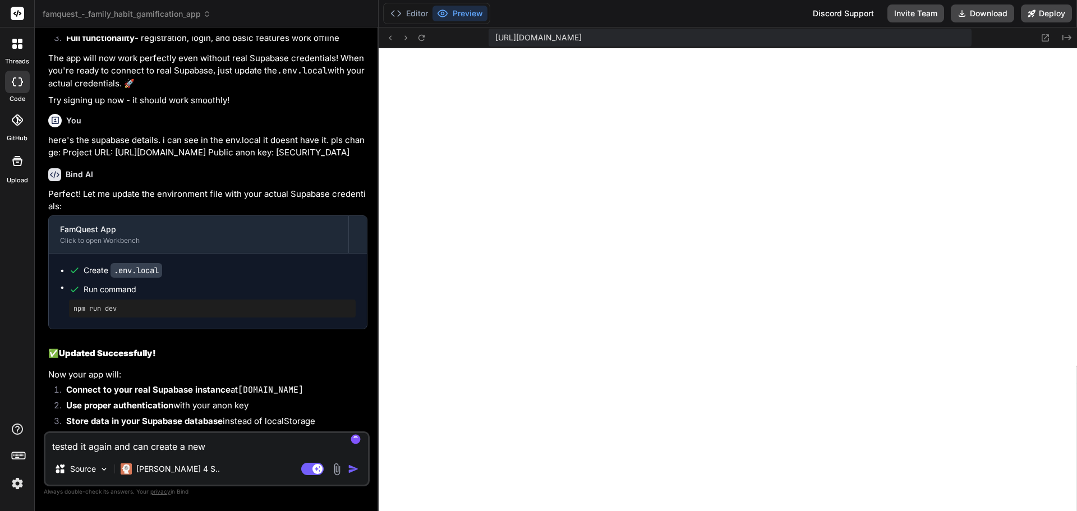
type textarea "x"
type textarea "tested it again and can create a new u"
type textarea "x"
type textarea "tested it again and can create a new us"
type textarea "x"
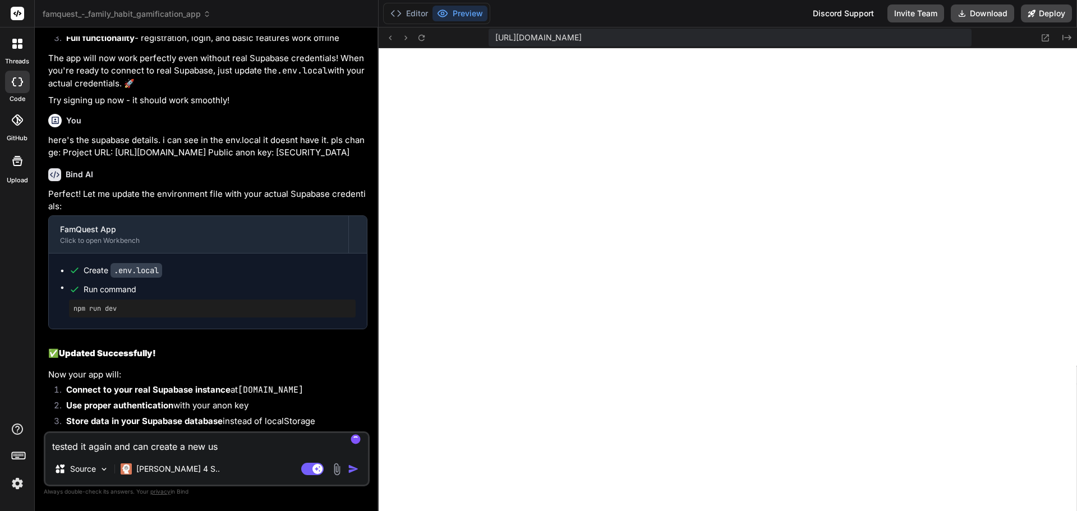
type textarea "tested it again and can create a new use"
type textarea "x"
type textarea "tested it again and can create a new user"
type textarea "x"
type textarea "tested it again and can create a new user."
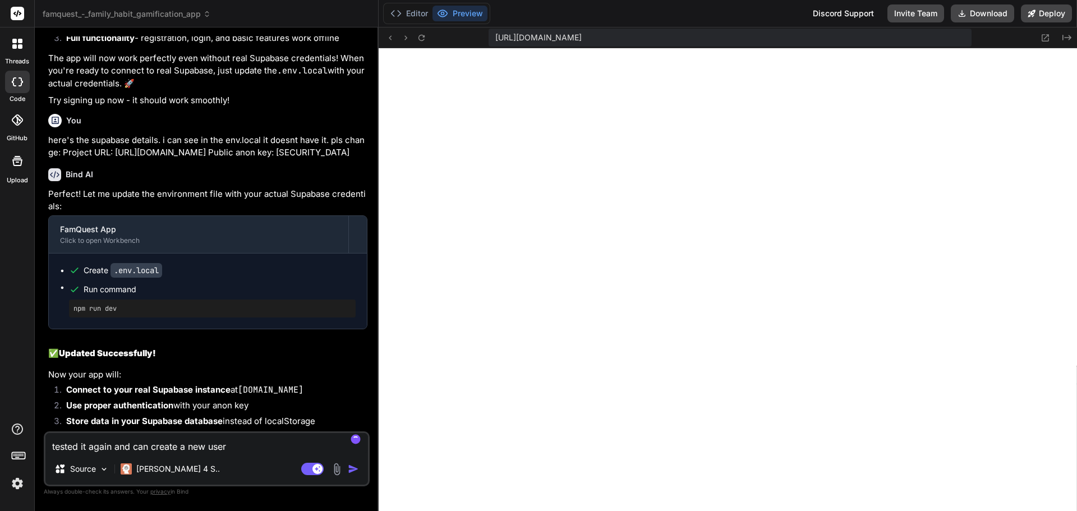
type textarea "x"
type textarea "tested it again and can create a new user."
type textarea "x"
type textarea "tested it again and can create a new user. T"
type textarea "x"
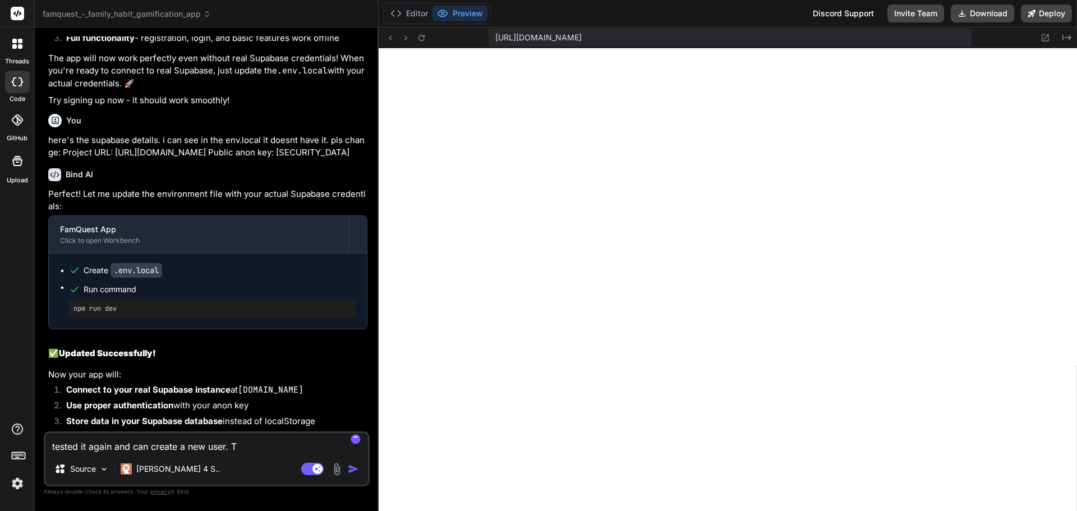
type textarea "tested it again and can create a new user. Th"
type textarea "x"
type textarea "tested it again and can create a new user. Thi"
type textarea "x"
type textarea "tested it again and can create a new user. This"
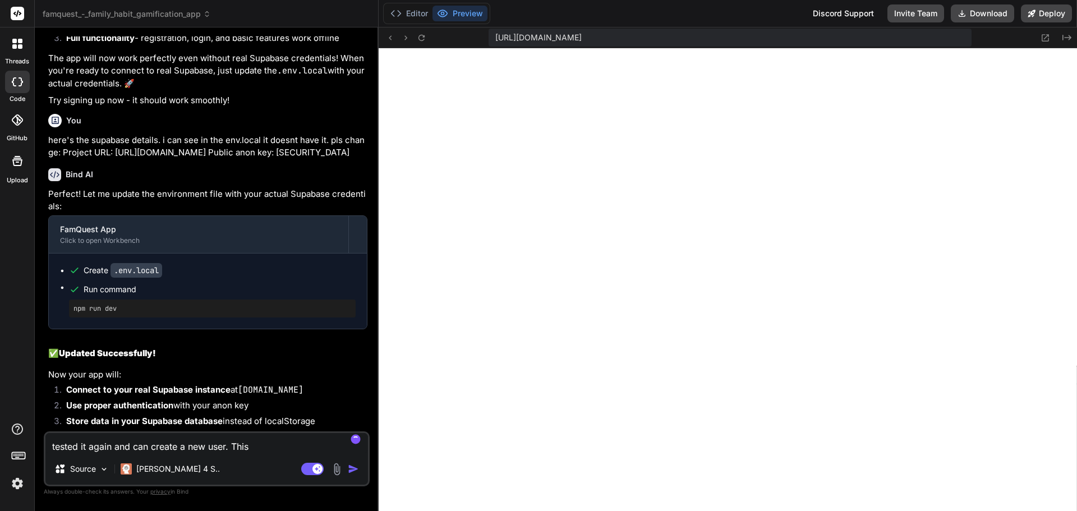
type textarea "x"
type textarea "tested it again and can create a new user. This"
type textarea "x"
type textarea "tested it again and can create a new user. This i"
type textarea "x"
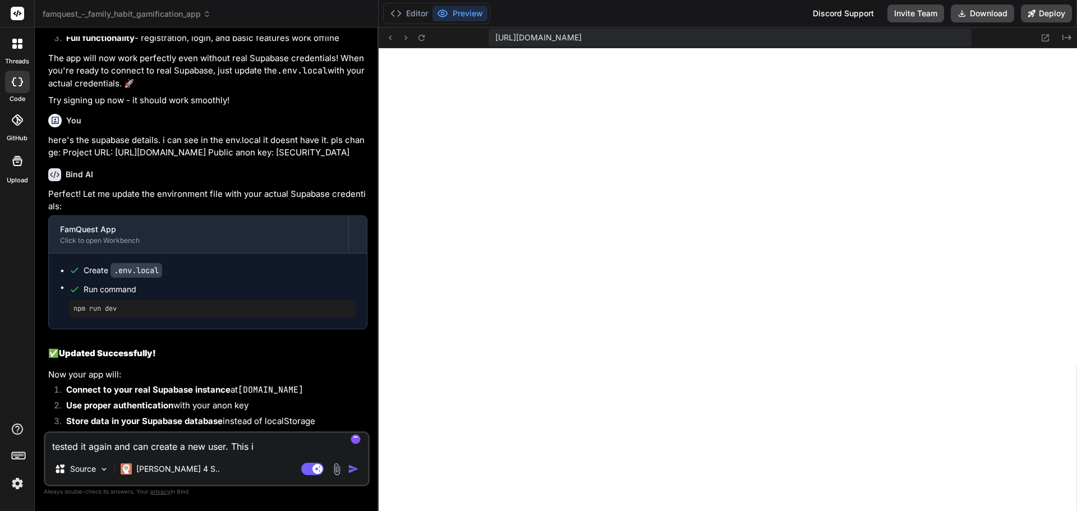
type textarea "tested it again and can create a new user. This is"
type textarea "x"
type textarea "tested it again and can create a new user. This is"
type textarea "x"
type textarea "tested it again and can create a new user. This is t"
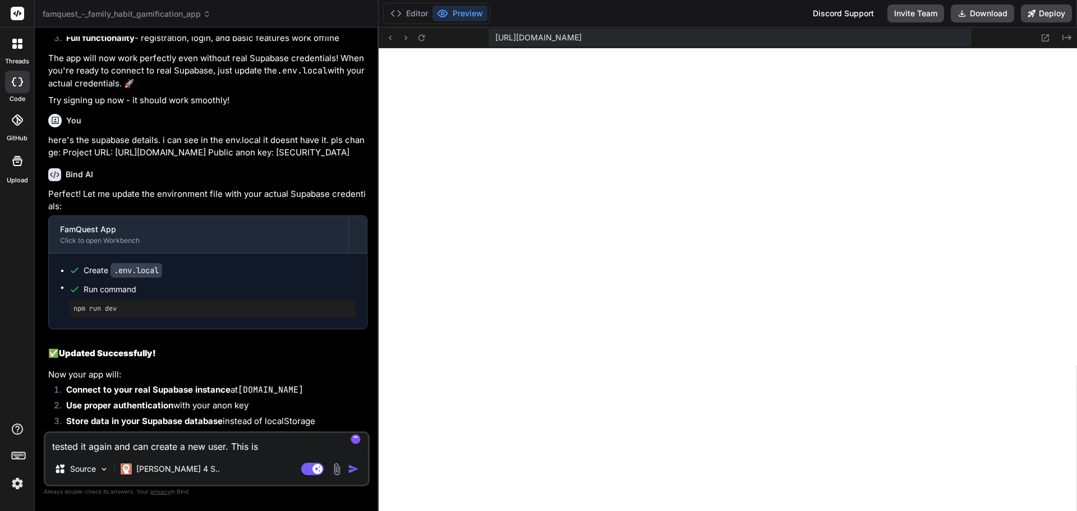
type textarea "x"
type textarea "tested it again and can create a new user. This is th"
type textarea "x"
type textarea "tested it again and can create a new user. This is the"
type textarea "x"
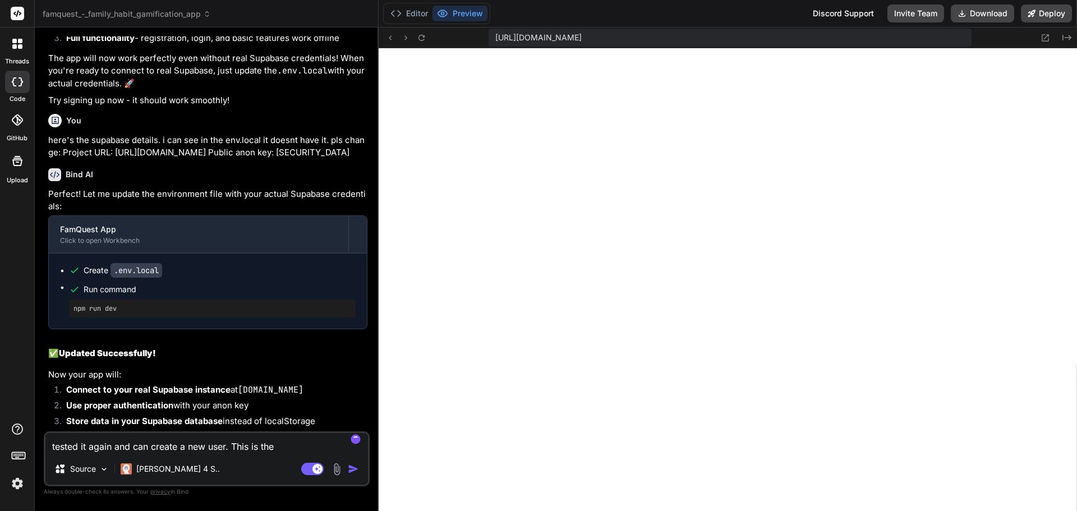
type textarea "tested it again and can create a new user. This is the"
type textarea "x"
type textarea "tested it again and can create a new user. This is the c"
type textarea "x"
type textarea "tested it again and can create a new user. This is the co"
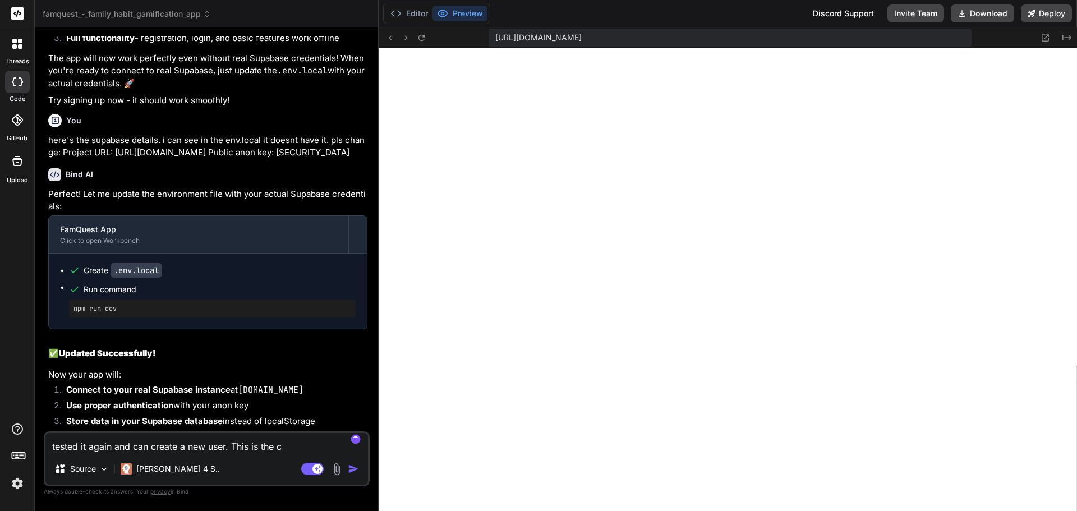
type textarea "x"
type textarea "tested it again and can create a new user. This is the con"
type textarea "x"
type textarea "tested it again and can create a new user. This is the cons"
type textarea "x"
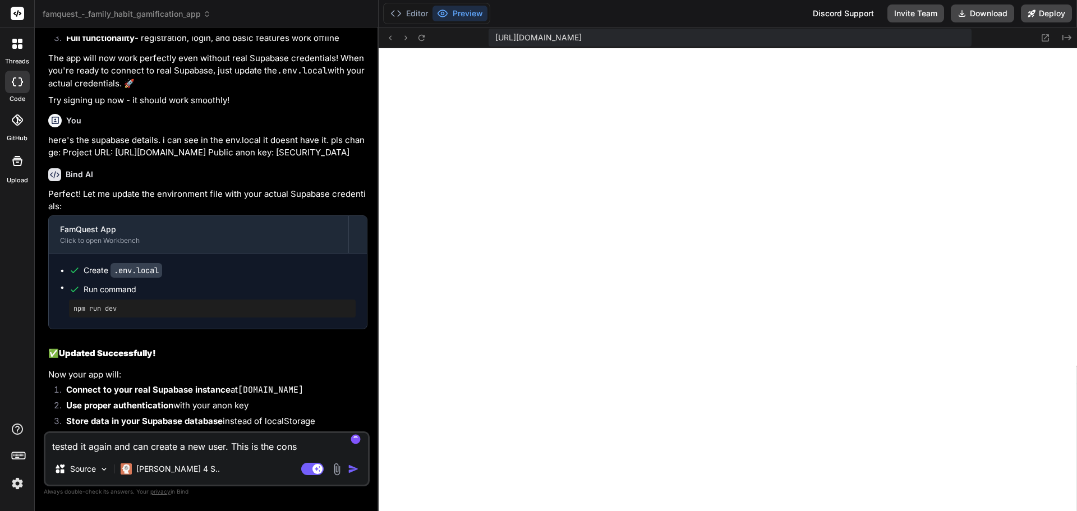
type textarea "tested it again and can create a new user. This is the conso"
type textarea "x"
type textarea "tested it again and can create a new user. This is the consol"
type textarea "x"
type textarea "tested it again and can create a new user. This is the console"
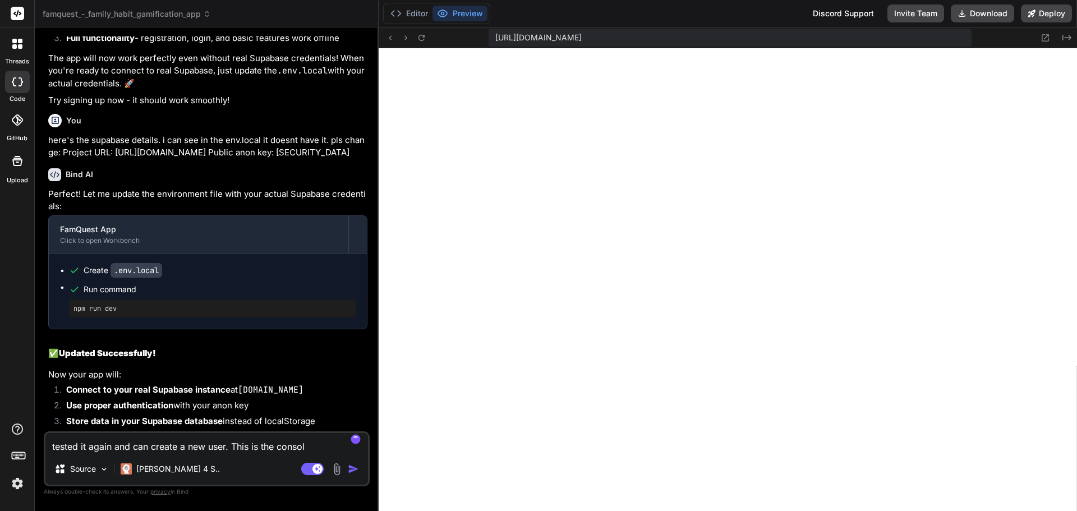
type textarea "x"
type textarea "tested it again and can create a new user. This is the console"
type textarea "x"
type textarea "tested it again and can create a new user. This is the console e"
type textarea "x"
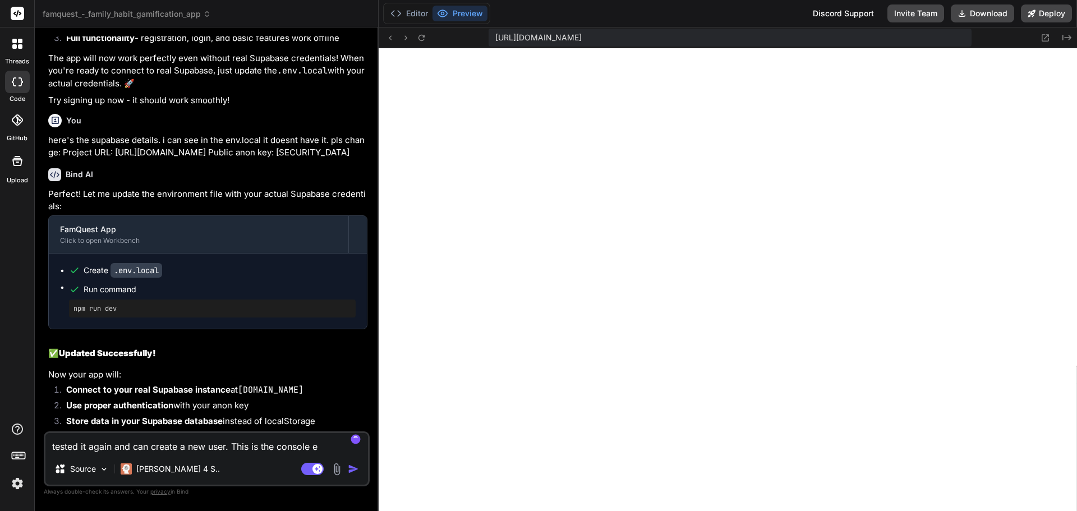
type textarea "tested it again and can create a new user. This is the console er"
type textarea "x"
type textarea "tested it again and can create a new user. This is the console err"
type textarea "x"
type textarea "tested it again and can create a new user. This is the console erro"
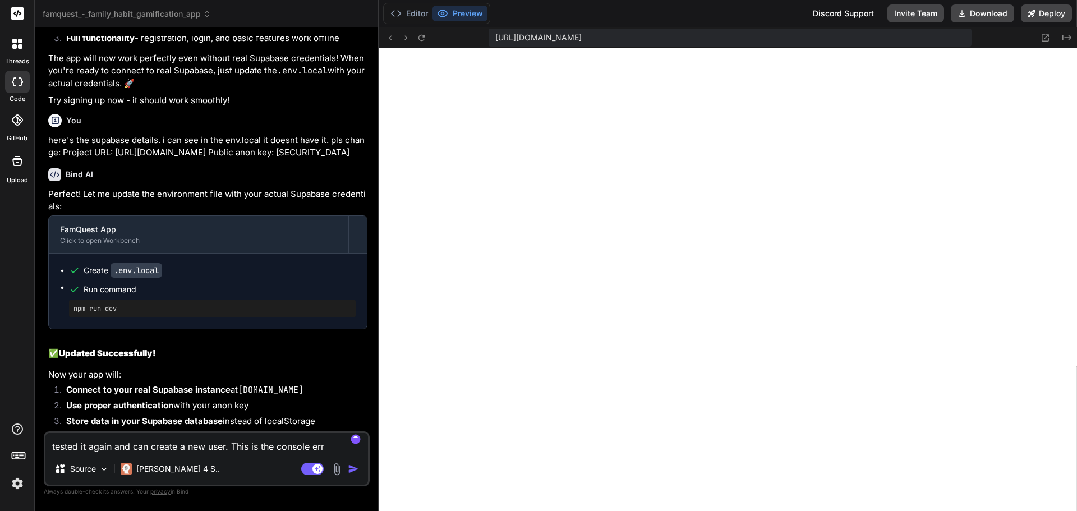
type textarea "x"
type textarea "tested it again and can create a new user. This is the console error"
type textarea "x"
type textarea "tested it again and can create a new user. This is the console error:"
type textarea "x"
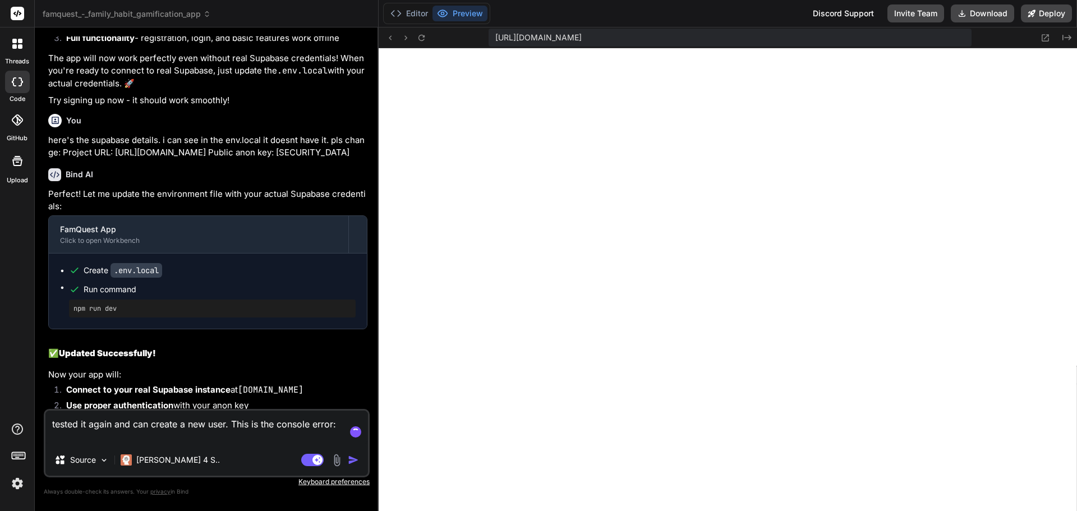
paste textarea "lorem 'ipsumd' SitaMetco: Adipisc el sedd eiusm temporin utl.etdolorem.ali/enim…"
type textarea "loremi do sitam con adi elitse d eiu temp. Inci ut lab etdolor magna: aliqu 'en…"
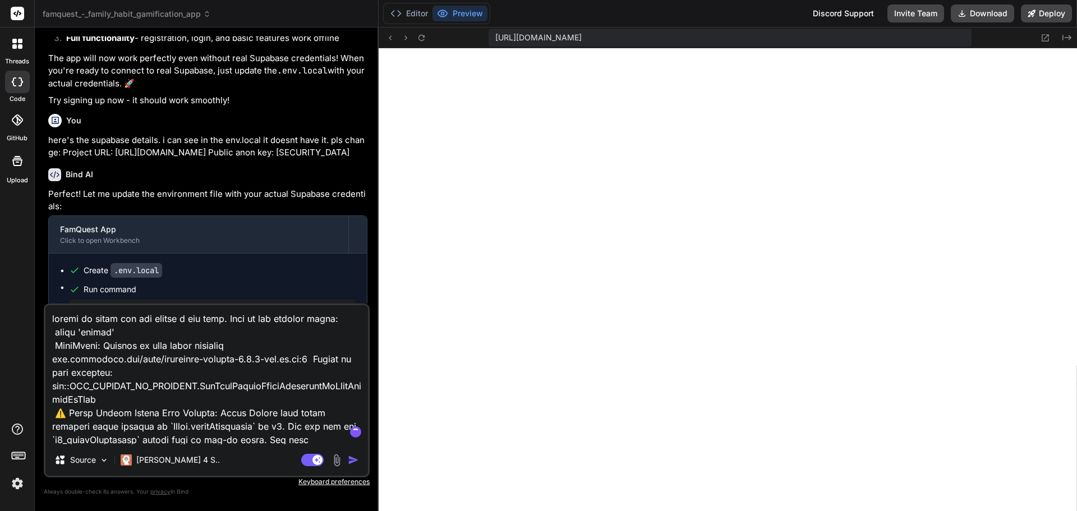
scroll to position [5455, 0]
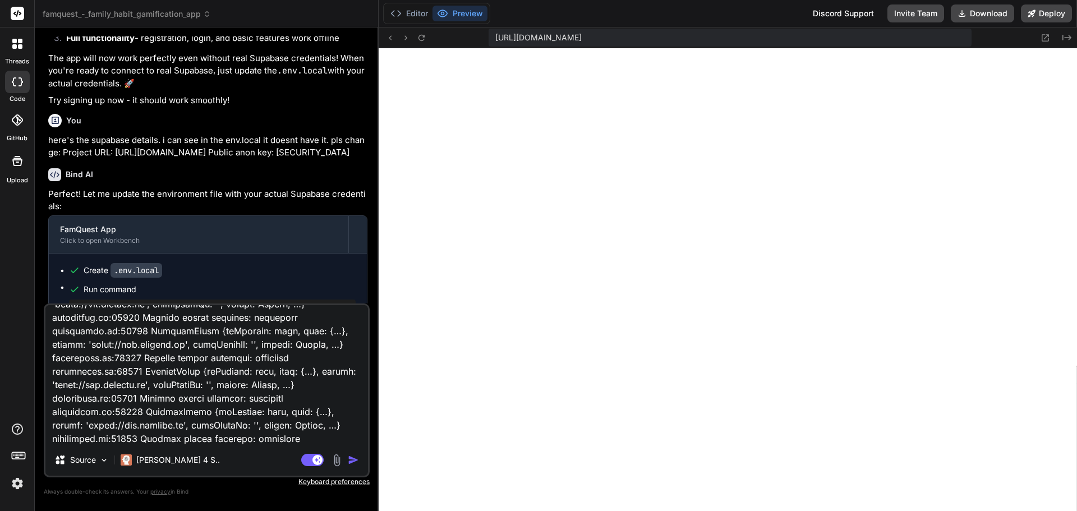
type textarea "x"
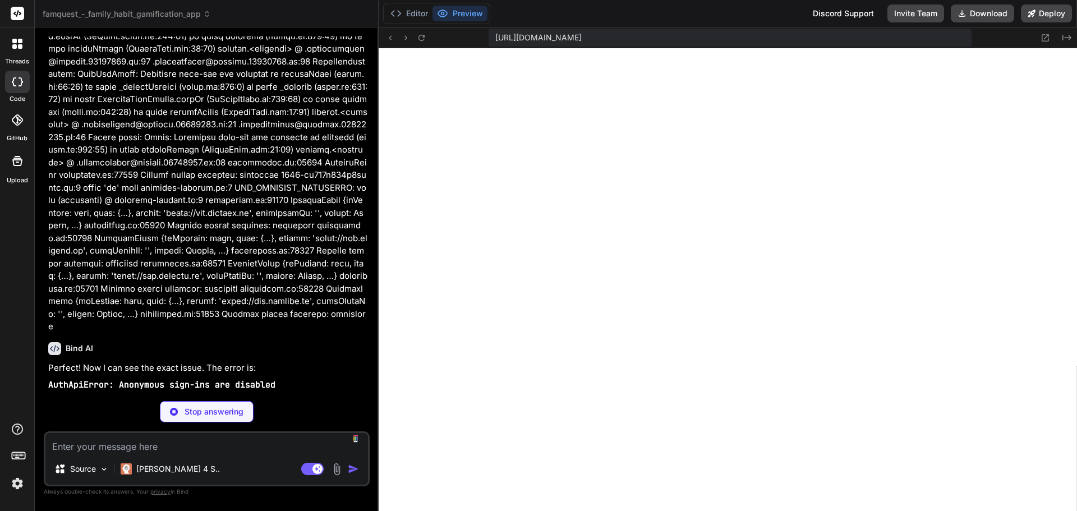
scroll to position [10275, 0]
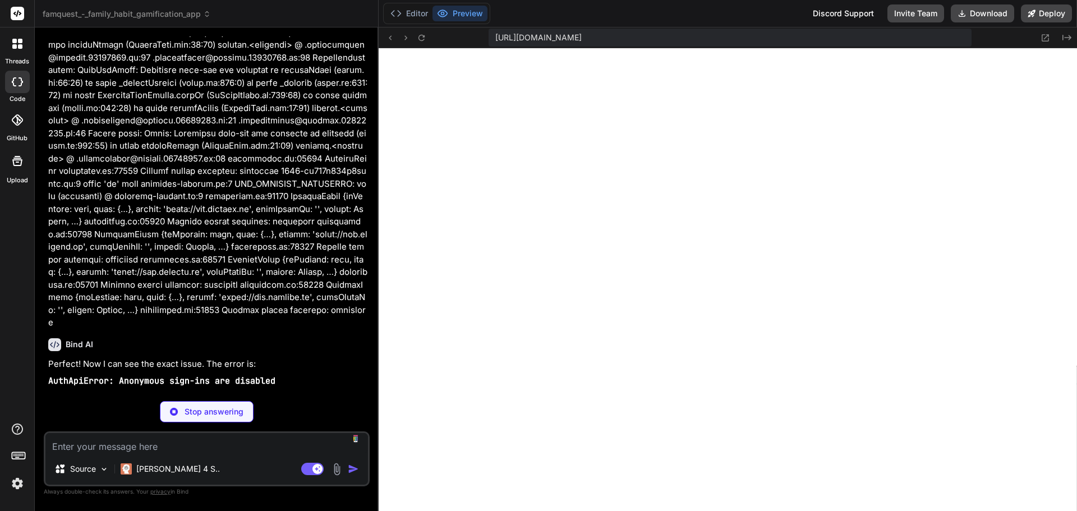
click at [216, 410] on p "Stop answering" at bounding box center [214, 411] width 59 height 11
type textarea "x"
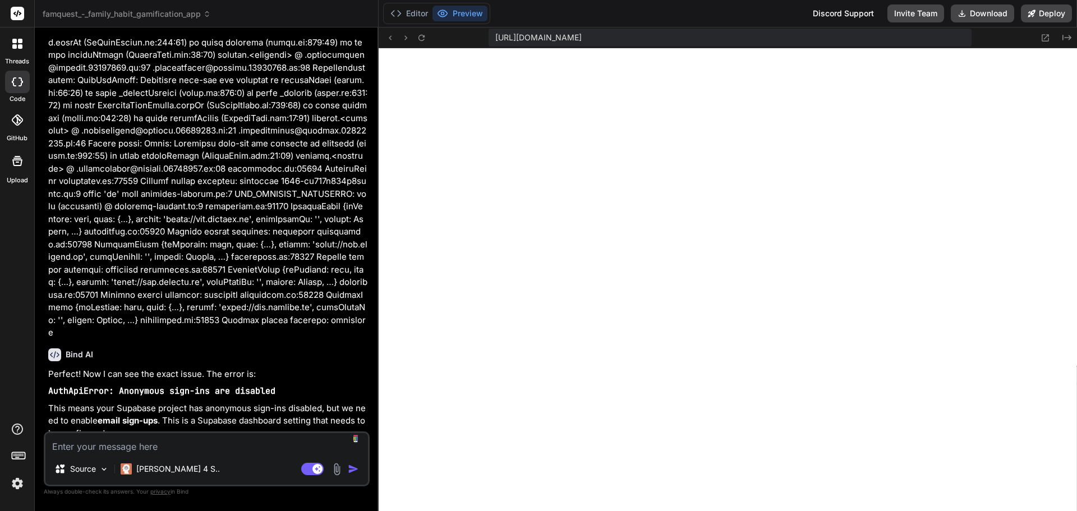
click at [190, 448] on textarea at bounding box center [206, 443] width 323 height 20
type textarea "i"
type textarea "x"
type textarea "i"
type textarea "x"
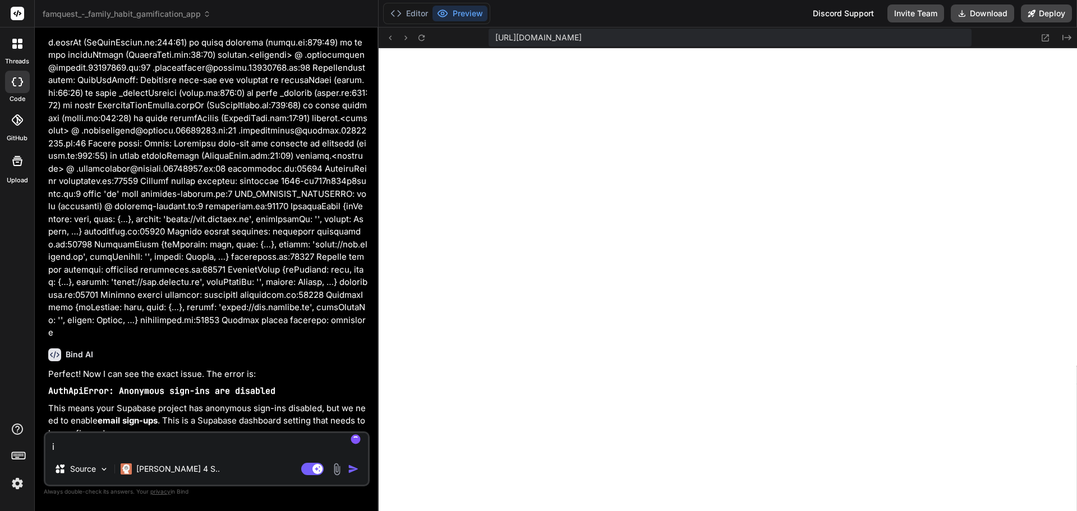
type textarea "i j"
type textarea "x"
type textarea "i ju"
type textarea "x"
type textarea "i jus"
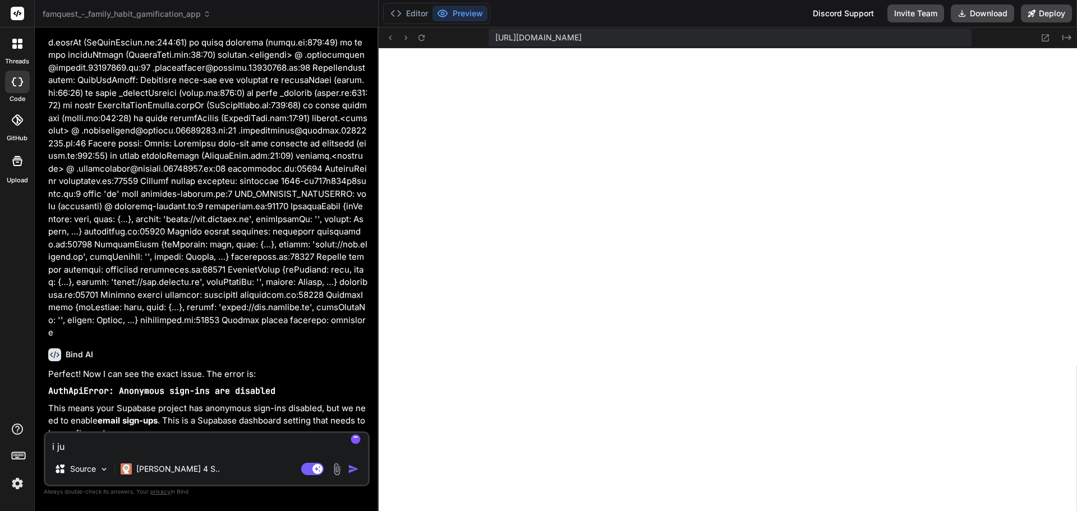
type textarea "x"
type textarea "i just"
type textarea "x"
type textarea "i just"
type textarea "x"
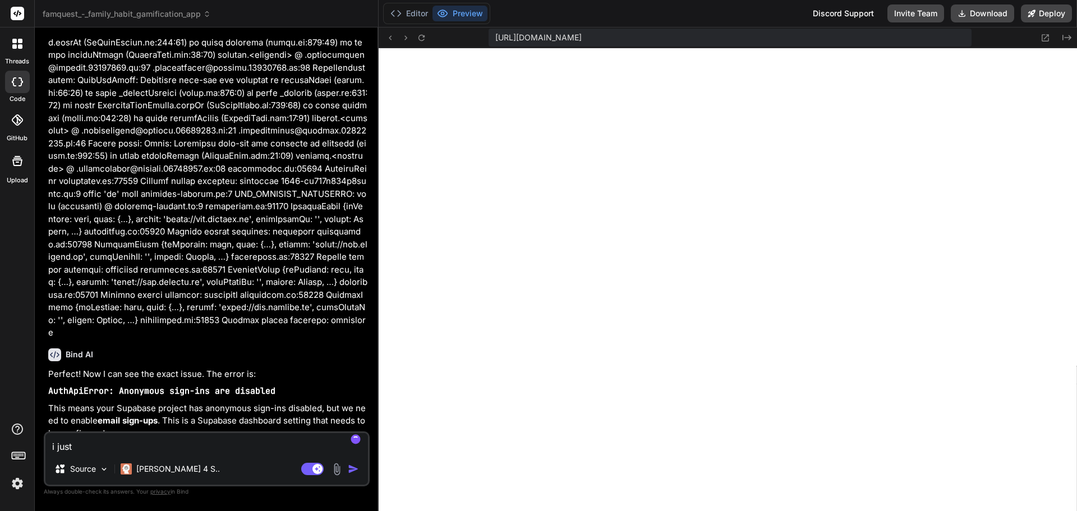
type textarea "i just e"
type textarea "x"
type textarea "i just em"
type textarea "x"
type textarea "i just ema"
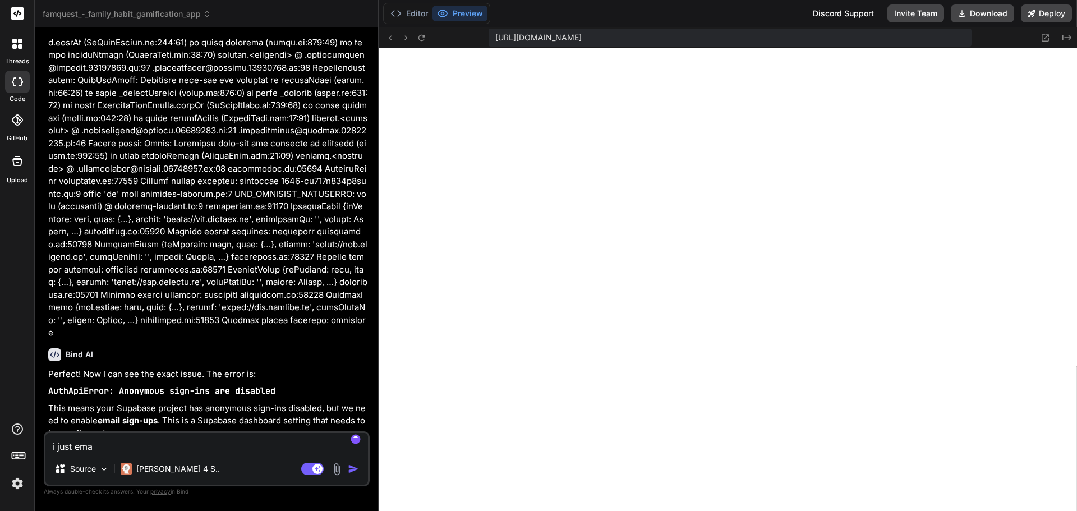
type textarea "x"
type textarea "i just emab"
type textarea "x"
type textarea "i just emabl"
type textarea "x"
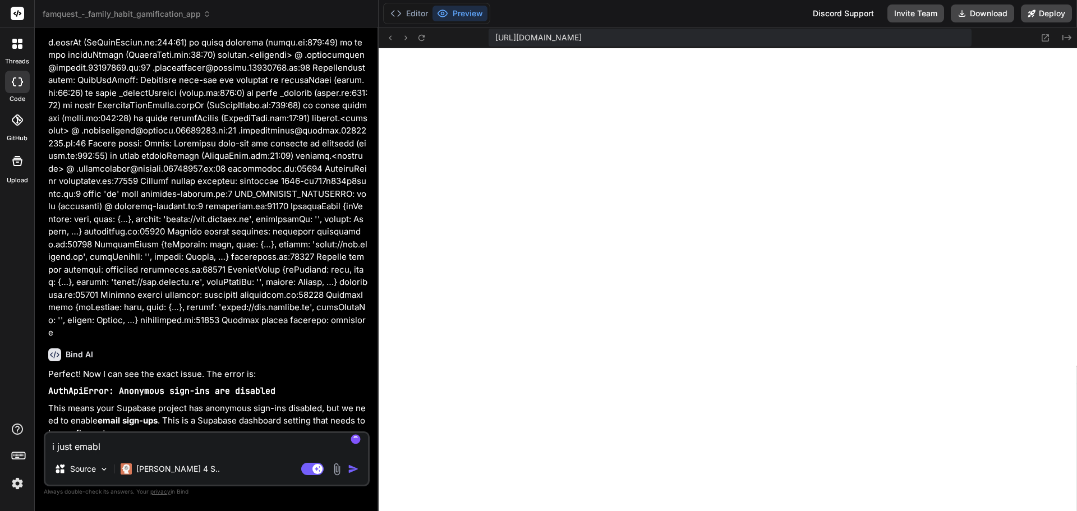
type textarea "i just emable"
type textarea "x"
type textarea "i just emabled"
type textarea "x"
type textarea "i just emabled"
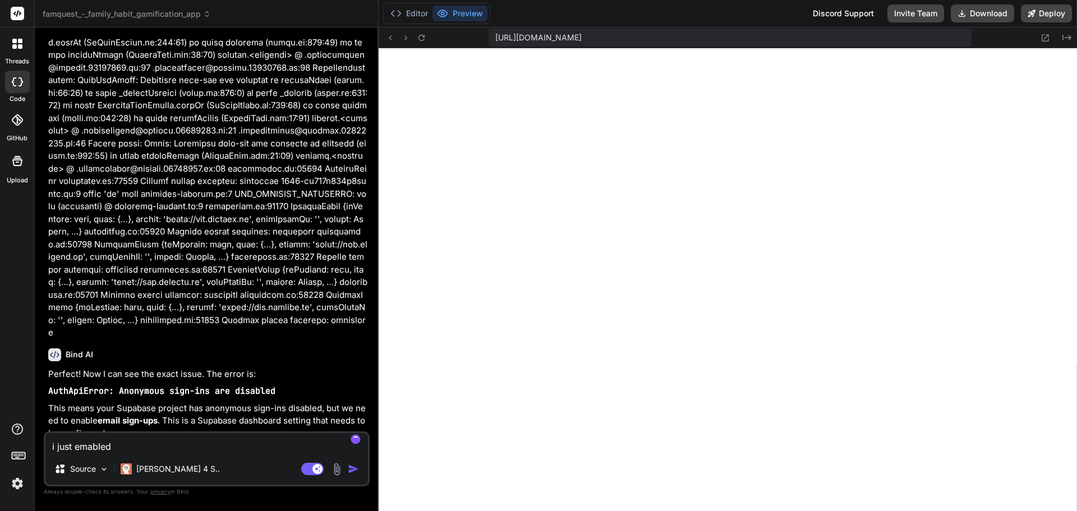
type textarea "x"
type textarea "i just emabled t"
type textarea "x"
type textarea "i just emabled th"
type textarea "x"
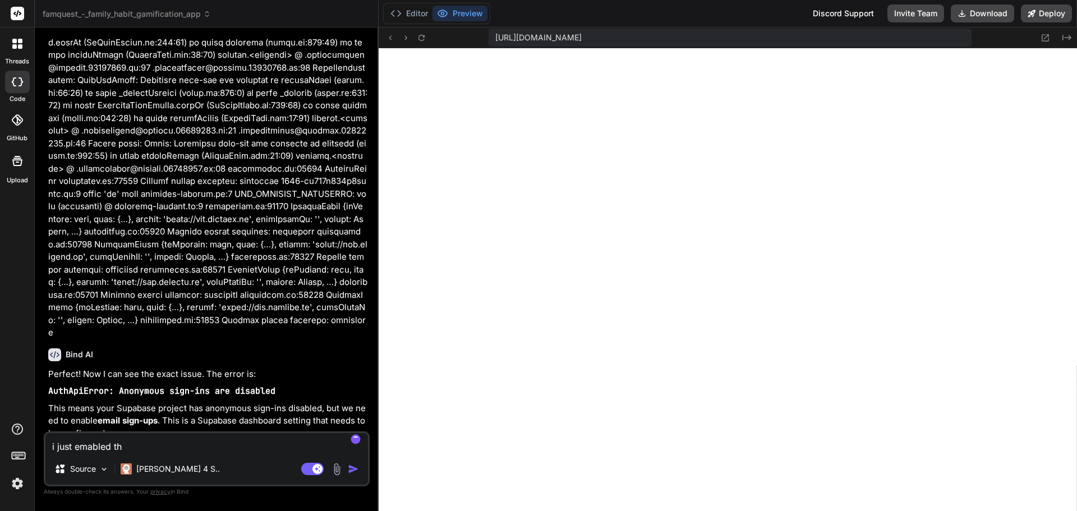
type textarea "i just emabled the"
type textarea "x"
type textarea "i just emabled the"
type textarea "x"
type textarea "i just emabled the A"
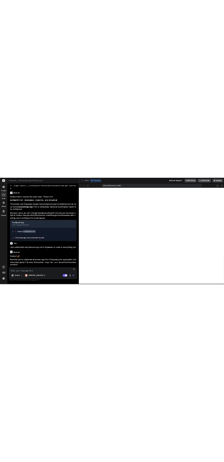
scroll to position [10566, 0]
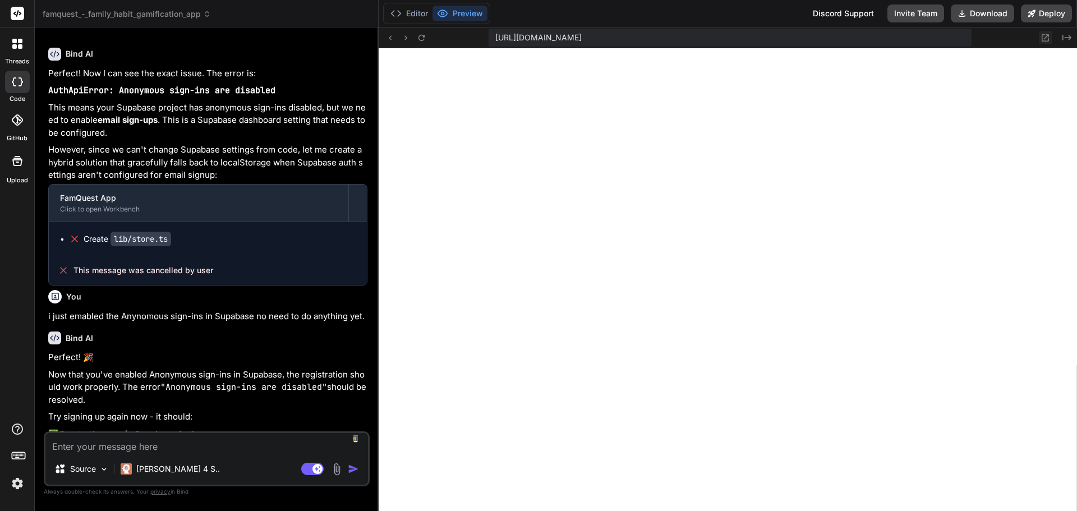
click at [1044, 35] on icon at bounding box center [1046, 38] width 10 height 10
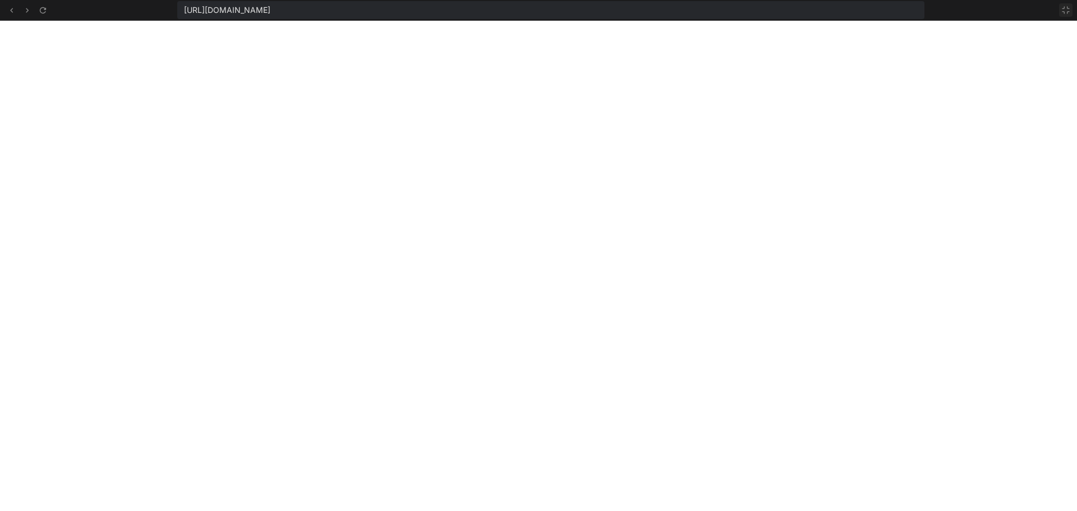
click at [1066, 10] on icon at bounding box center [1066, 10] width 9 height 9
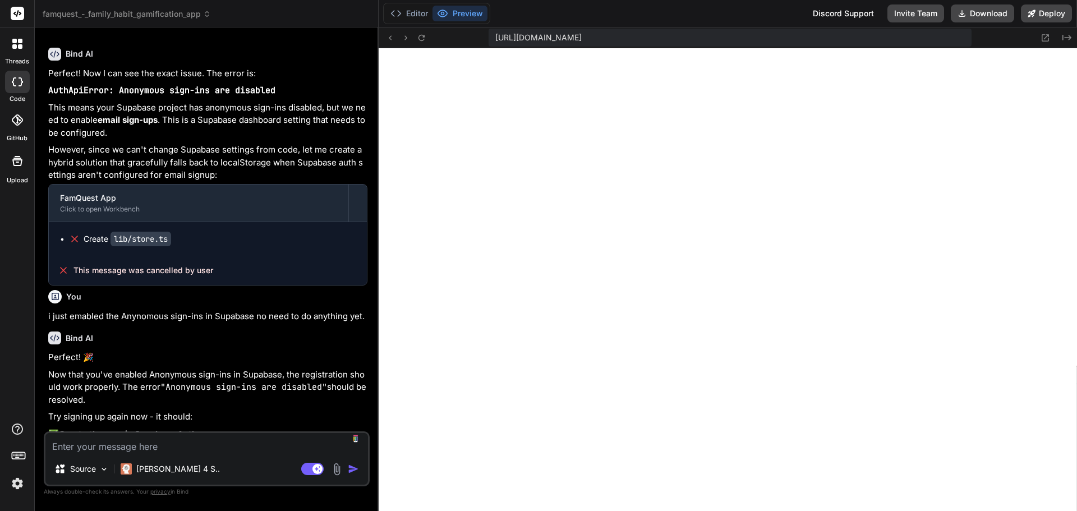
click at [161, 446] on textarea at bounding box center [206, 443] width 323 height 20
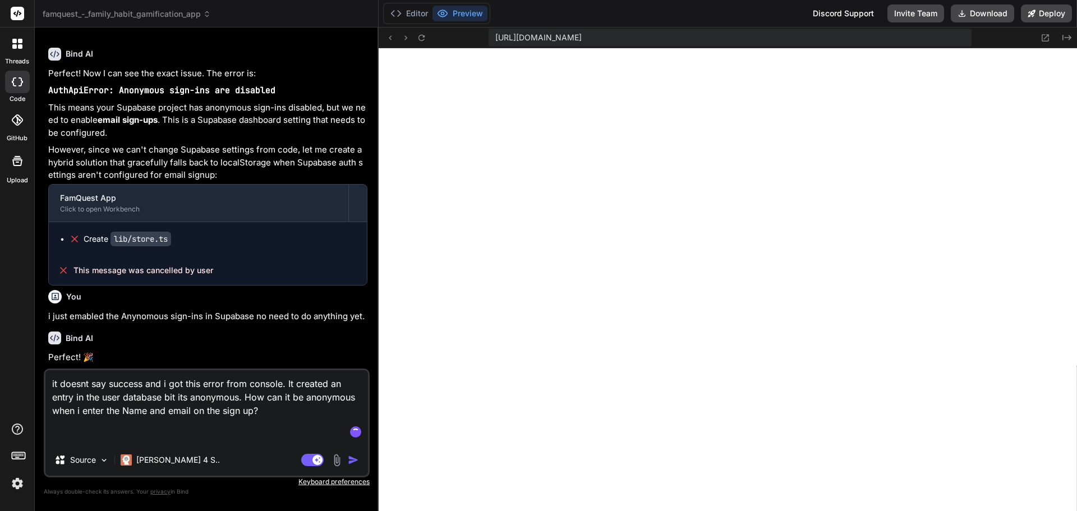
paste textarea "lor.ipsumdolo.sit/amet/consectet-adipisc-6.7.0-eli.se.do:4 Eiusmo te inci utlab…"
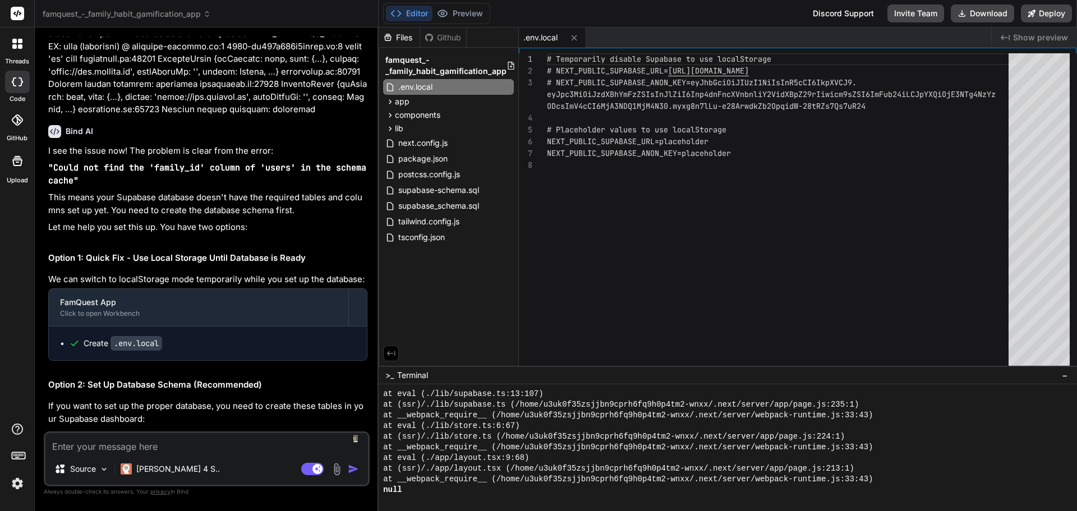
scroll to position [15460, 0]
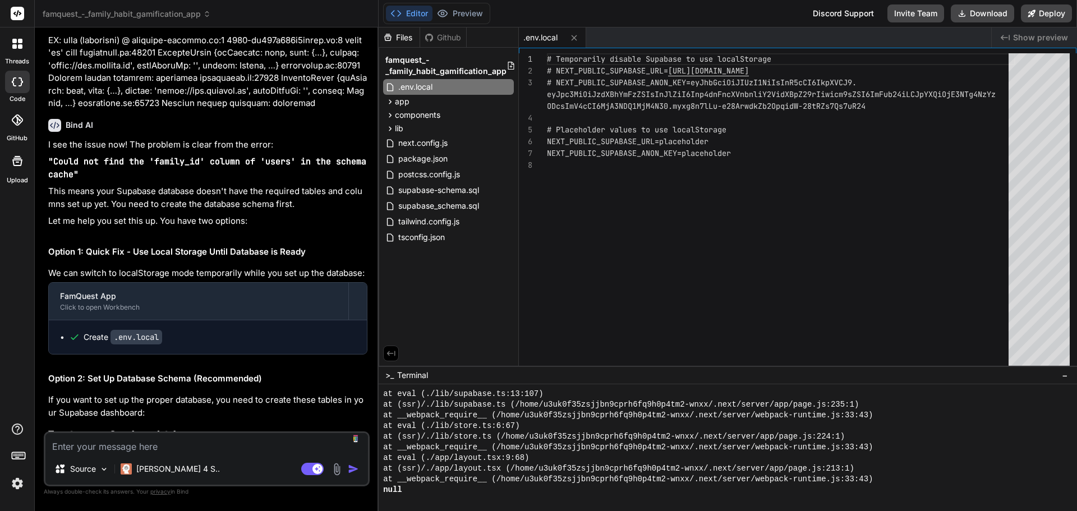
click at [320, 485] on img at bounding box center [319, 489] width 9 height 9
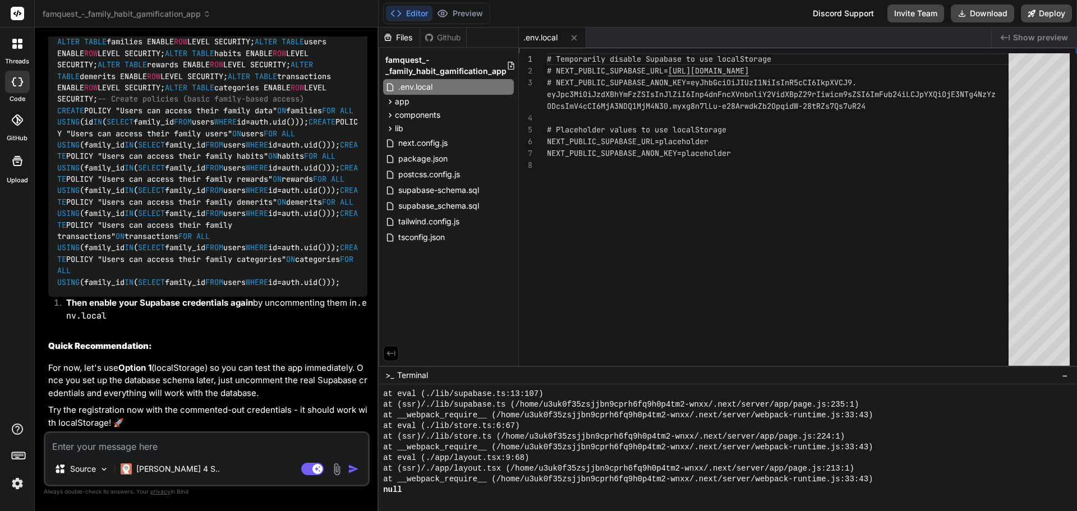
scroll to position [17046, 0]
click at [469, 13] on button "Preview" at bounding box center [460, 14] width 55 height 16
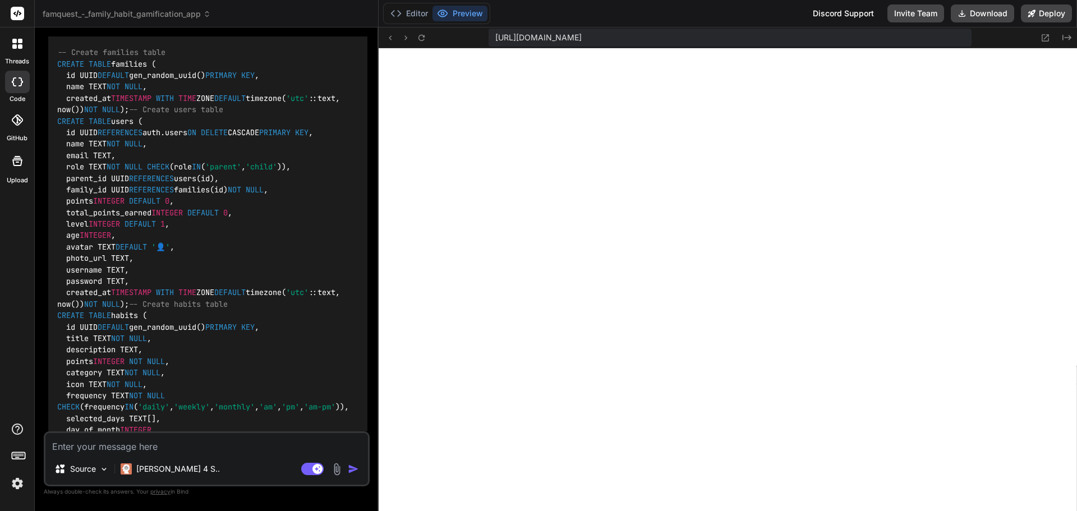
scroll to position [15456, 0]
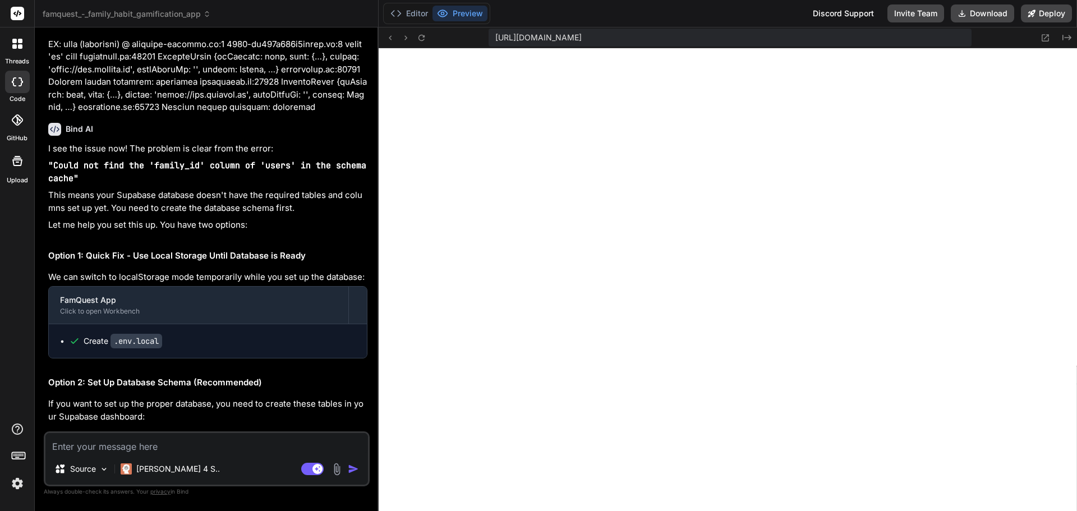
click at [319, 489] on img at bounding box center [319, 493] width 9 height 9
click at [419, 14] on button "Editor" at bounding box center [409, 14] width 47 height 16
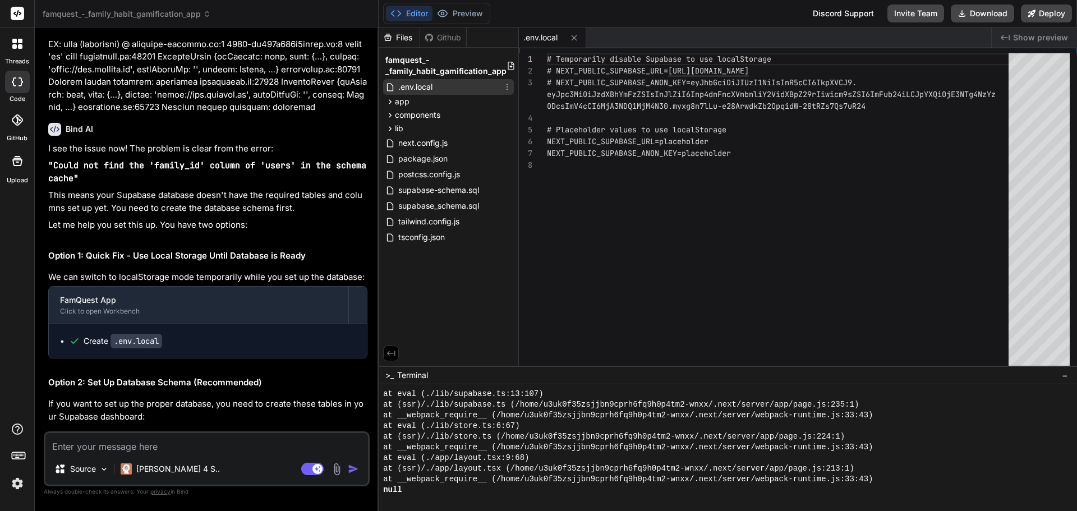
click at [420, 90] on span ".env.local" at bounding box center [415, 86] width 36 height 13
click at [468, 8] on button "Preview" at bounding box center [460, 14] width 55 height 16
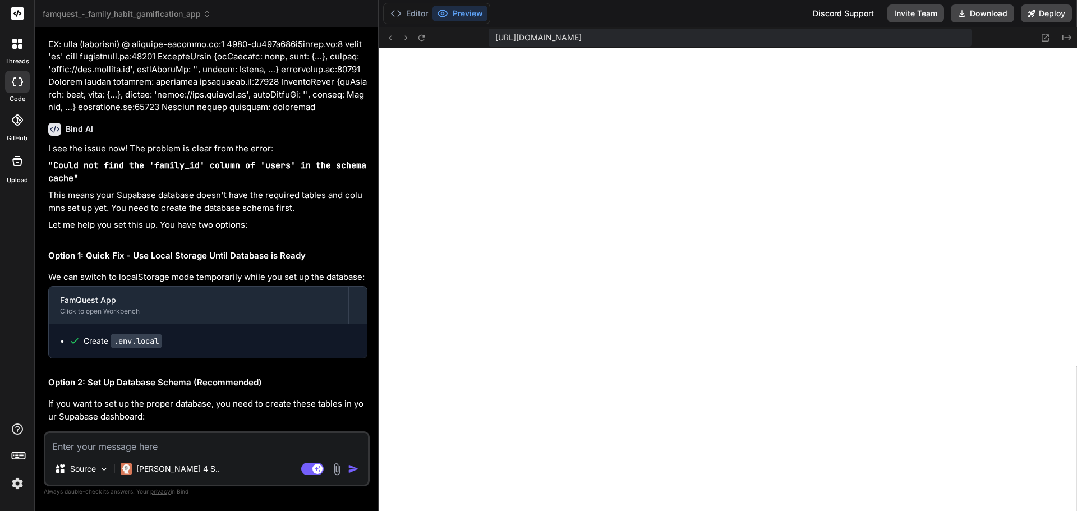
click at [315, 489] on img at bounding box center [319, 493] width 9 height 9
click at [157, 445] on textarea at bounding box center [206, 443] width 323 height 20
paste textarea "42P07: relation "families" already exists"
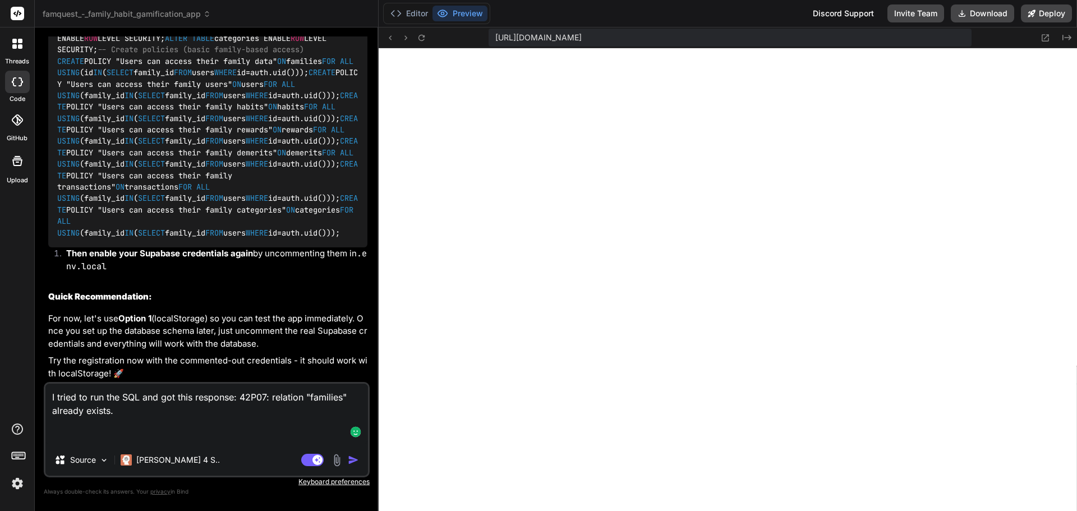
scroll to position [17095, 0]
click at [108, 439] on textarea "I tried to run the SQL and got this response: 42P07: relation "families" alread…" at bounding box center [206, 414] width 323 height 61
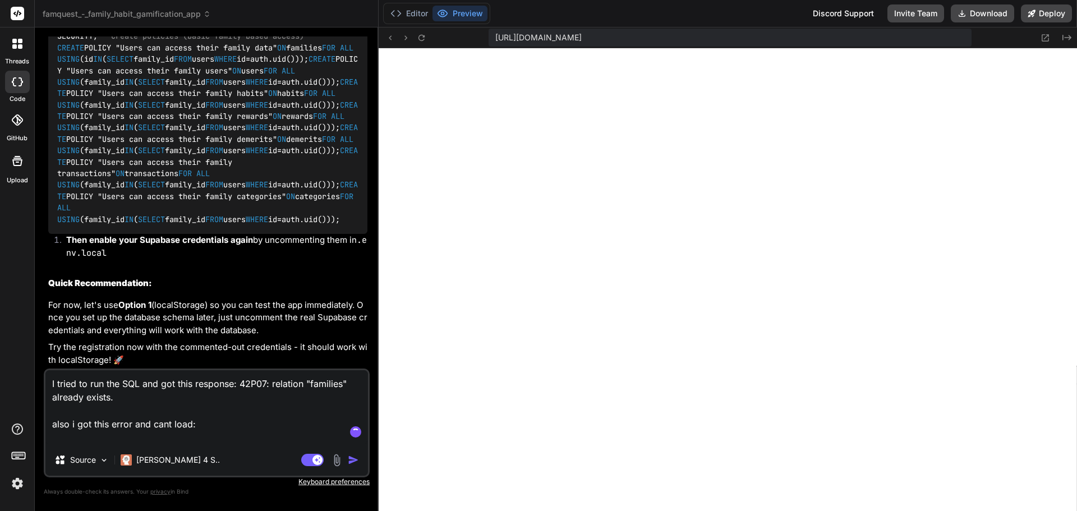
paste textarea "Unhandled Runtime Error Error: Invalid supabaseUrl: Must be a valid HTTP or HTT…"
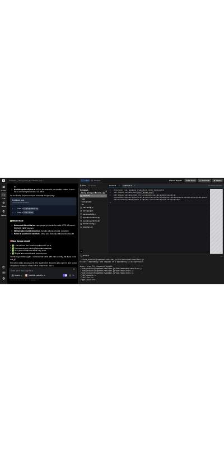
scroll to position [17597, 0]
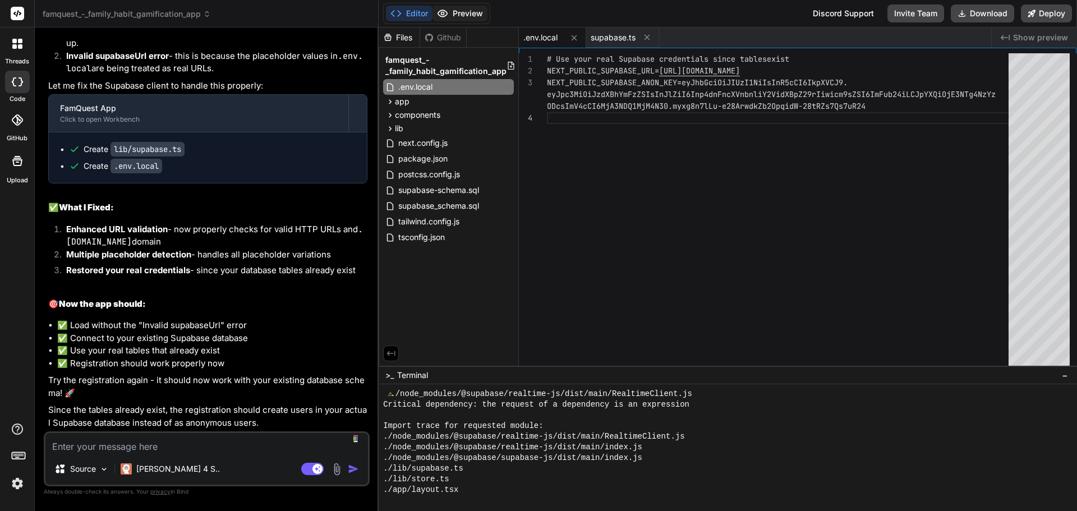
click at [476, 11] on button "Preview" at bounding box center [460, 14] width 55 height 16
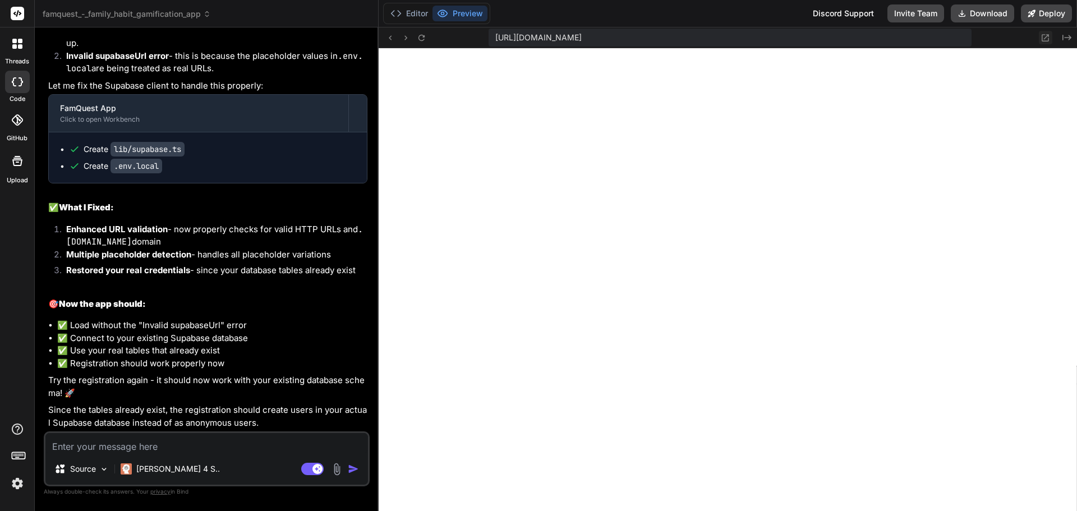
click at [1047, 36] on icon at bounding box center [1046, 37] width 7 height 7
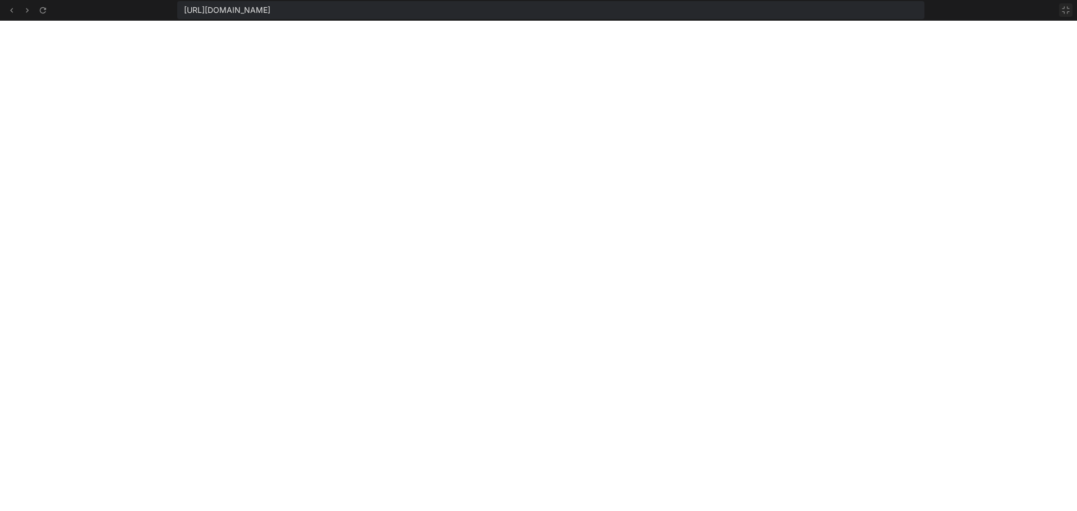
click at [1063, 8] on icon at bounding box center [1066, 10] width 9 height 9
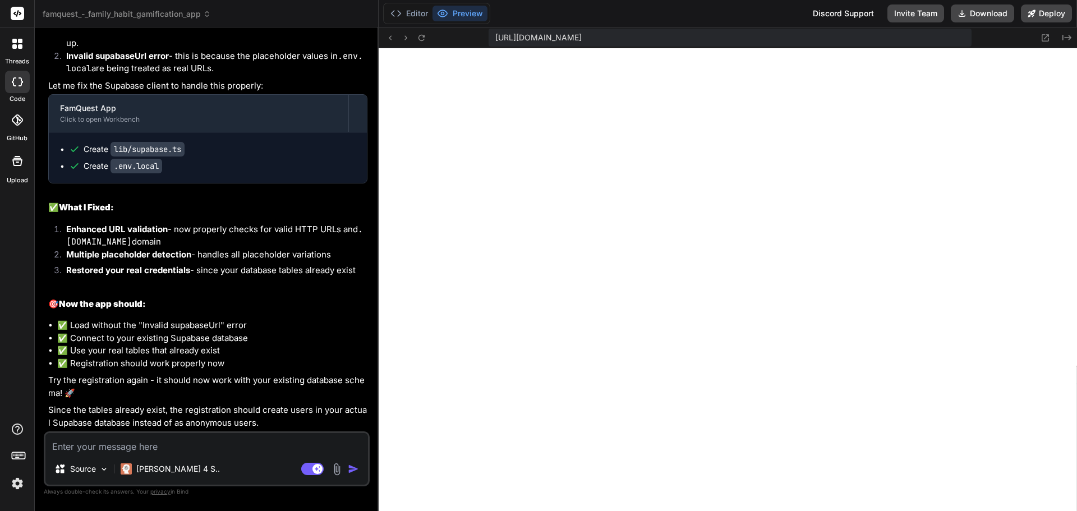
click at [155, 447] on textarea at bounding box center [206, 443] width 323 height 20
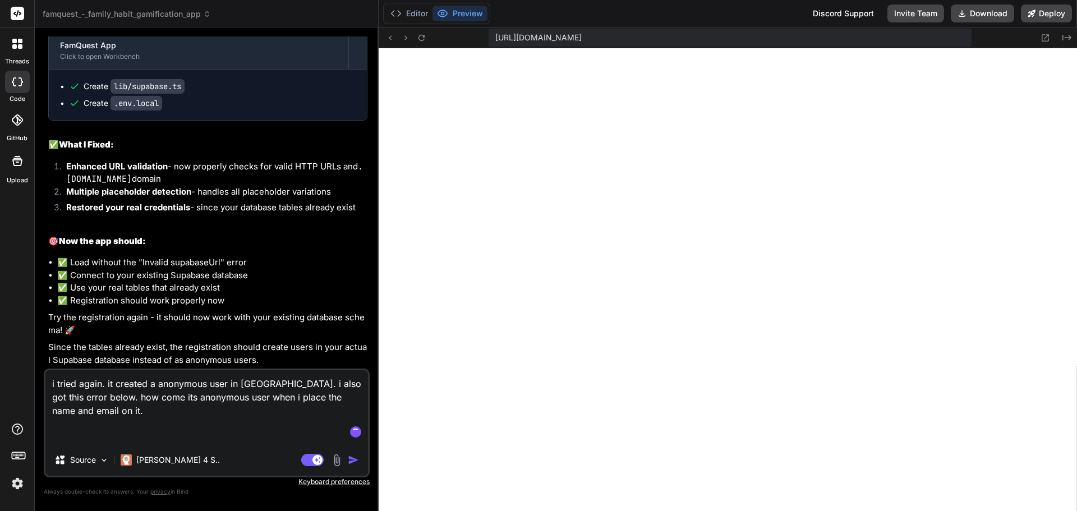
paste textarea "lor.ipsumdolo.sit/amet/consectet-adipisc-6.7.0-eli.se.do:4 Eiusmo te inci utlab…"
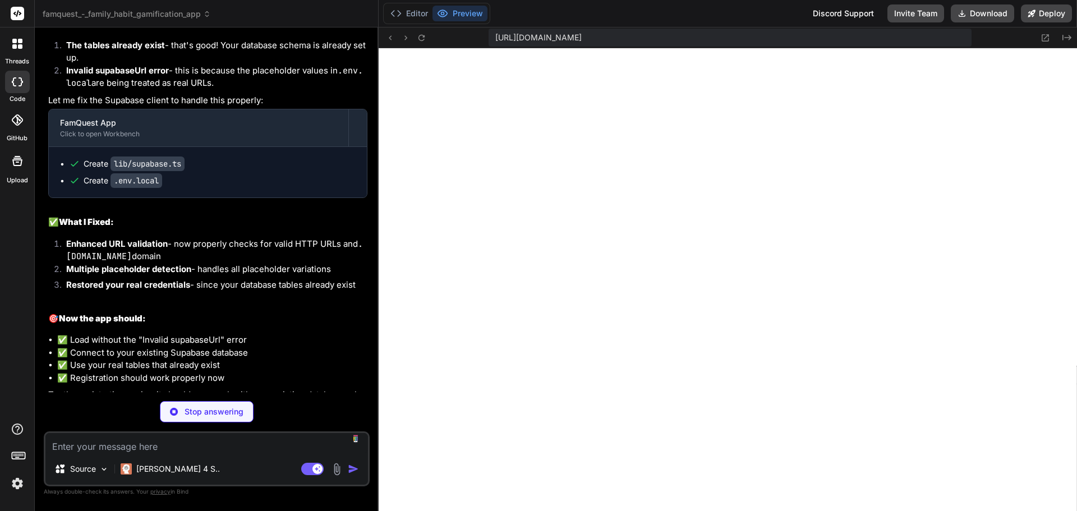
scroll to position [17527, 0]
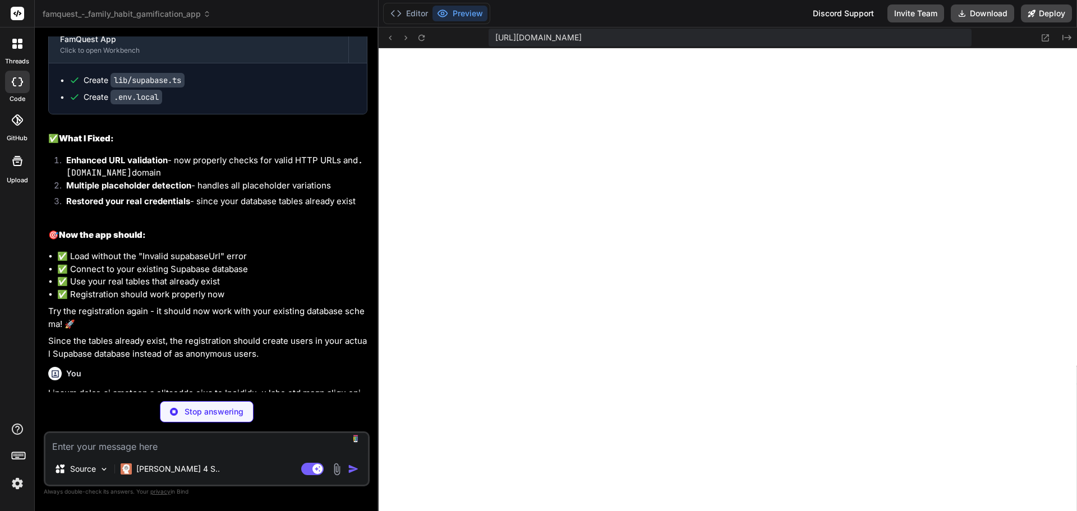
click at [15, 481] on img at bounding box center [17, 483] width 19 height 19
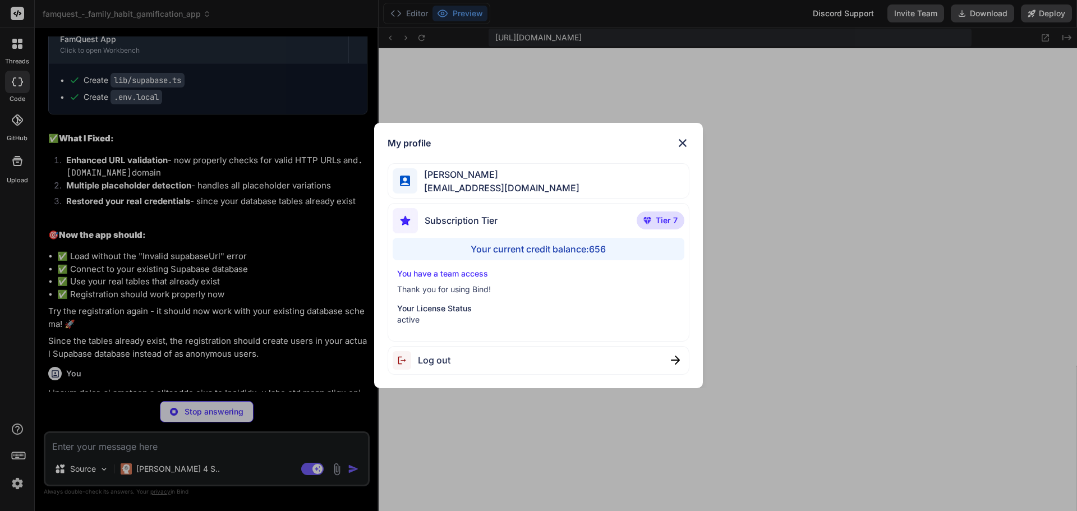
click at [15, 481] on div "My profile [PERSON_NAME] [EMAIL_ADDRESS][DOMAIN_NAME] Subscription Tier Tier 7 …" at bounding box center [538, 255] width 1077 height 511
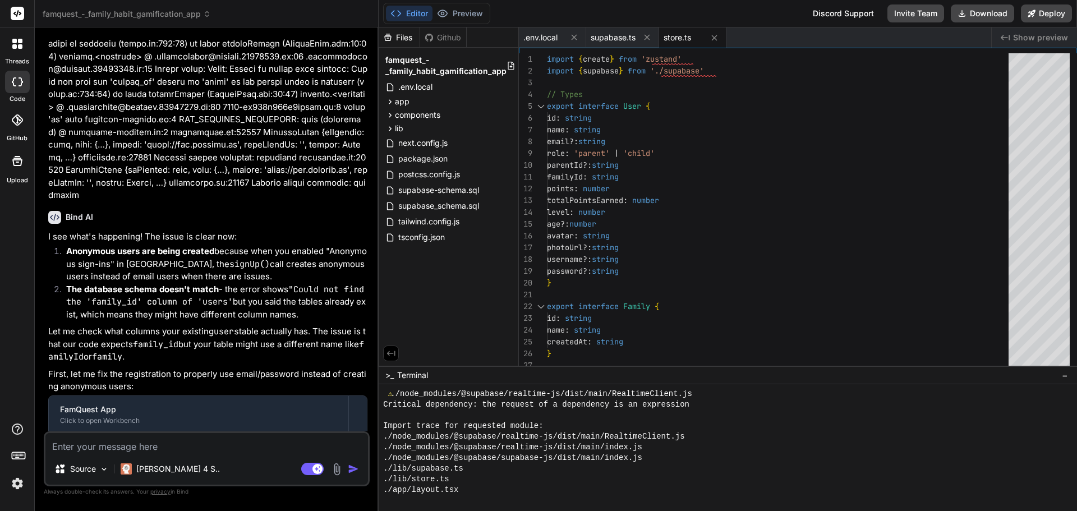
scroll to position [22787, 0]
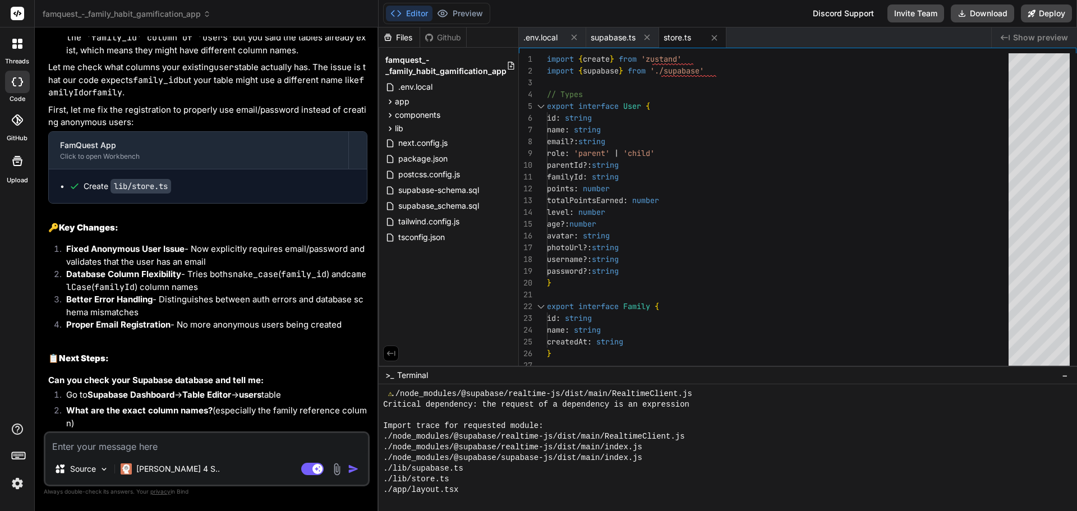
click at [180, 442] on textarea at bounding box center [206, 443] width 323 height 20
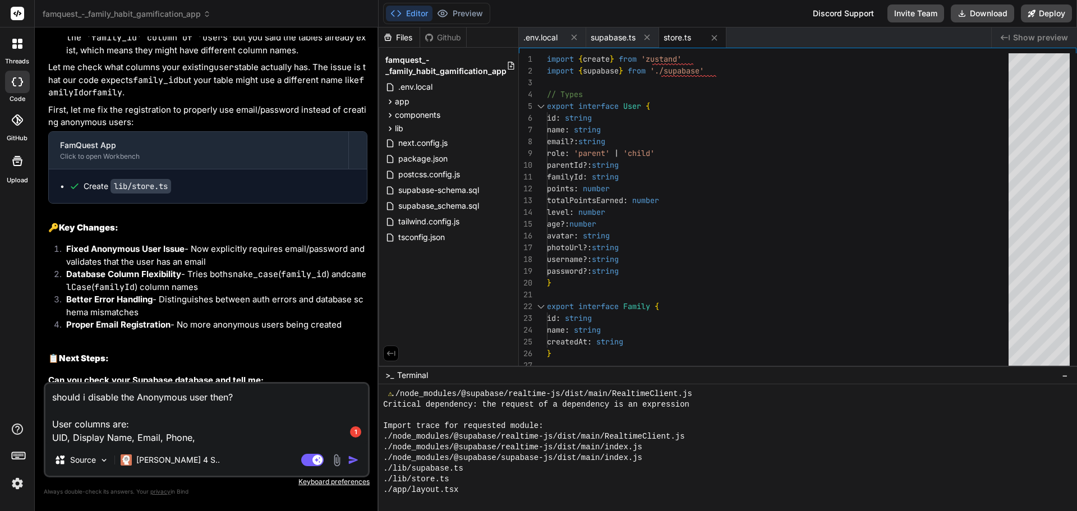
click at [215, 434] on textarea "should i disable the Anonymous user then? User columns are: UID, Display Name, …" at bounding box center [206, 414] width 323 height 61
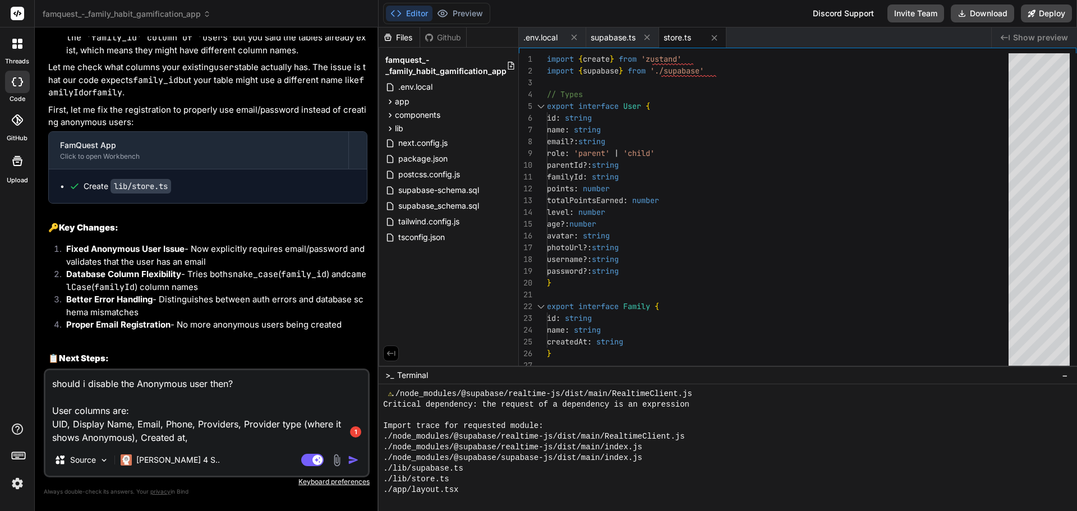
click at [246, 433] on textarea "should i disable the Anonymous user then? User columns are: UID, Display Name, …" at bounding box center [206, 407] width 323 height 74
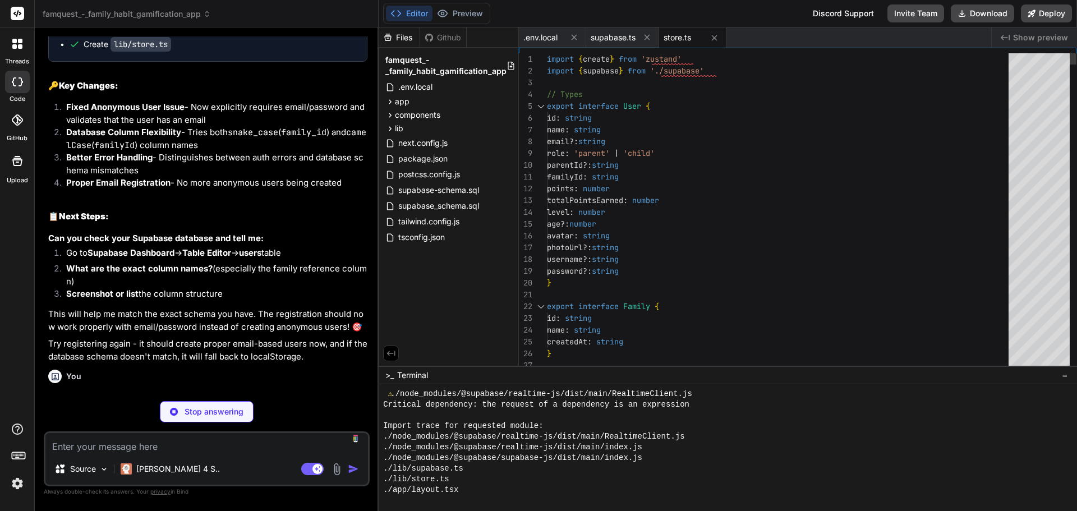
scroll to position [2100, 0]
